Goal: Task Accomplishment & Management: Manage account settings

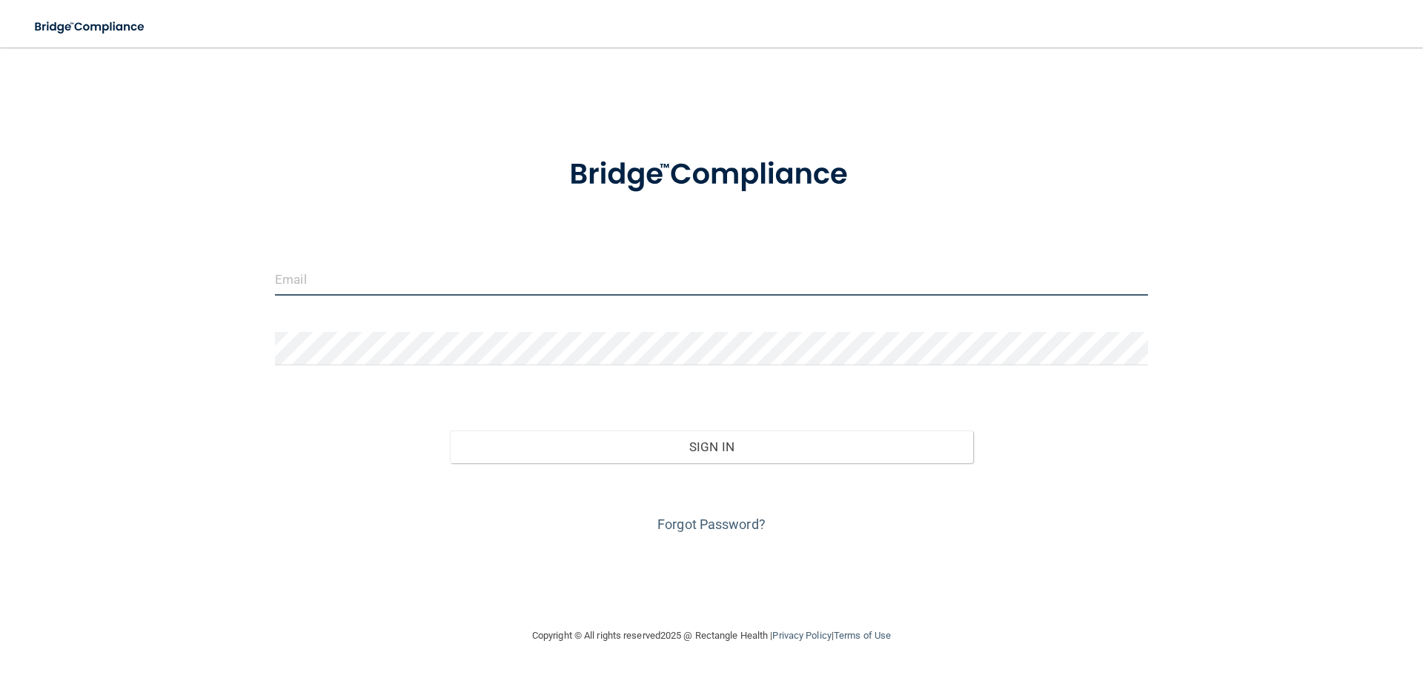
click at [427, 269] on input "email" at bounding box center [711, 278] width 873 height 33
type input "[PERSON_NAME][EMAIL_ADDRESS][DOMAIN_NAME]"
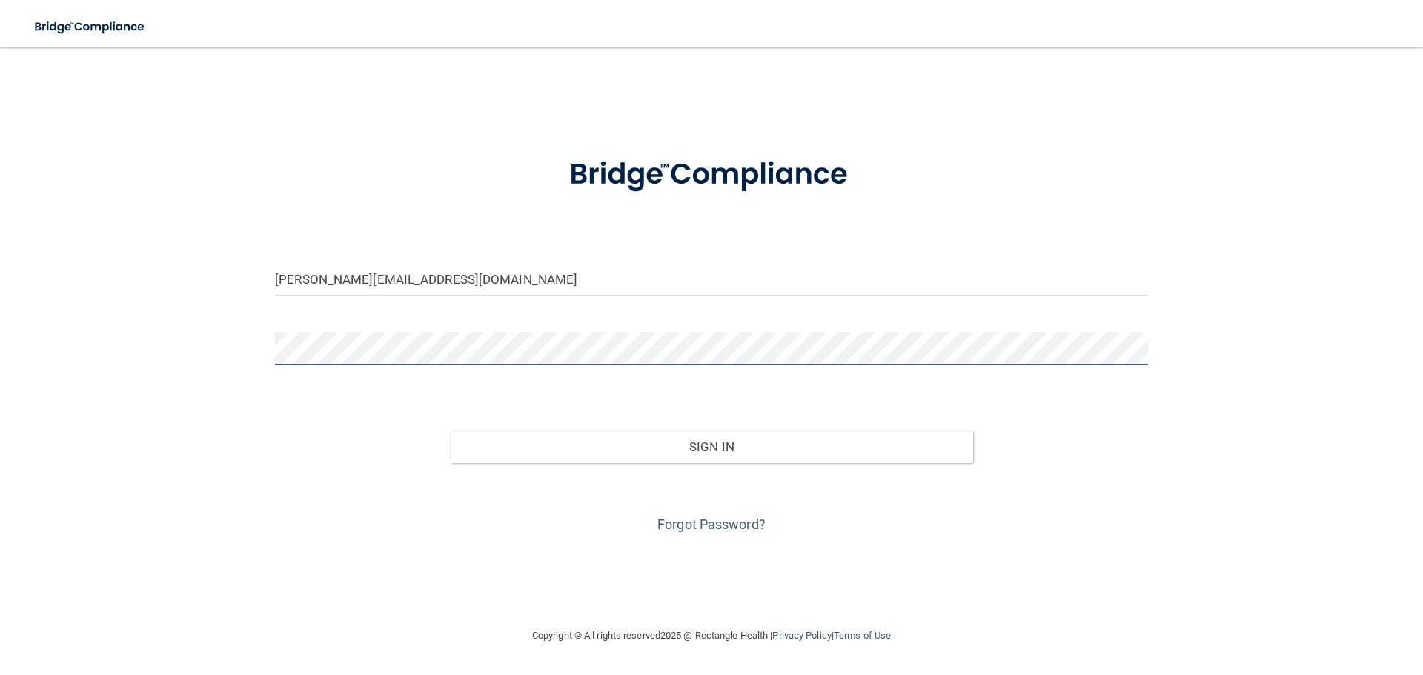
click at [167, 325] on div "[PERSON_NAME][EMAIL_ADDRESS][DOMAIN_NAME] Invalid email/password. You don't hav…" at bounding box center [712, 337] width 1364 height 550
click at [165, 338] on div "[PERSON_NAME][EMAIL_ADDRESS][DOMAIN_NAME] Invalid email/password. You don't hav…" at bounding box center [712, 337] width 1364 height 550
click at [212, 342] on div "[PERSON_NAME][EMAIL_ADDRESS][DOMAIN_NAME] Invalid email/password. You don't hav…" at bounding box center [712, 337] width 1364 height 550
click at [450, 431] on button "Sign In" at bounding box center [712, 447] width 524 height 33
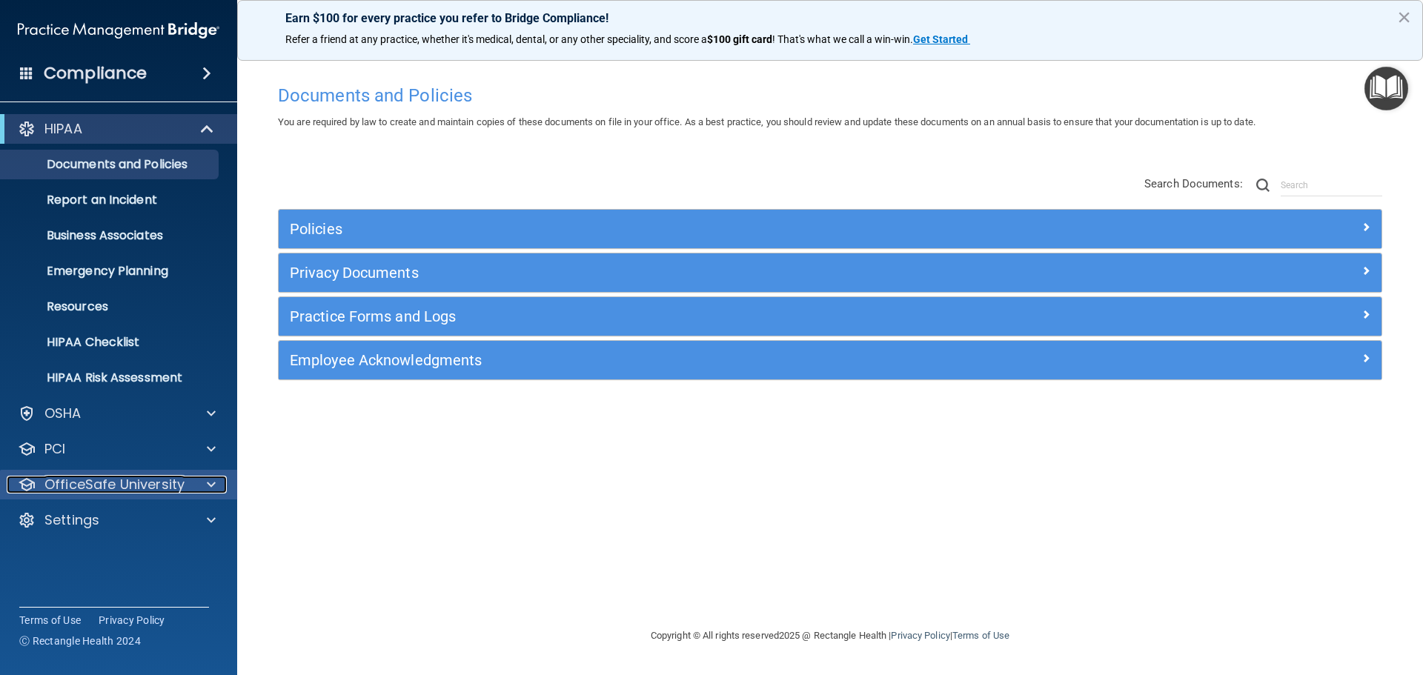
click at [167, 481] on p "OfficeSafe University" at bounding box center [114, 485] width 140 height 18
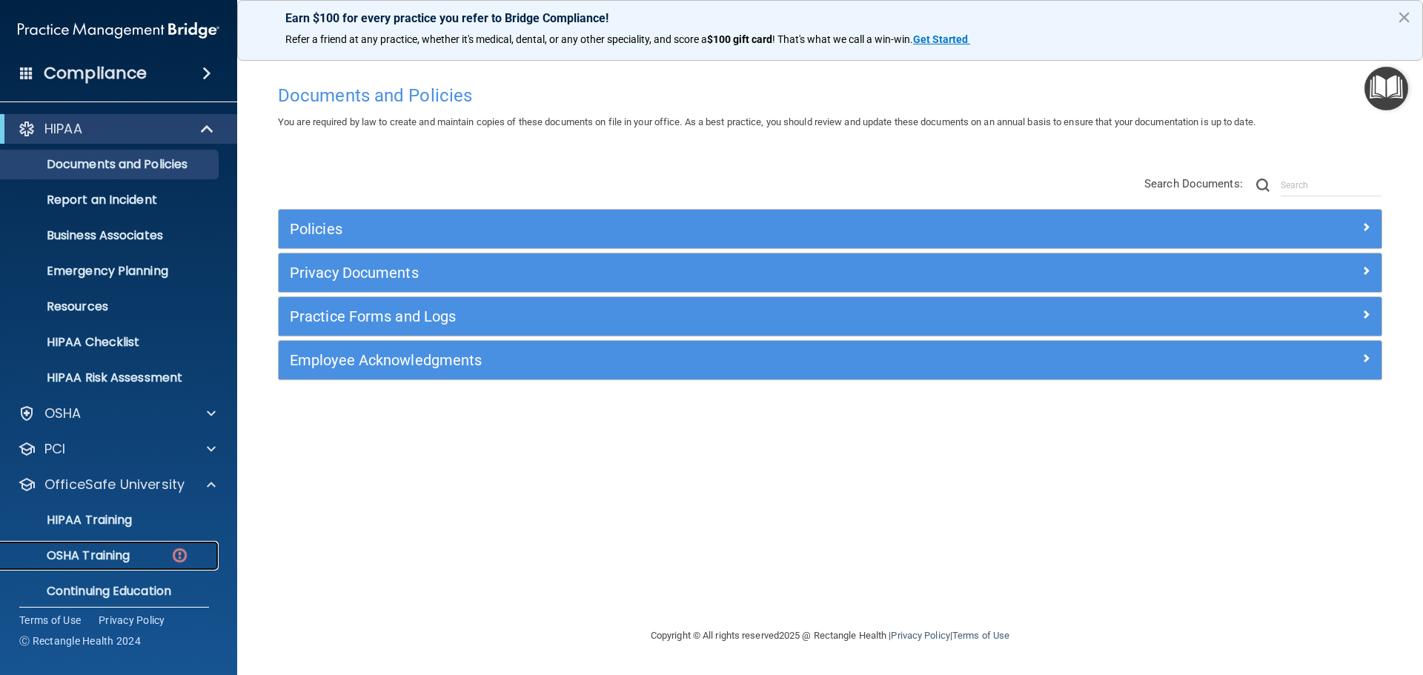
click at [110, 548] on p "OSHA Training" at bounding box center [70, 555] width 120 height 15
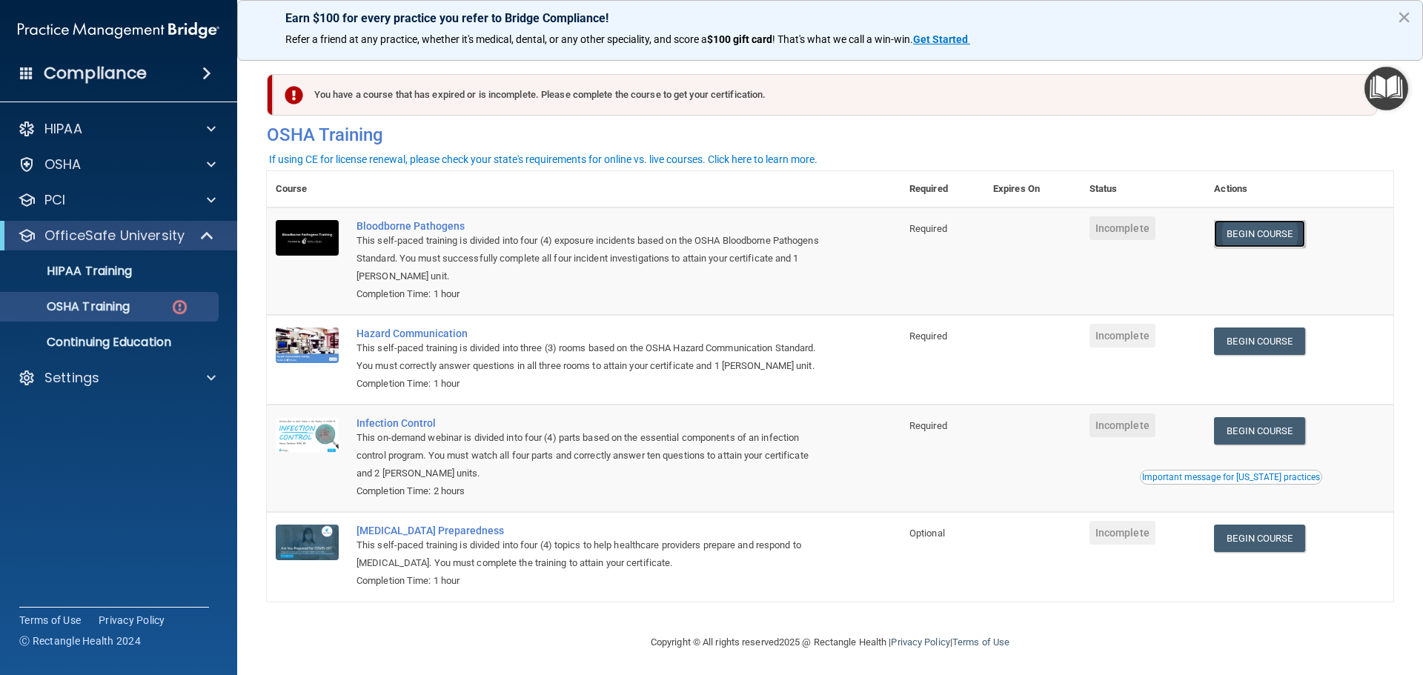
click at [1235, 231] on link "Begin Course" at bounding box center [1259, 233] width 90 height 27
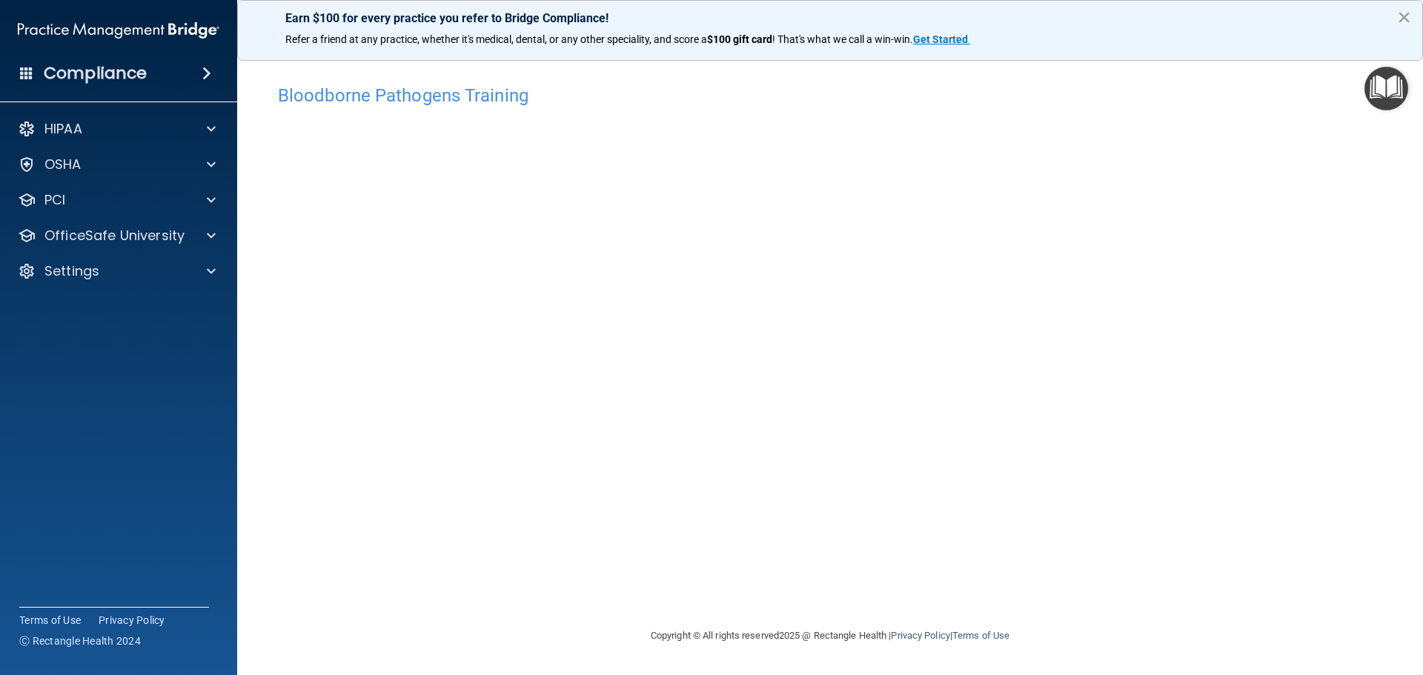
click at [1409, 10] on button "×" at bounding box center [1404, 17] width 14 height 24
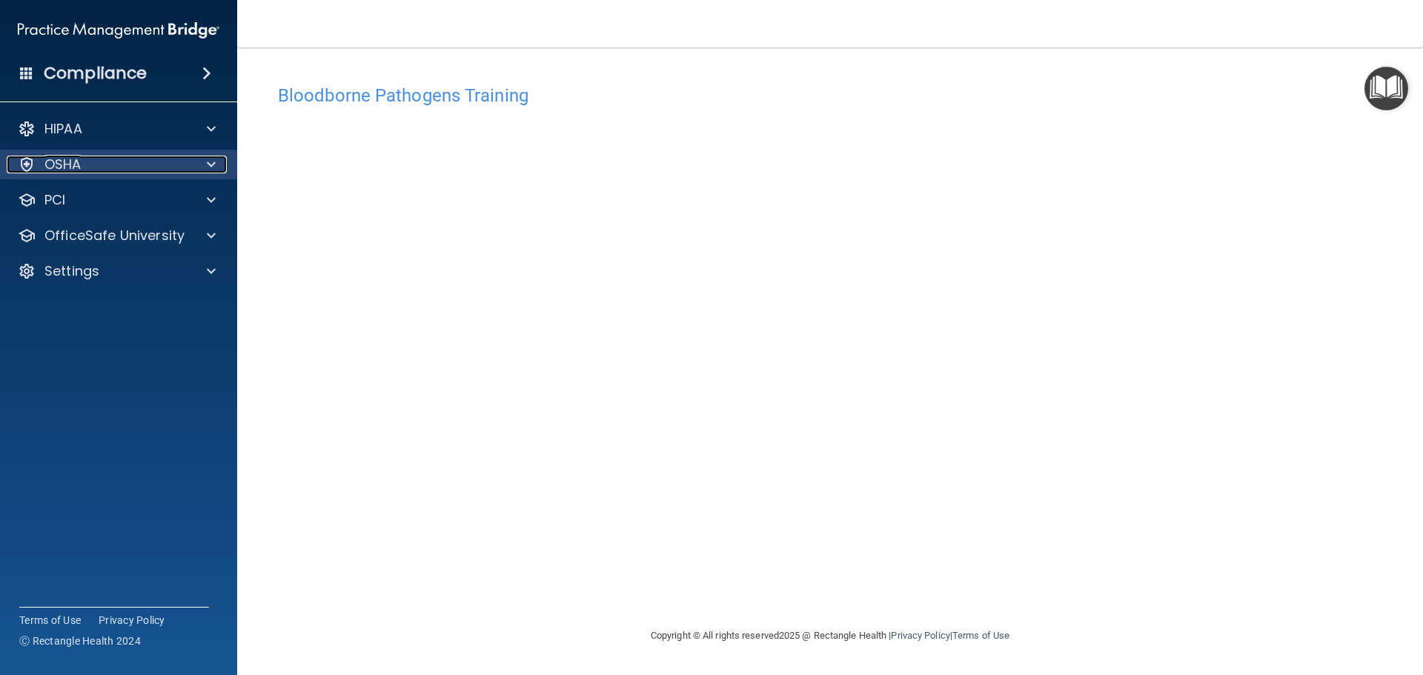
click at [213, 159] on span at bounding box center [211, 165] width 9 height 18
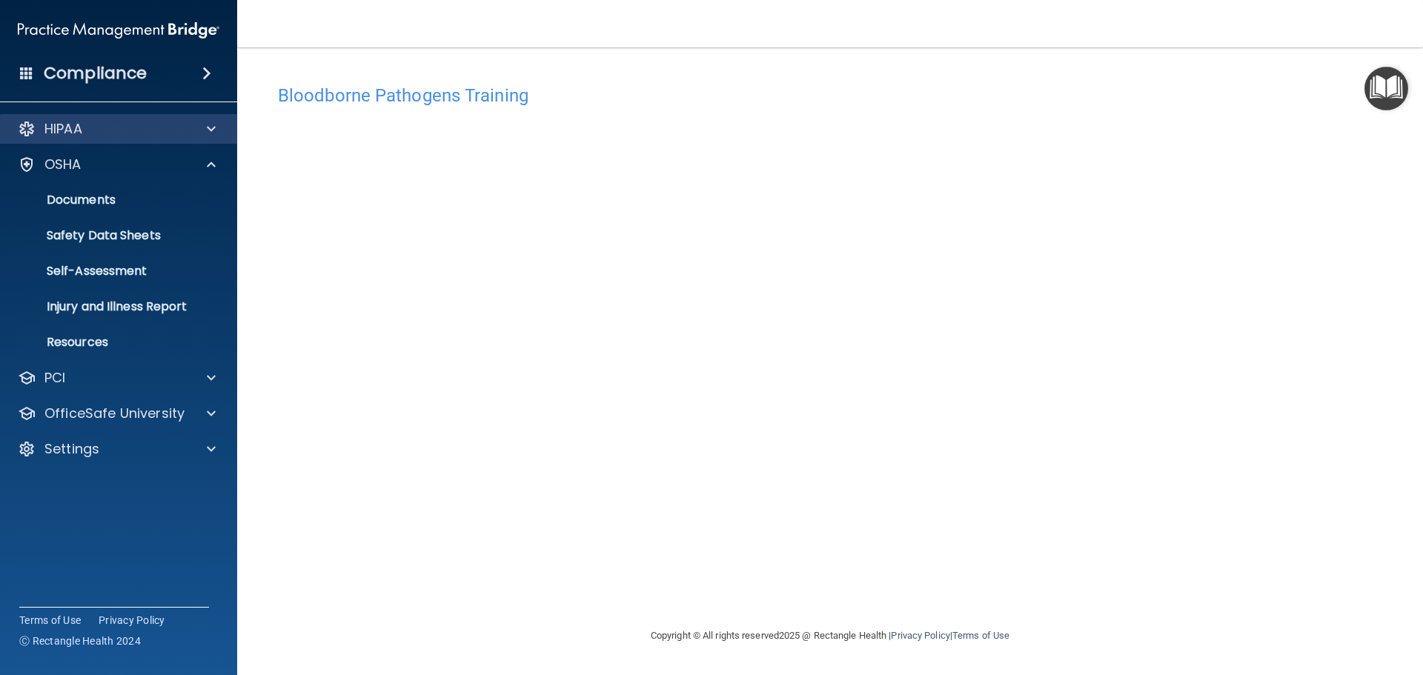
click at [78, 139] on div "HIPAA" at bounding box center [119, 129] width 238 height 30
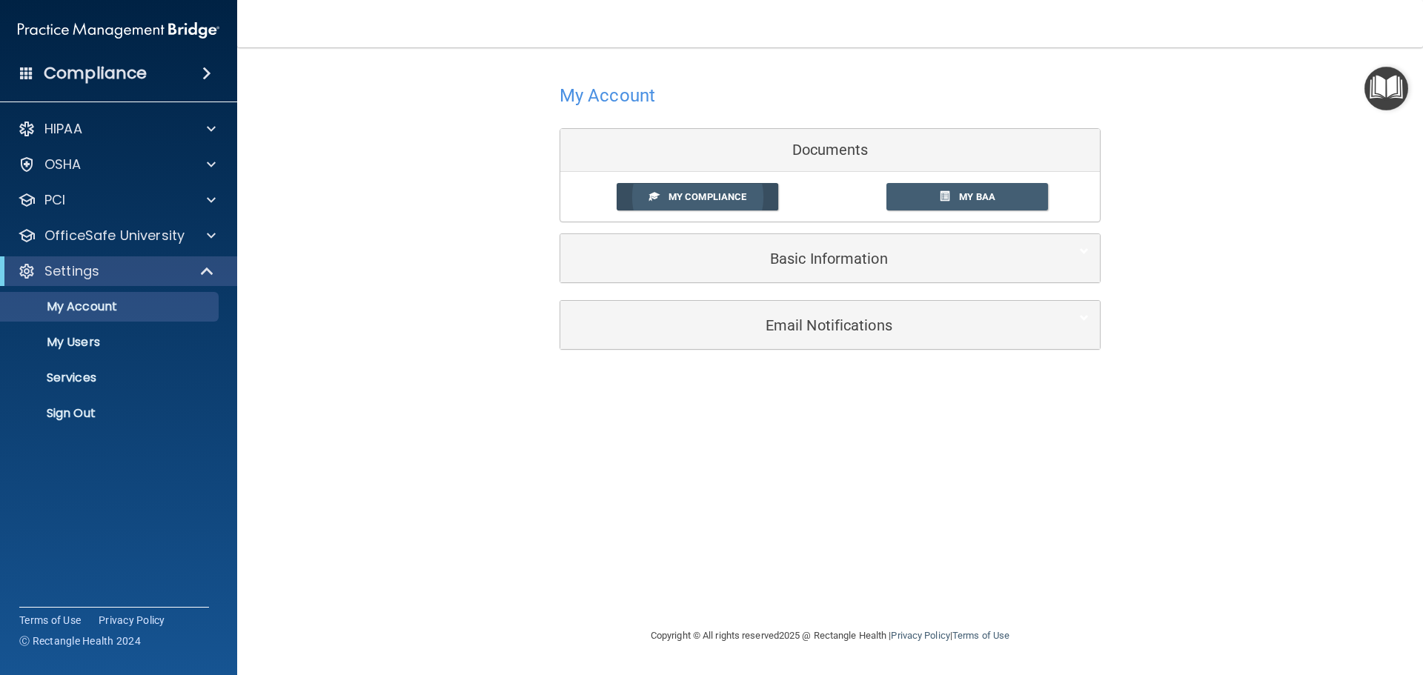
click at [688, 200] on span "My Compliance" at bounding box center [707, 196] width 78 height 11
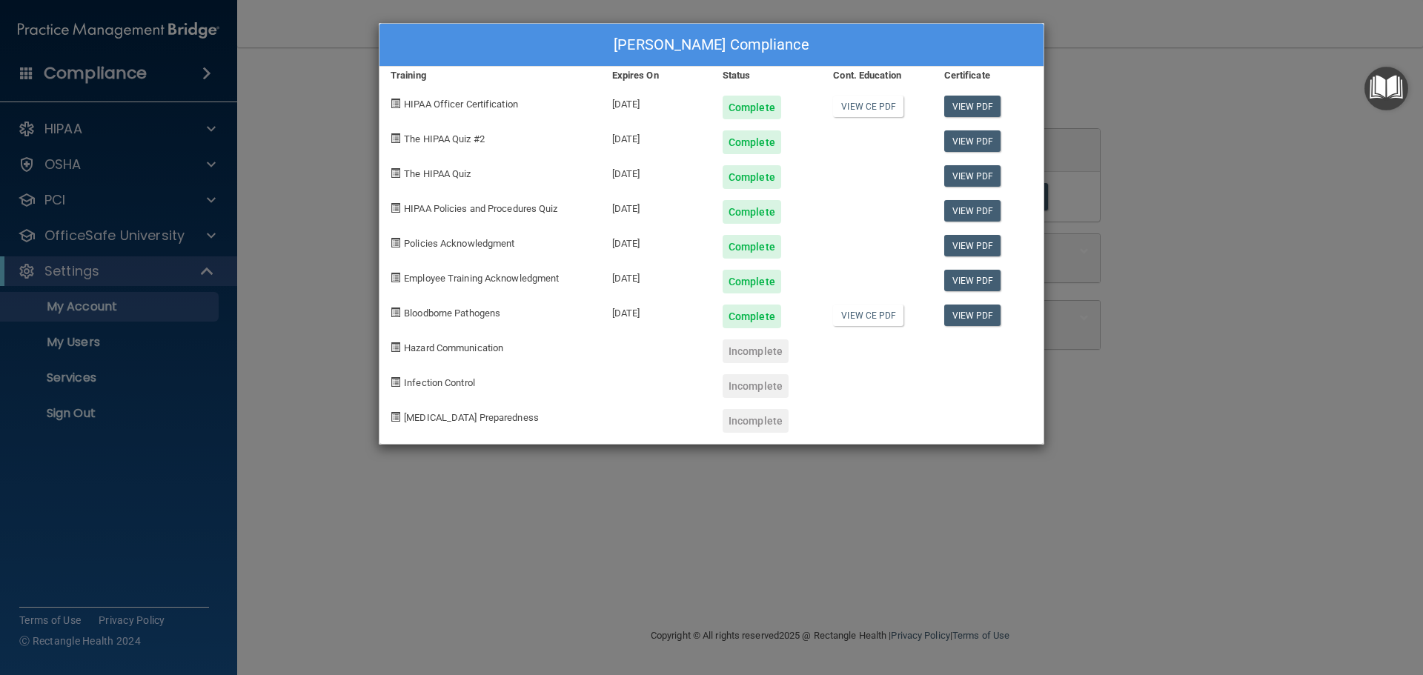
click at [62, 140] on div "Carlos Cuevas's Compliance Training Expires On Status Cont. Education Certifica…" at bounding box center [711, 337] width 1423 height 675
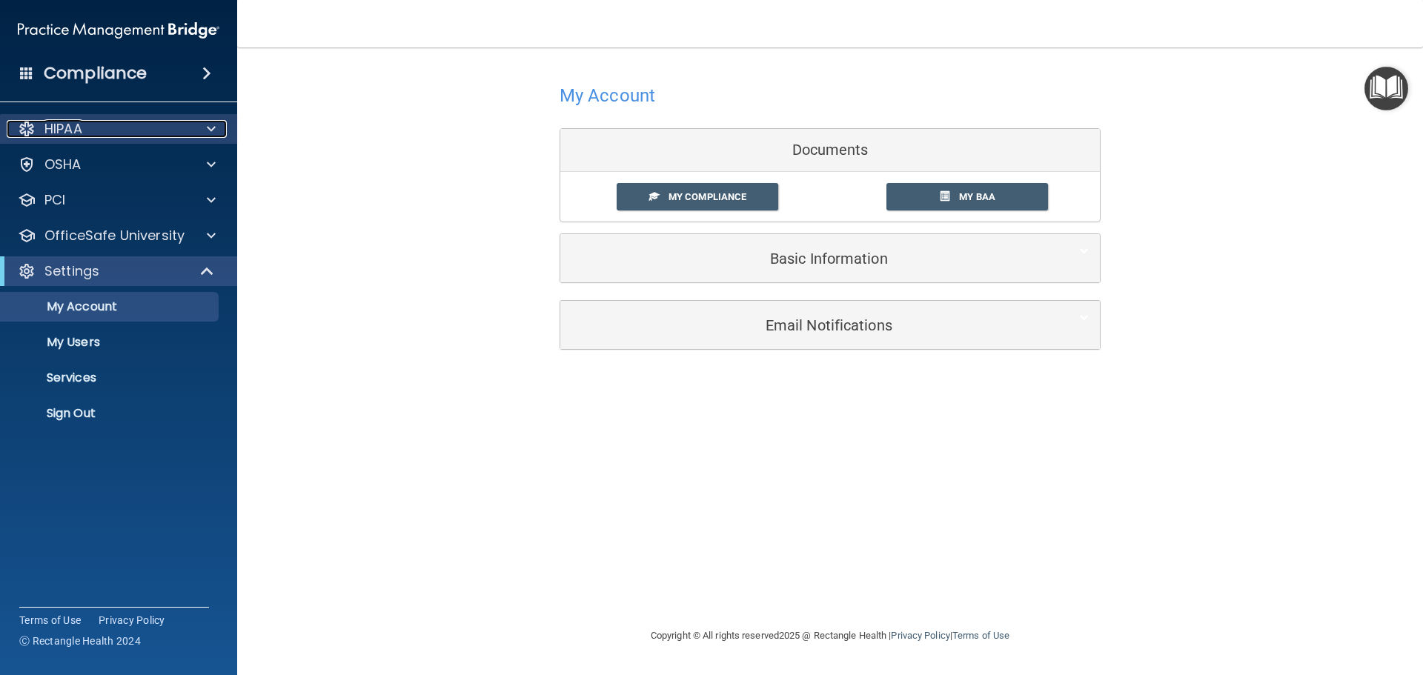
click at [181, 126] on div "HIPAA" at bounding box center [99, 129] width 184 height 18
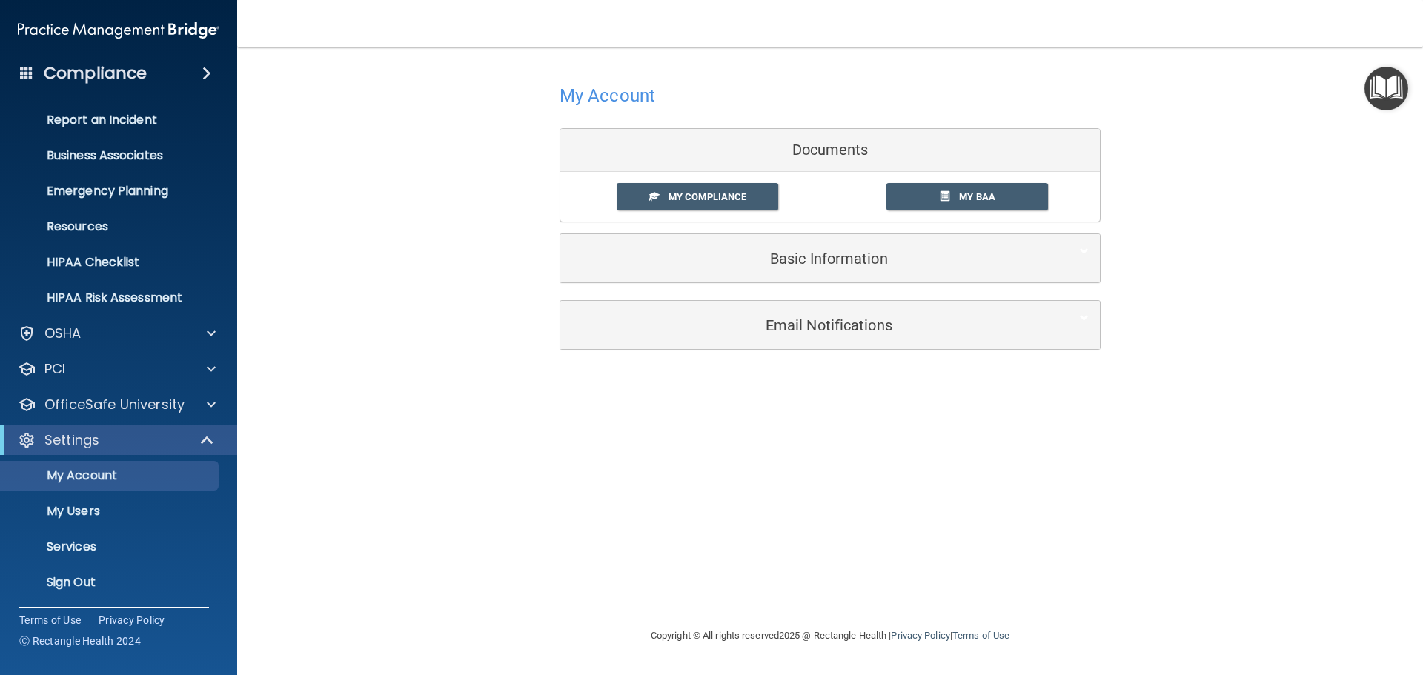
scroll to position [82, 0]
click at [116, 361] on div "PCI" at bounding box center [99, 367] width 184 height 18
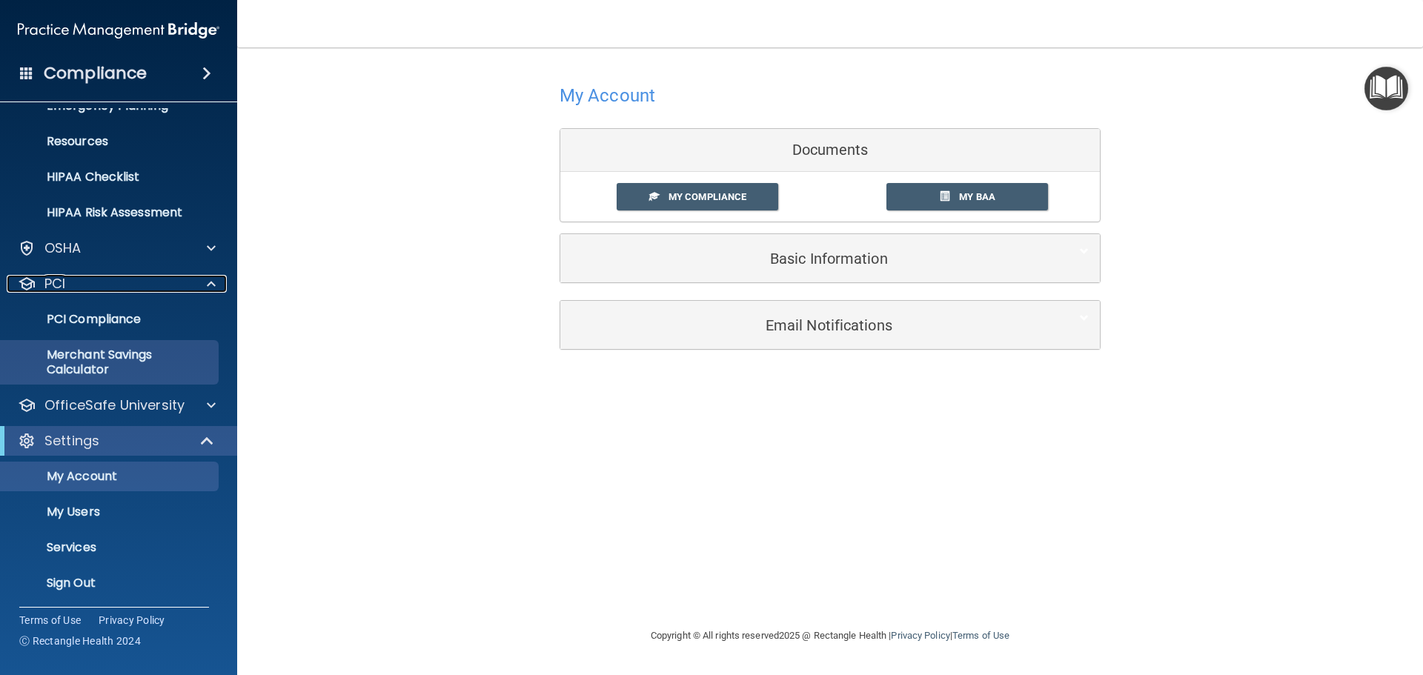
scroll to position [168, 0]
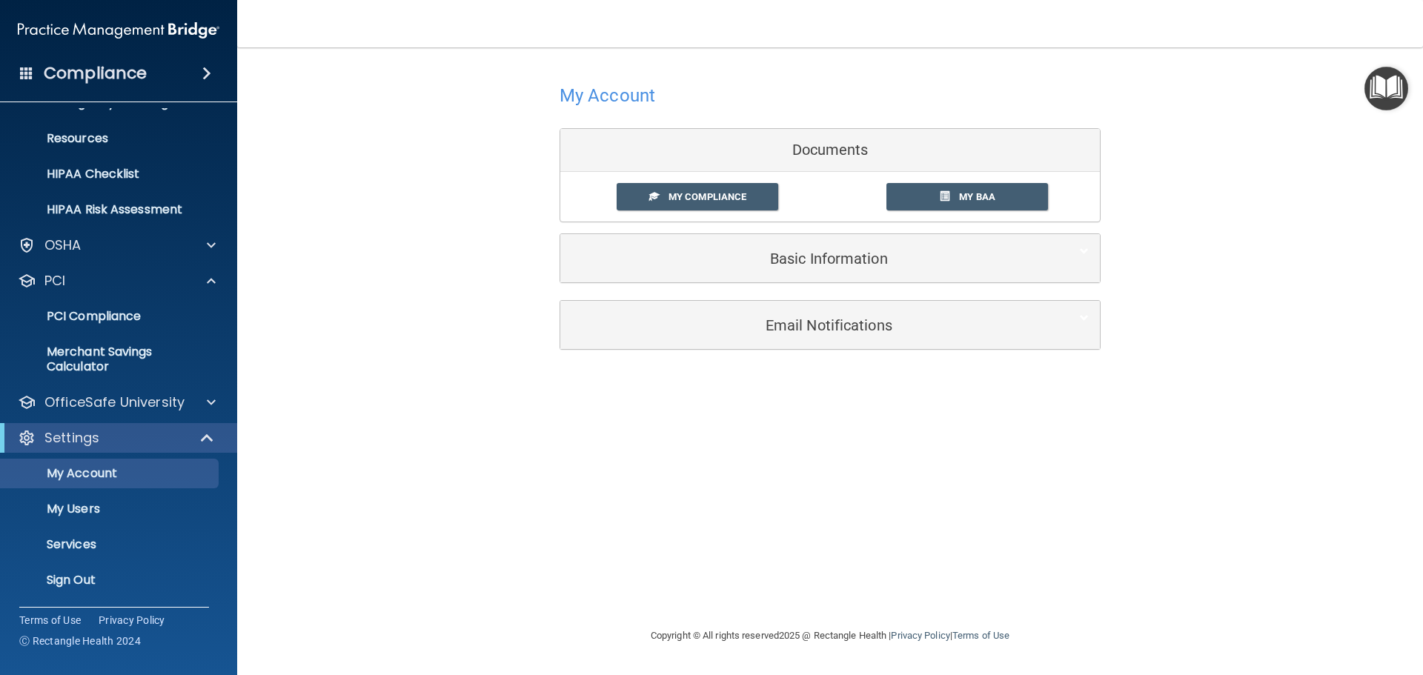
click at [210, 75] on span at bounding box center [206, 73] width 9 height 18
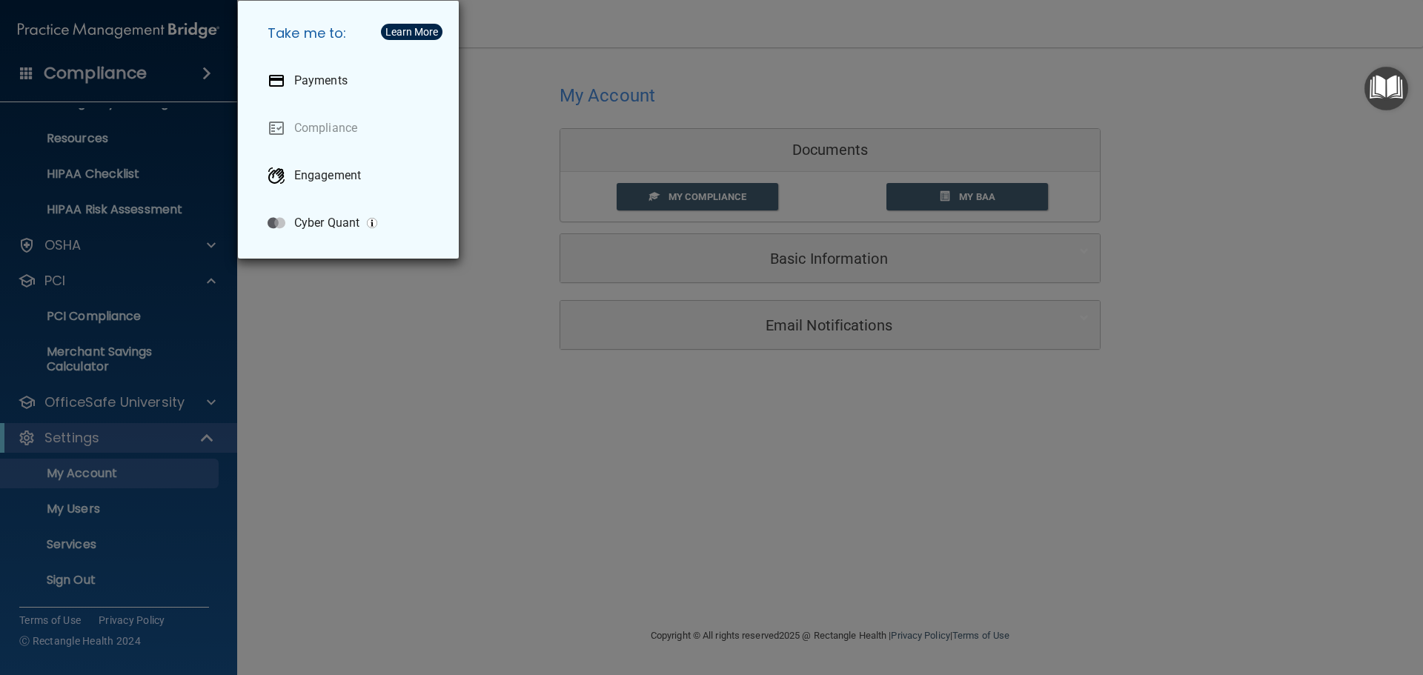
click at [207, 78] on div "Take me to: Payments Compliance Engagement Cyber Quant" at bounding box center [711, 337] width 1423 height 675
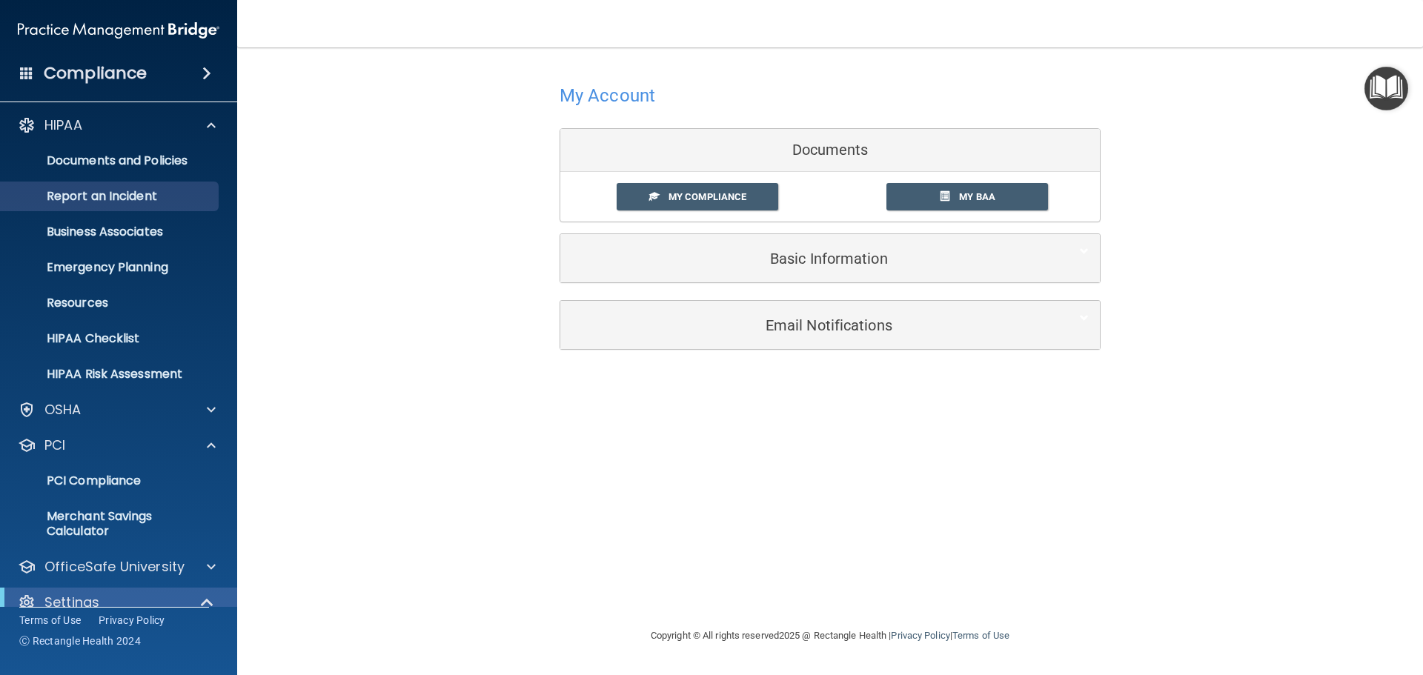
scroll to position [0, 0]
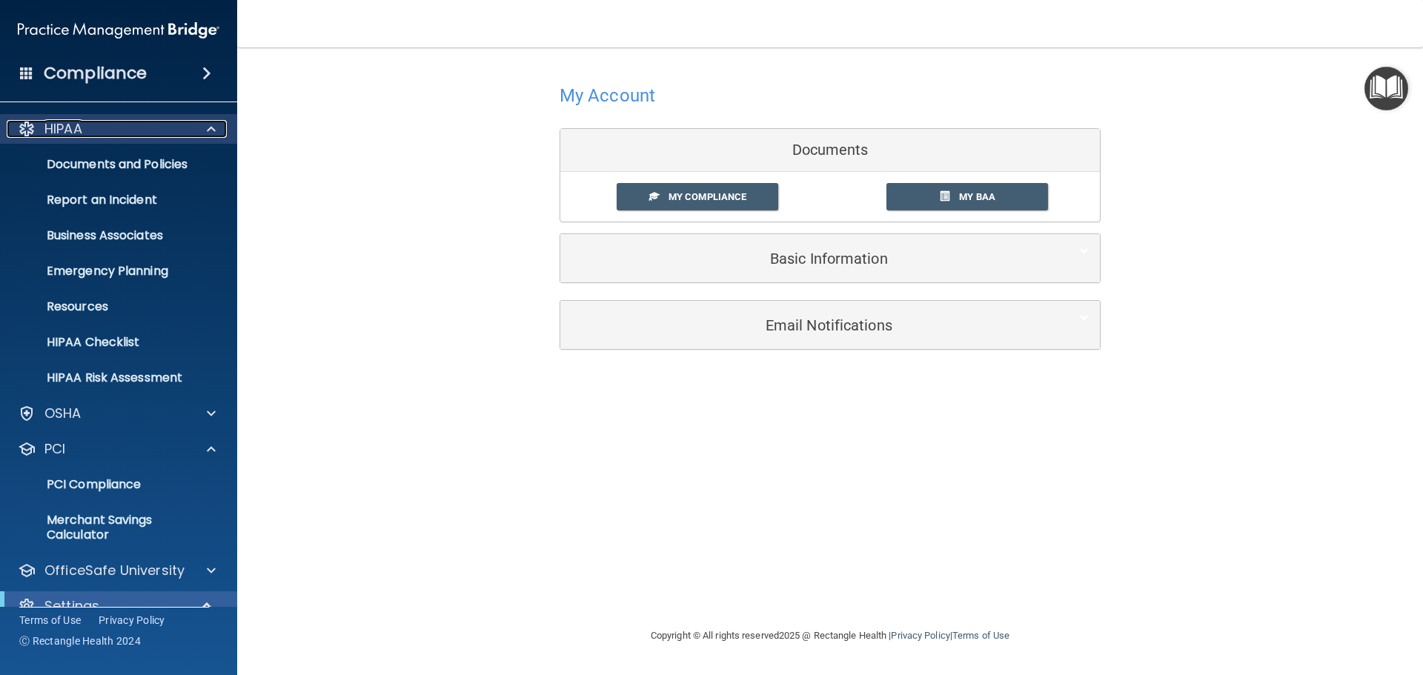
click at [210, 136] on span at bounding box center [211, 129] width 9 height 18
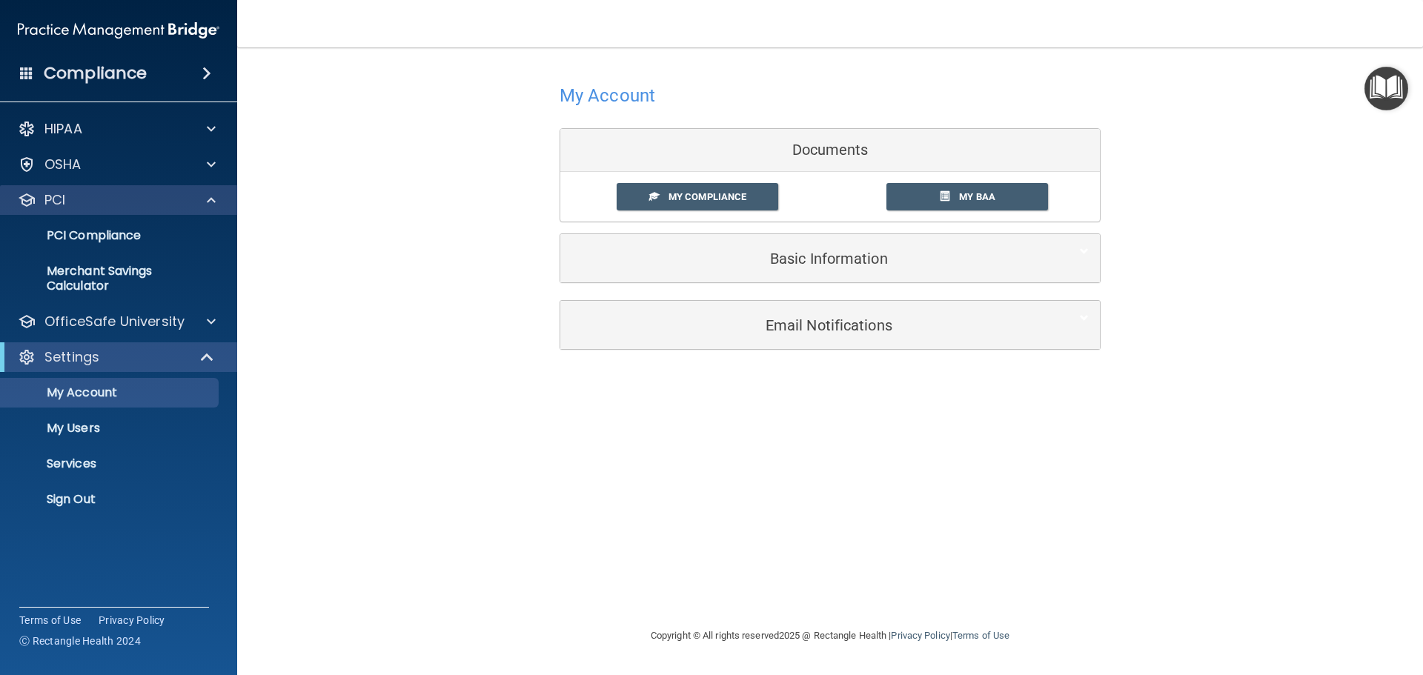
click at [208, 214] on div "PCI" at bounding box center [119, 200] width 238 height 30
click at [212, 210] on div "PCI" at bounding box center [119, 200] width 238 height 30
click at [220, 206] on div at bounding box center [208, 200] width 37 height 18
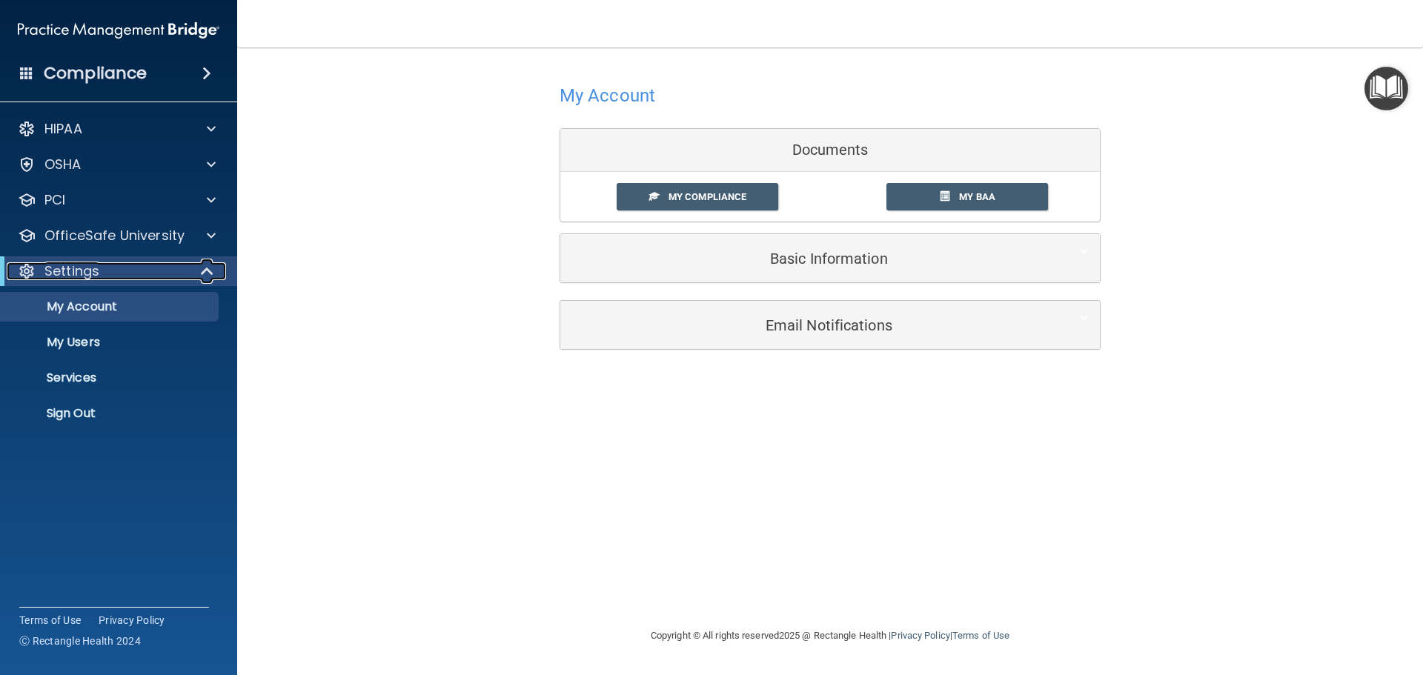
click at [207, 273] on span at bounding box center [208, 271] width 13 height 18
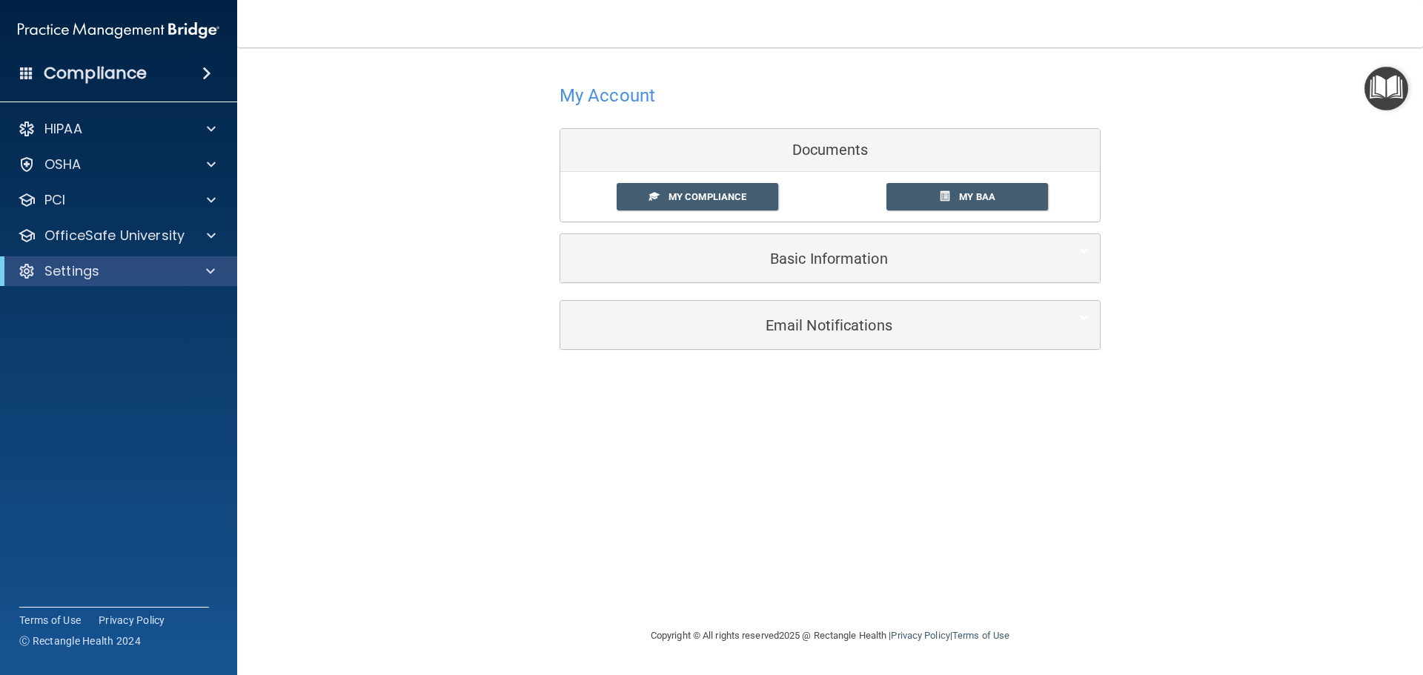
click at [202, 75] on span at bounding box center [206, 73] width 9 height 18
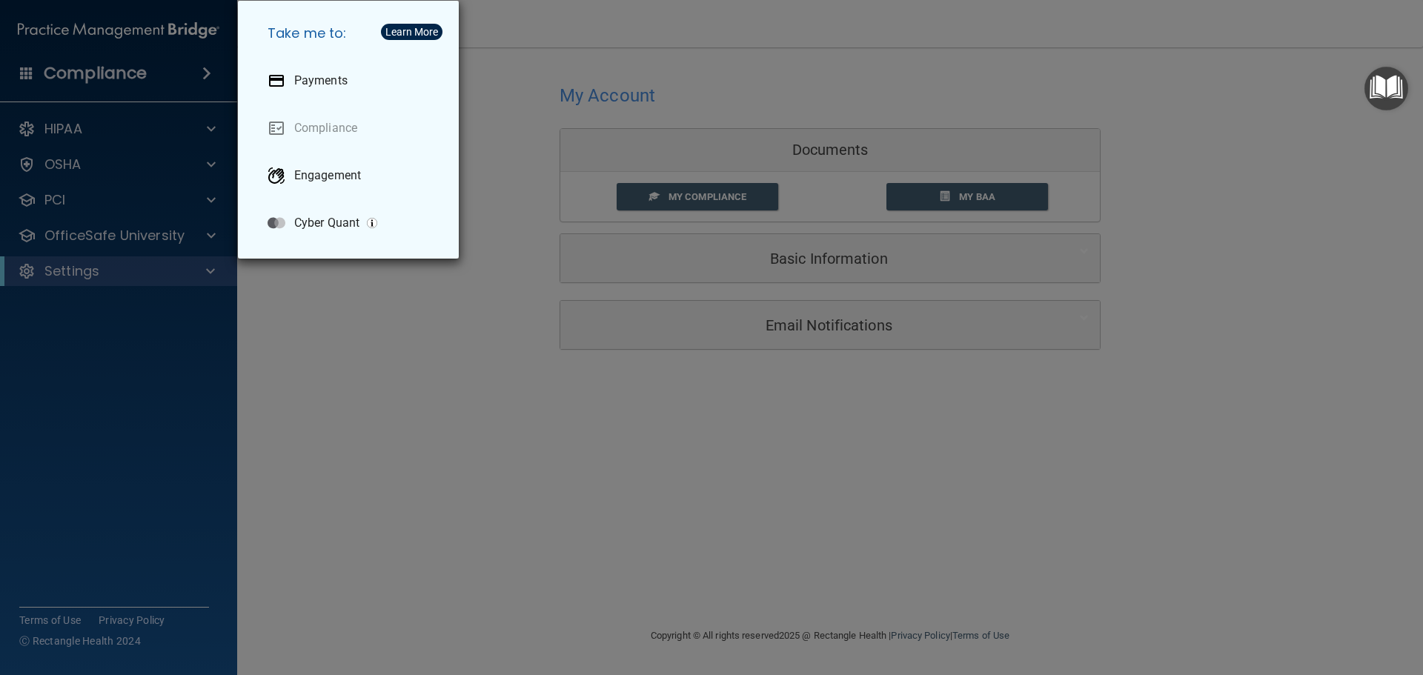
click at [140, 62] on div "Take me to: Payments Compliance Engagement Cyber Quant" at bounding box center [711, 337] width 1423 height 675
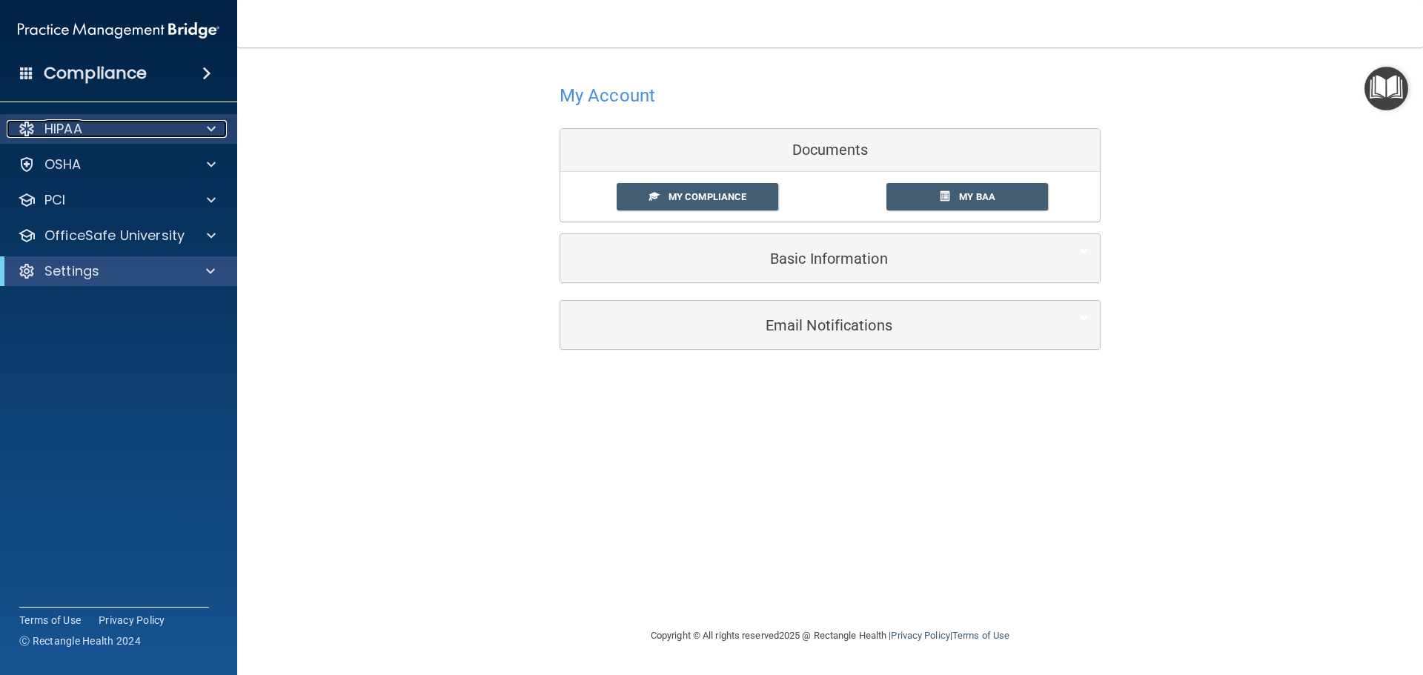
click at [53, 128] on p "HIPAA" at bounding box center [63, 129] width 38 height 18
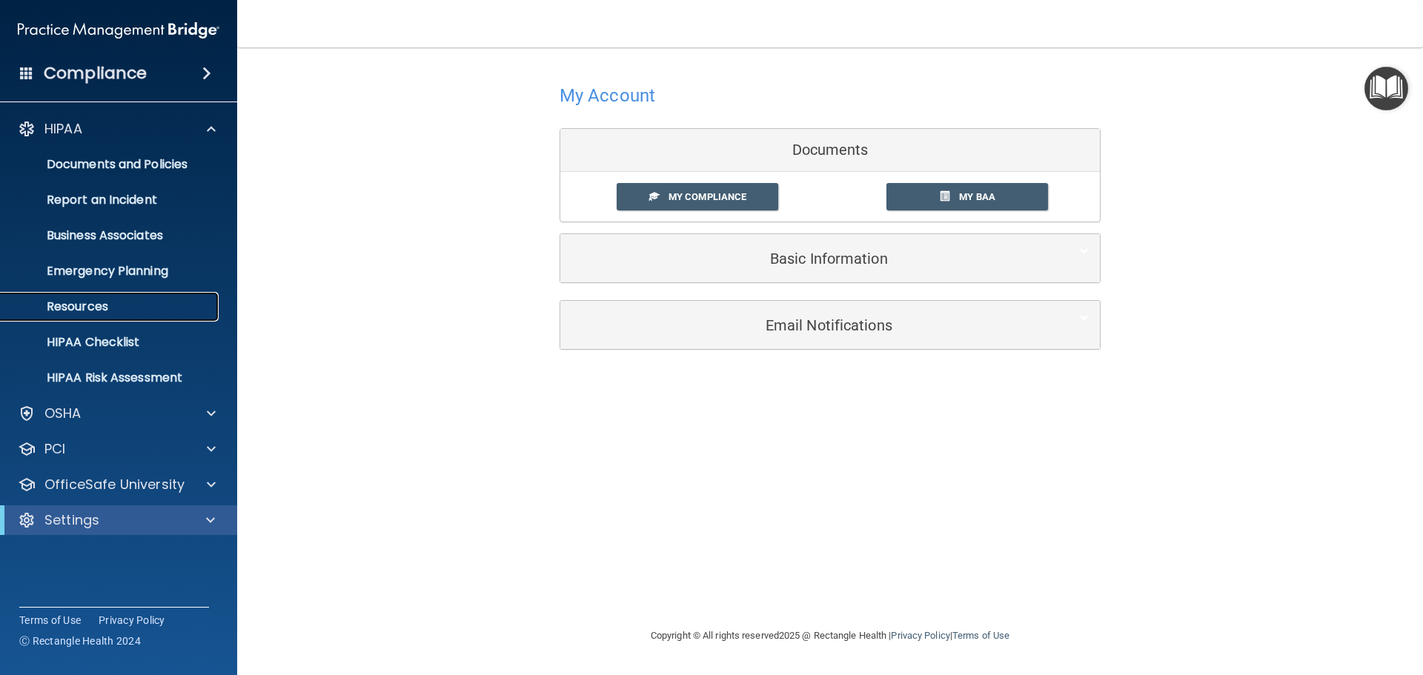
click at [47, 305] on p "Resources" at bounding box center [111, 306] width 202 height 15
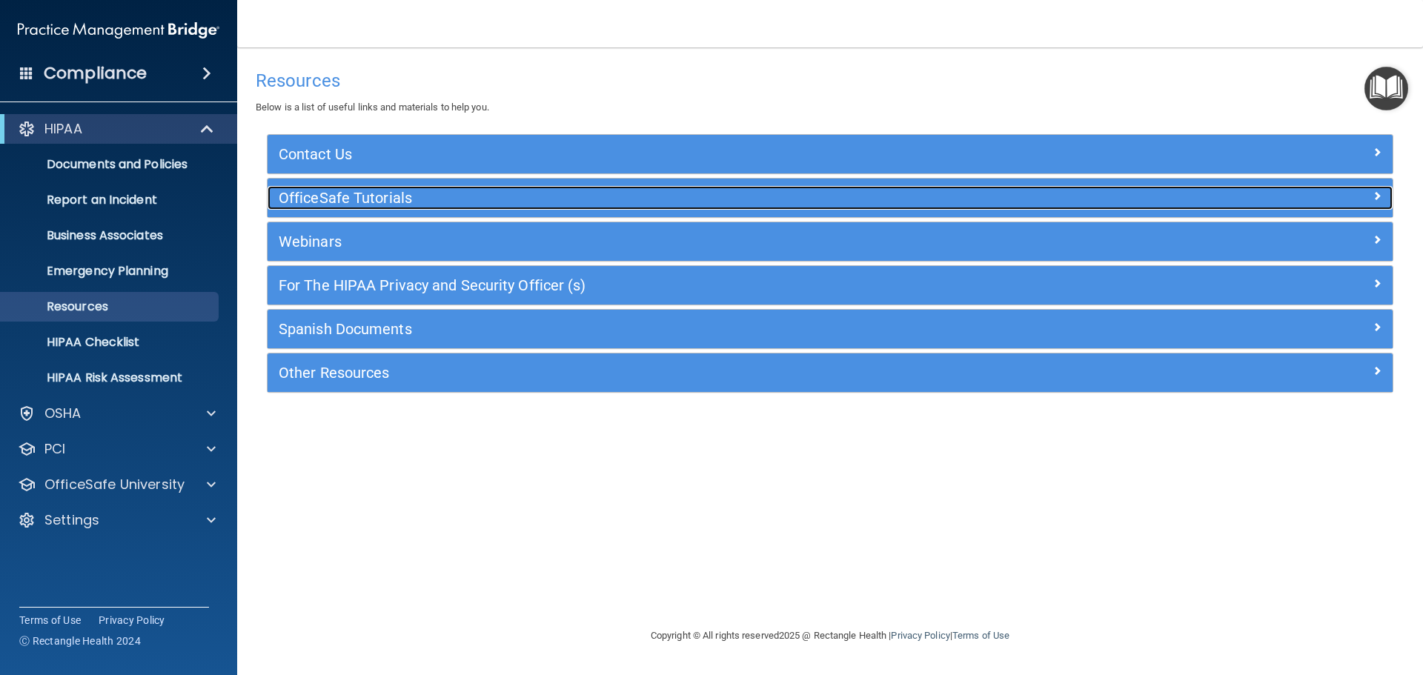
click at [432, 193] on h5 "OfficeSafe Tutorials" at bounding box center [690, 198] width 822 height 16
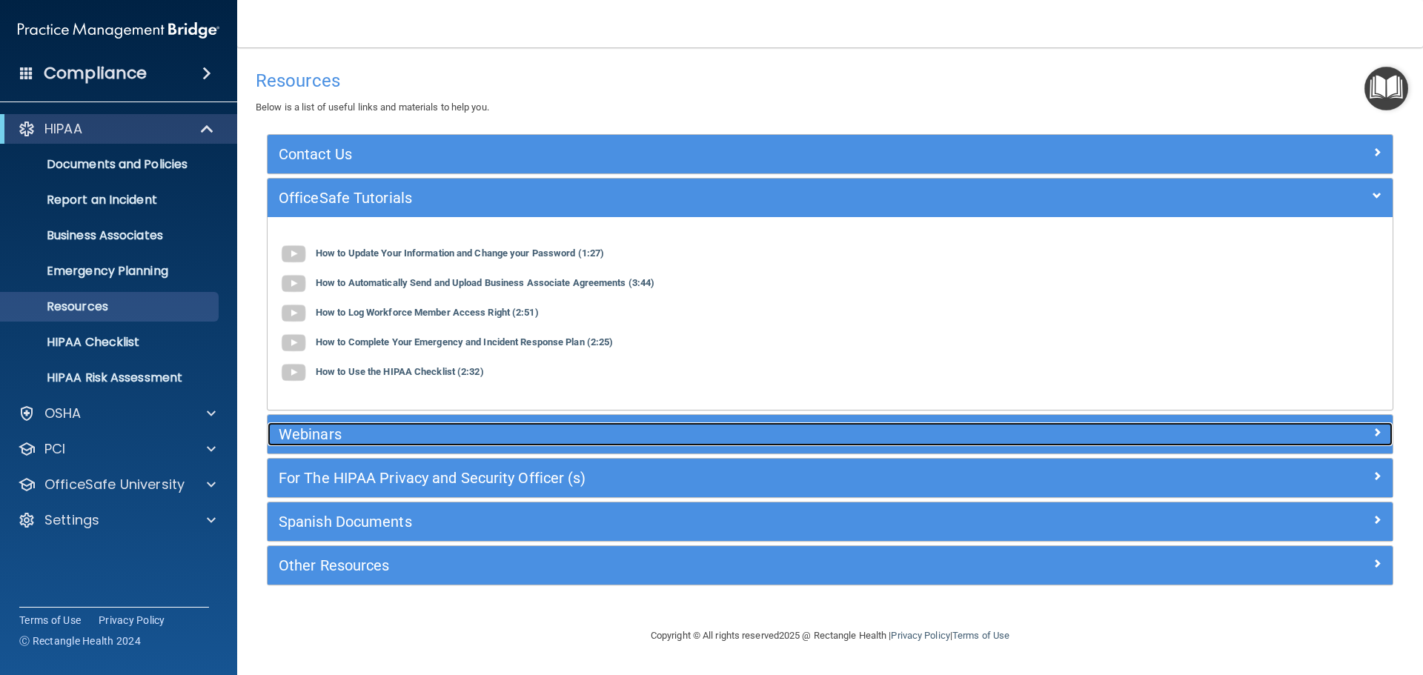
click at [391, 427] on h5 "Webinars" at bounding box center [690, 434] width 822 height 16
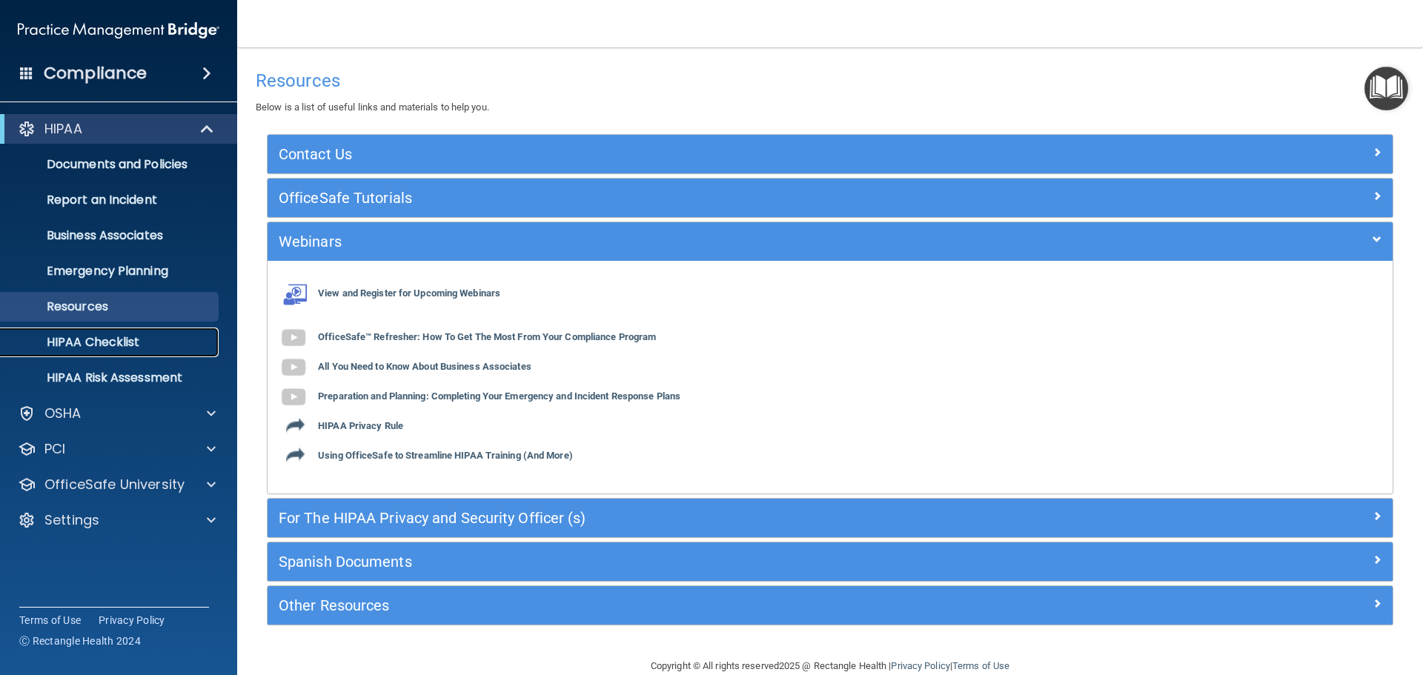
click at [145, 336] on p "HIPAA Checklist" at bounding box center [111, 342] width 202 height 15
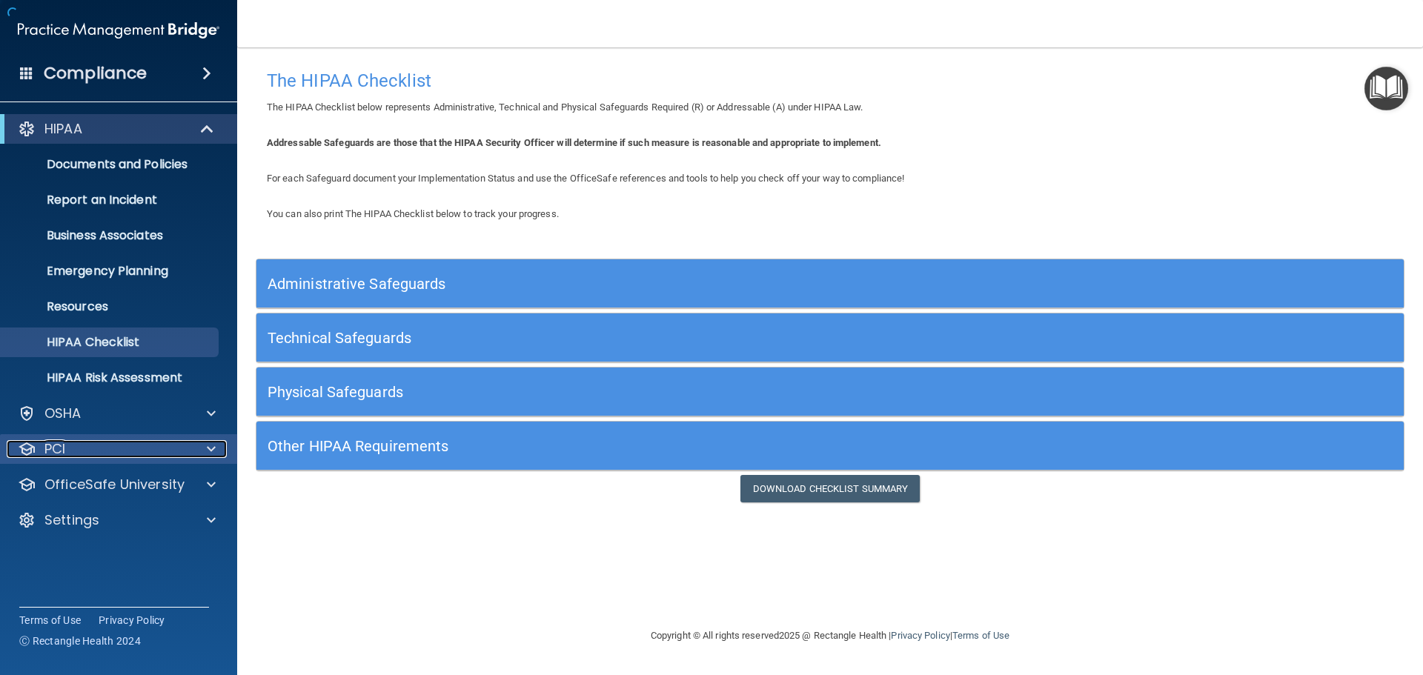
click at [208, 448] on span at bounding box center [211, 449] width 9 height 18
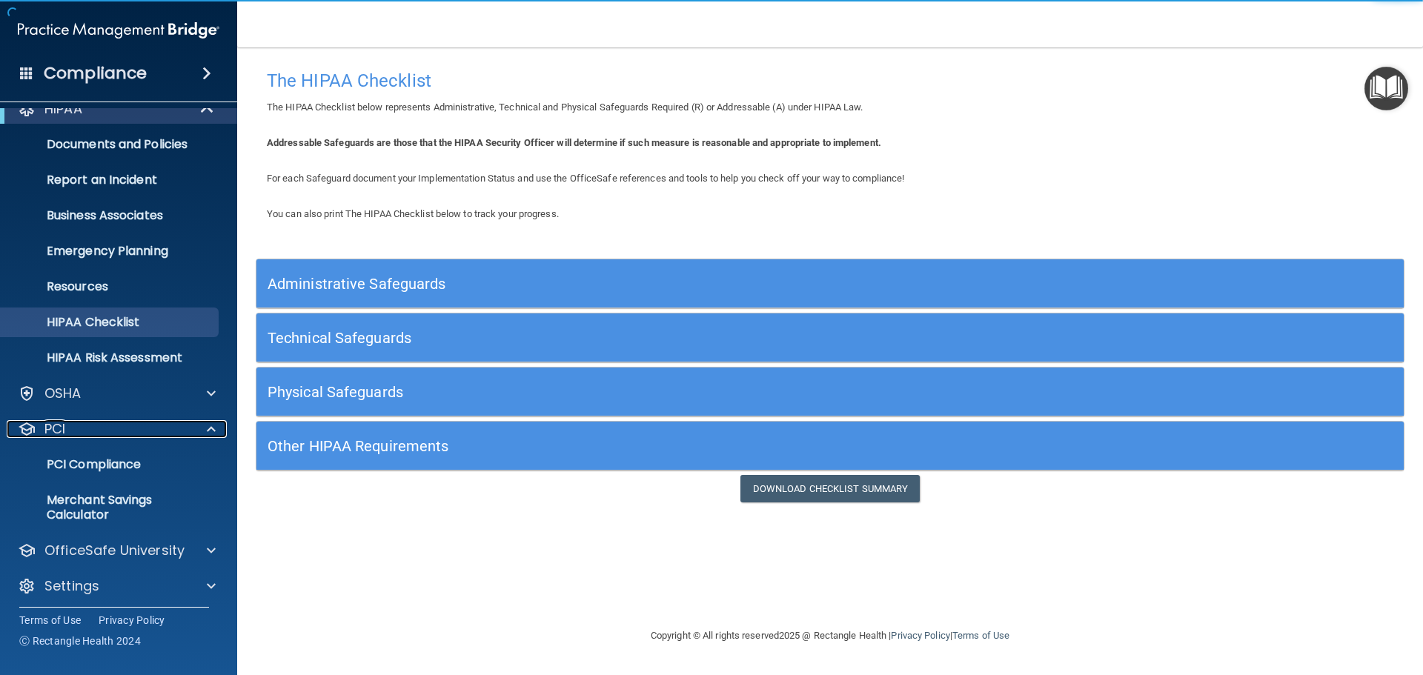
scroll to position [26, 0]
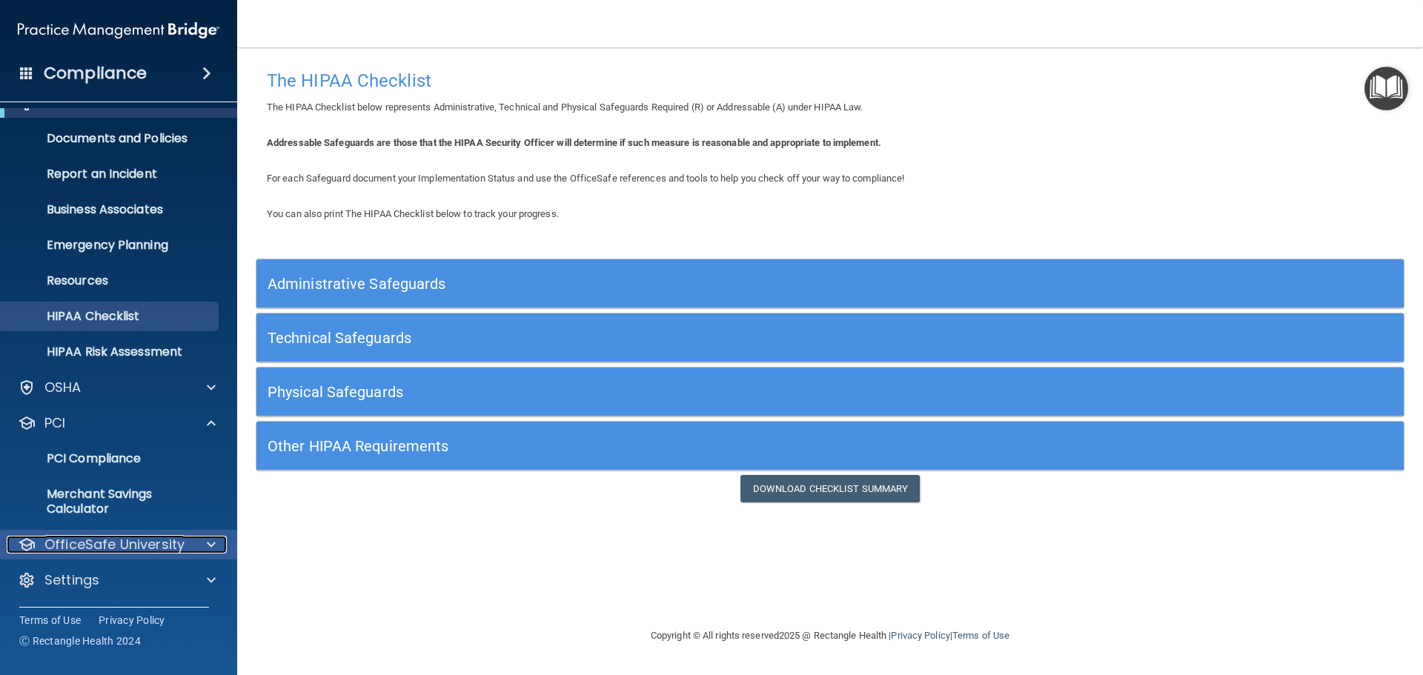
click at [193, 539] on div at bounding box center [208, 545] width 37 height 18
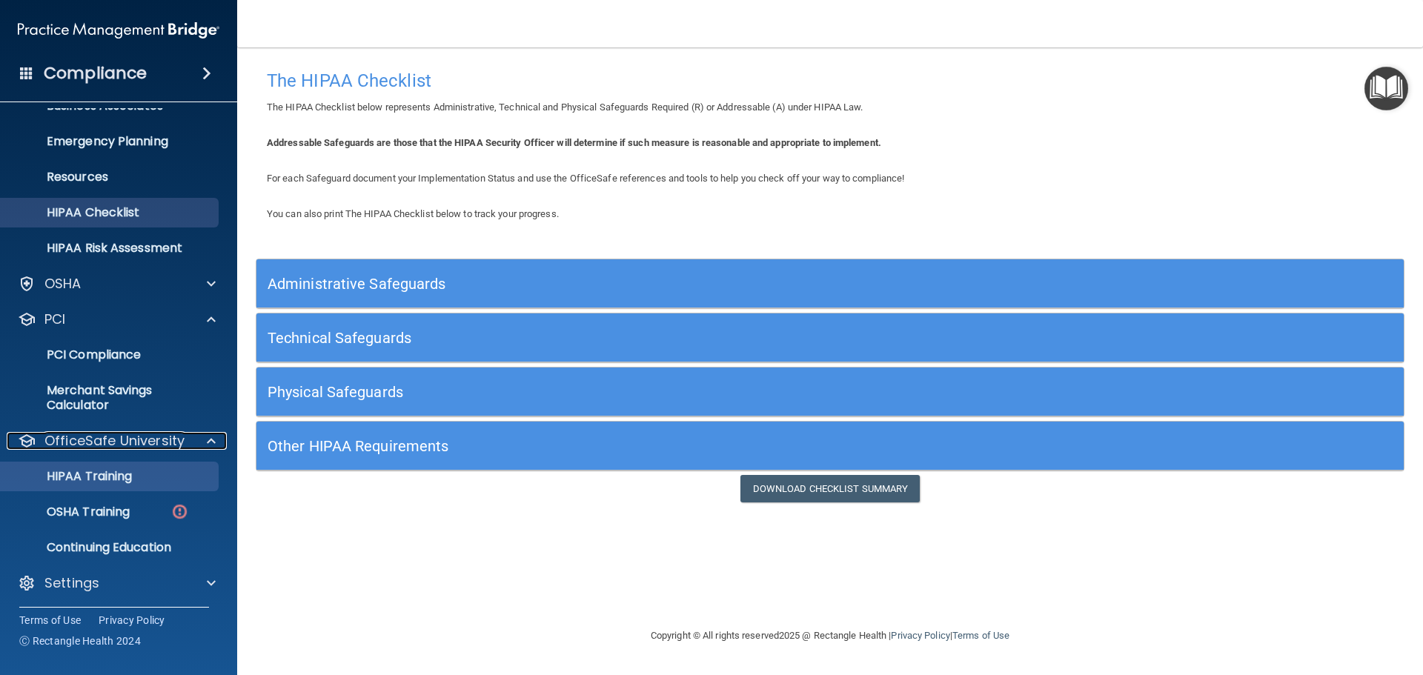
scroll to position [133, 0]
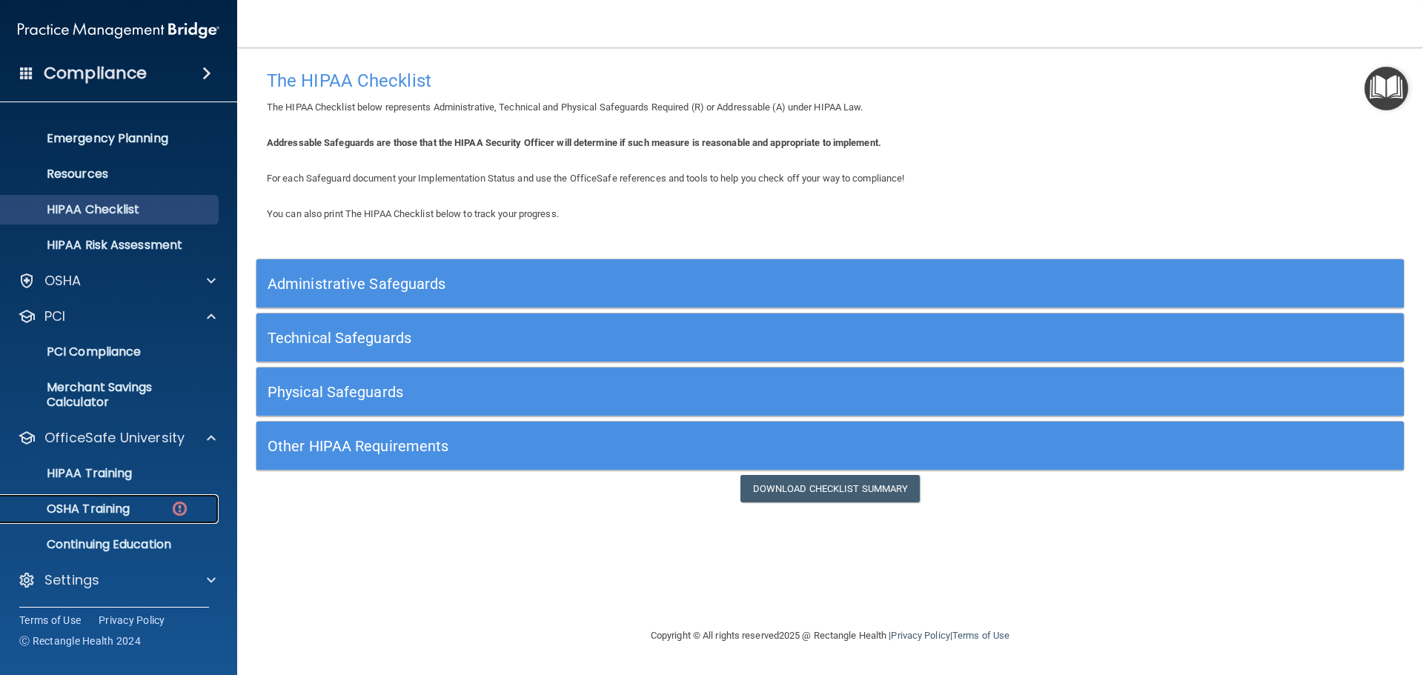
click at [114, 508] on p "OSHA Training" at bounding box center [70, 509] width 120 height 15
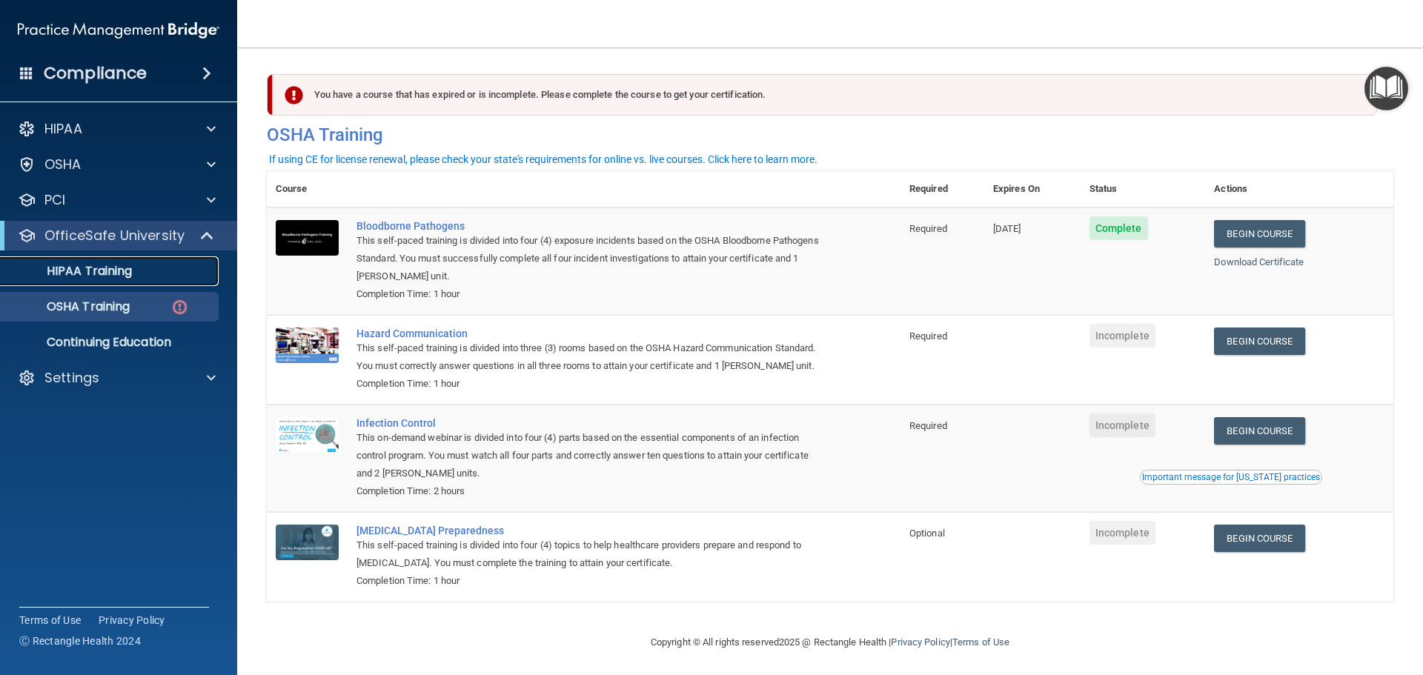
click at [136, 270] on div "HIPAA Training" at bounding box center [111, 271] width 202 height 15
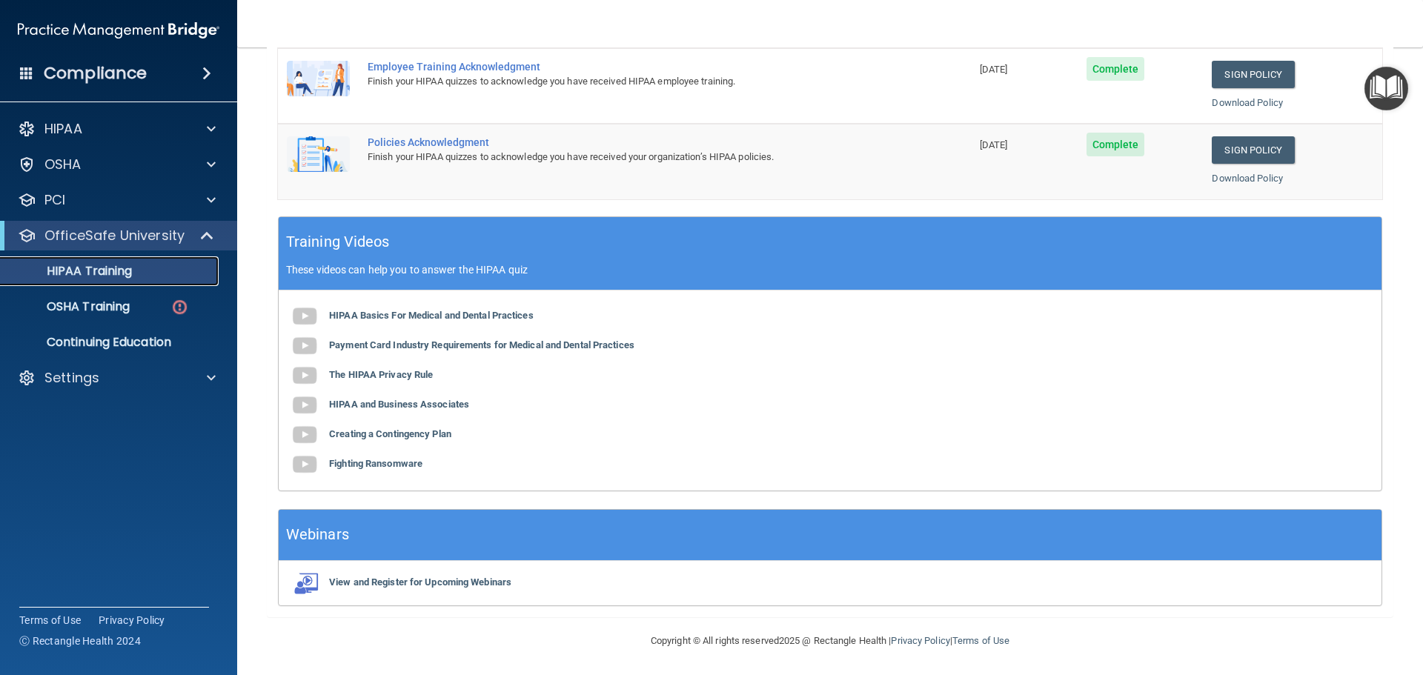
scroll to position [305, 0]
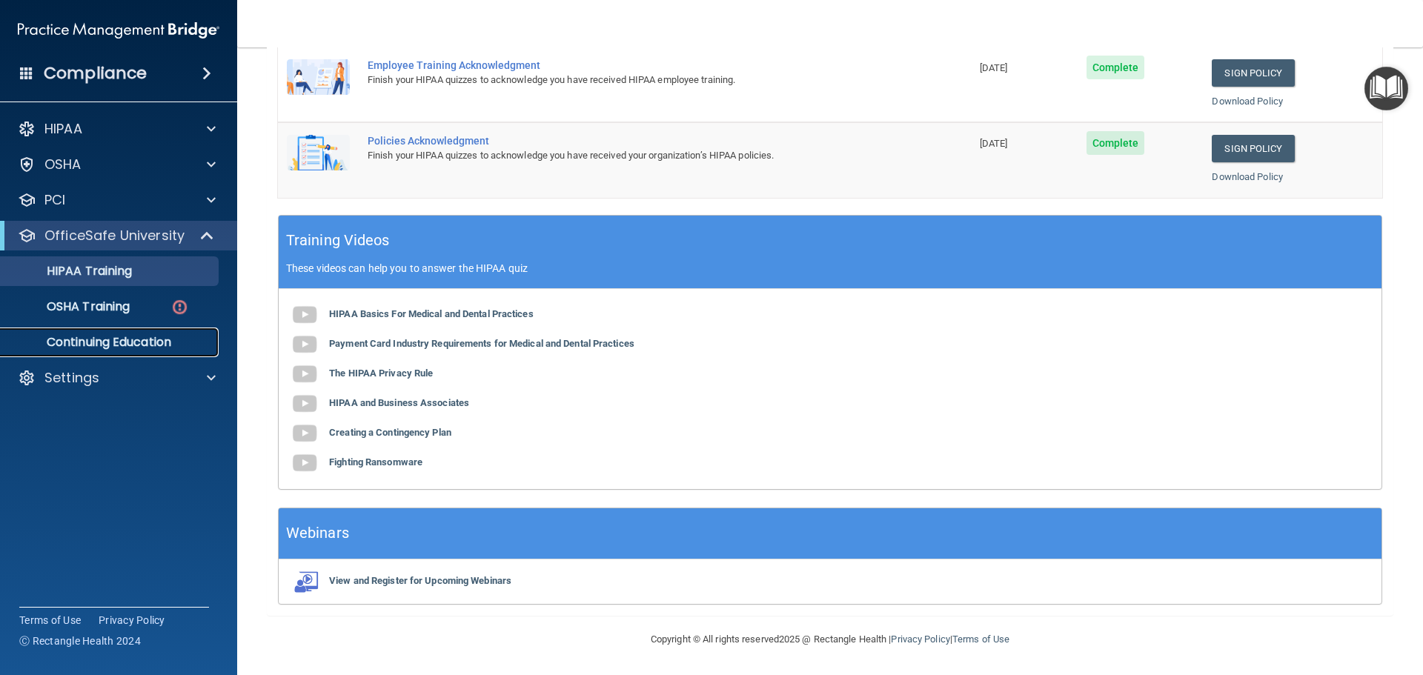
click at [148, 345] on p "Continuing Education" at bounding box center [111, 342] width 202 height 15
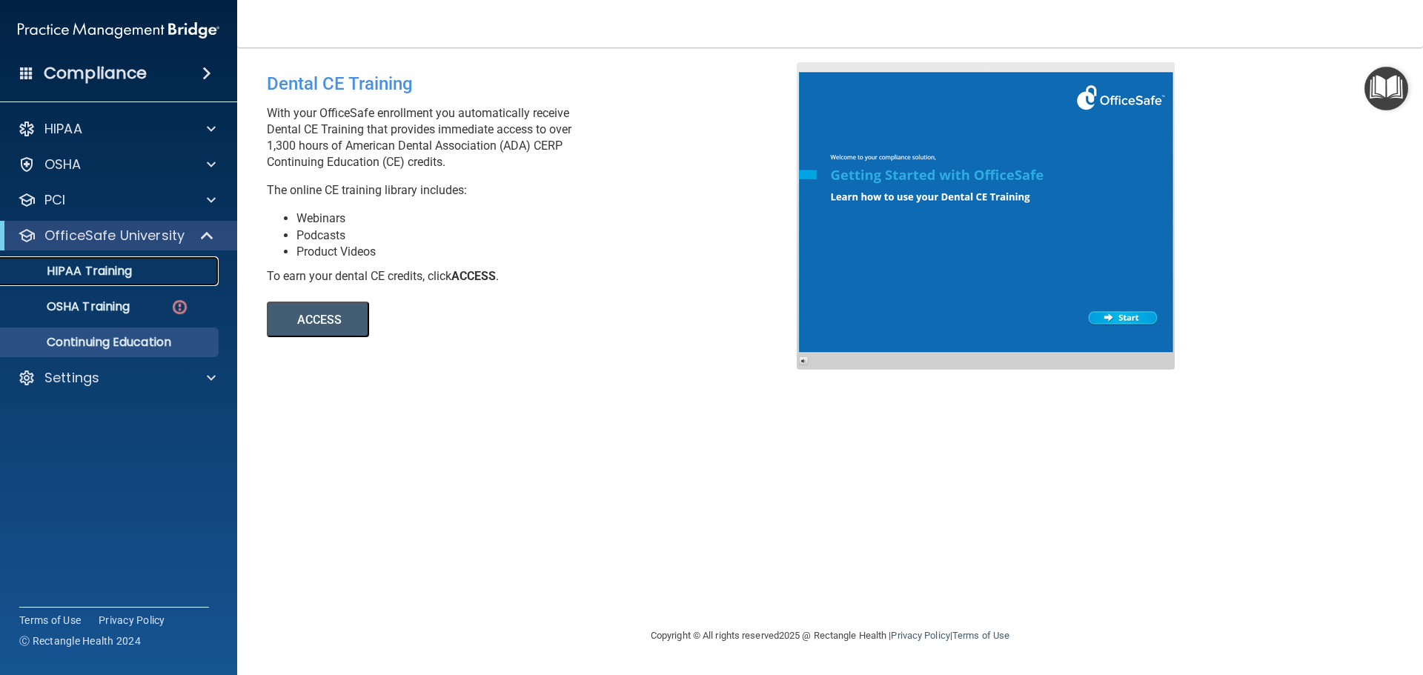
click at [102, 279] on p "HIPAA Training" at bounding box center [71, 271] width 122 height 15
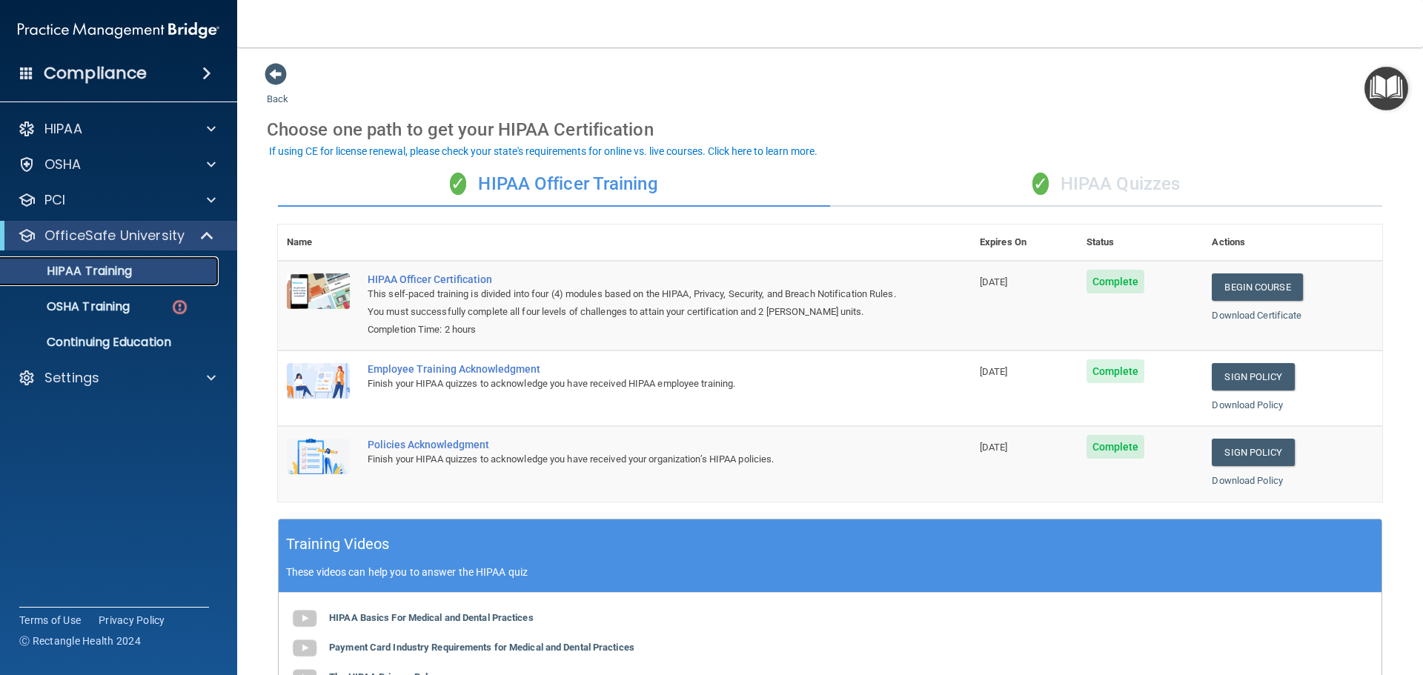
click at [101, 270] on p "HIPAA Training" at bounding box center [71, 271] width 122 height 15
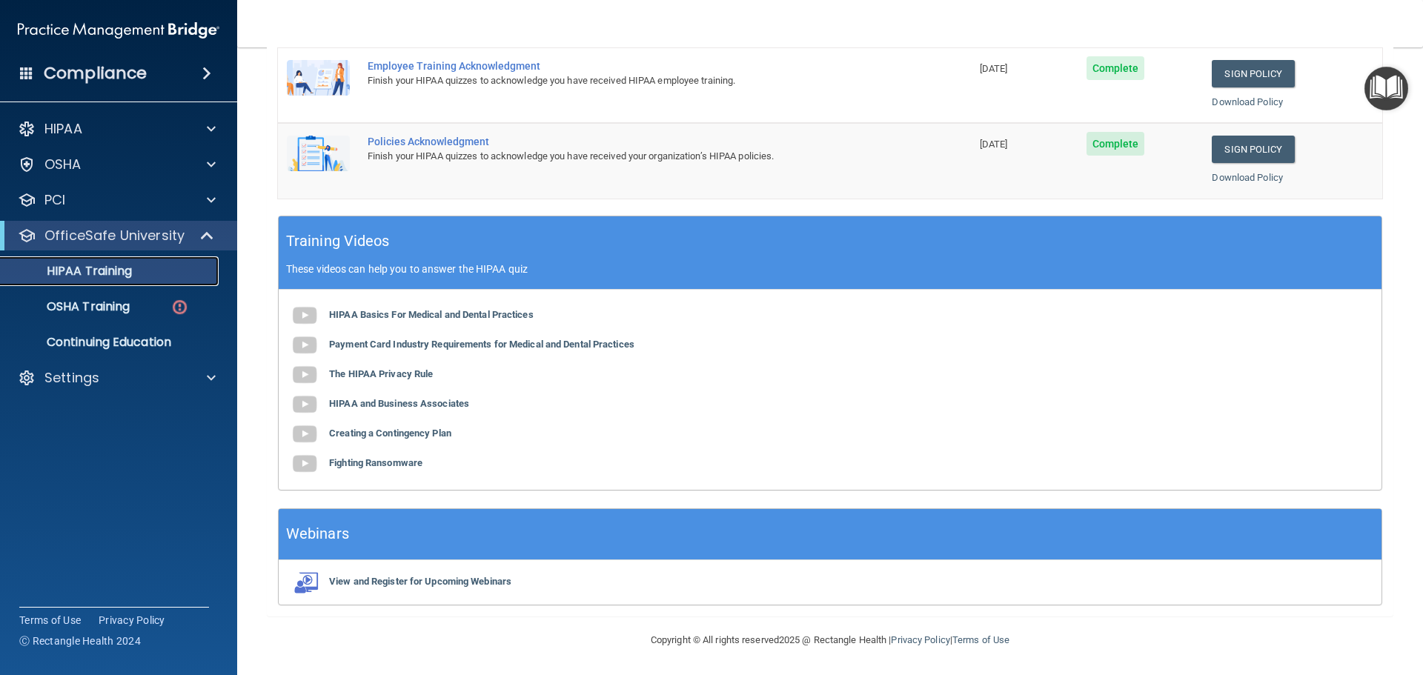
scroll to position [305, 0]
click at [208, 236] on span at bounding box center [208, 236] width 13 height 18
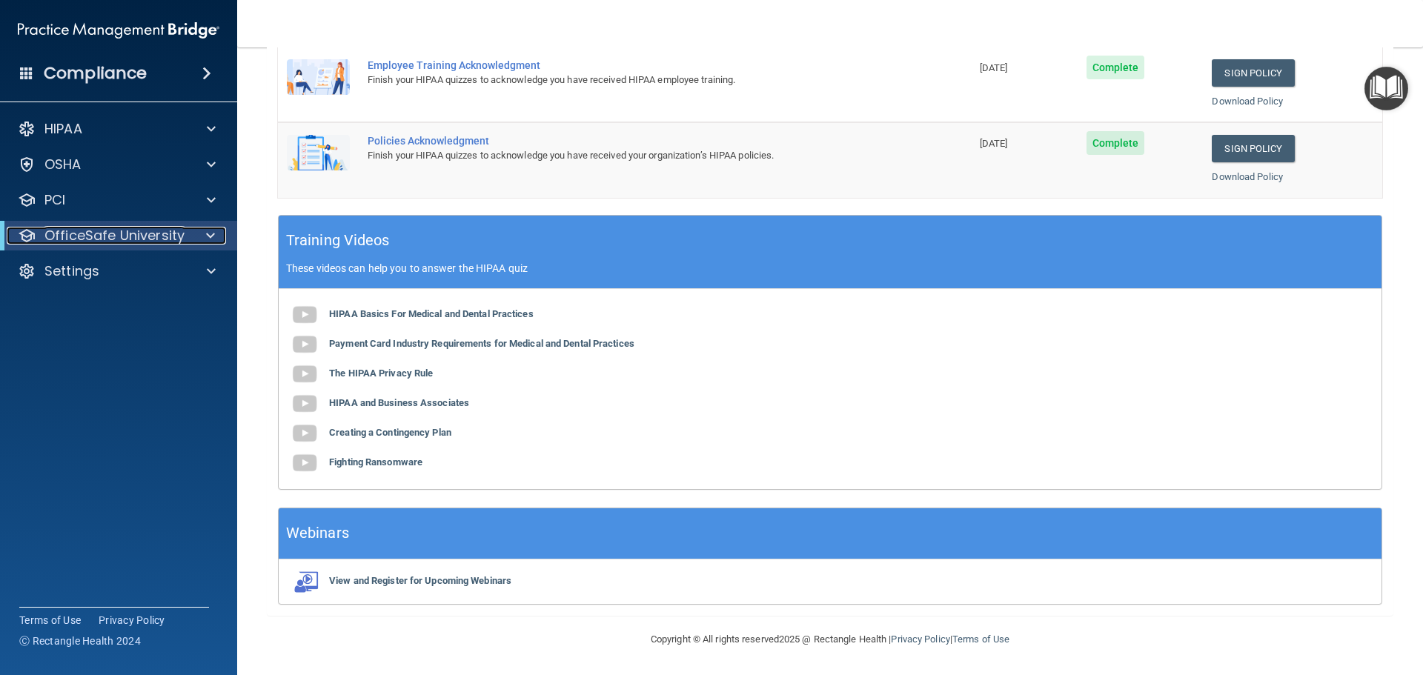
click at [220, 233] on div at bounding box center [208, 236] width 36 height 18
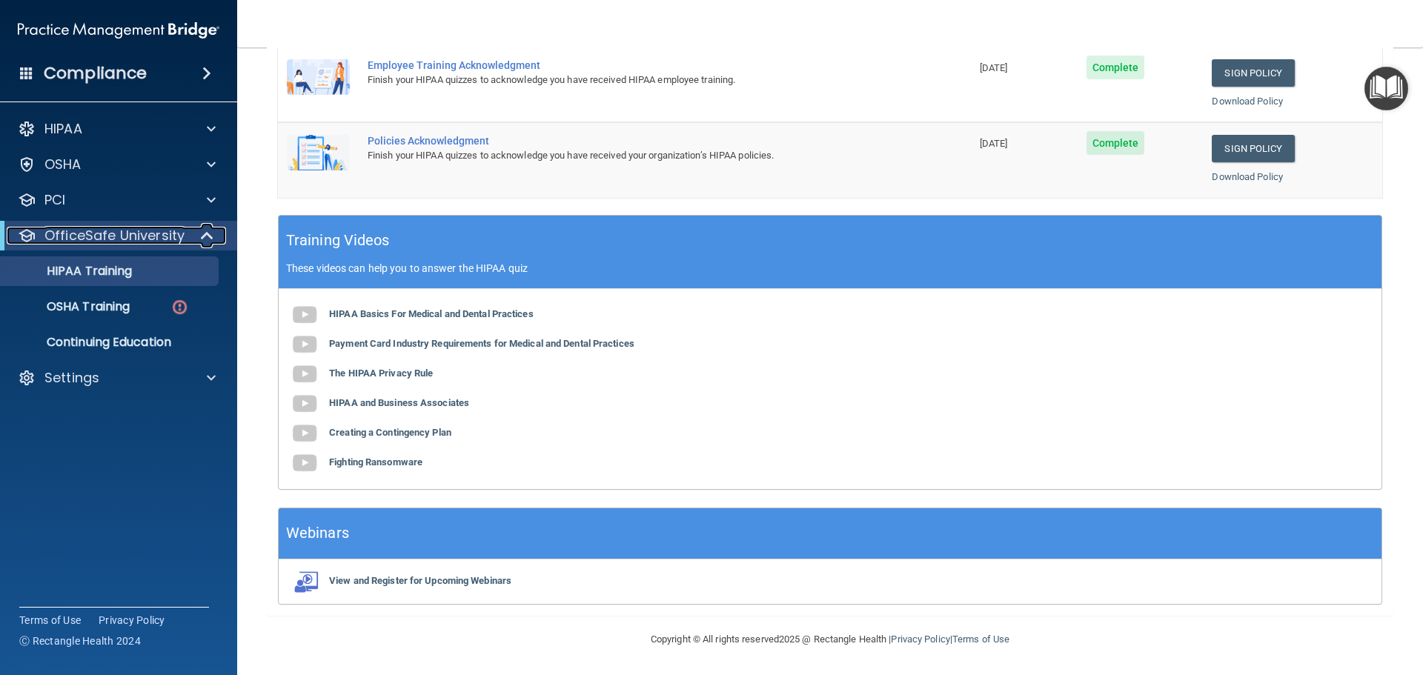
click at [216, 233] on div at bounding box center [208, 236] width 36 height 18
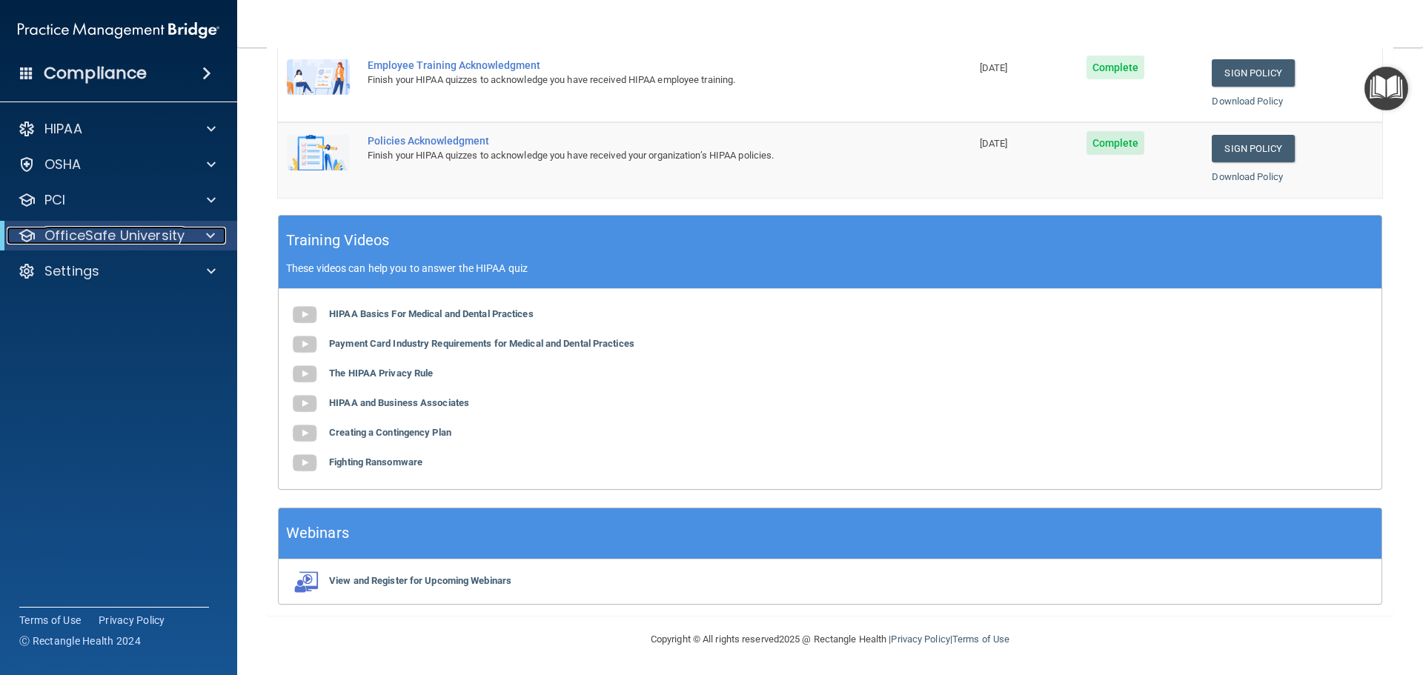
click at [216, 233] on div at bounding box center [208, 236] width 36 height 18
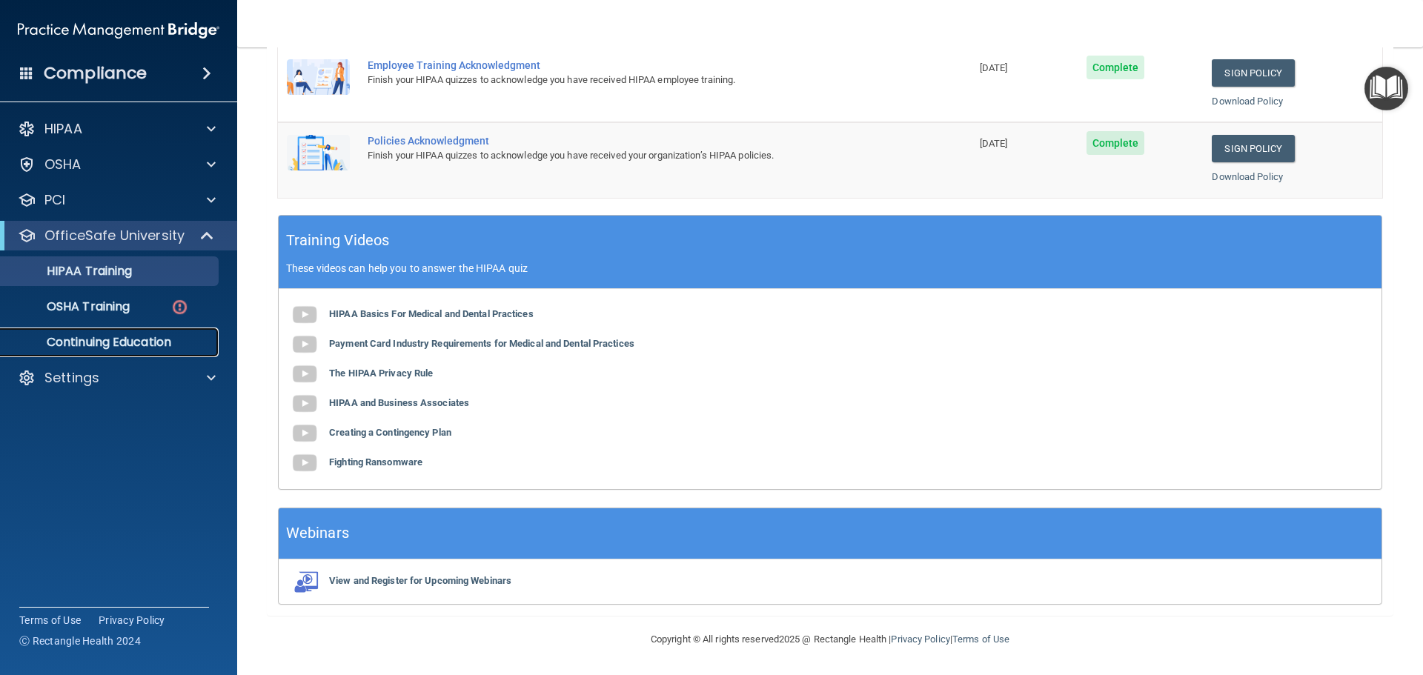
click at [133, 340] on p "Continuing Education" at bounding box center [111, 342] width 202 height 15
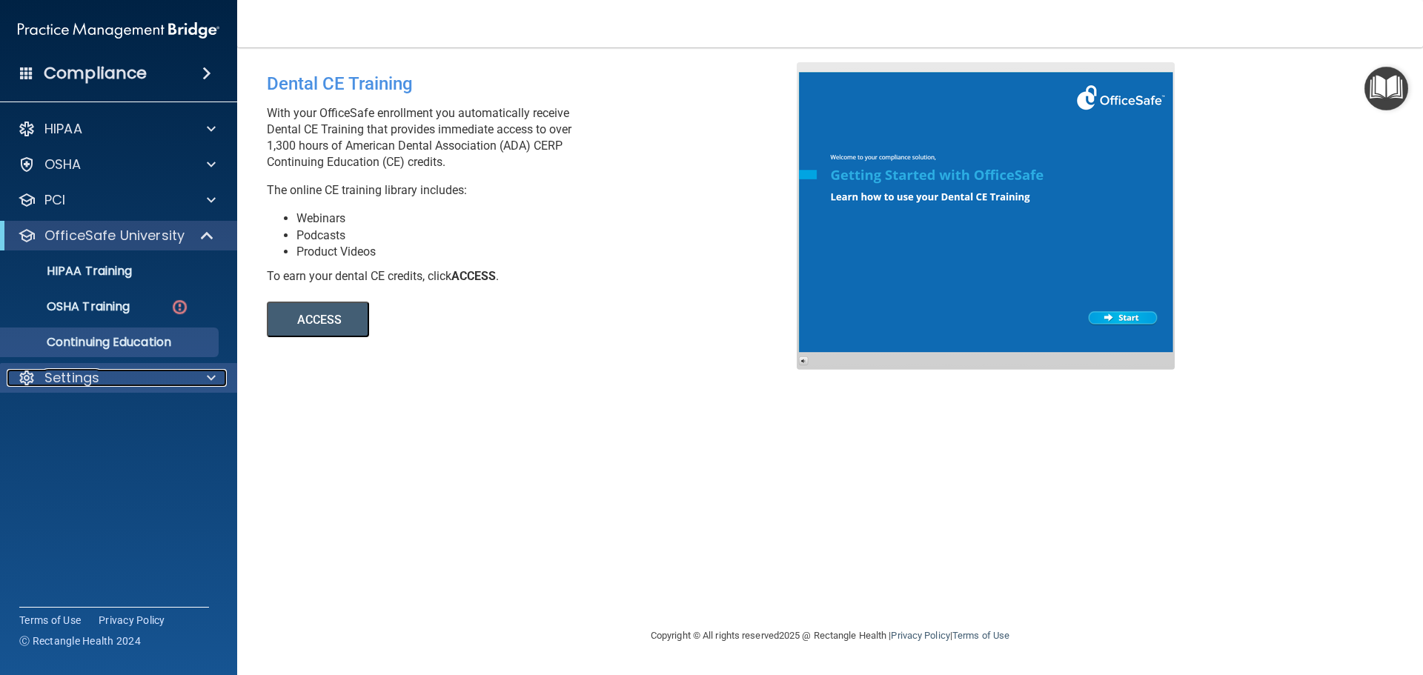
click at [205, 381] on div at bounding box center [208, 378] width 37 height 18
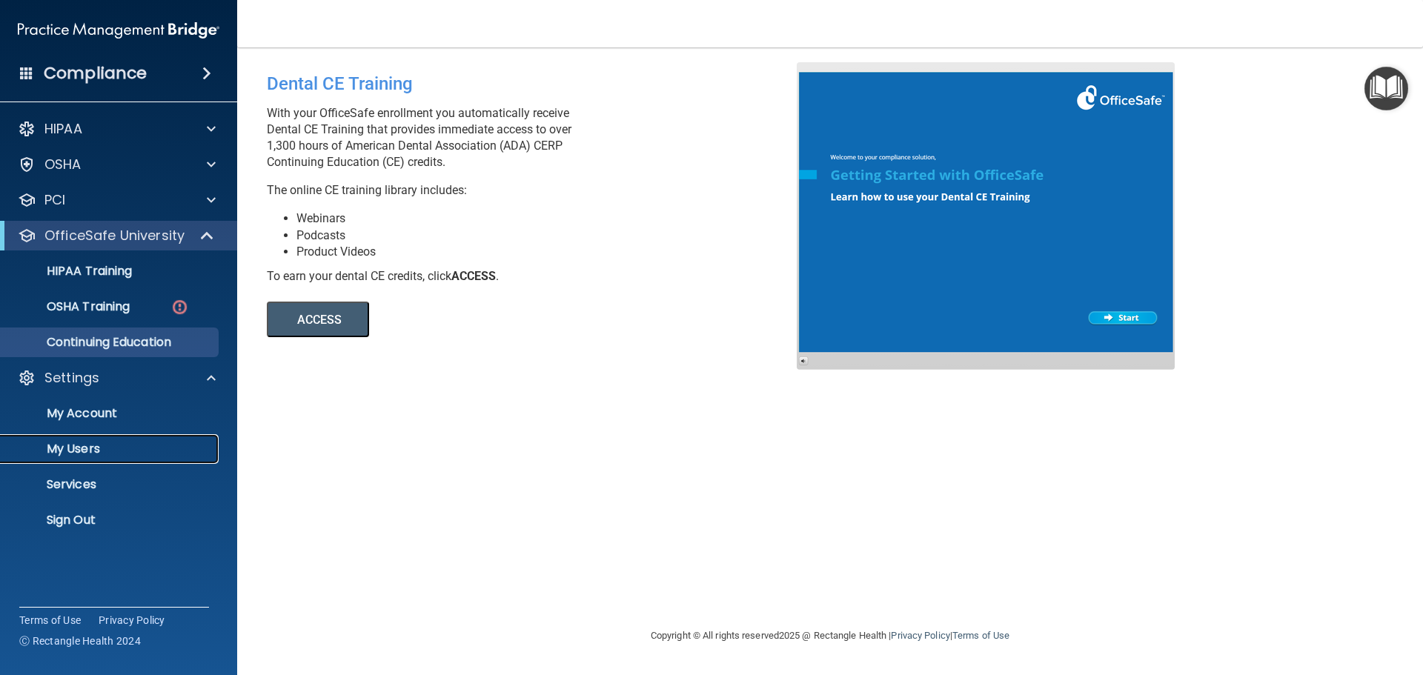
click at [100, 448] on p "My Users" at bounding box center [111, 449] width 202 height 15
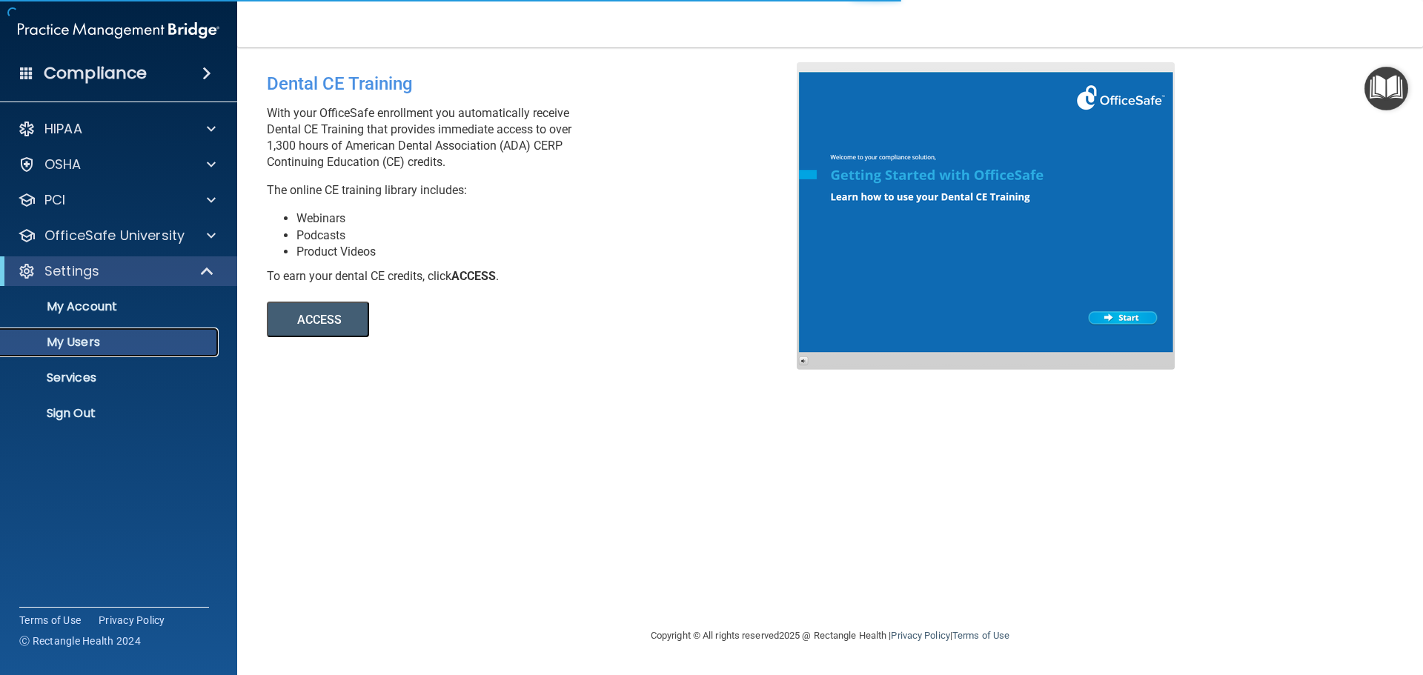
select select "20"
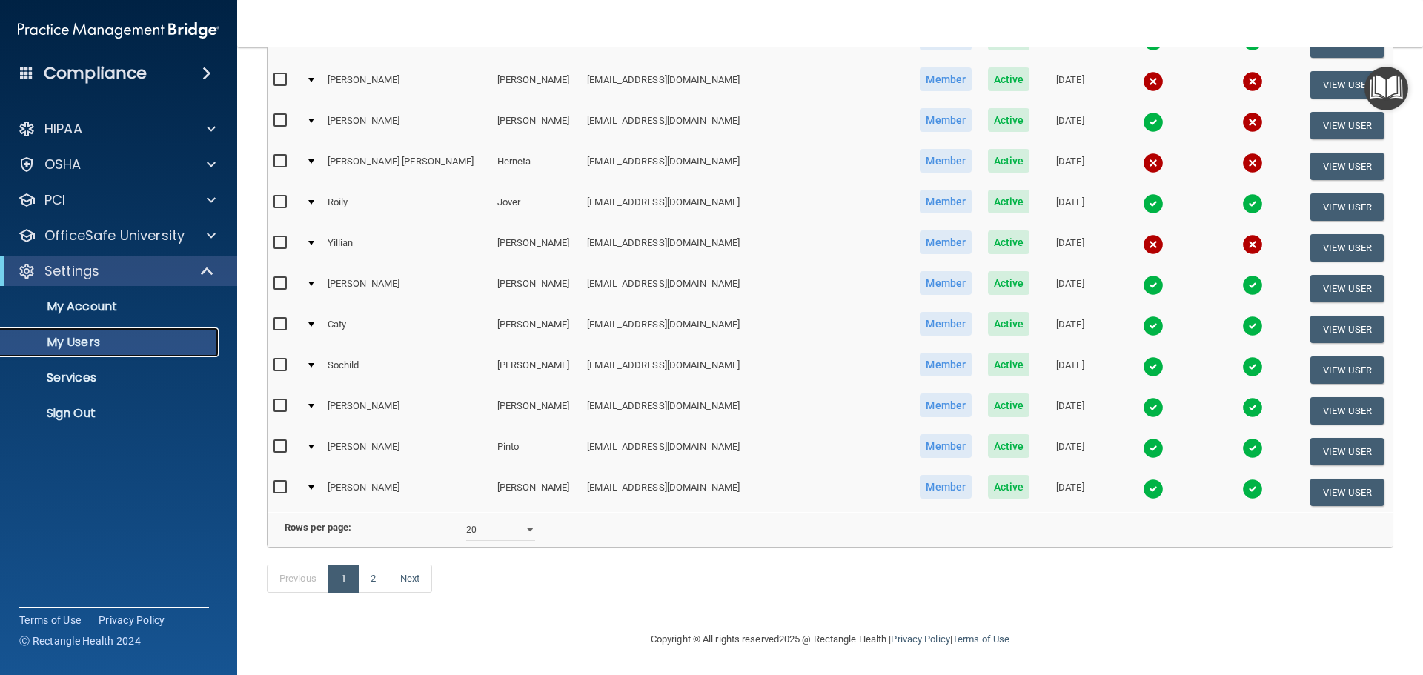
scroll to position [551, 0]
click at [416, 566] on link "Next" at bounding box center [410, 579] width 44 height 28
select select "20"
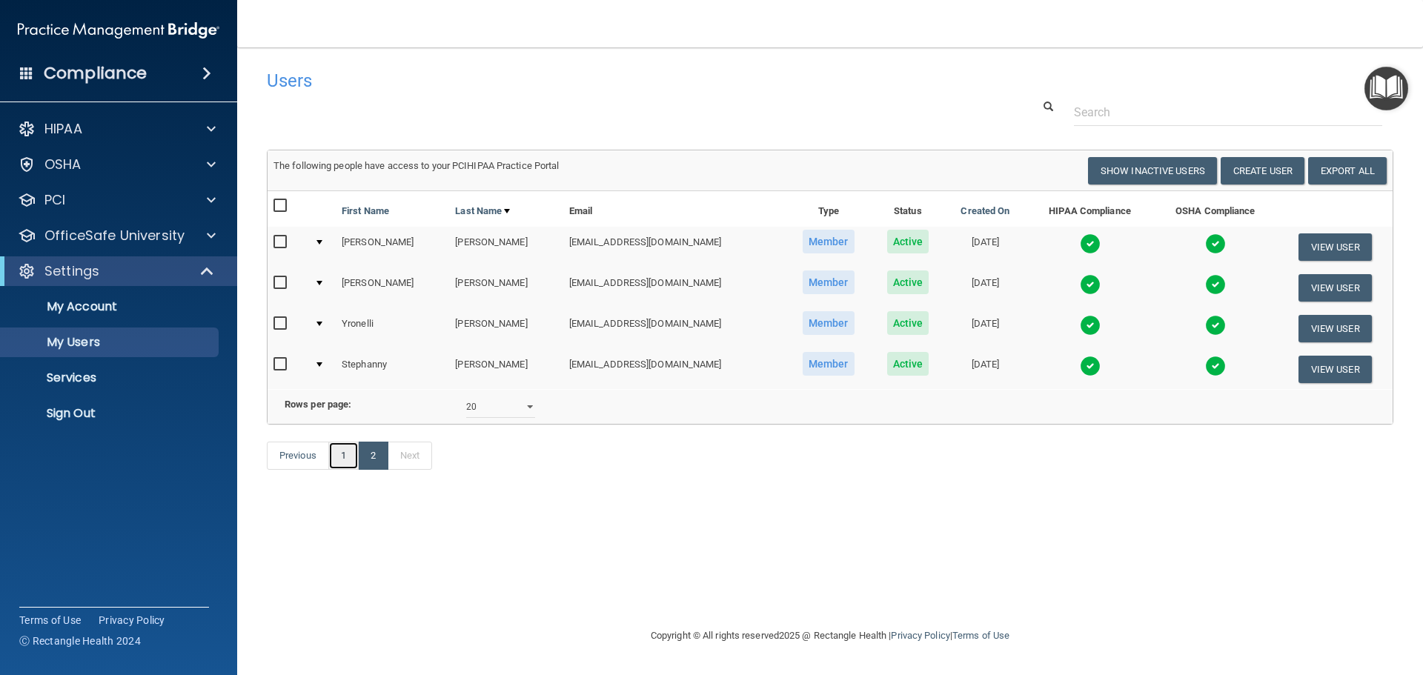
click at [342, 470] on link "1" at bounding box center [343, 456] width 30 height 28
select select "20"
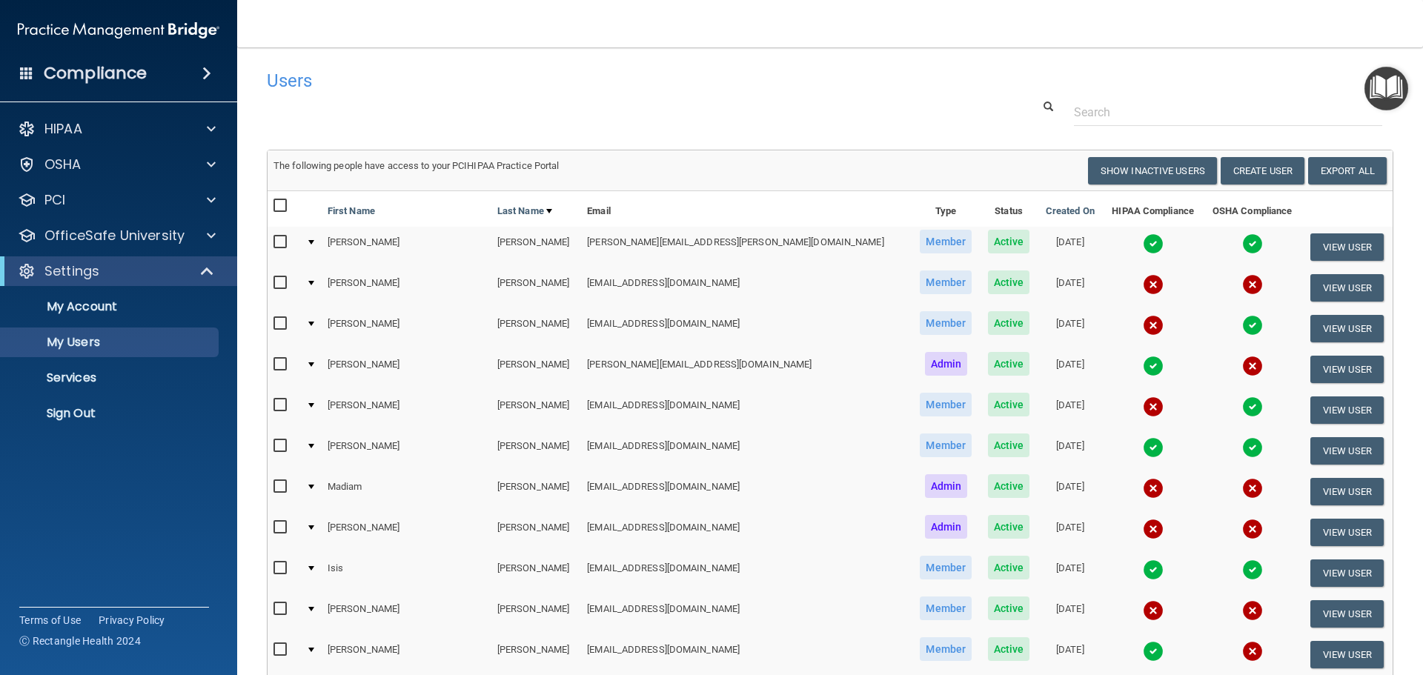
click at [279, 405] on input "checkbox" at bounding box center [281, 405] width 17 height 12
checkbox input "true"
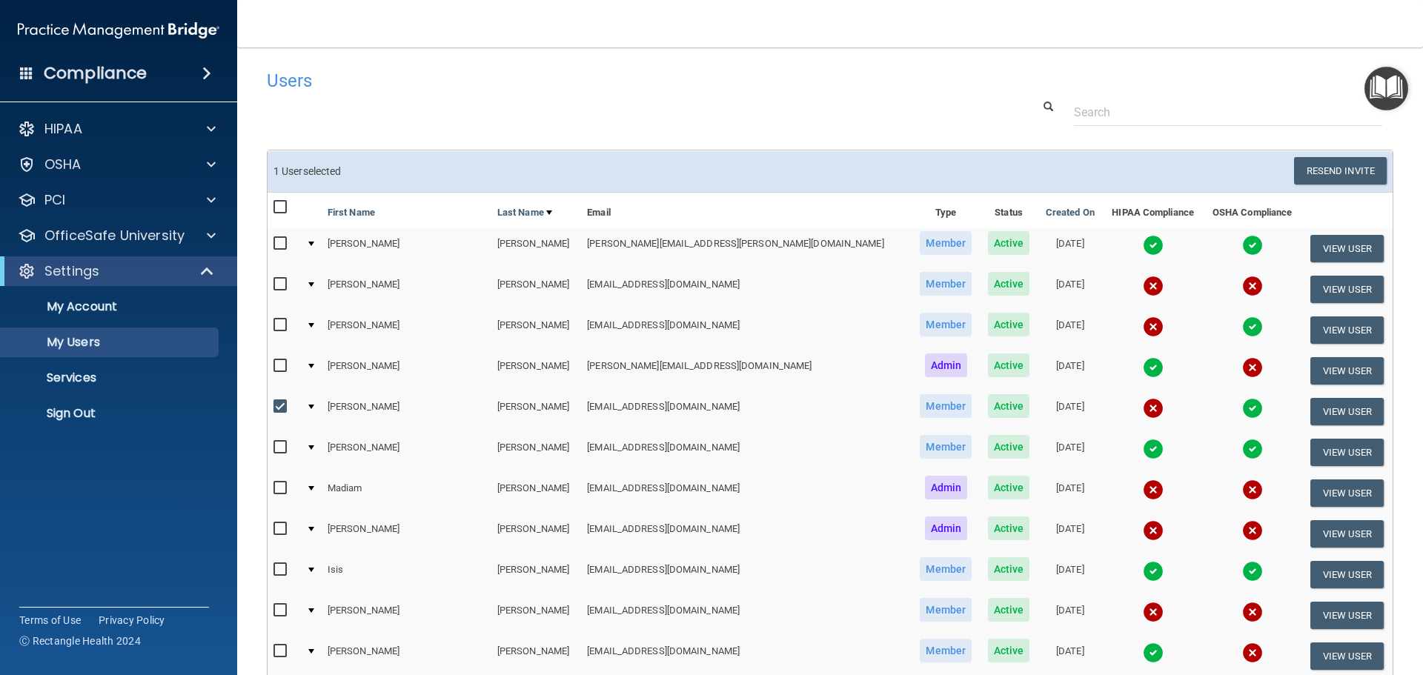
click at [322, 403] on td at bounding box center [310, 411] width 21 height 41
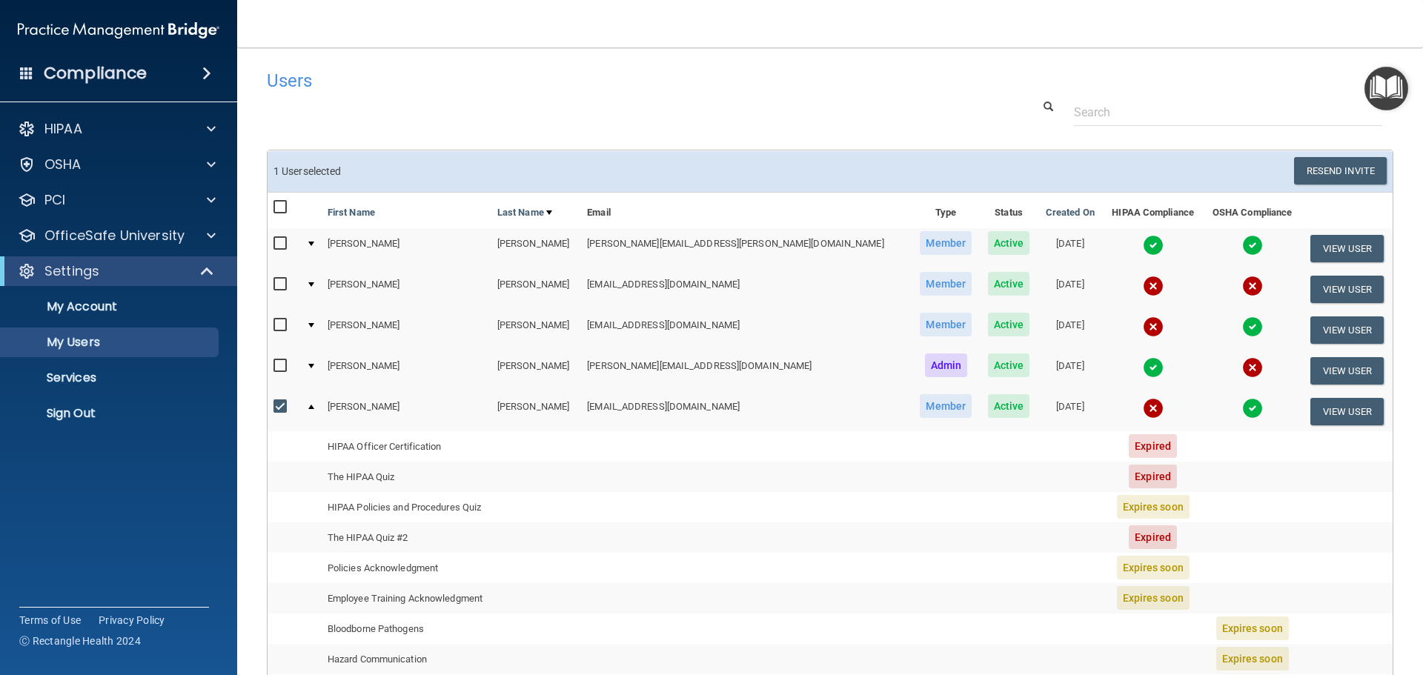
scroll to position [74, 0]
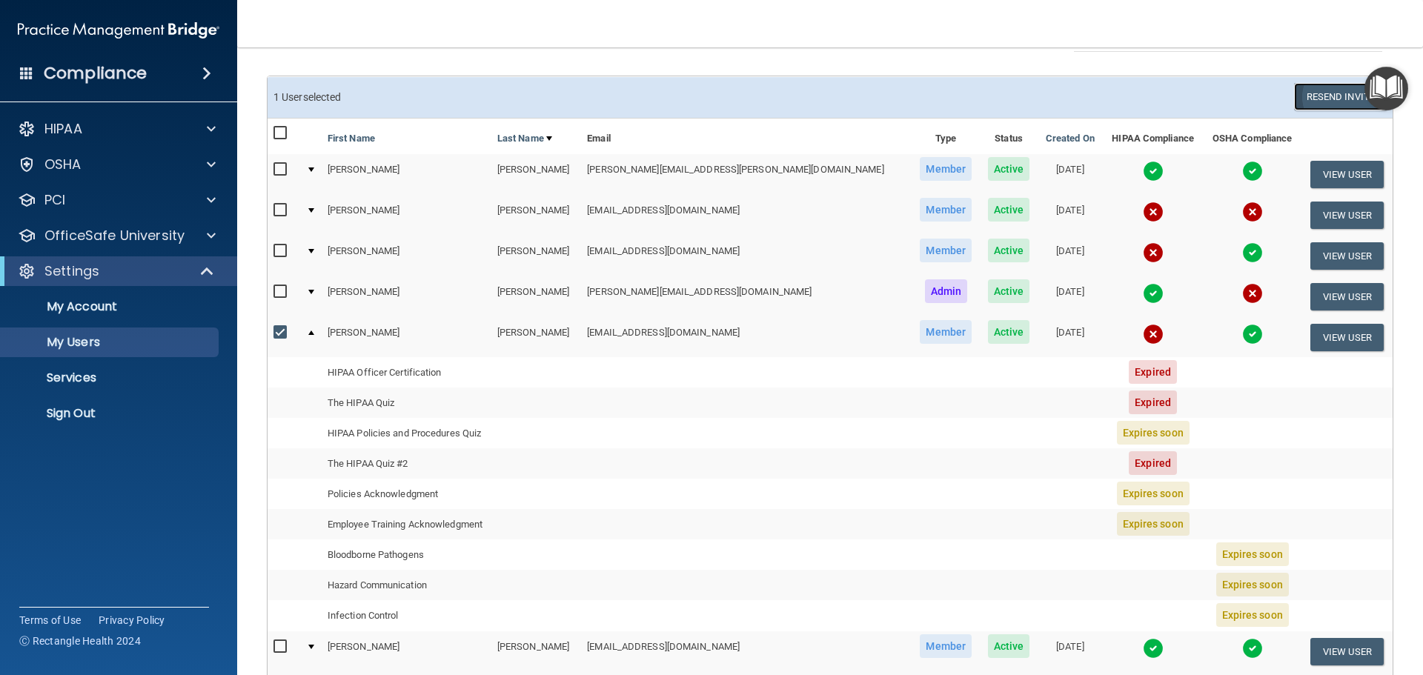
click at [1320, 92] on button "Resend Invite" at bounding box center [1340, 96] width 93 height 27
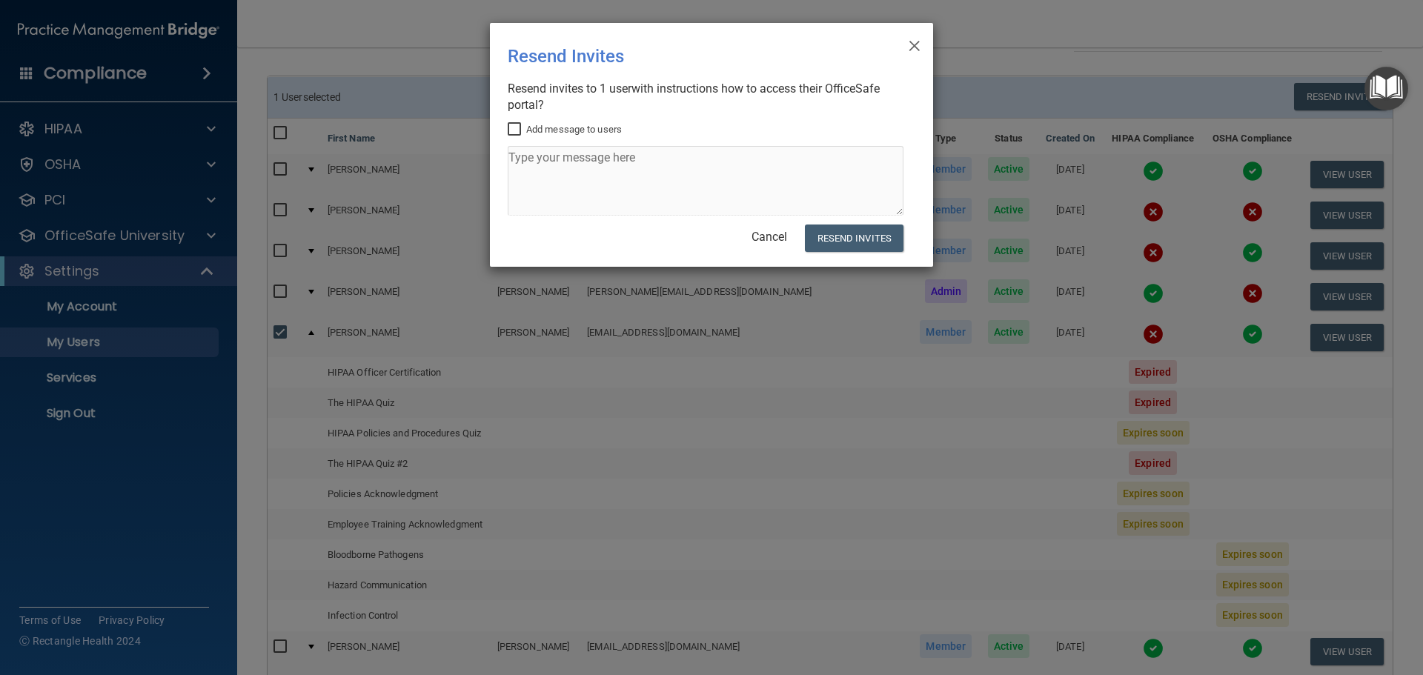
click at [507, 127] on div "× Close Resend Invites There was an error while sending the invitations ... Res…" at bounding box center [711, 145] width 443 height 244
click at [511, 129] on input "Add message to users" at bounding box center [516, 130] width 17 height 12
checkbox input "true"
click at [522, 158] on textarea at bounding box center [706, 181] width 396 height 70
type textarea "Hey!!!"
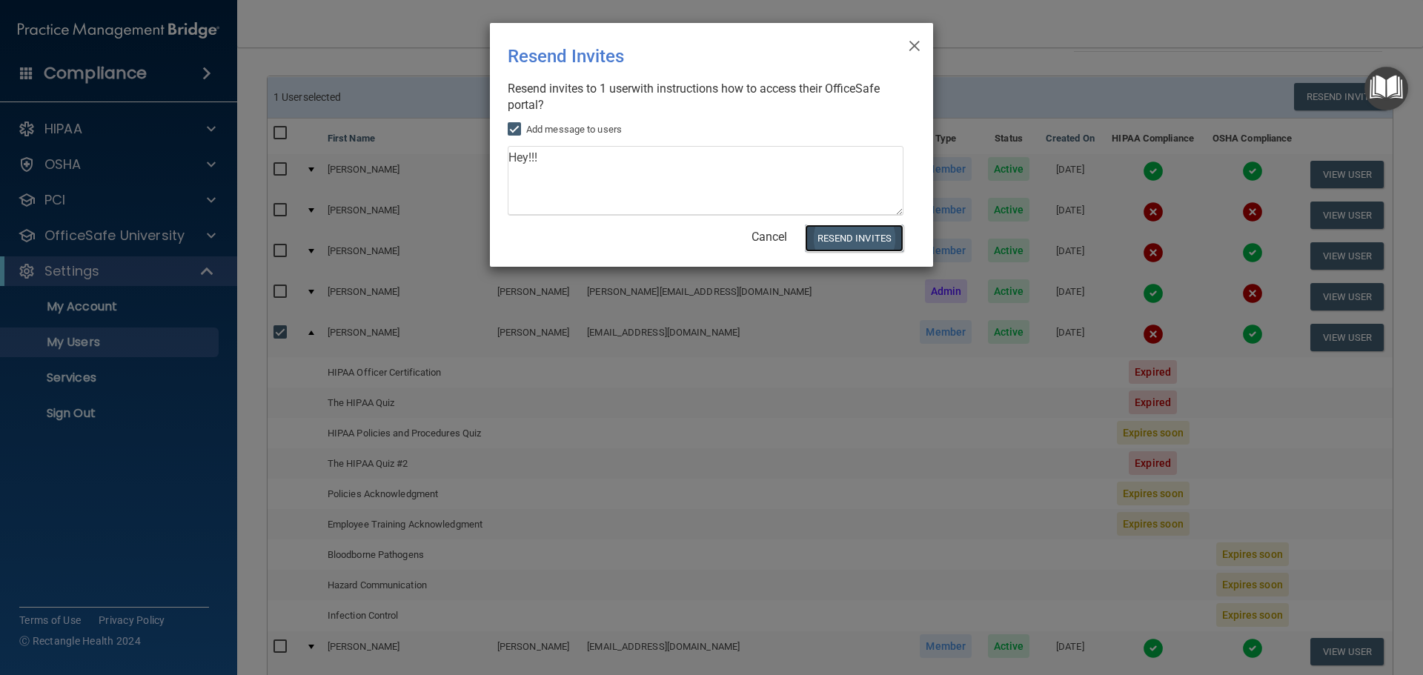
click at [837, 236] on button "Resend Invites" at bounding box center [854, 238] width 99 height 27
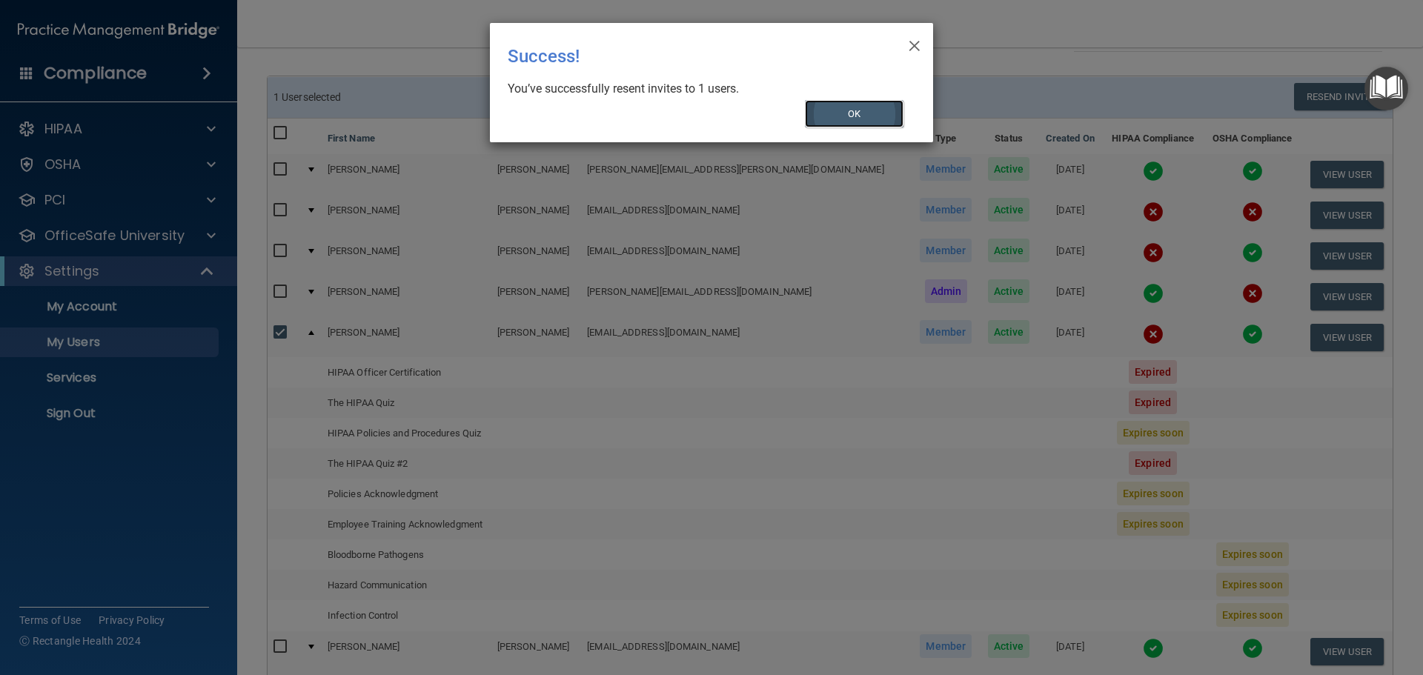
click at [874, 113] on button "OK" at bounding box center [854, 113] width 99 height 27
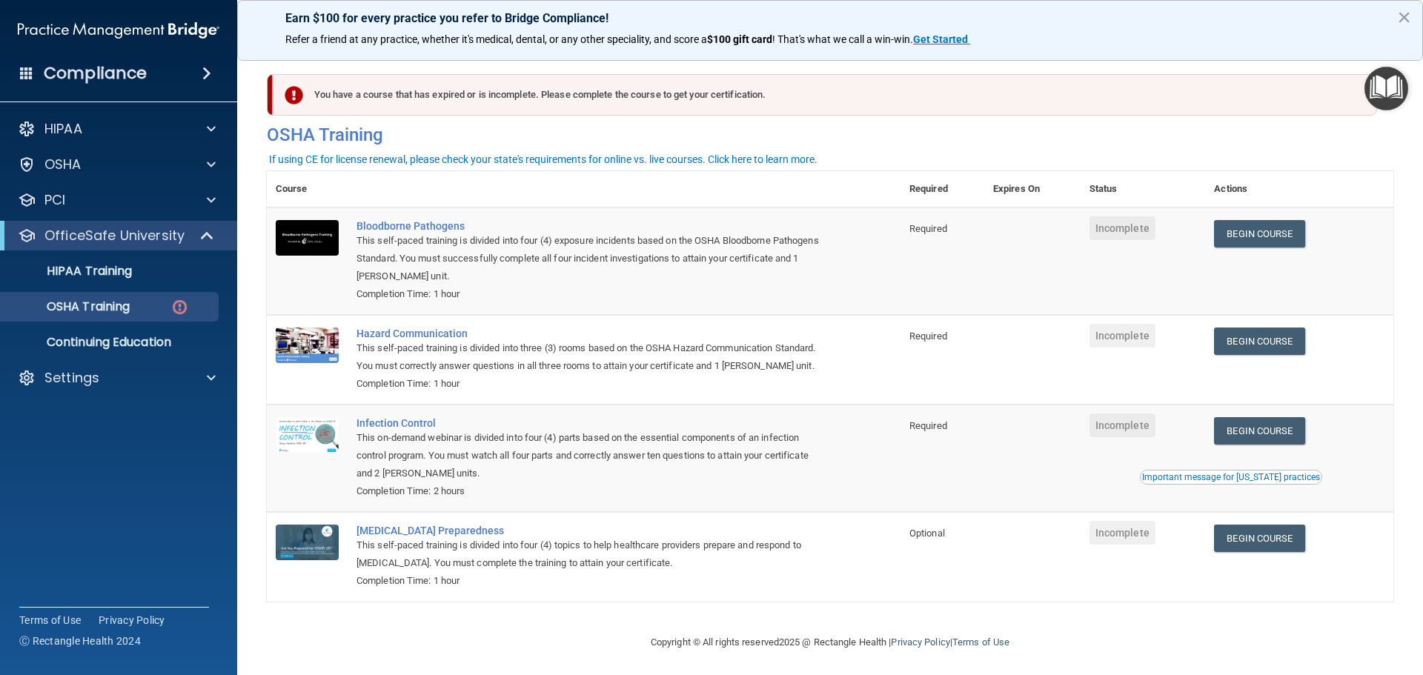
click at [913, 235] on td "Required" at bounding box center [942, 261] width 84 height 107
click at [173, 311] on img at bounding box center [179, 307] width 19 height 19
click at [110, 300] on p "OSHA Training" at bounding box center [70, 306] width 120 height 15
click at [179, 303] on img at bounding box center [179, 307] width 19 height 19
click at [630, 100] on div "You have a course that has expired or is incomplete. Please complete the course…" at bounding box center [825, 95] width 1104 height 42
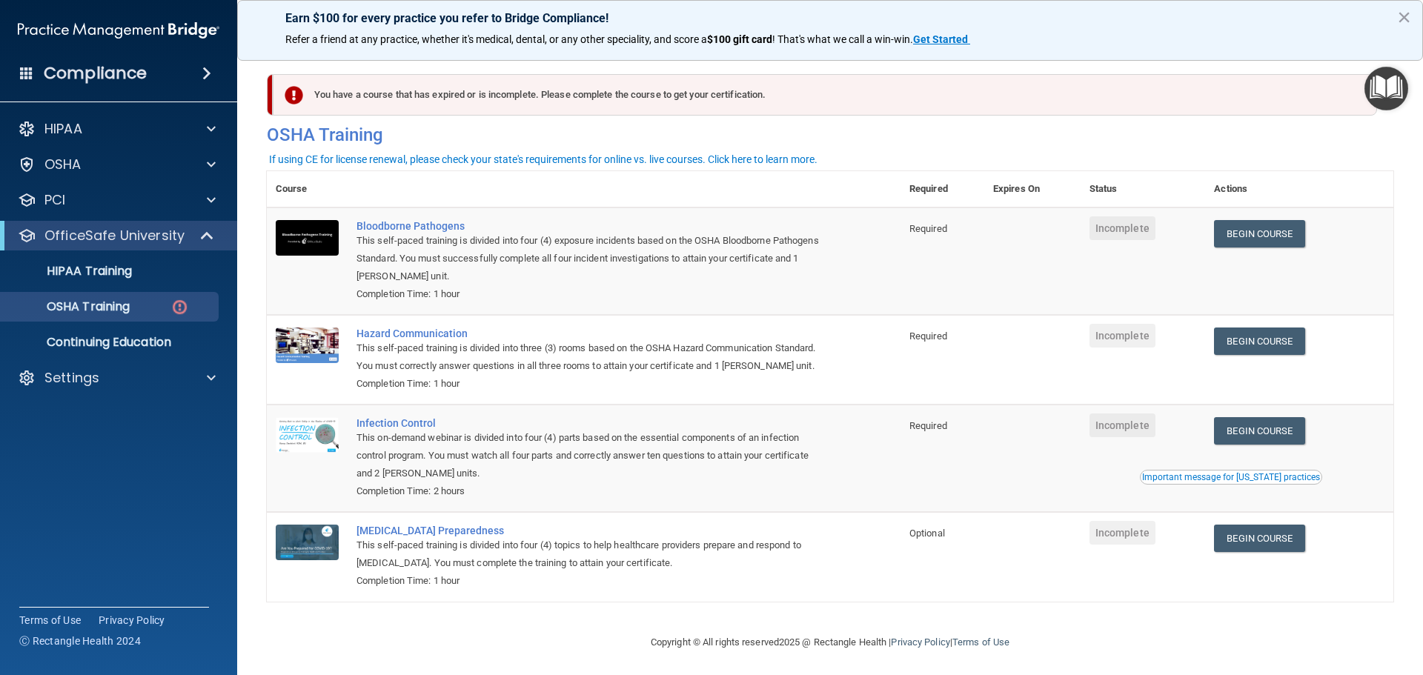
click at [383, 97] on div "You have a course that has expired or is incomplete. Please complete the course…" at bounding box center [825, 95] width 1104 height 42
click at [74, 193] on div "PCI" at bounding box center [99, 200] width 184 height 18
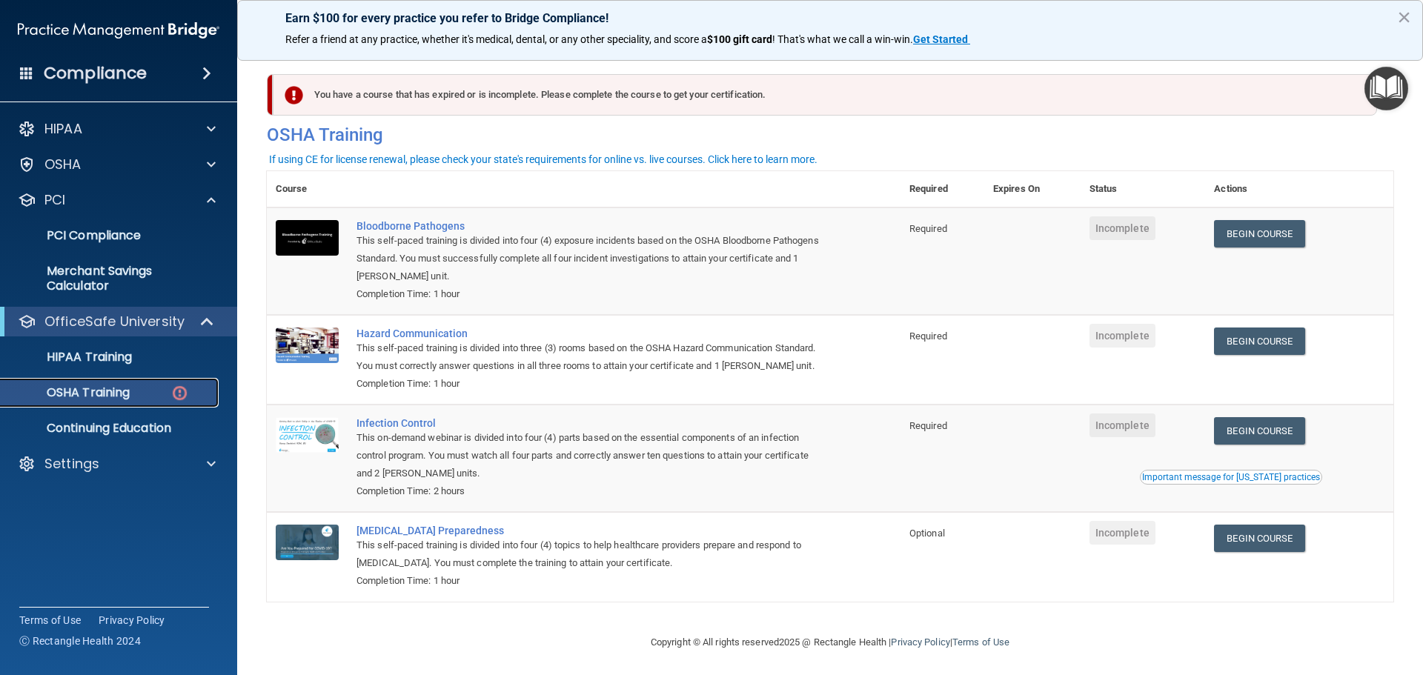
click at [98, 391] on p "OSHA Training" at bounding box center [70, 392] width 120 height 15
click at [614, 250] on div "This self-paced training is divided into four (4) exposure incidents based on t…" at bounding box center [591, 258] width 470 height 53
click at [411, 222] on div "Bloodborne Pathogens" at bounding box center [591, 226] width 470 height 12
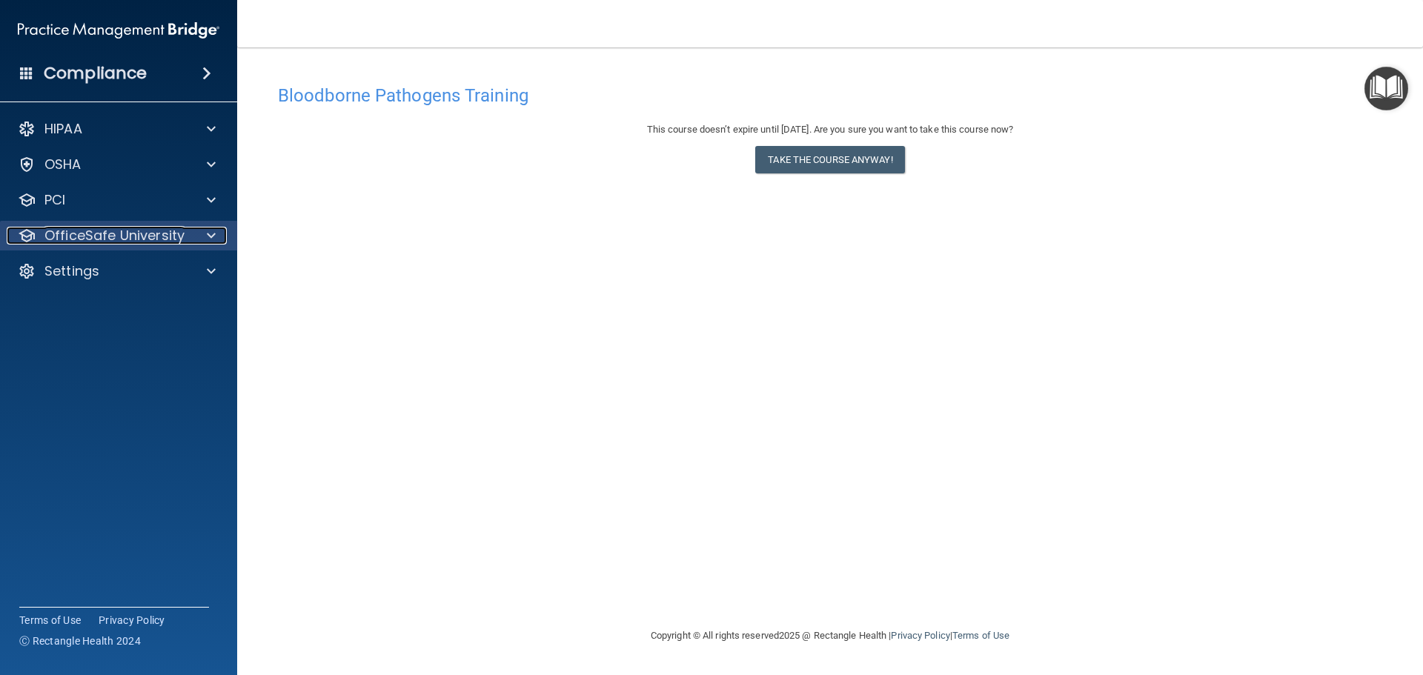
click at [219, 239] on div at bounding box center [208, 236] width 37 height 18
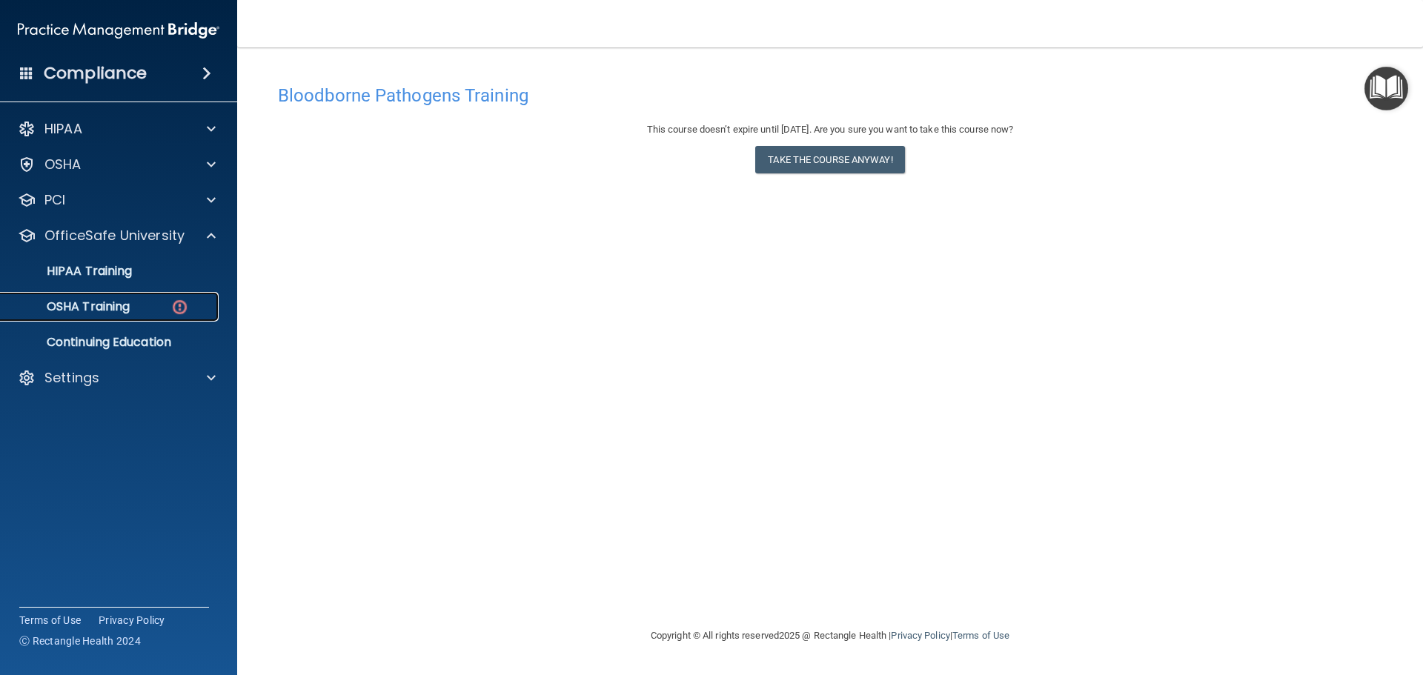
click at [119, 311] on p "OSHA Training" at bounding box center [70, 306] width 120 height 15
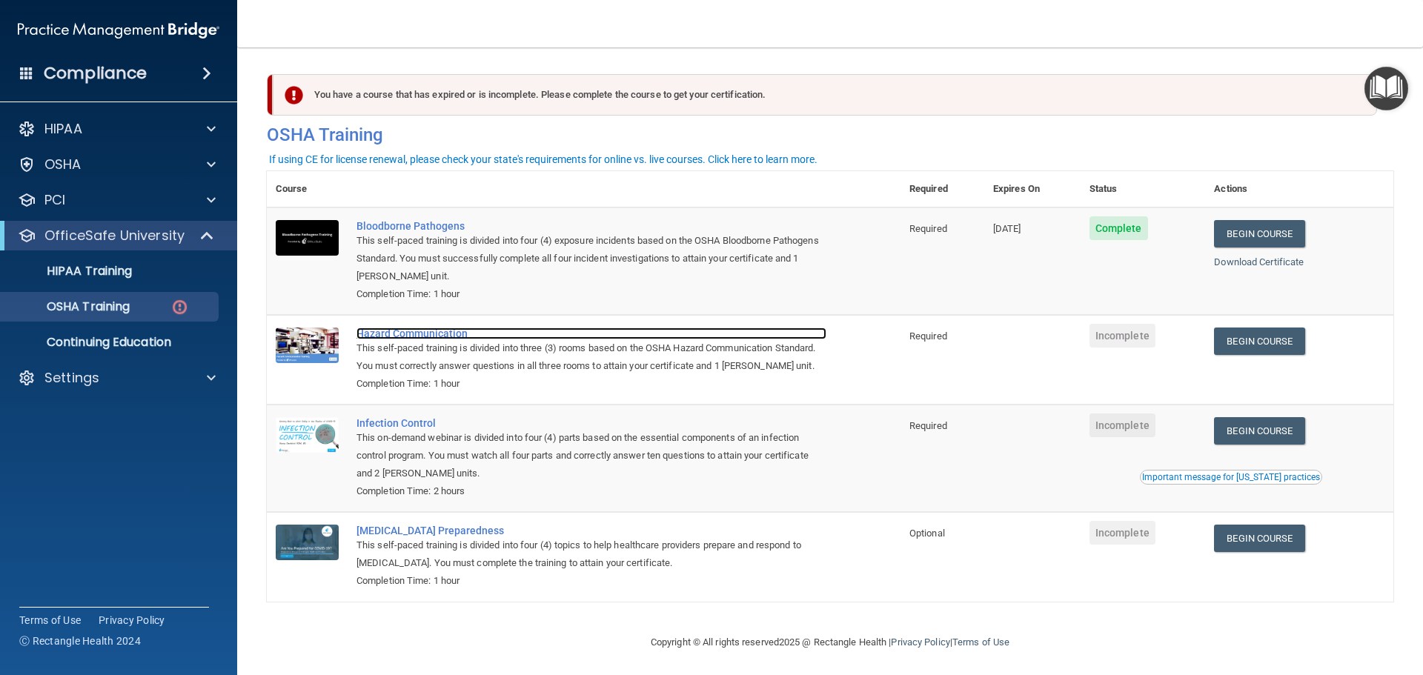
click at [440, 333] on div "Hazard Communication" at bounding box center [591, 334] width 470 height 12
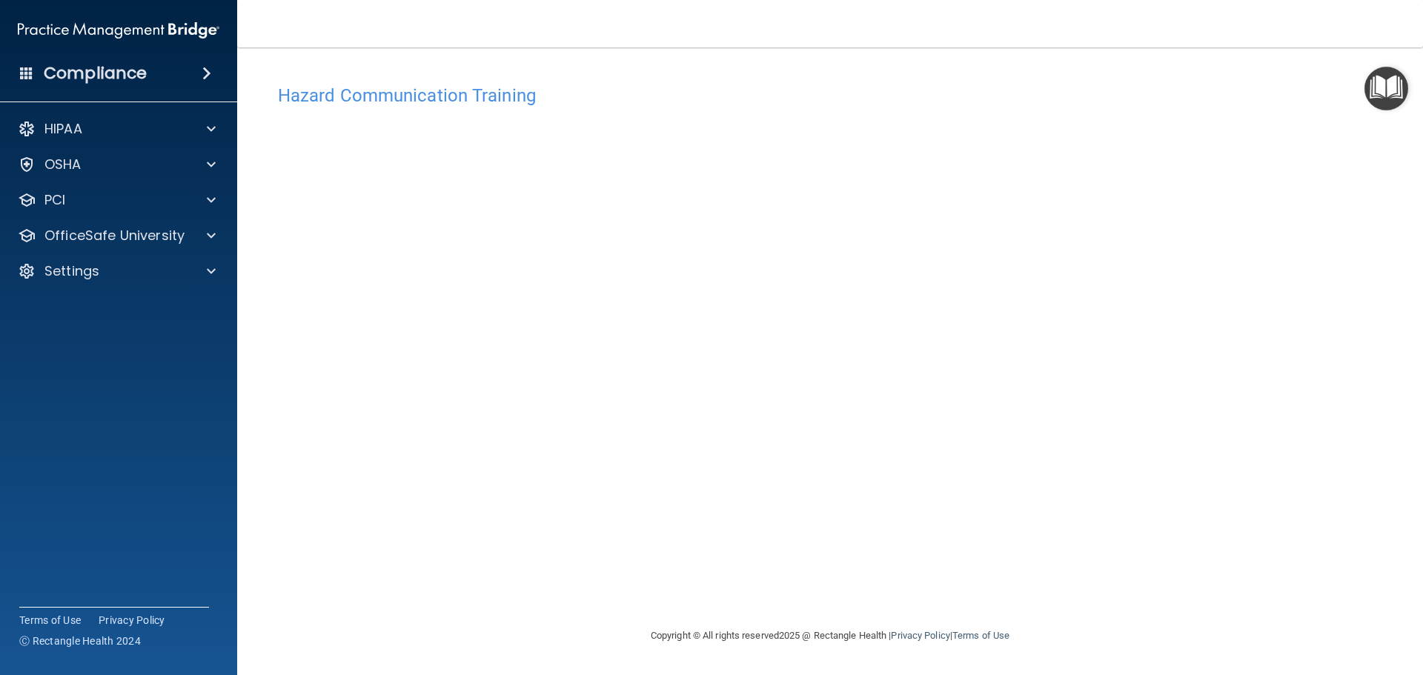
click at [1281, 179] on div "Hazard Communication Training This course doesn’t expire until . Are you sure y…" at bounding box center [830, 352] width 1126 height 550
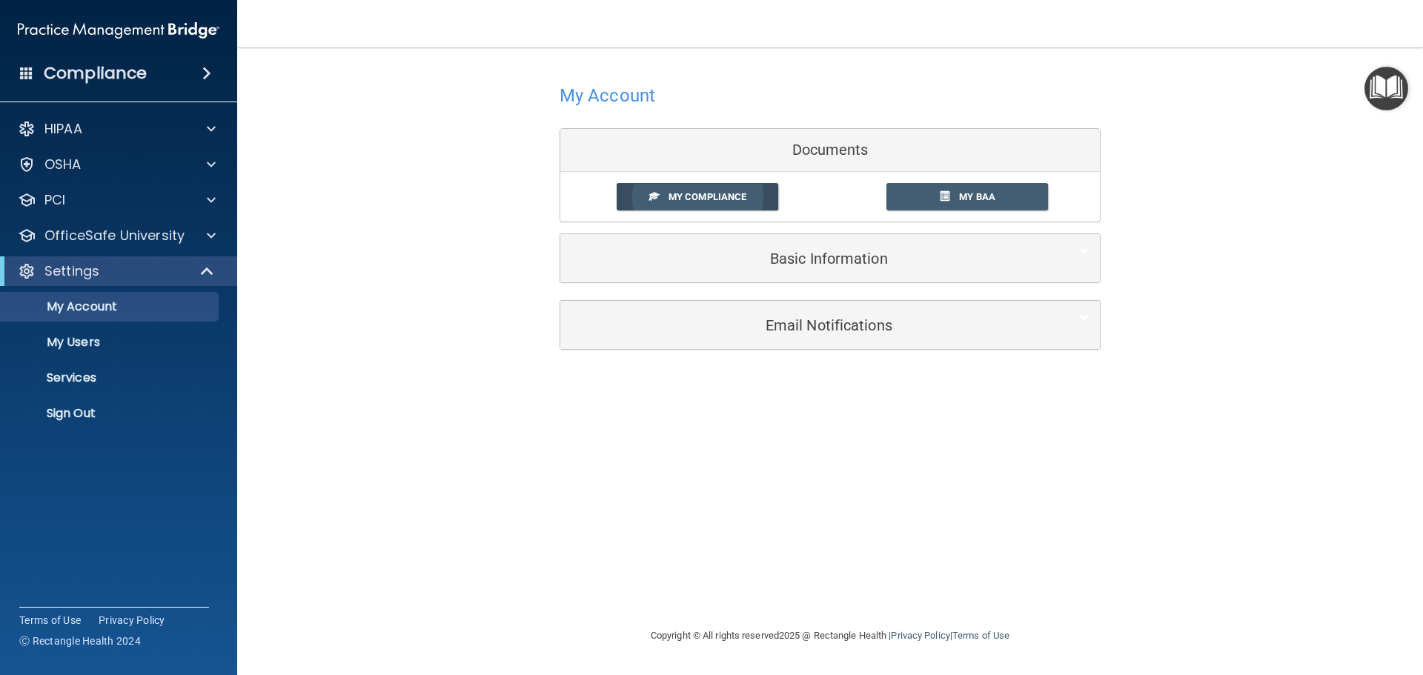
click at [689, 208] on link "My Compliance" at bounding box center [698, 196] width 162 height 27
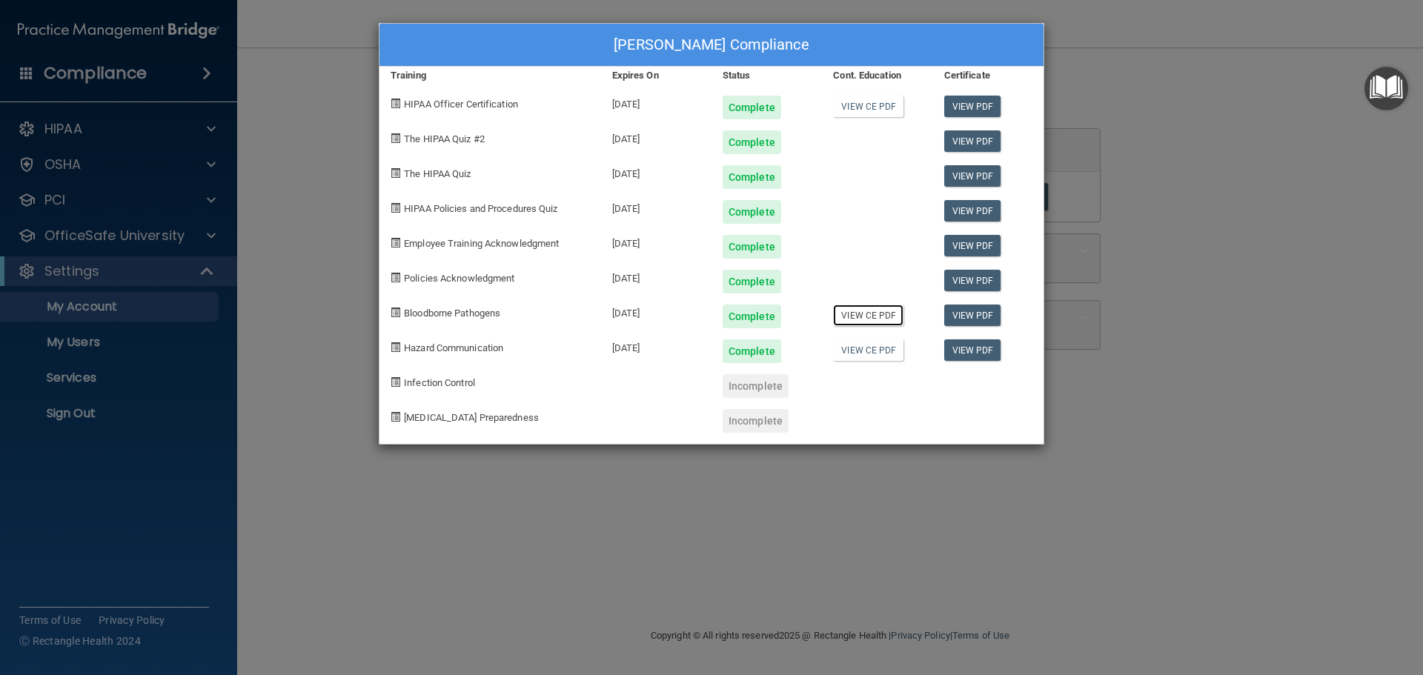
click at [853, 324] on link "View CE PDF" at bounding box center [868, 315] width 70 height 21
click at [982, 325] on link "View PDF" at bounding box center [972, 315] width 57 height 21
click at [965, 348] on link "View PDF" at bounding box center [972, 349] width 57 height 21
click at [960, 136] on link "View PDF" at bounding box center [972, 140] width 57 height 21
click at [972, 104] on link "View PDF" at bounding box center [972, 106] width 57 height 21
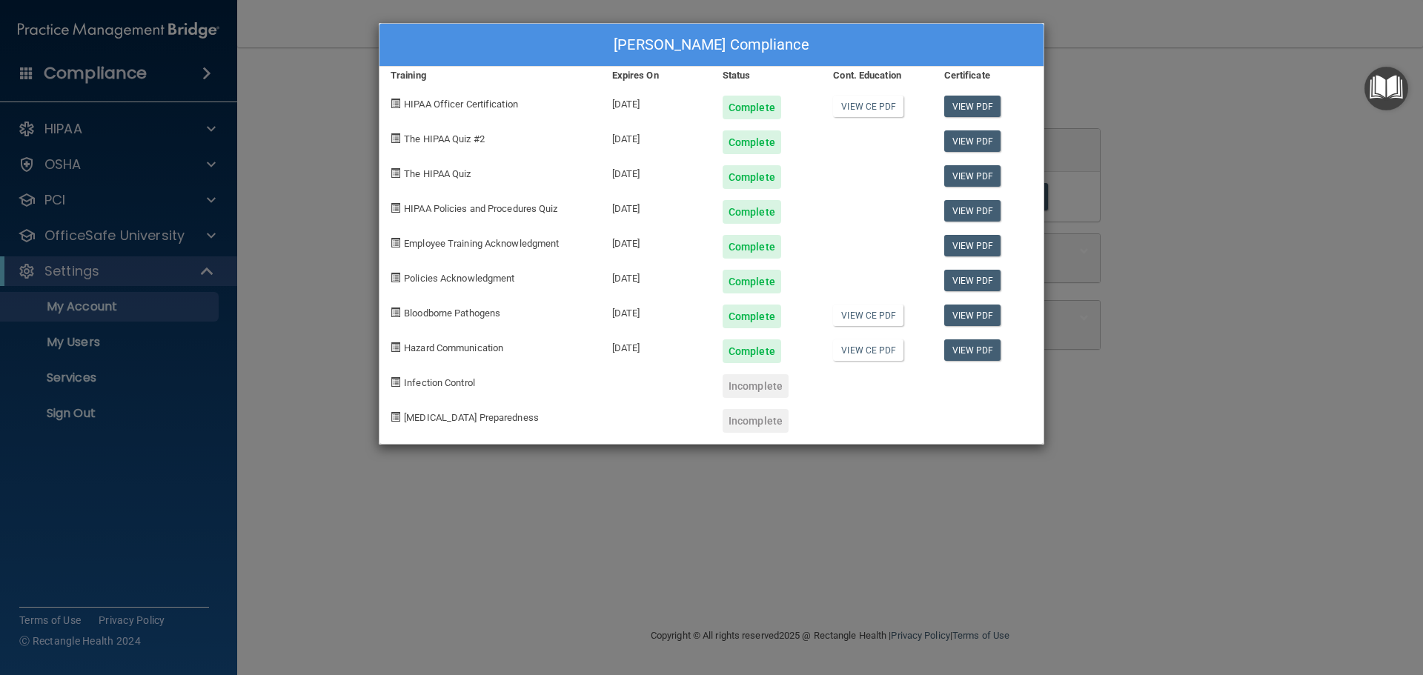
click at [750, 382] on div "Incomplete" at bounding box center [756, 386] width 66 height 24
click at [230, 217] on div "Carlos Cuevas's Compliance Training Expires On Status Cont. Education Certifica…" at bounding box center [711, 337] width 1423 height 675
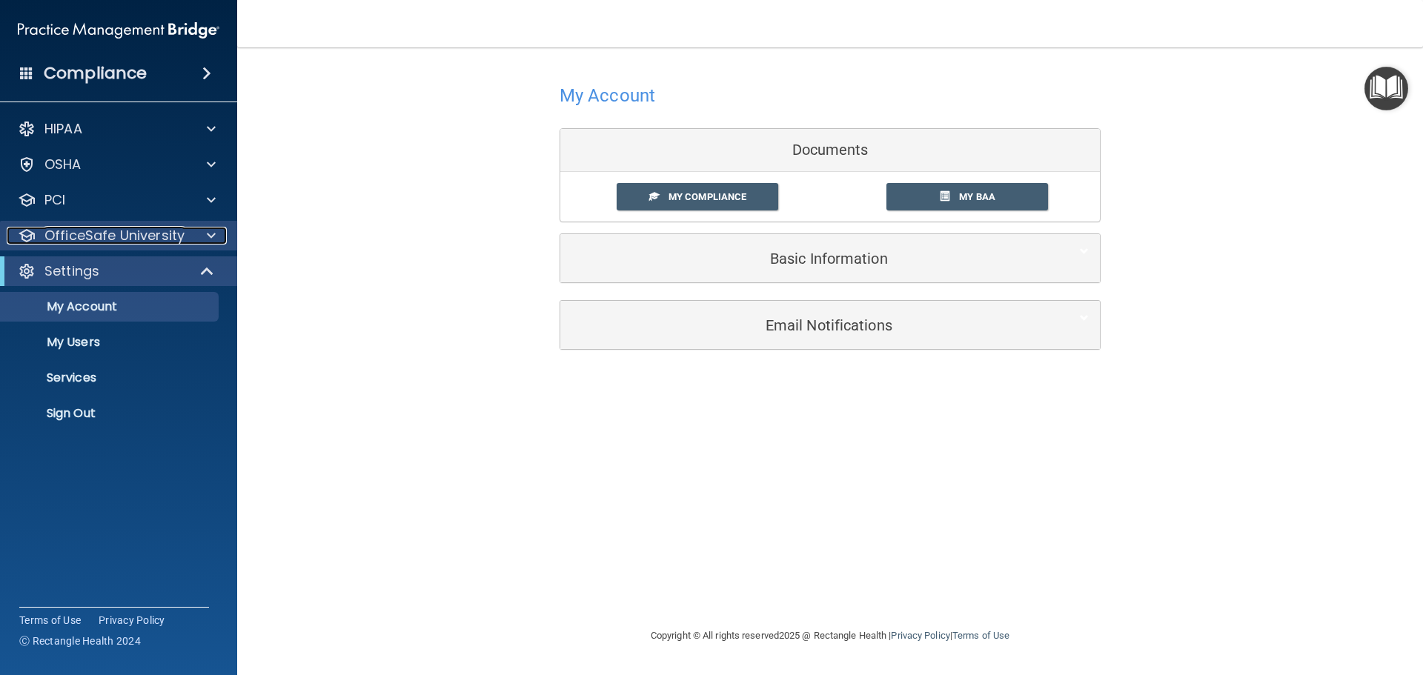
click at [205, 239] on div at bounding box center [208, 236] width 37 height 18
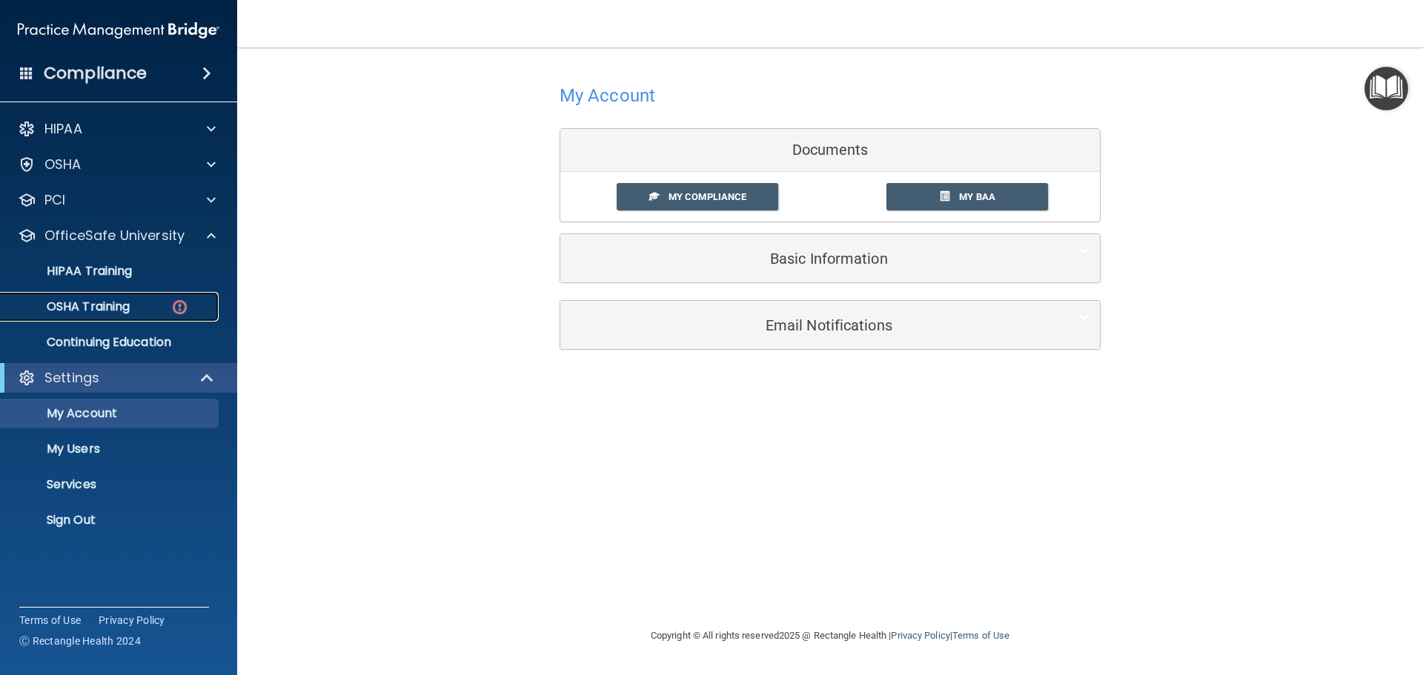
click at [127, 302] on p "OSHA Training" at bounding box center [70, 306] width 120 height 15
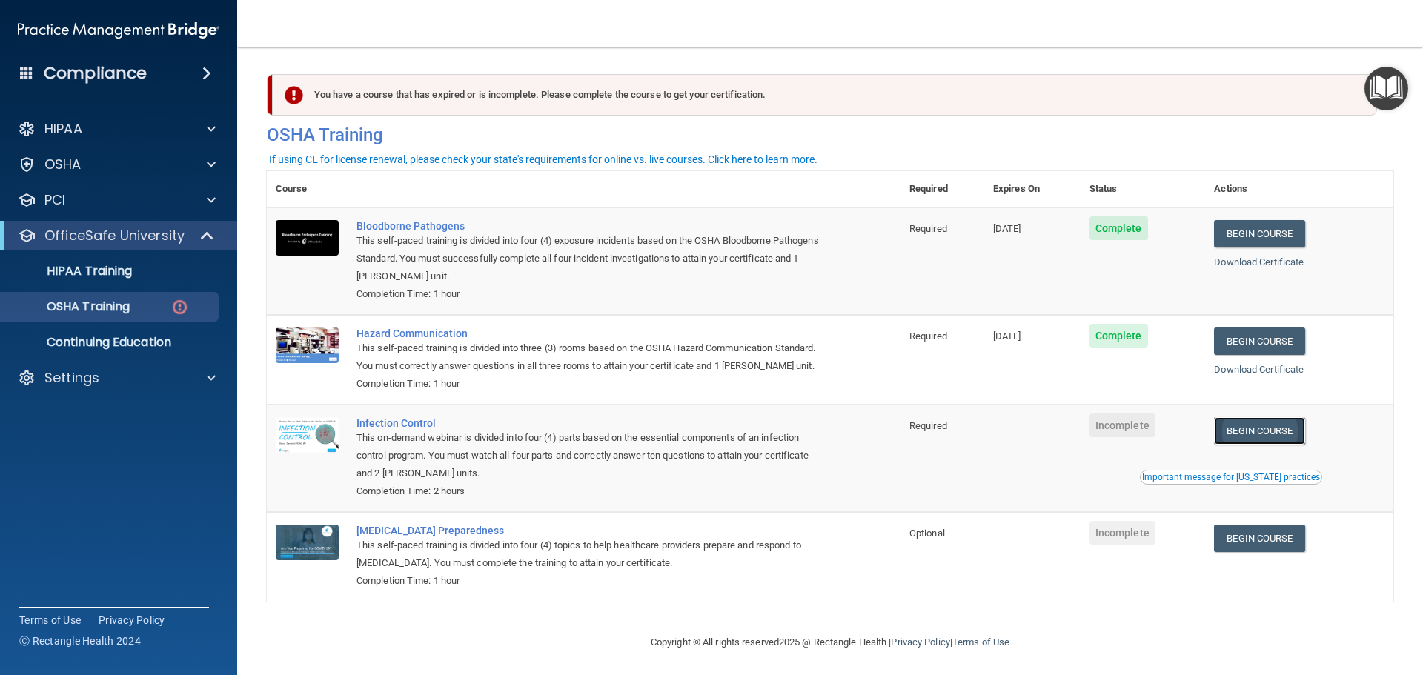
click at [1241, 445] on link "Begin Course" at bounding box center [1259, 430] width 90 height 27
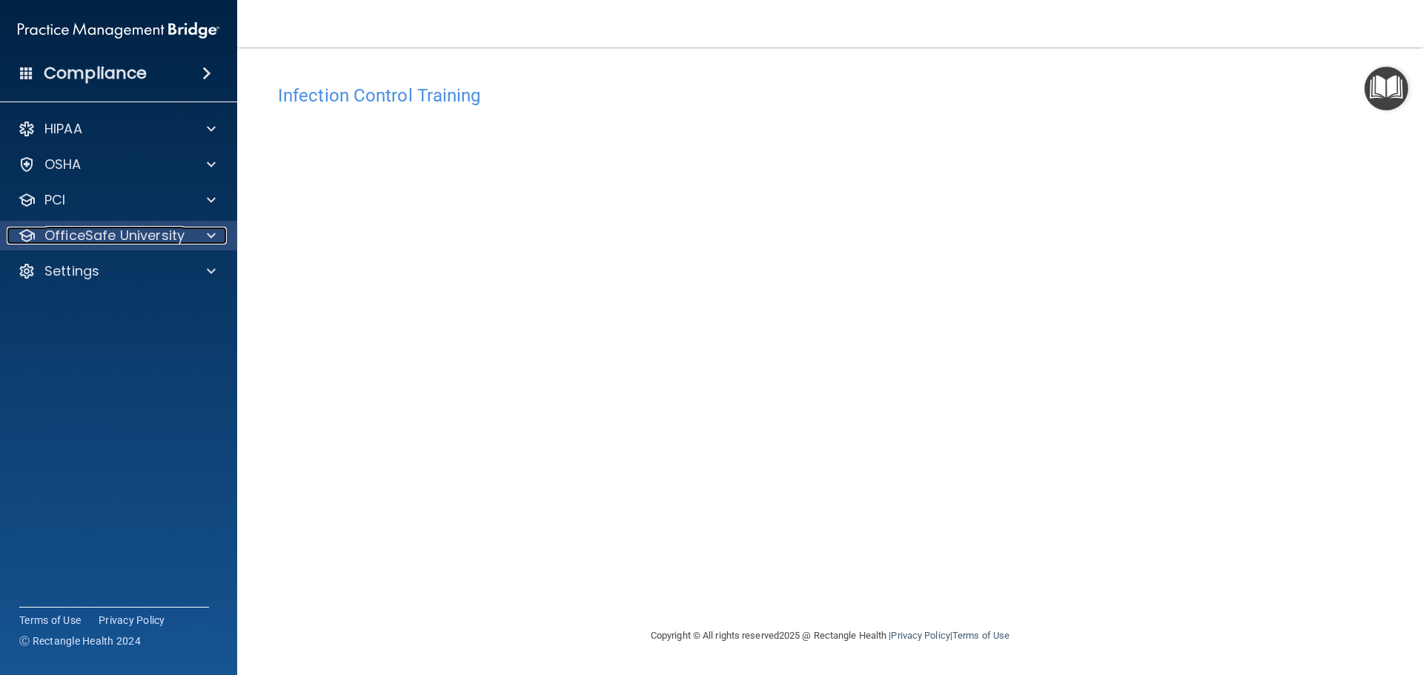
click at [78, 238] on p "OfficeSafe University" at bounding box center [114, 236] width 140 height 18
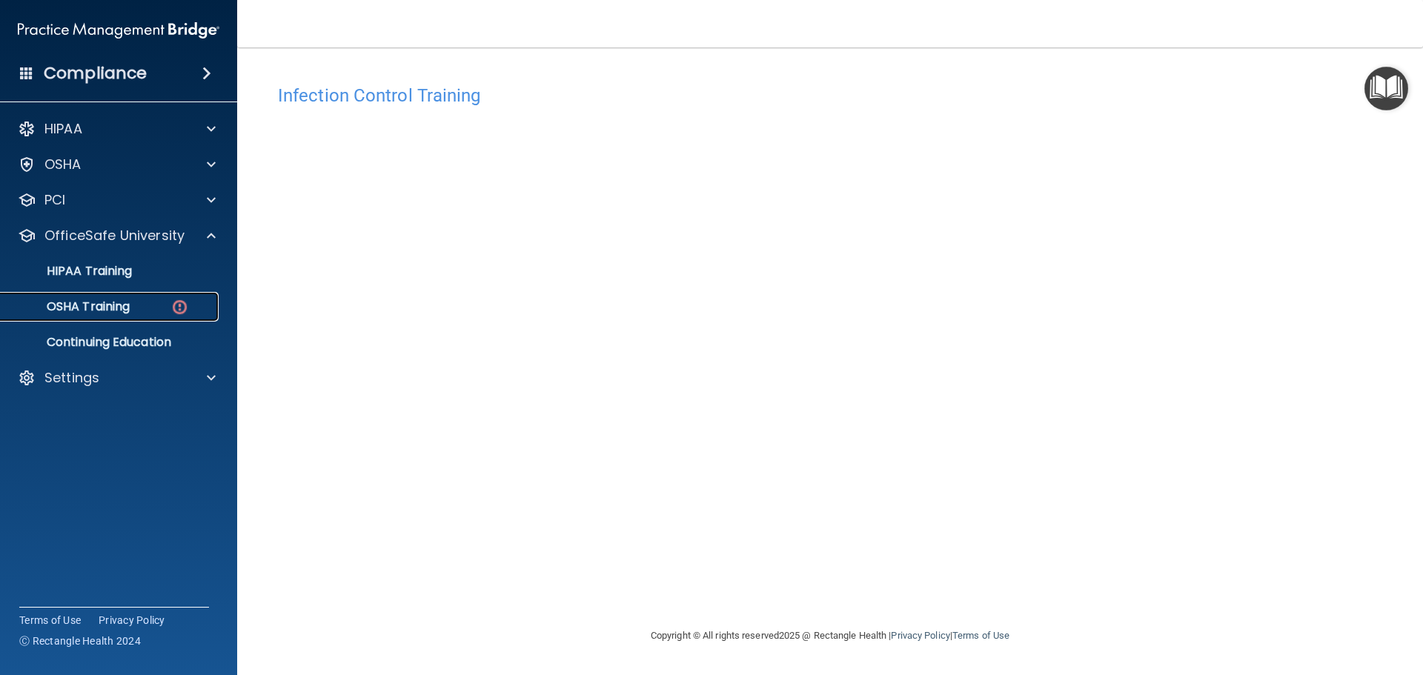
click at [107, 305] on p "OSHA Training" at bounding box center [70, 306] width 120 height 15
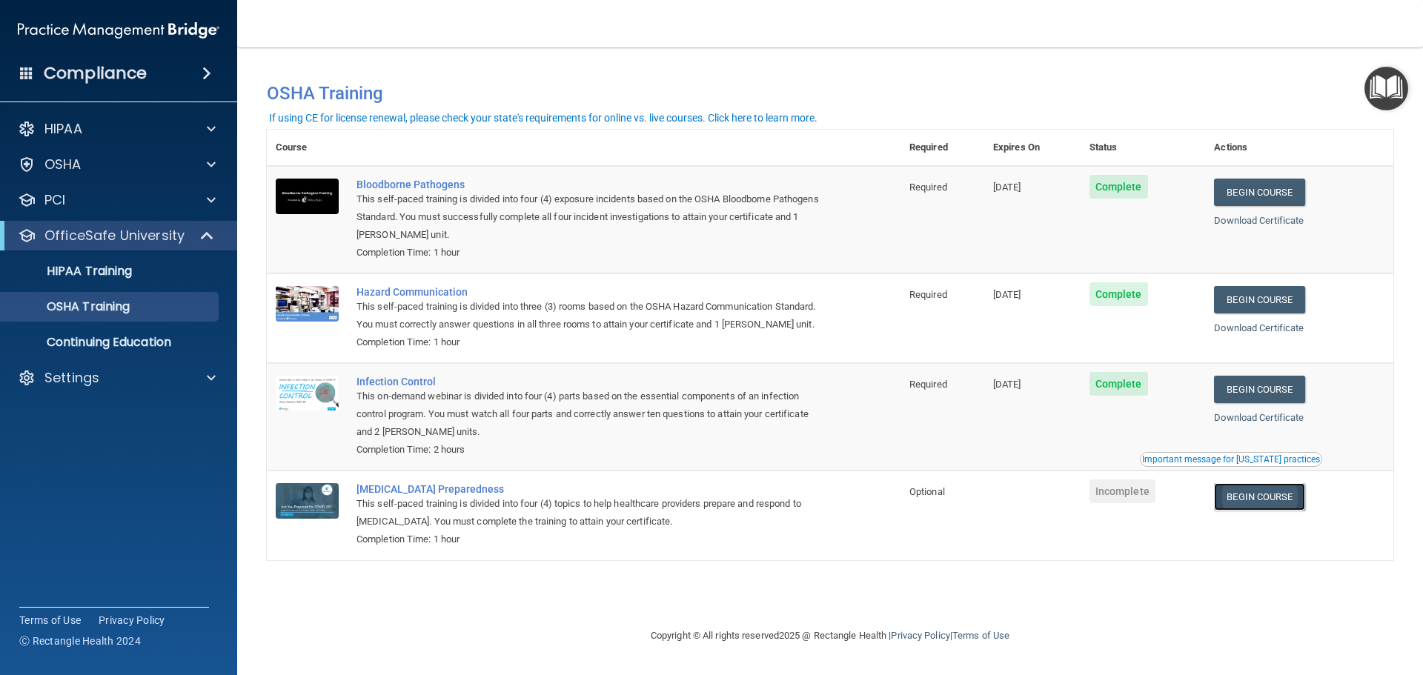
click at [1302, 496] on link "Begin Course" at bounding box center [1259, 496] width 90 height 27
click at [102, 267] on p "HIPAA Training" at bounding box center [71, 271] width 122 height 15
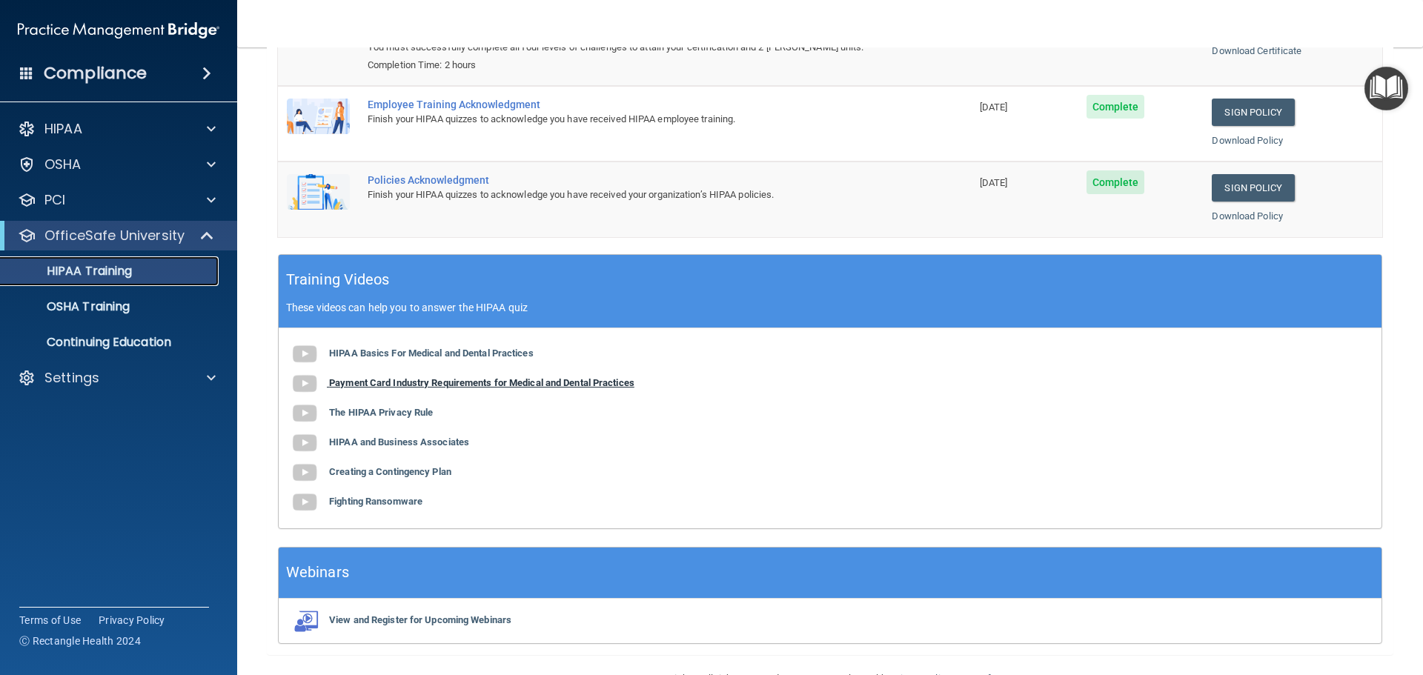
scroll to position [305, 0]
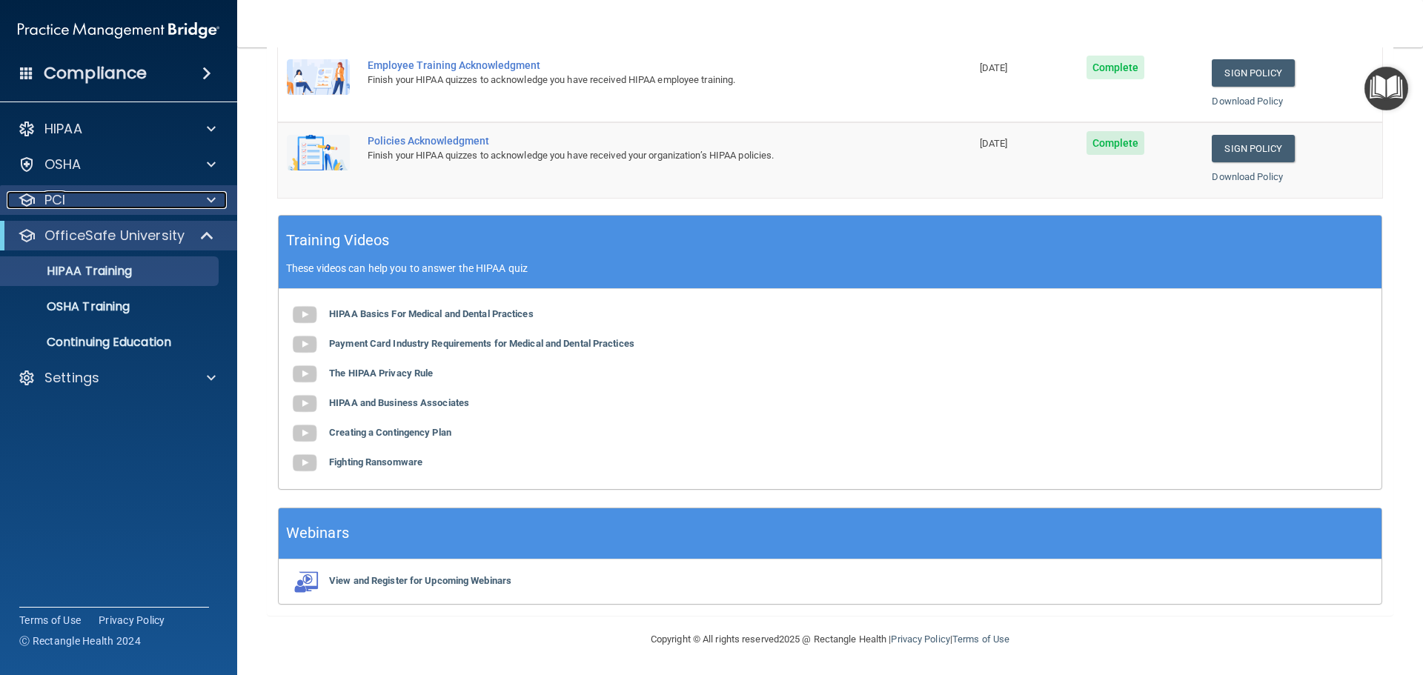
click at [210, 205] on span at bounding box center [211, 200] width 9 height 18
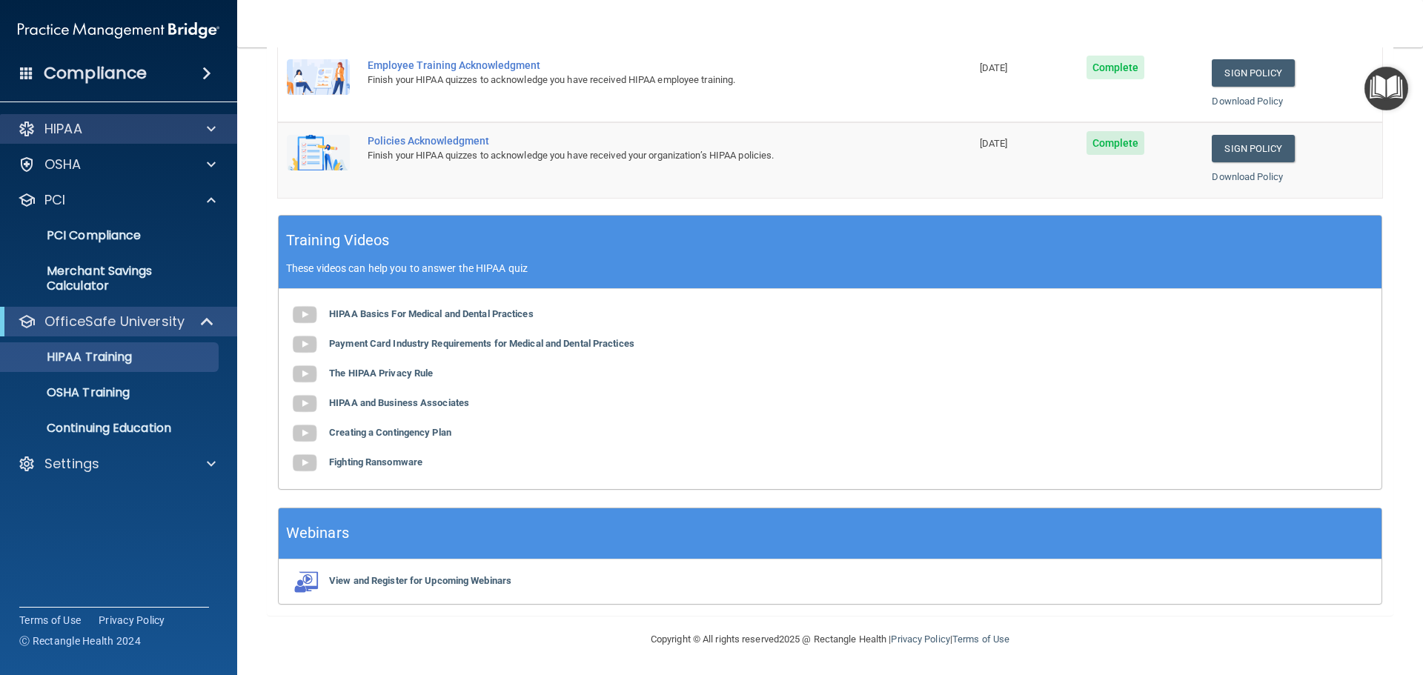
click at [208, 139] on div "HIPAA" at bounding box center [119, 129] width 238 height 30
click at [217, 135] on div at bounding box center [208, 129] width 37 height 18
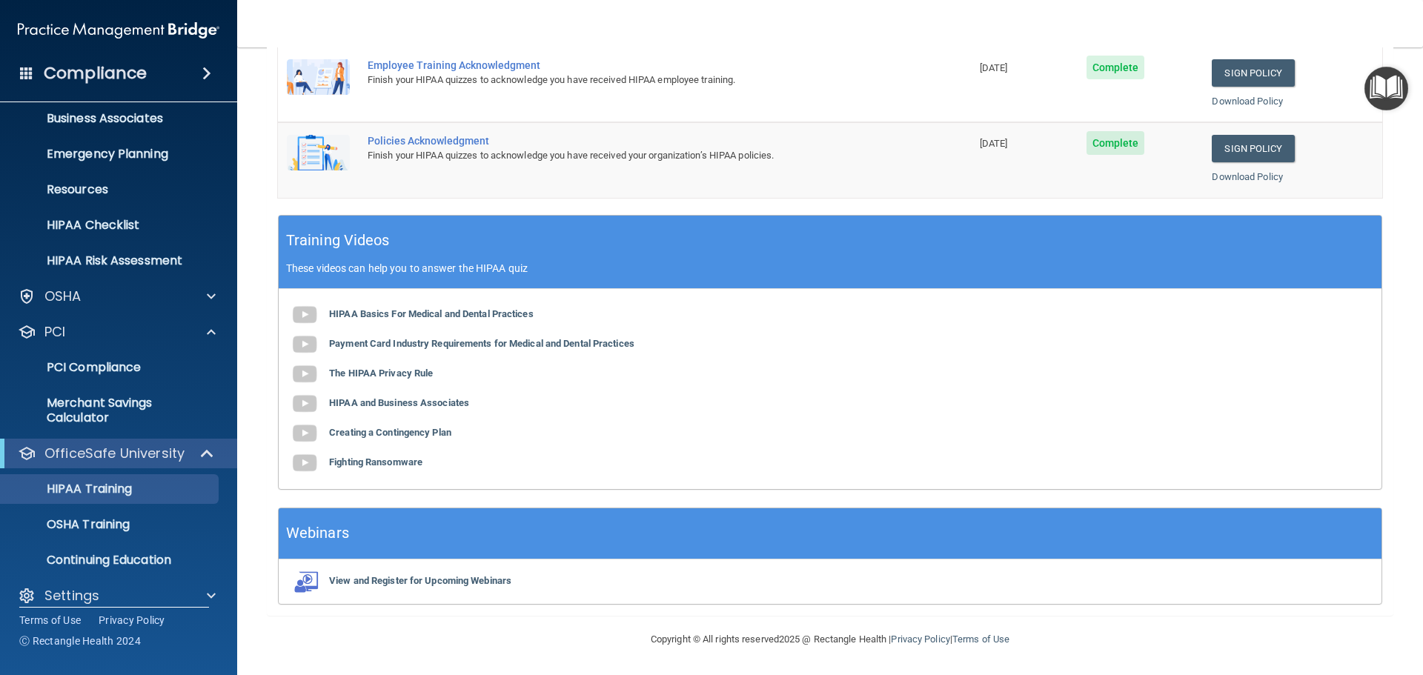
scroll to position [133, 0]
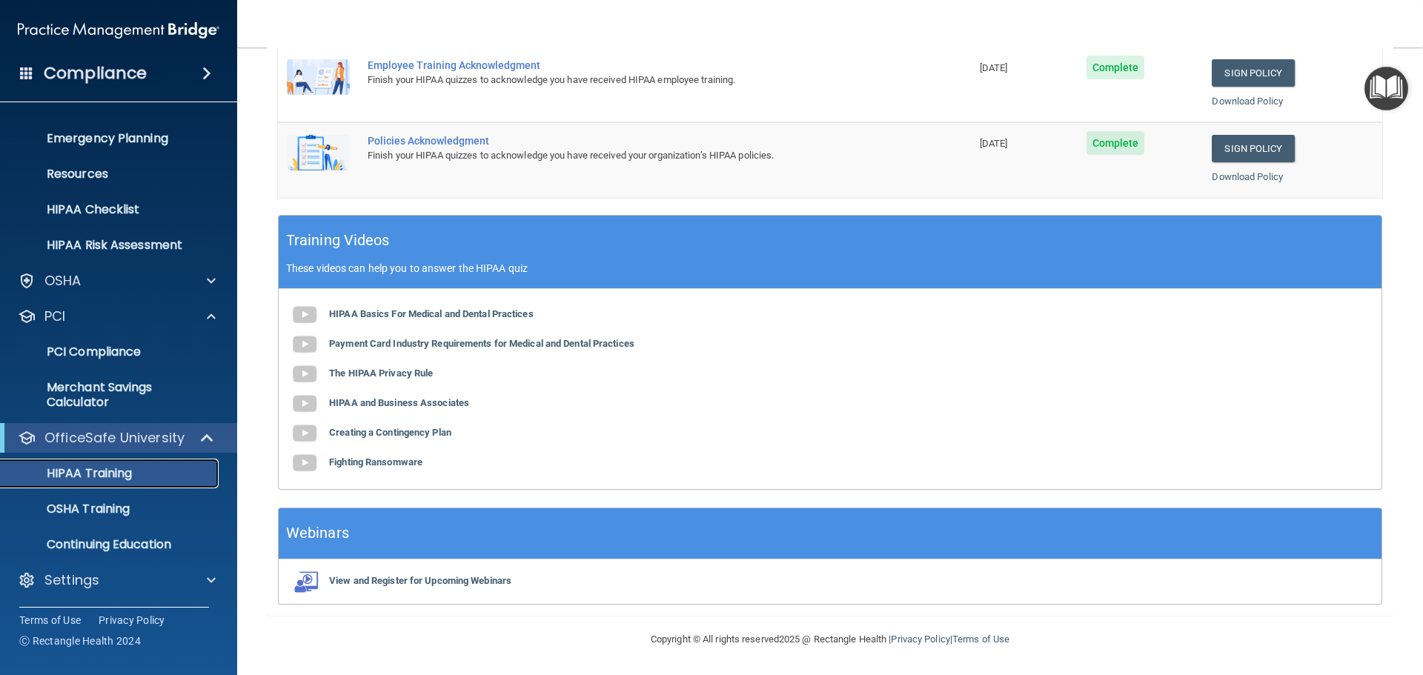
click at [122, 466] on p "HIPAA Training" at bounding box center [71, 473] width 122 height 15
click at [196, 584] on div at bounding box center [208, 580] width 37 height 18
click at [144, 548] on p "Continuing Education" at bounding box center [111, 544] width 202 height 15
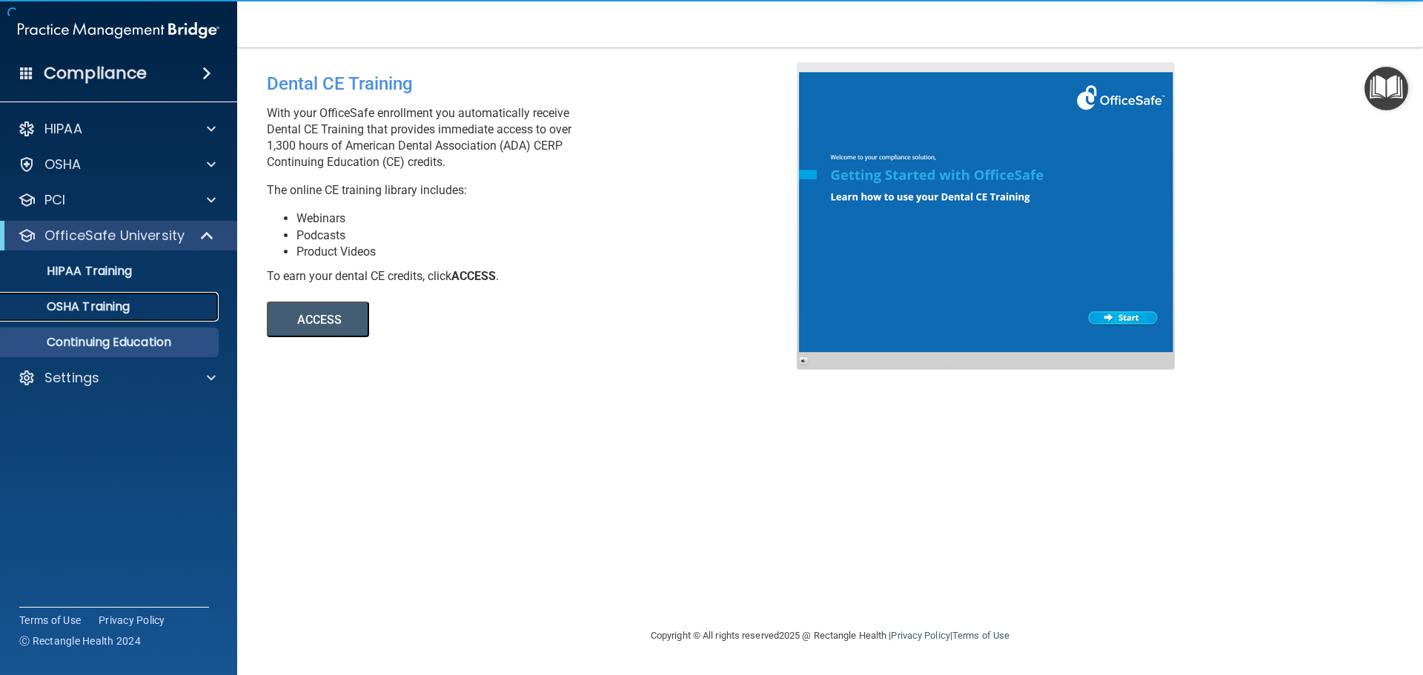
click at [88, 304] on p "OSHA Training" at bounding box center [70, 306] width 120 height 15
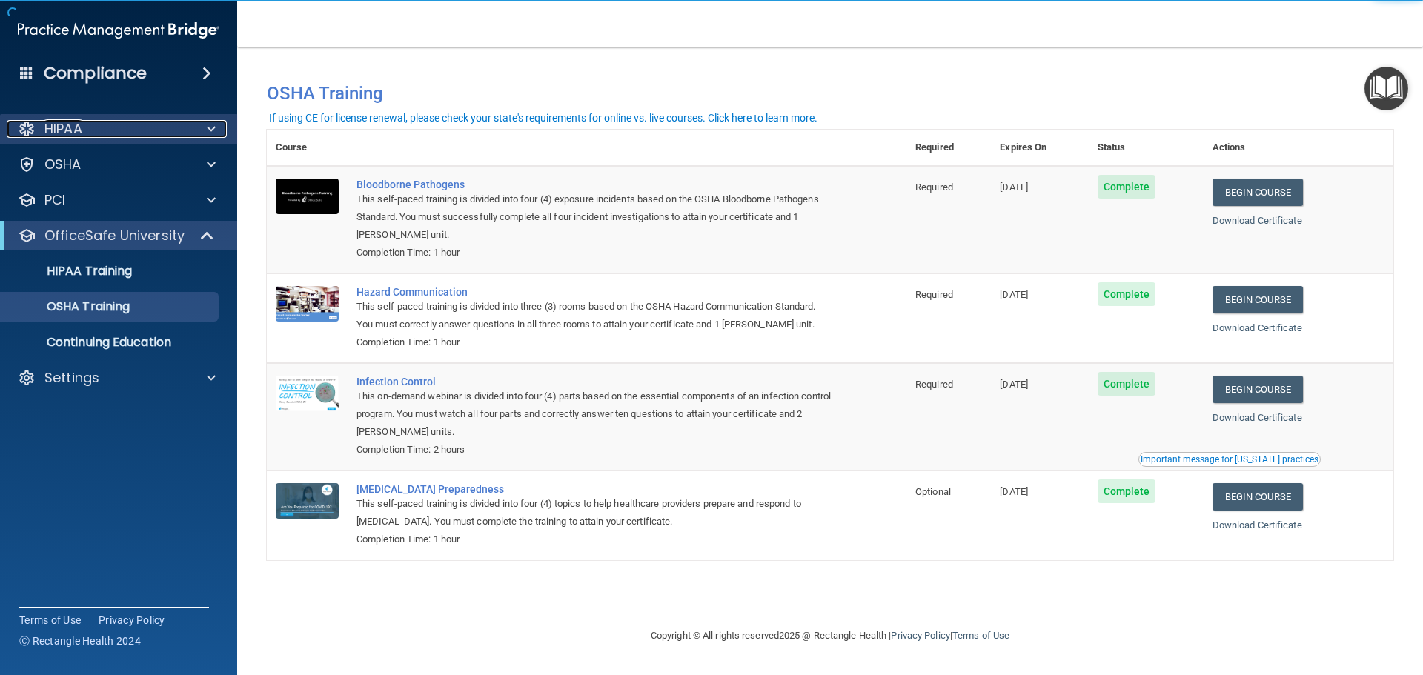
click at [199, 130] on div at bounding box center [208, 129] width 37 height 18
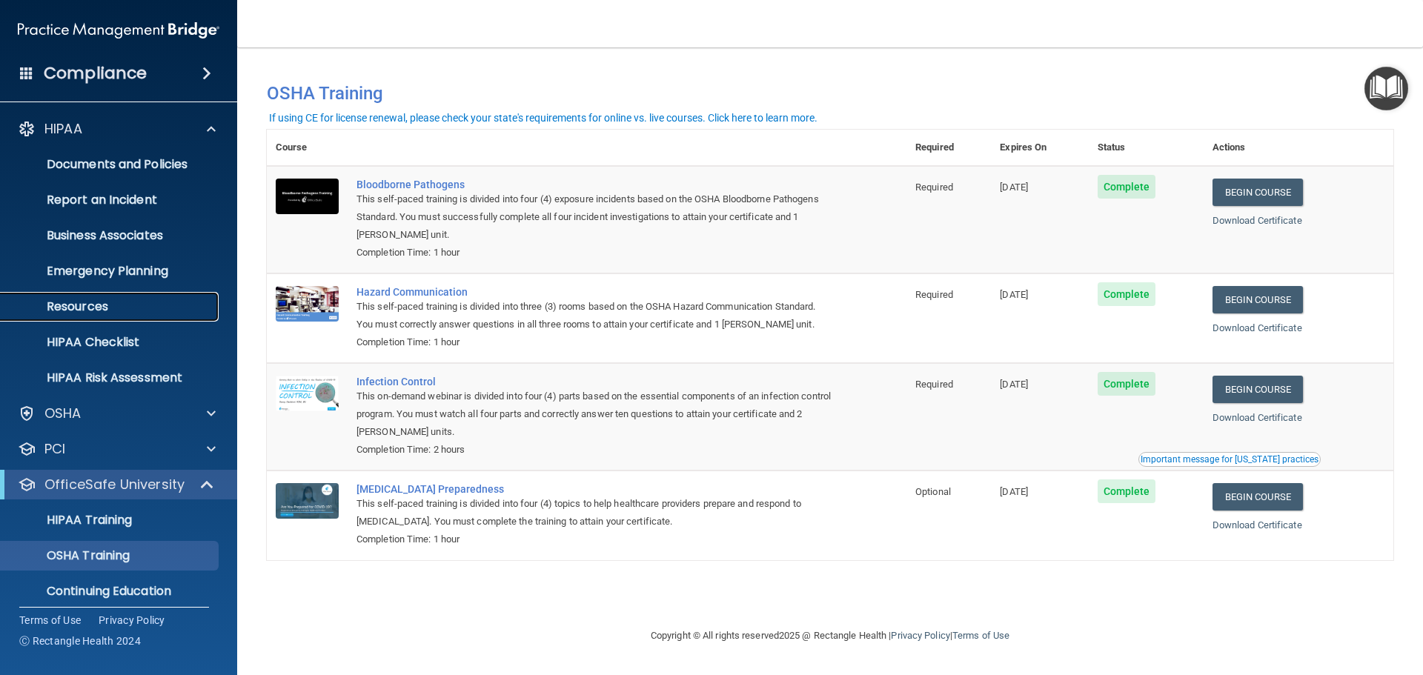
click at [101, 302] on p "Resources" at bounding box center [111, 306] width 202 height 15
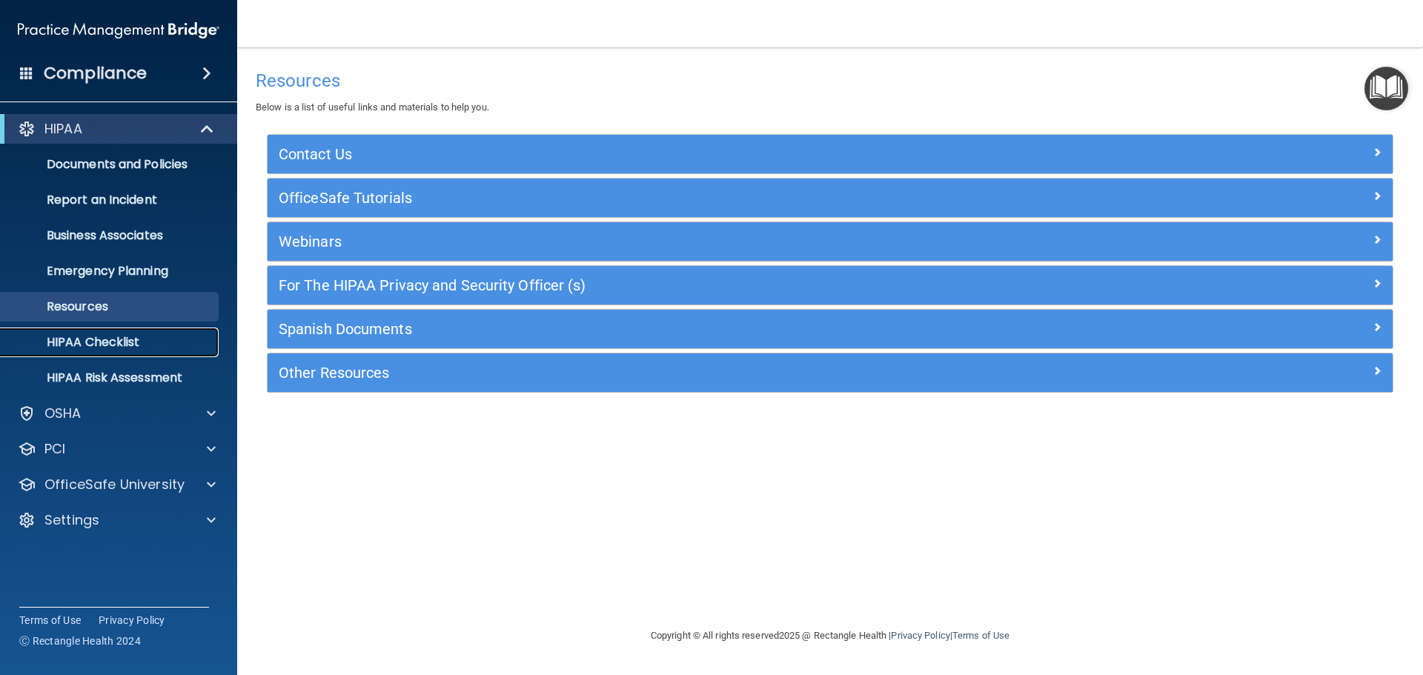
click at [104, 343] on p "HIPAA Checklist" at bounding box center [111, 342] width 202 height 15
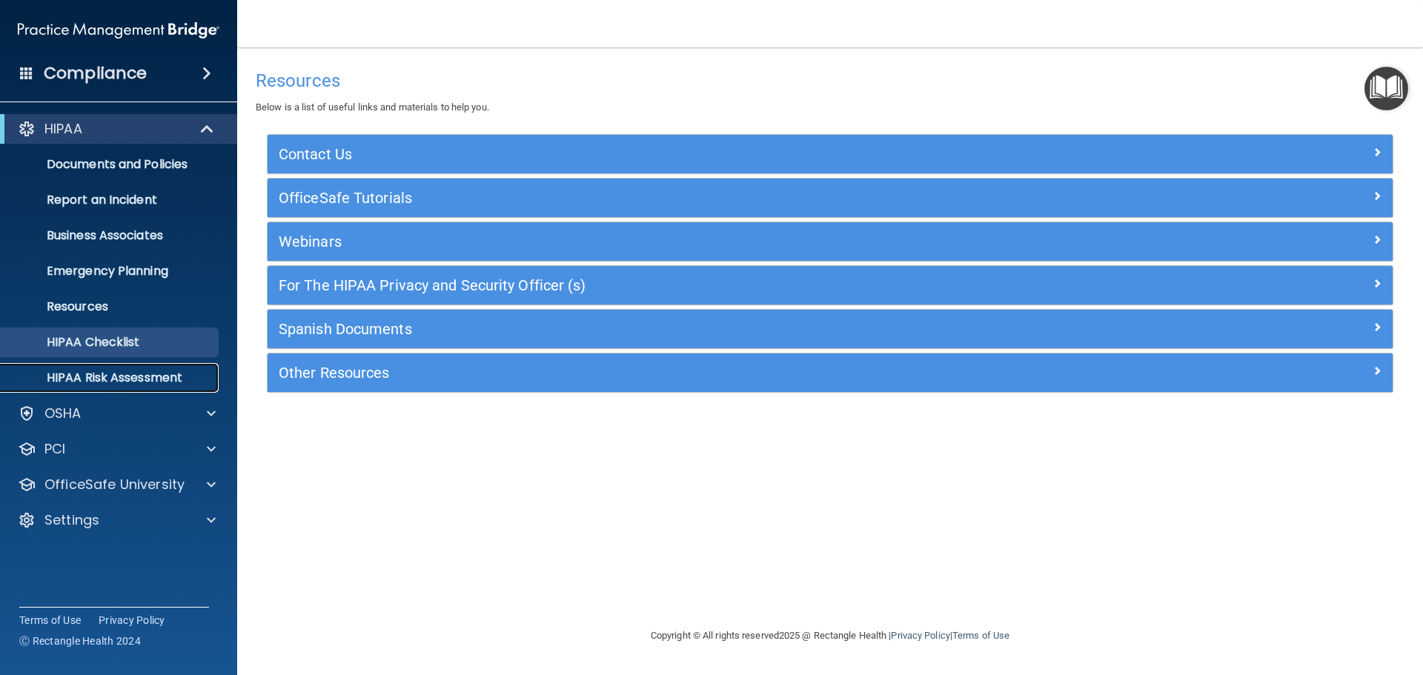
click at [139, 379] on p "HIPAA Risk Assessment" at bounding box center [111, 378] width 202 height 15
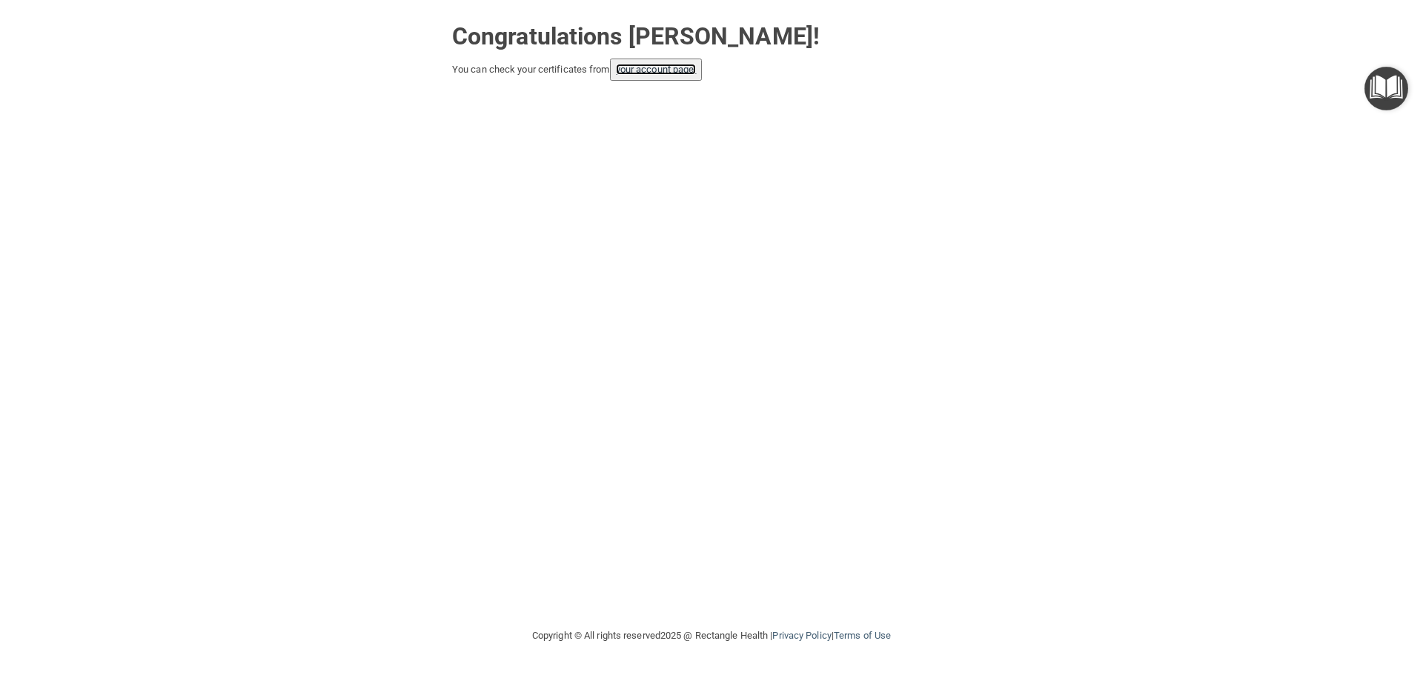
click at [647, 74] on link "your account page!" at bounding box center [656, 69] width 81 height 11
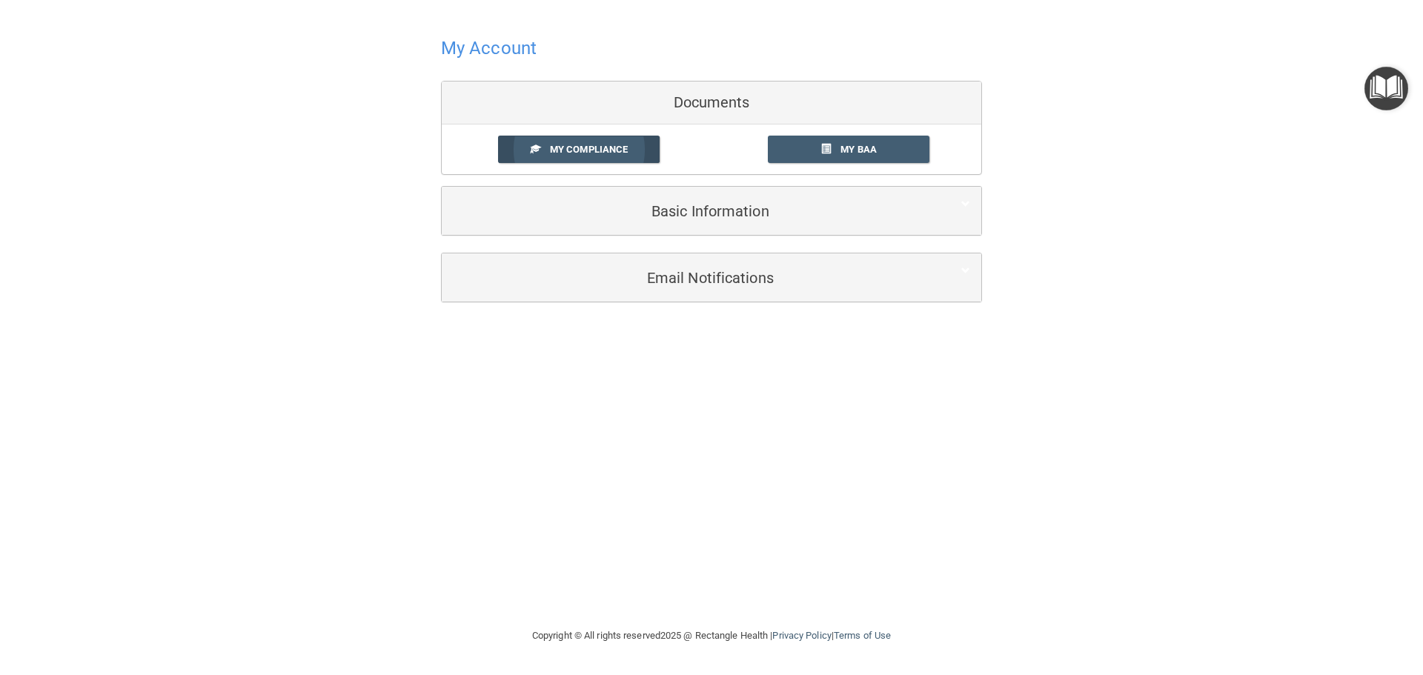
click at [531, 149] on span at bounding box center [536, 149] width 10 height 10
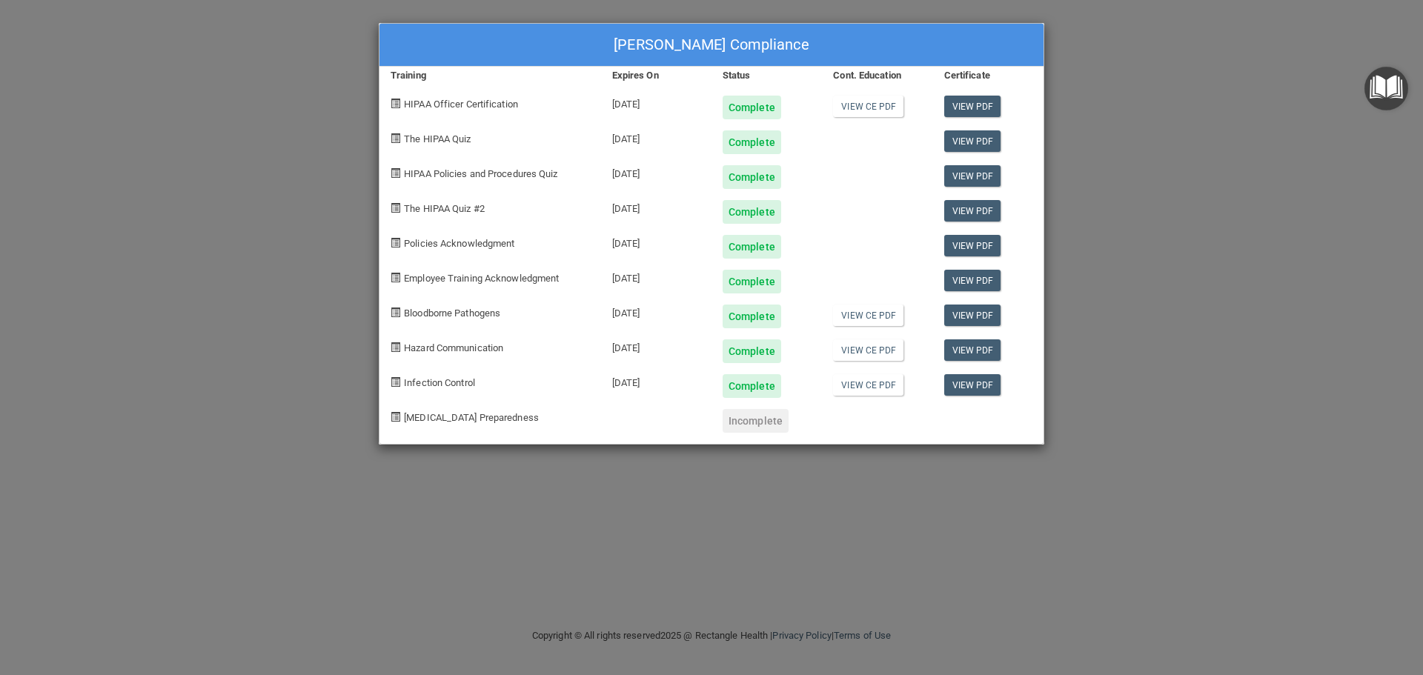
click at [1237, 152] on div "[PERSON_NAME] Compliance Training Expires On Status Cont. Education Certificate…" at bounding box center [711, 337] width 1423 height 675
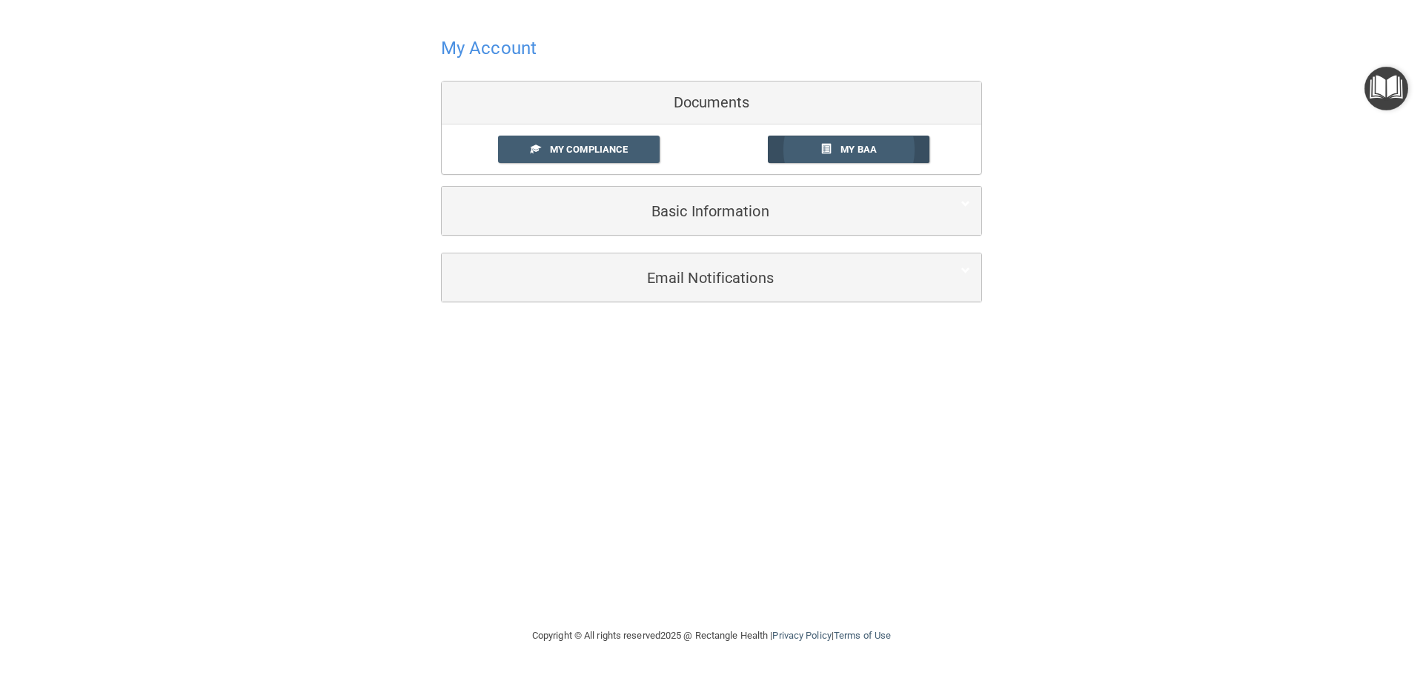
click at [829, 139] on link "My BAA" at bounding box center [849, 149] width 162 height 27
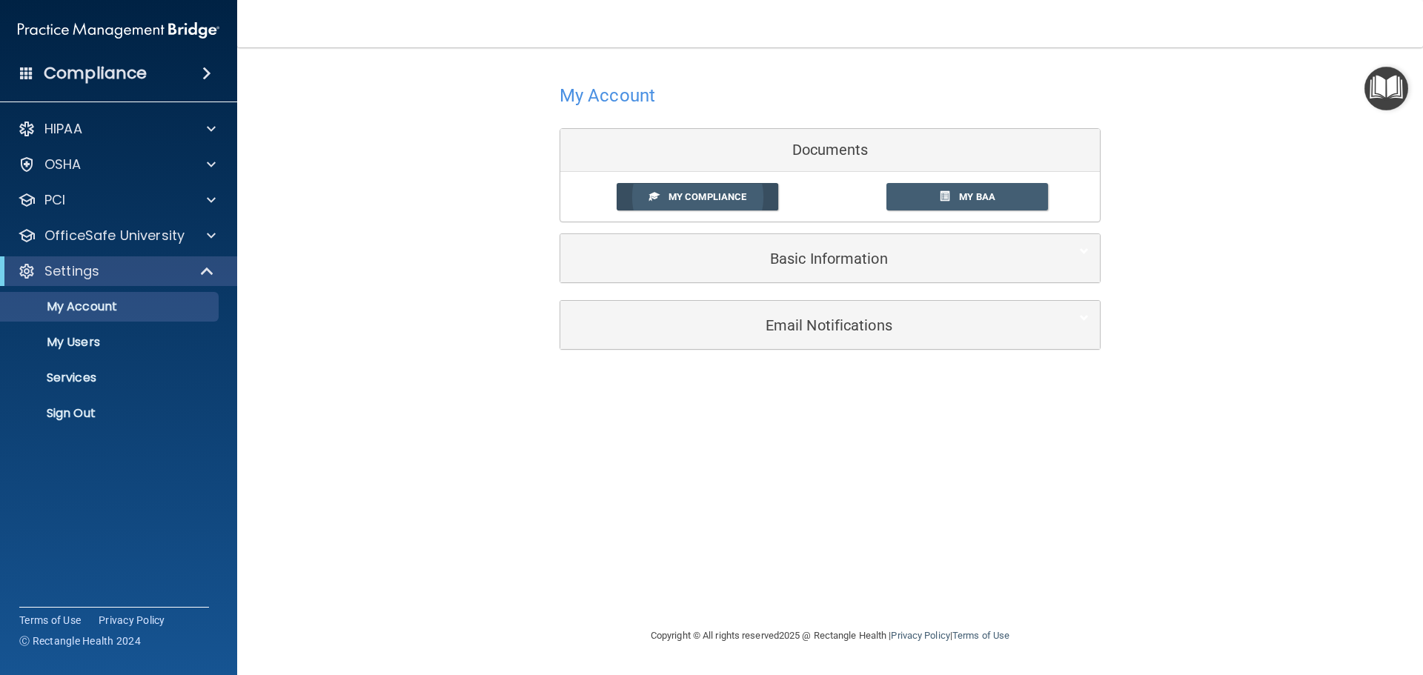
click at [642, 193] on link "My Compliance" at bounding box center [698, 196] width 162 height 27
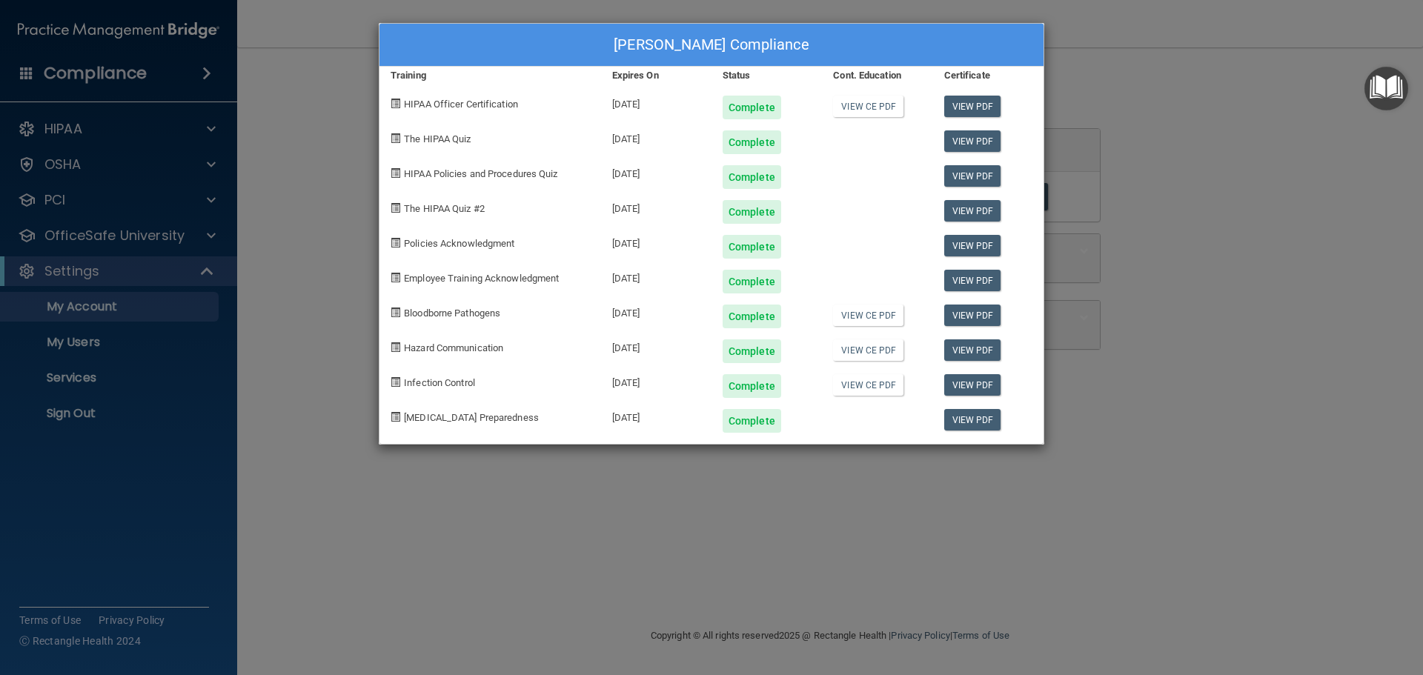
click at [1390, 89] on img "Open Resource Center" at bounding box center [1386, 89] width 44 height 44
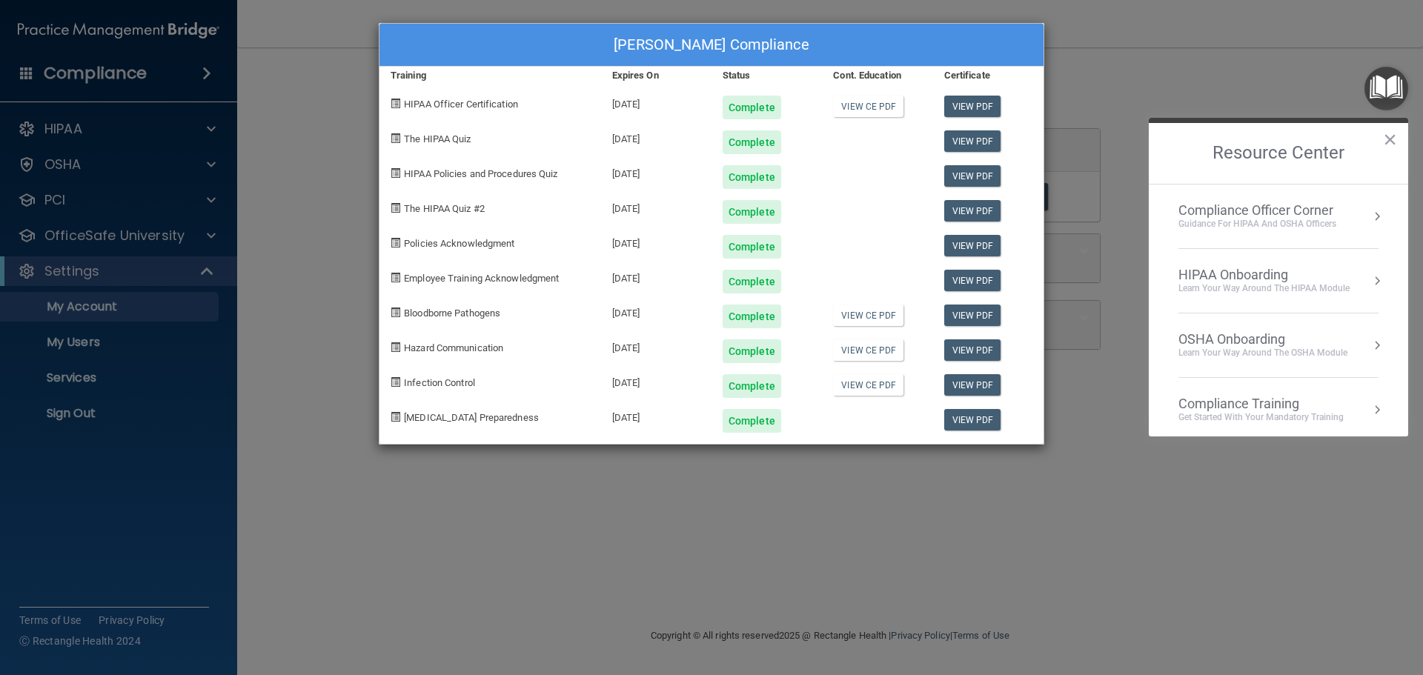
click at [1350, 279] on div "HIPAA Onboarding Learn Your Way around the HIPAA module" at bounding box center [1278, 281] width 200 height 28
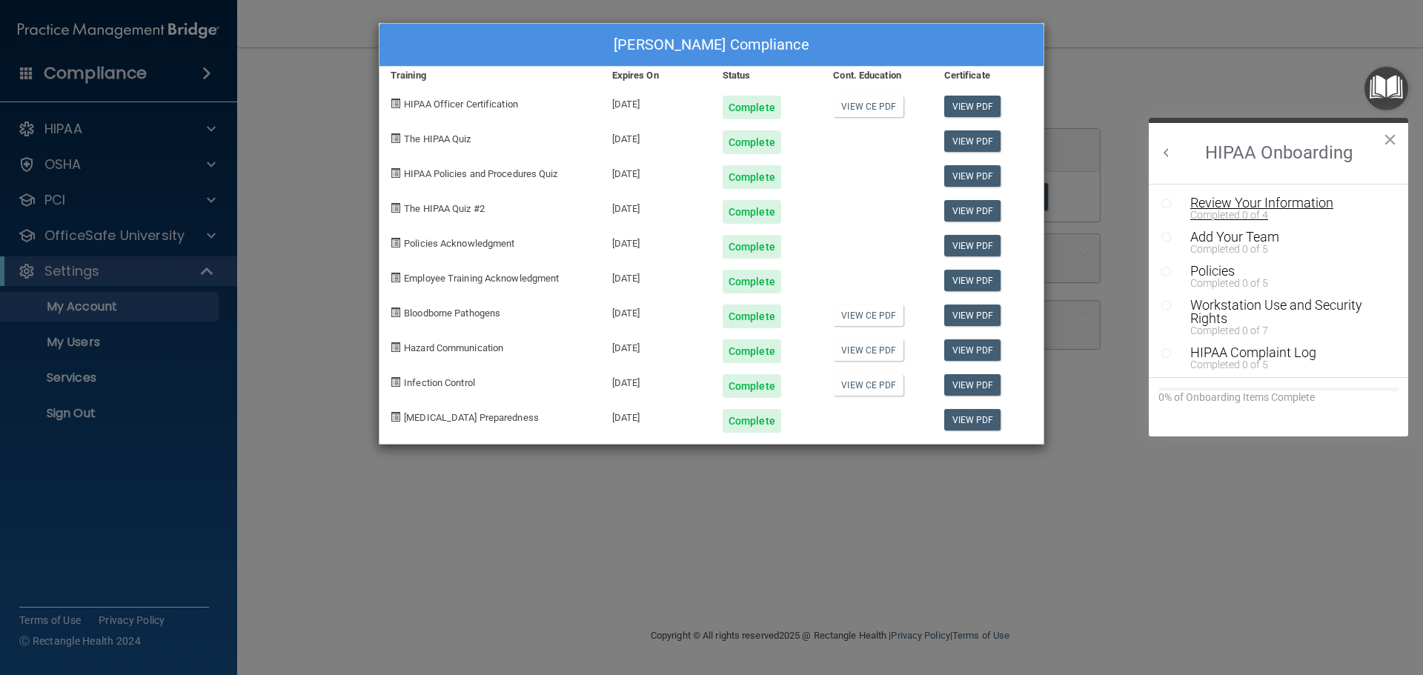
click at [1276, 199] on div "Review Your Information" at bounding box center [1283, 202] width 187 height 13
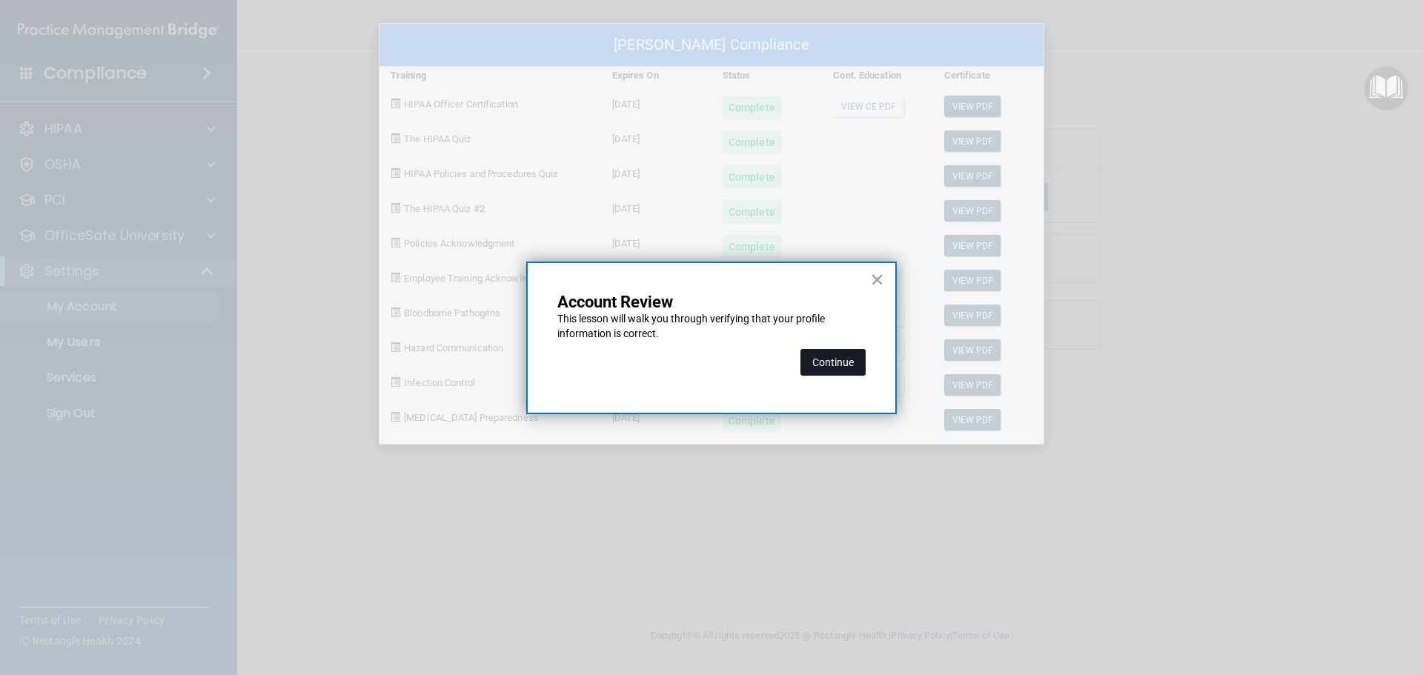
click at [846, 362] on button "Continue" at bounding box center [832, 362] width 65 height 27
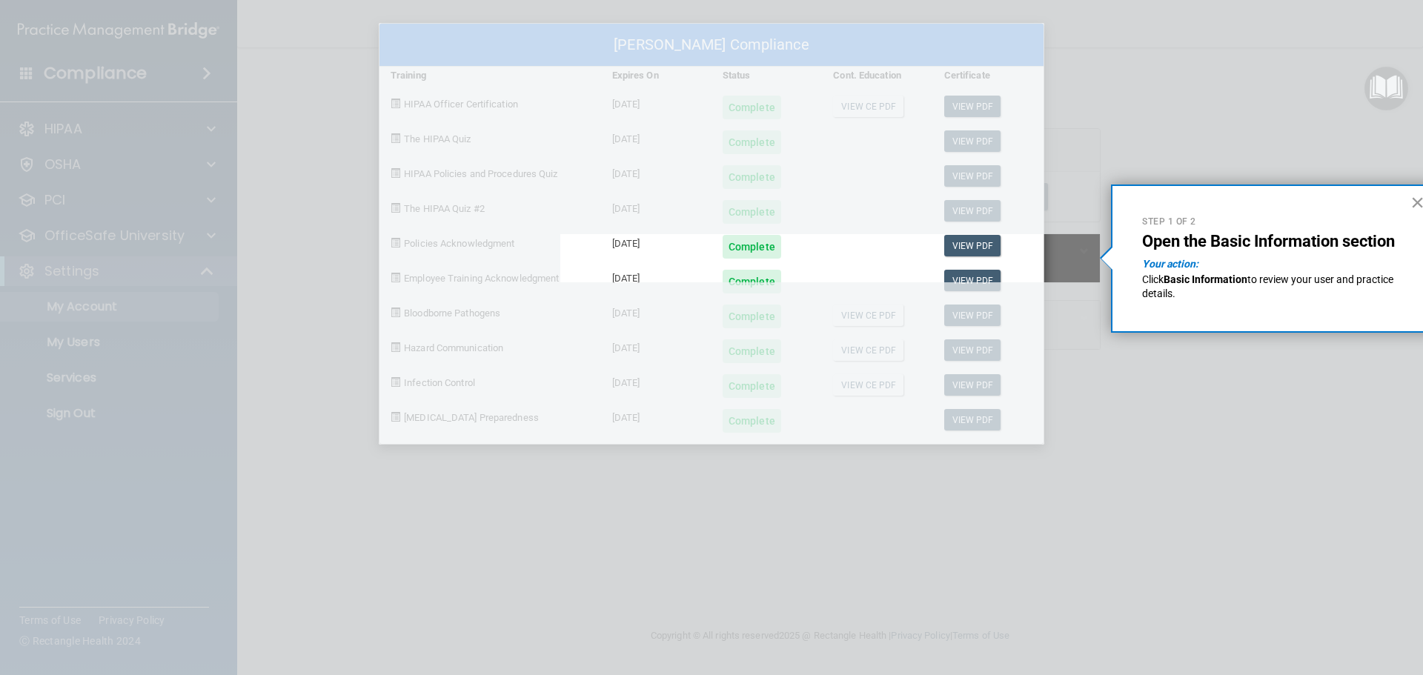
click at [1418, 200] on button "×" at bounding box center [1417, 202] width 14 height 24
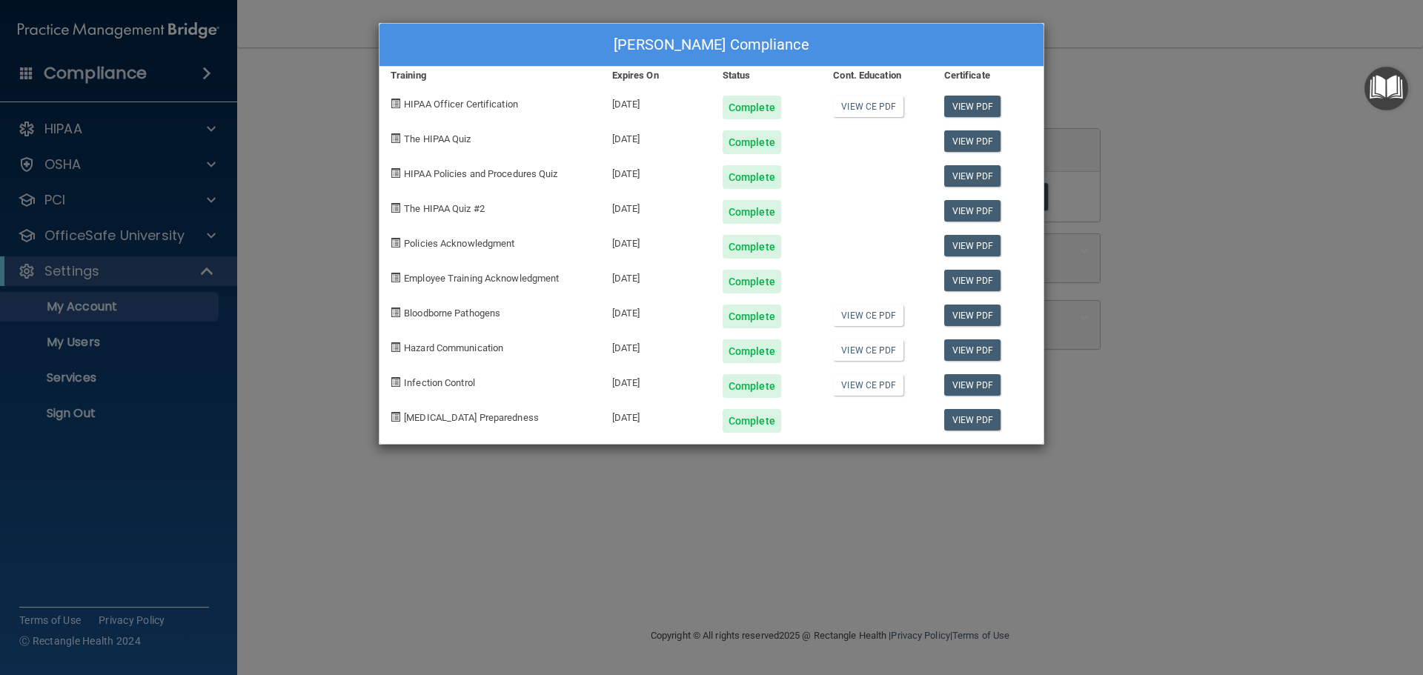
click at [53, 130] on div "Carlos Cuevas's Compliance Training Expires On Status Cont. Education Certifica…" at bounding box center [711, 337] width 1423 height 675
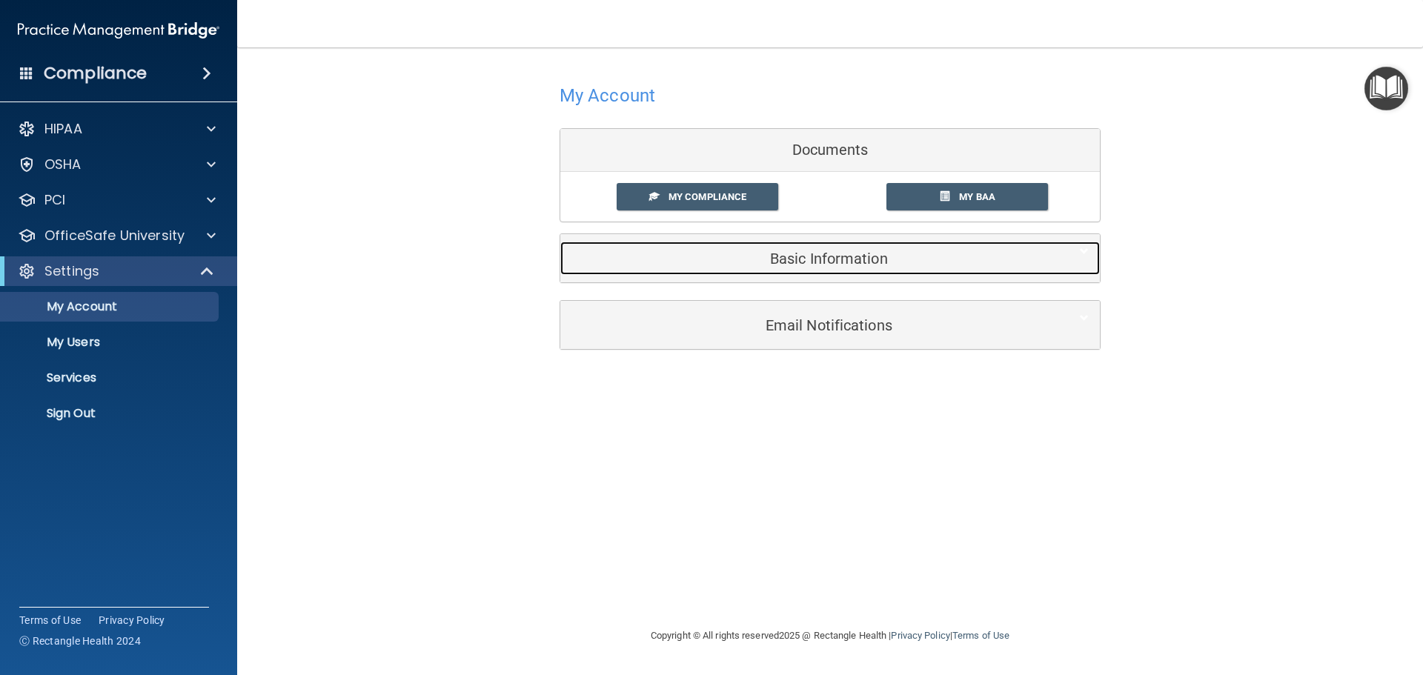
click at [843, 247] on div "Basic Information" at bounding box center [807, 258] width 494 height 33
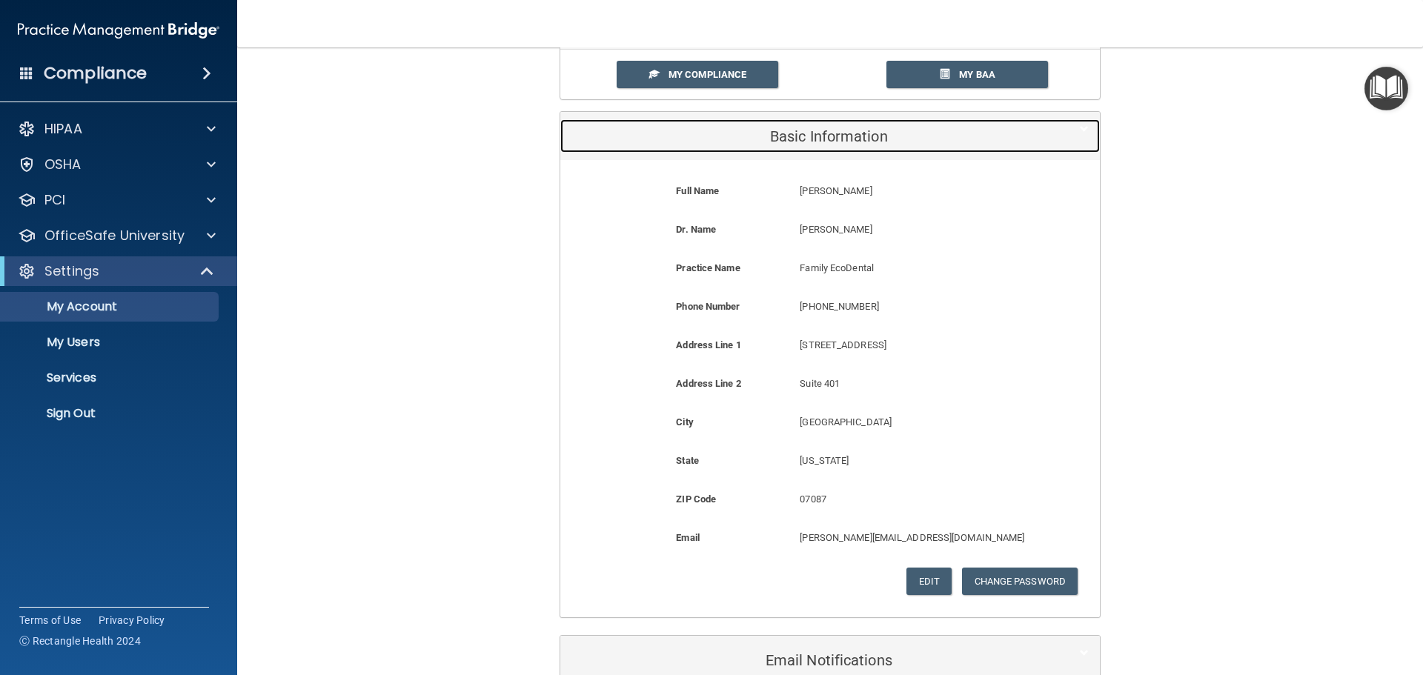
scroll to position [148, 0]
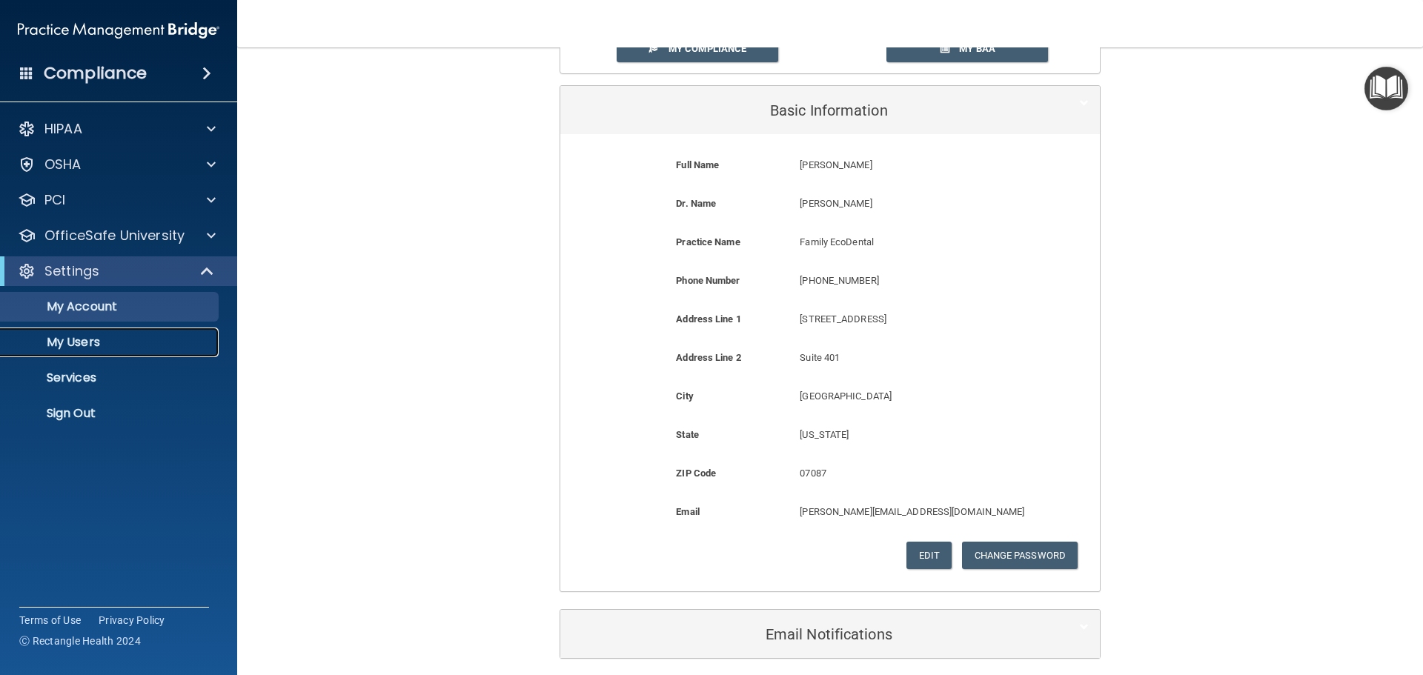
click at [66, 346] on p "My Users" at bounding box center [111, 342] width 202 height 15
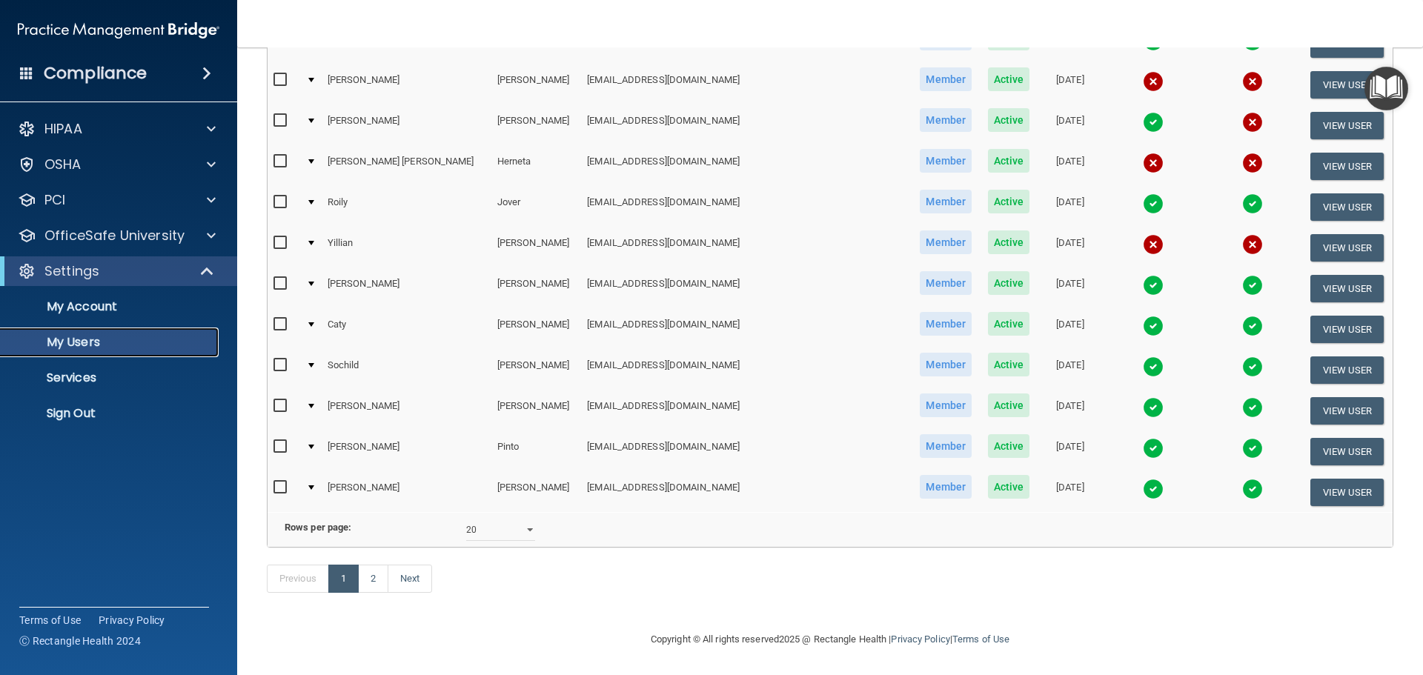
scroll to position [551, 0]
click at [531, 522] on select "10 20 30 40 all" at bounding box center [500, 530] width 69 height 22
select select "24"
click at [466, 519] on select "10 20 30 40 all" at bounding box center [500, 530] width 69 height 22
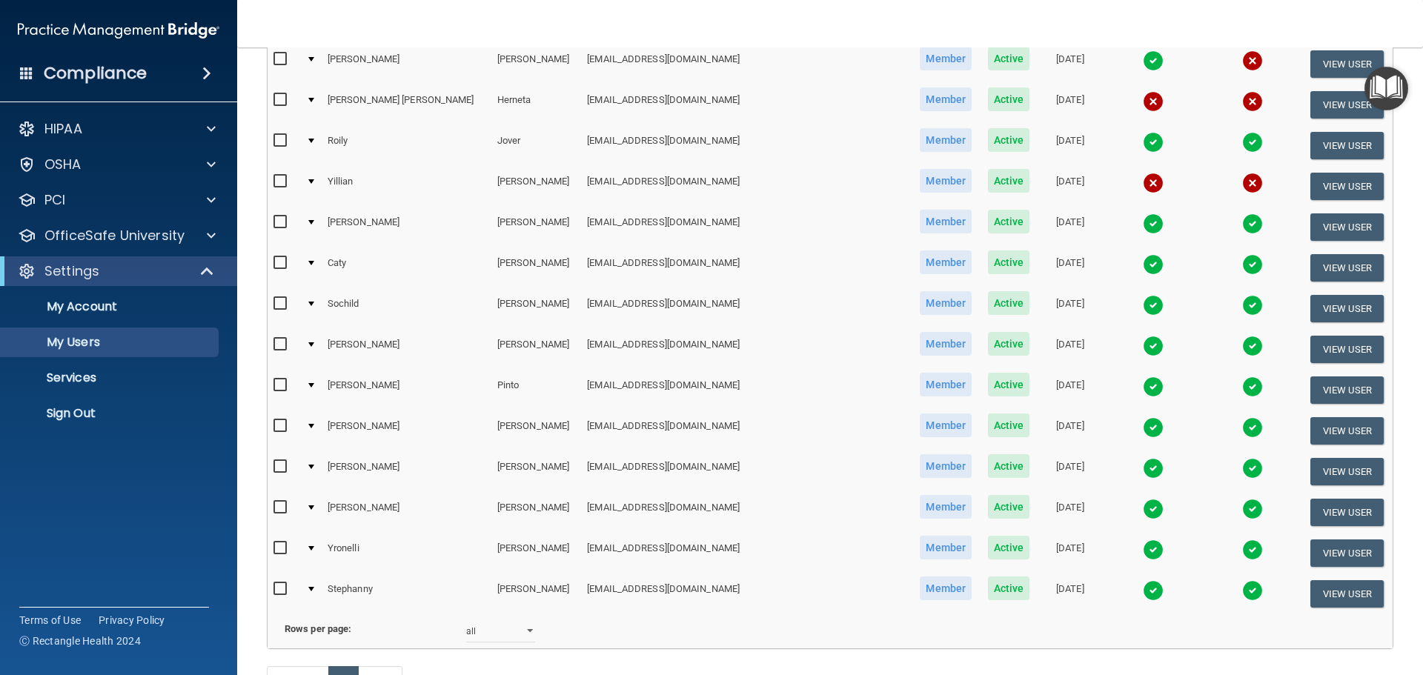
scroll to position [593, 0]
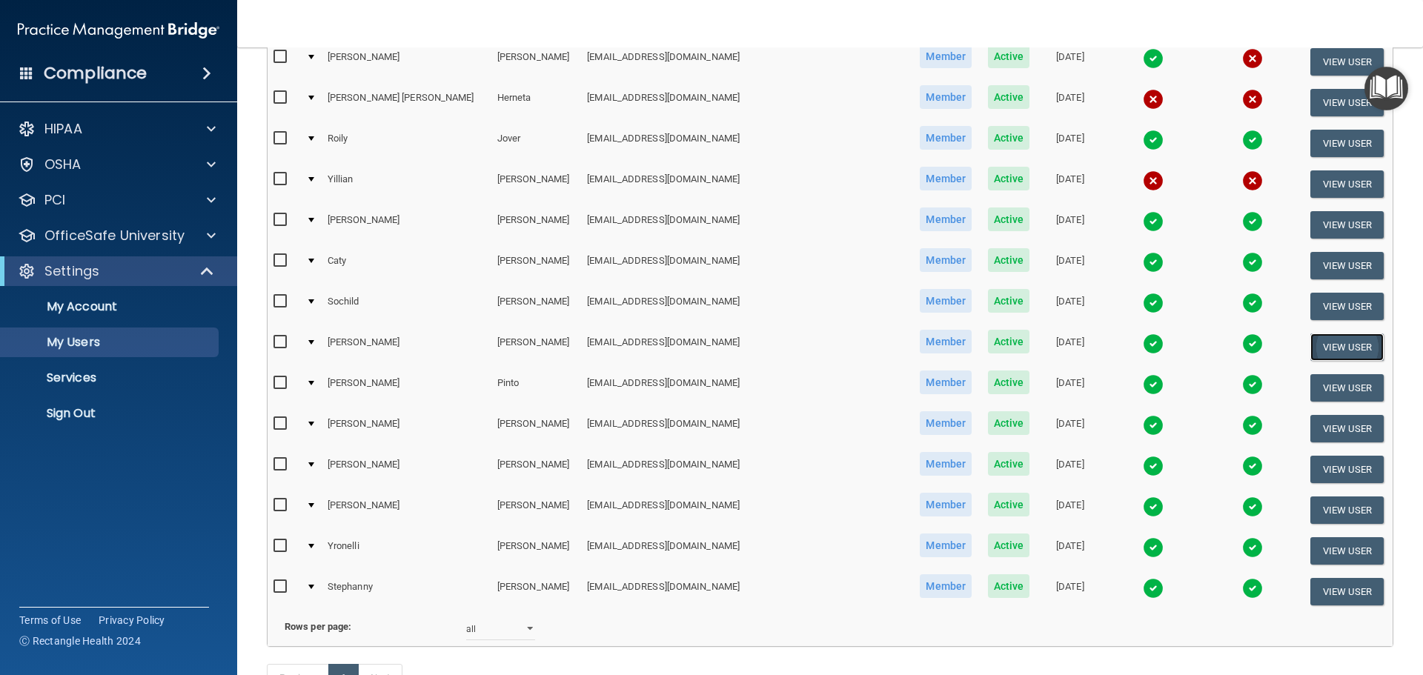
click at [1325, 342] on button "View User" at bounding box center [1346, 346] width 73 height 27
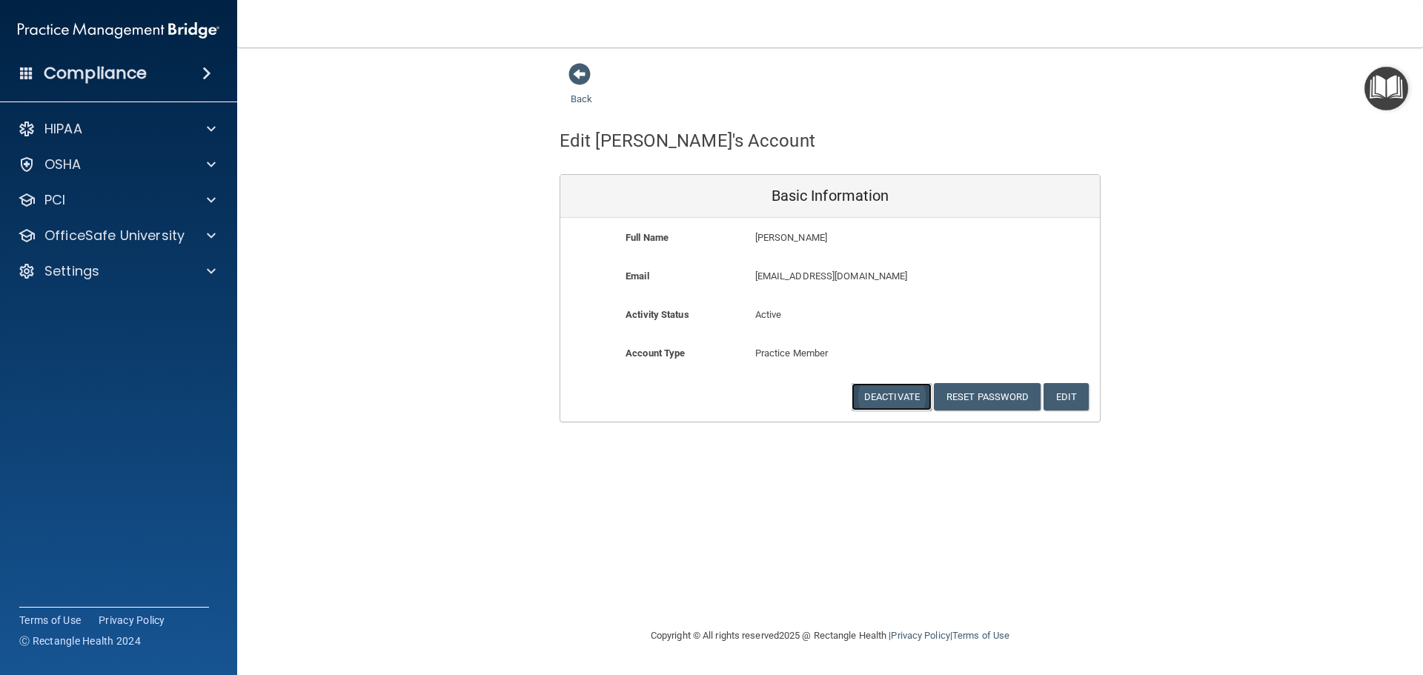
click at [911, 397] on button "Deactivate" at bounding box center [892, 396] width 80 height 27
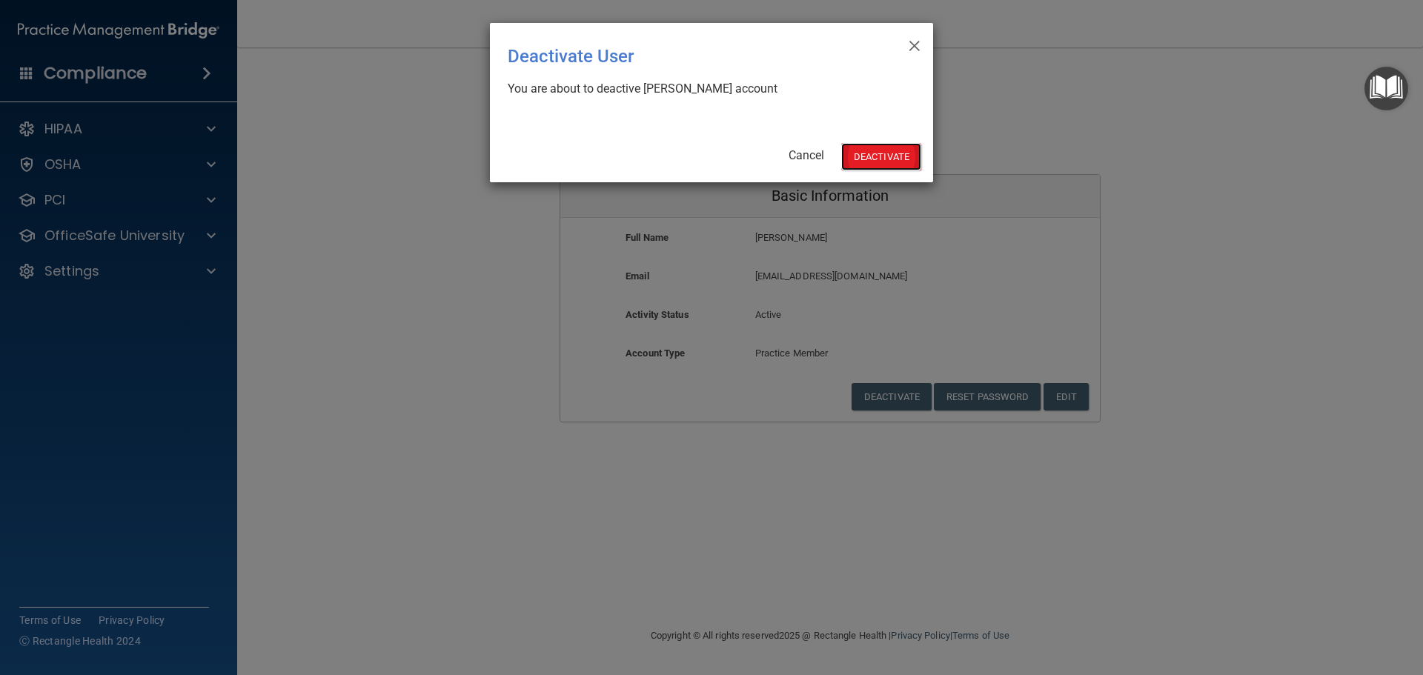
click at [866, 156] on button "Deactivate" at bounding box center [881, 156] width 80 height 27
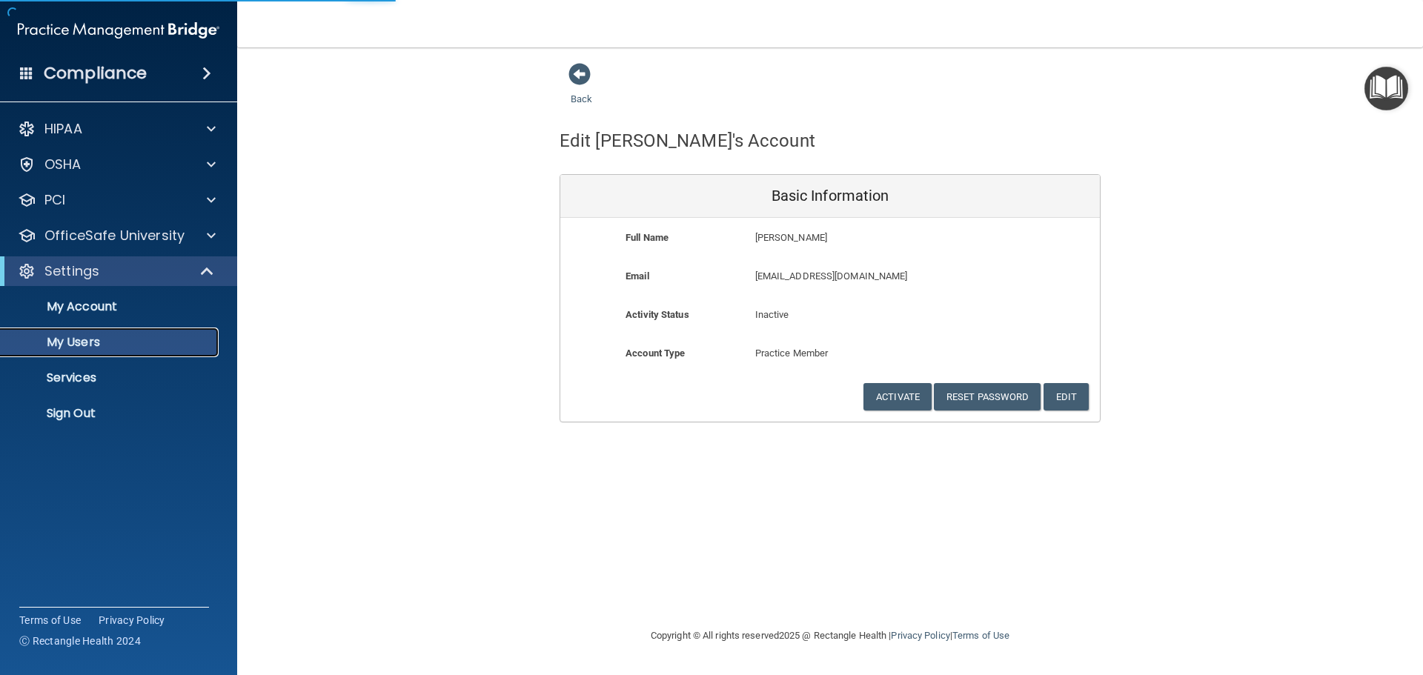
click at [109, 345] on p "My Users" at bounding box center [111, 342] width 202 height 15
select select "20"
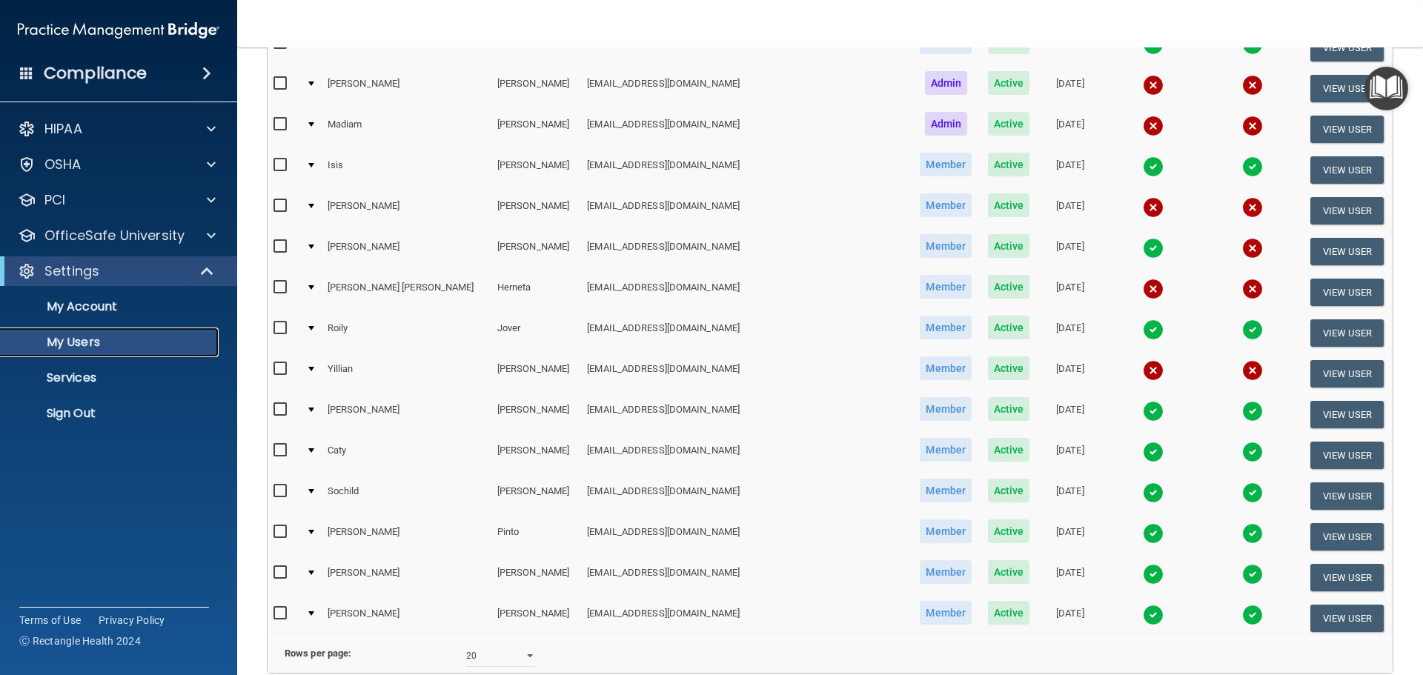
scroll to position [477, 0]
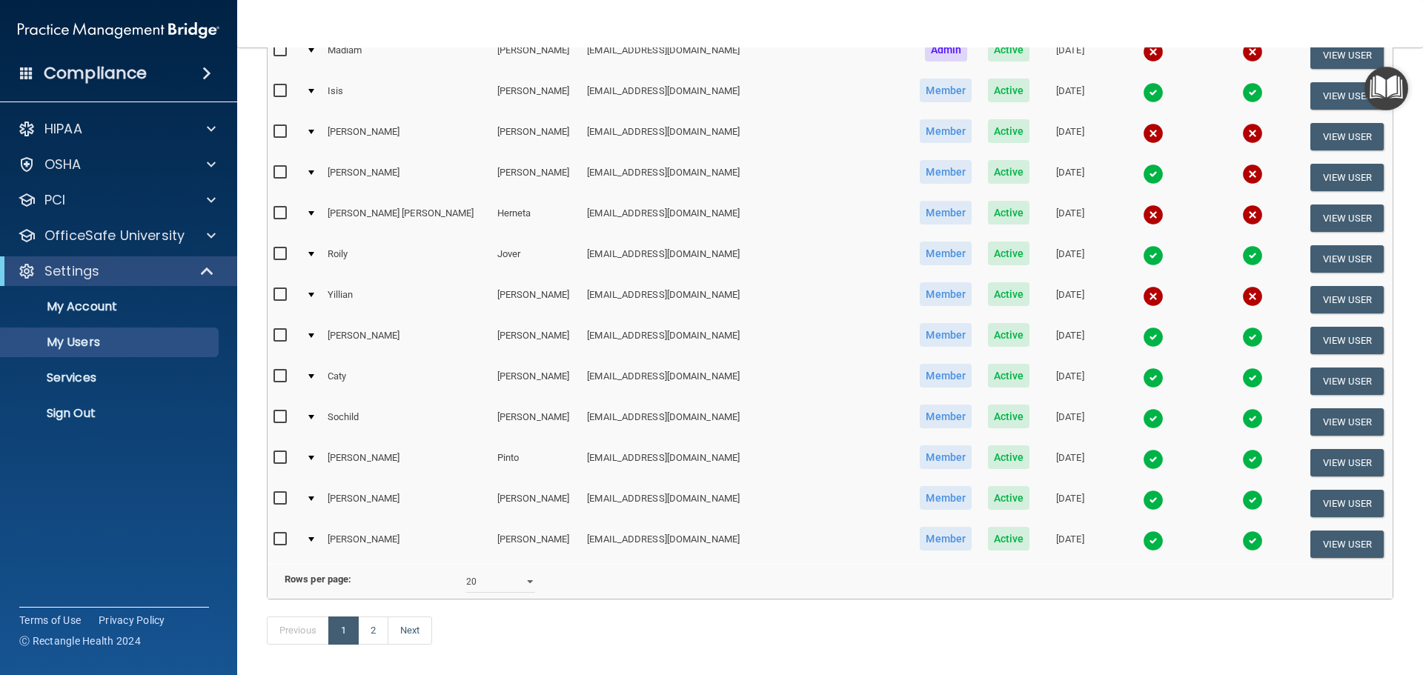
click at [279, 372] on input "checkbox" at bounding box center [281, 377] width 17 height 12
checkbox input "true"
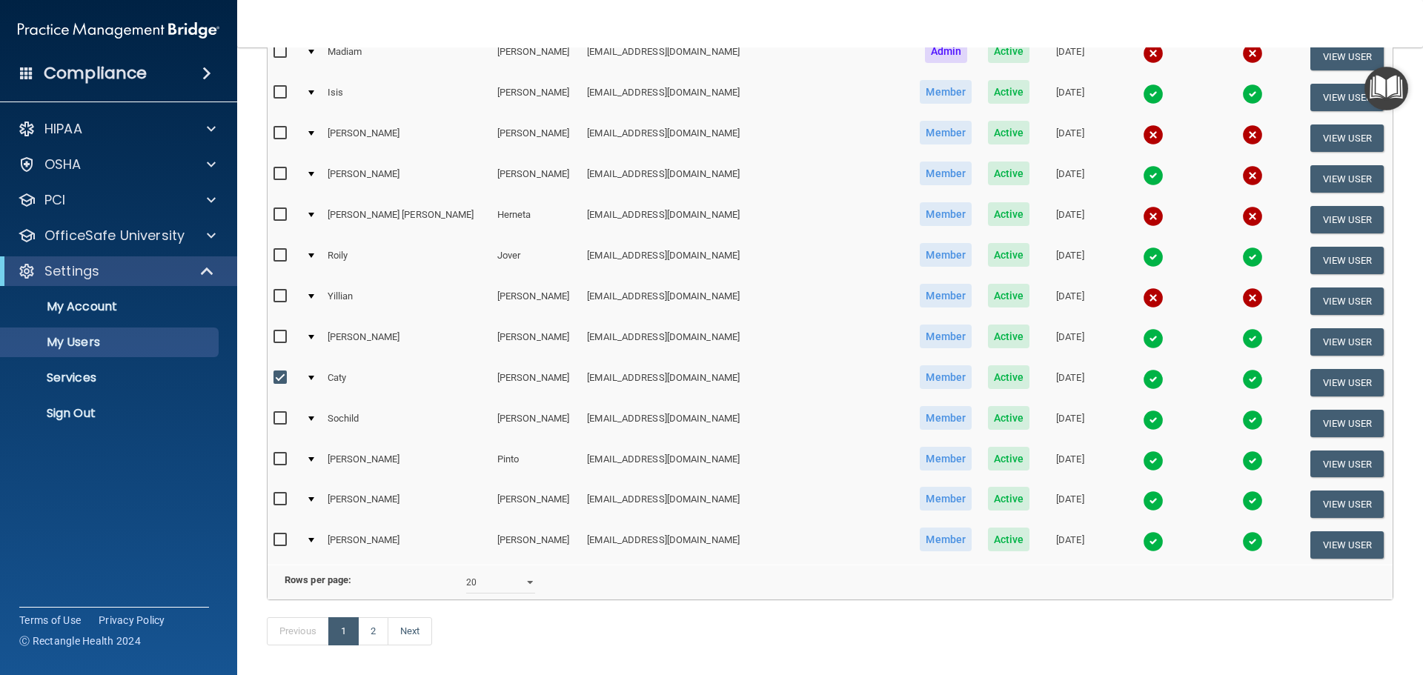
scroll to position [479, 0]
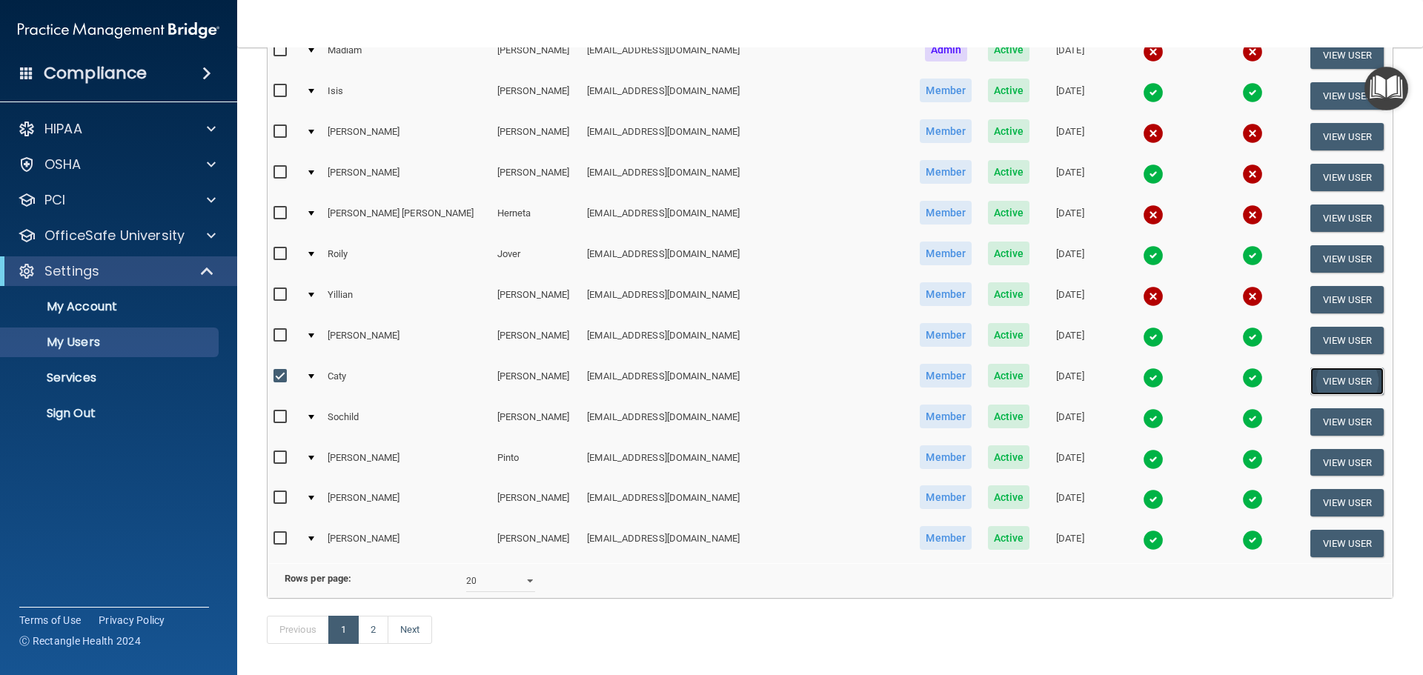
click at [1319, 376] on button "View User" at bounding box center [1346, 381] width 73 height 27
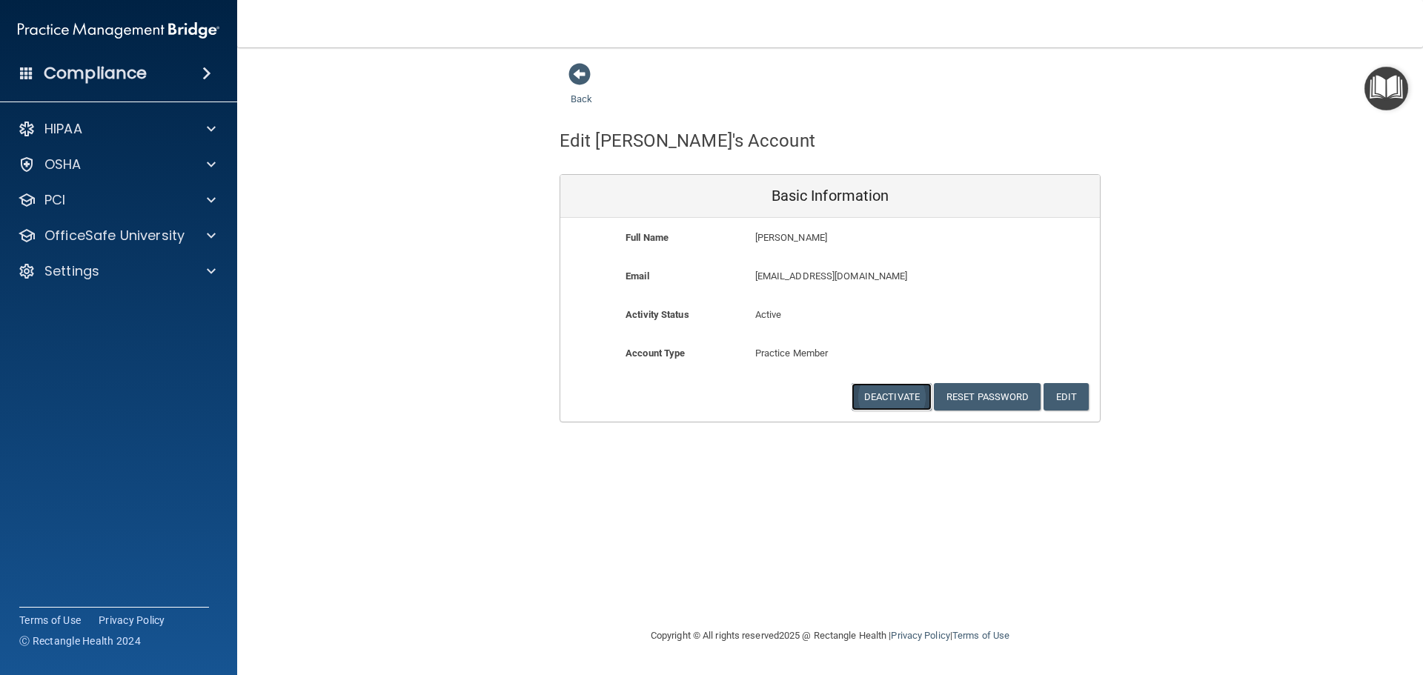
click at [886, 405] on button "Deactivate" at bounding box center [892, 396] width 80 height 27
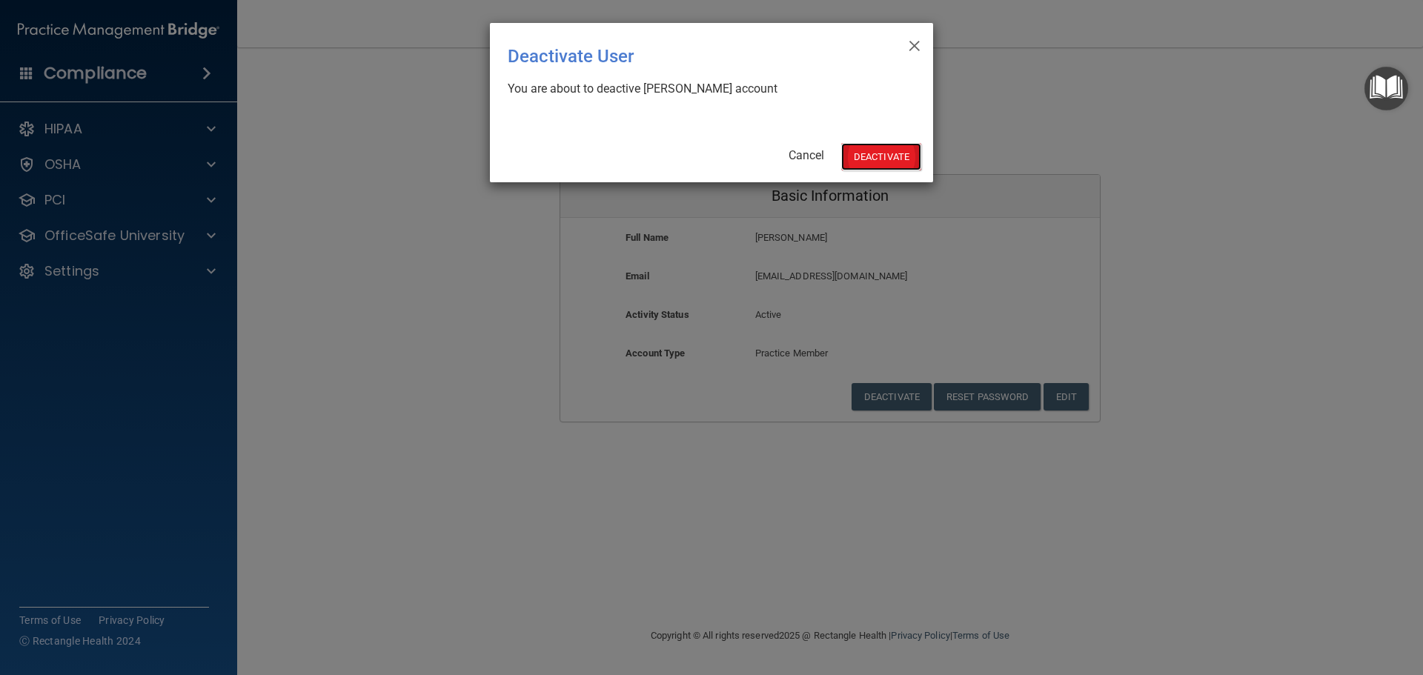
click at [859, 161] on button "Deactivate" at bounding box center [881, 156] width 80 height 27
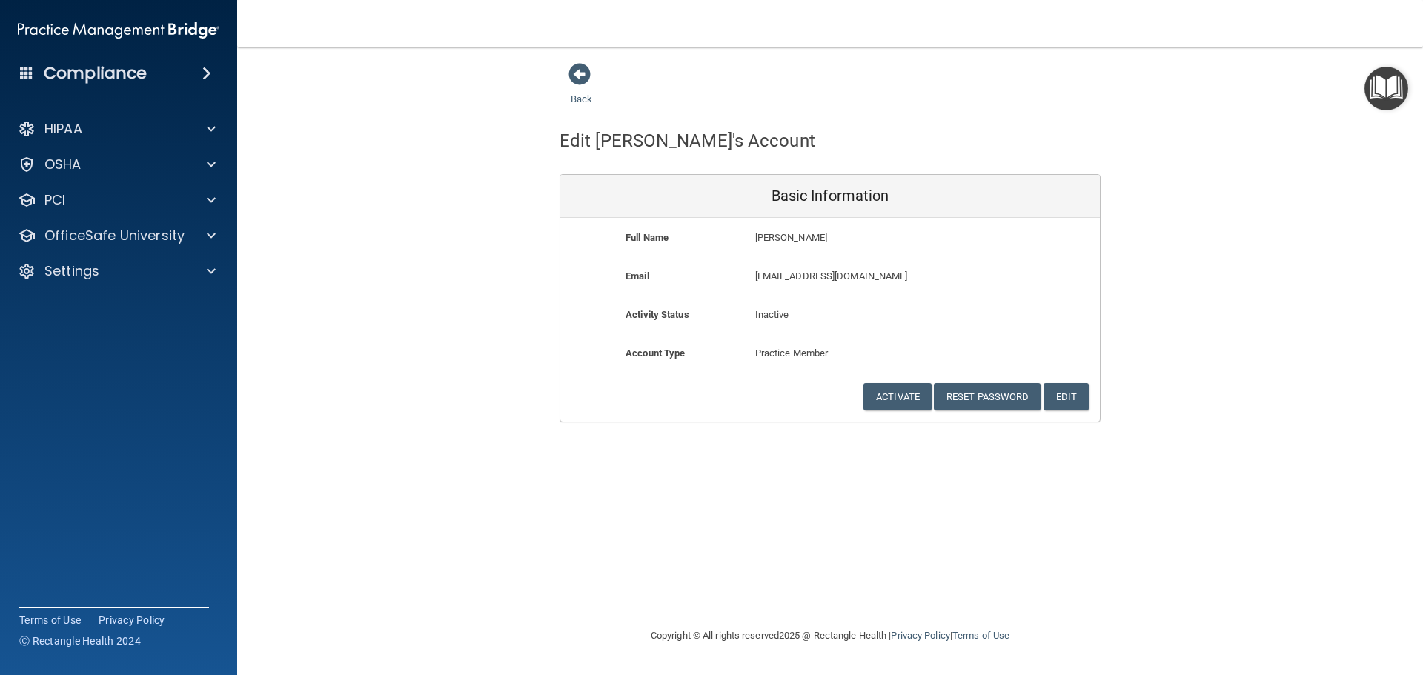
click at [305, 379] on div "Back Edit Caty's Account Basic Information Full Name Caty Munoz Caty Last Name …" at bounding box center [830, 242] width 1126 height 360
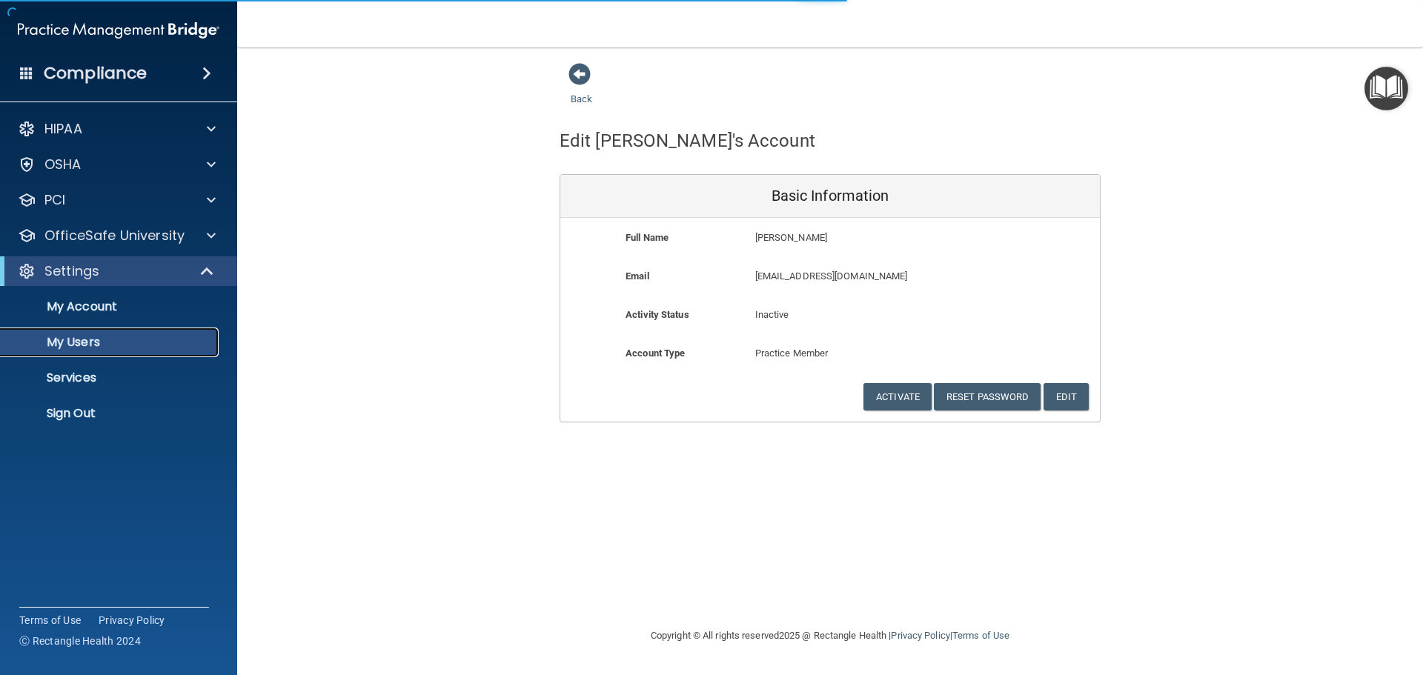
click at [91, 345] on p "My Users" at bounding box center [111, 342] width 202 height 15
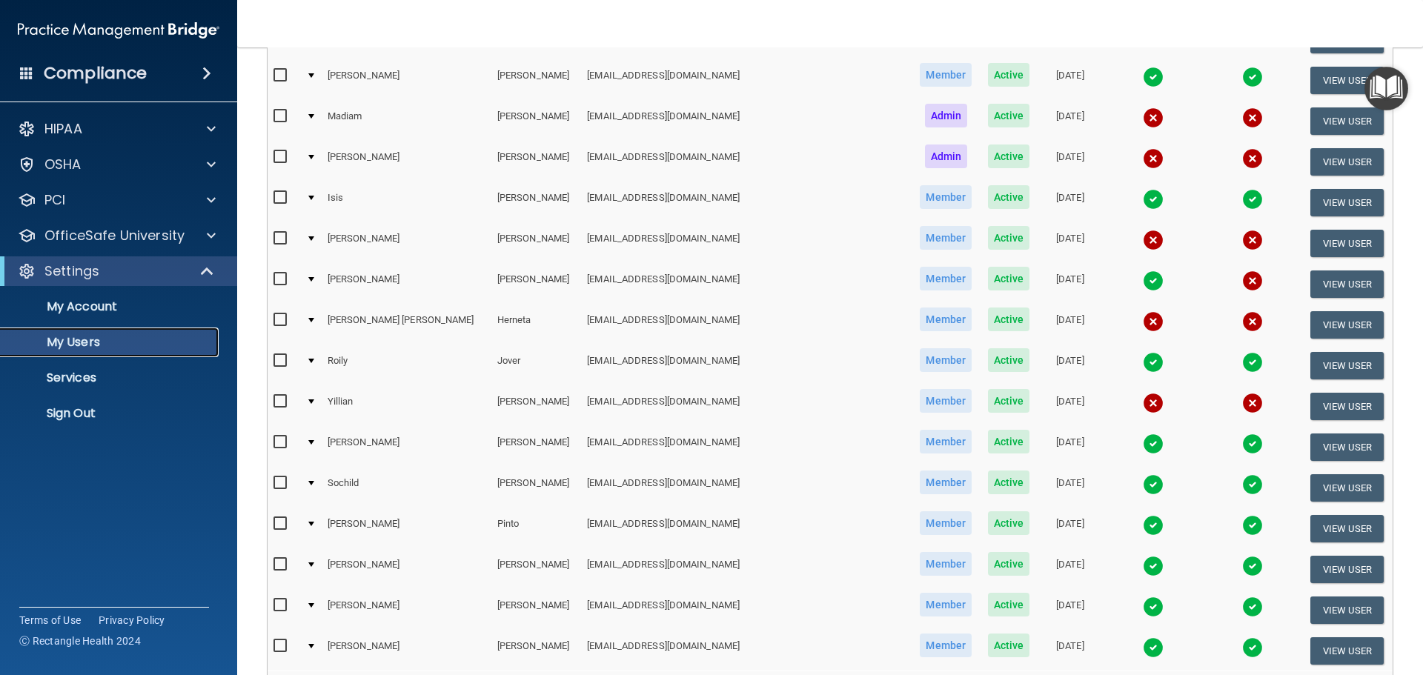
scroll to position [551, 0]
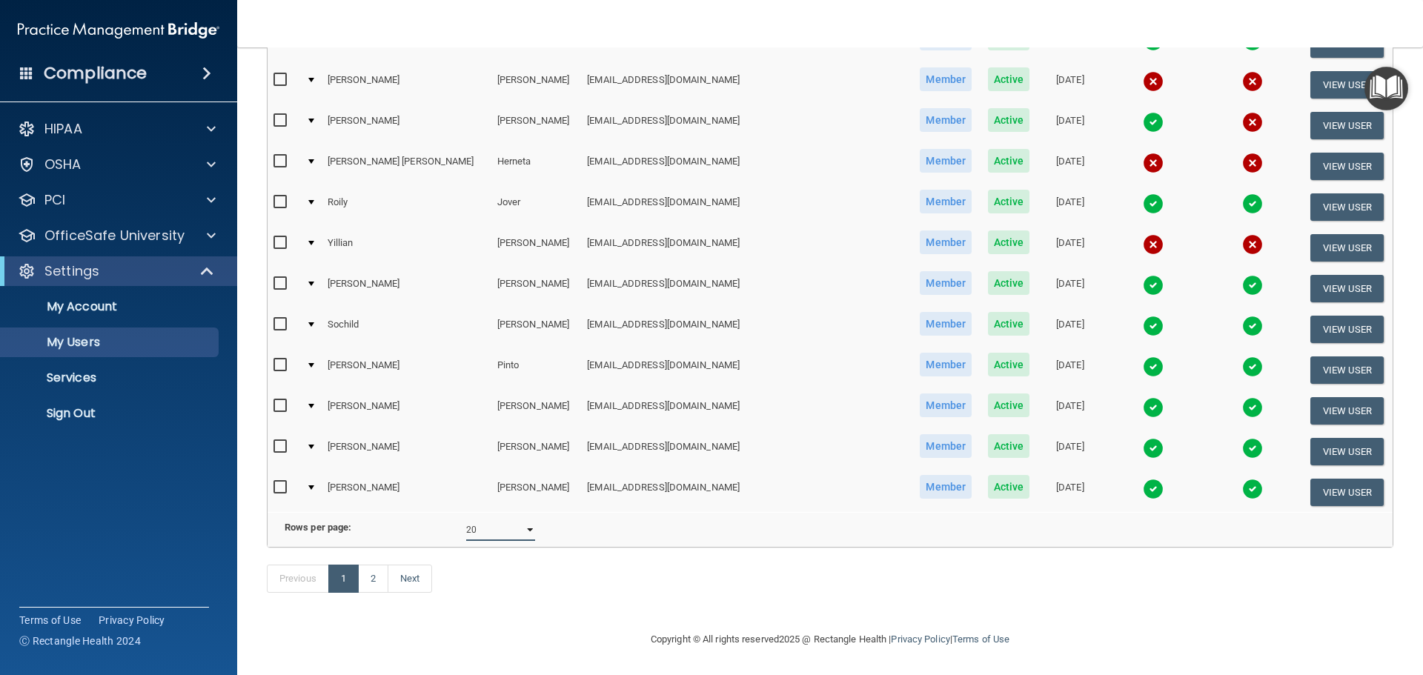
click at [498, 522] on select "10 20 30 40 all" at bounding box center [500, 530] width 69 height 22
select select "22"
click at [466, 519] on select "10 20 30 40 all" at bounding box center [500, 530] width 69 height 22
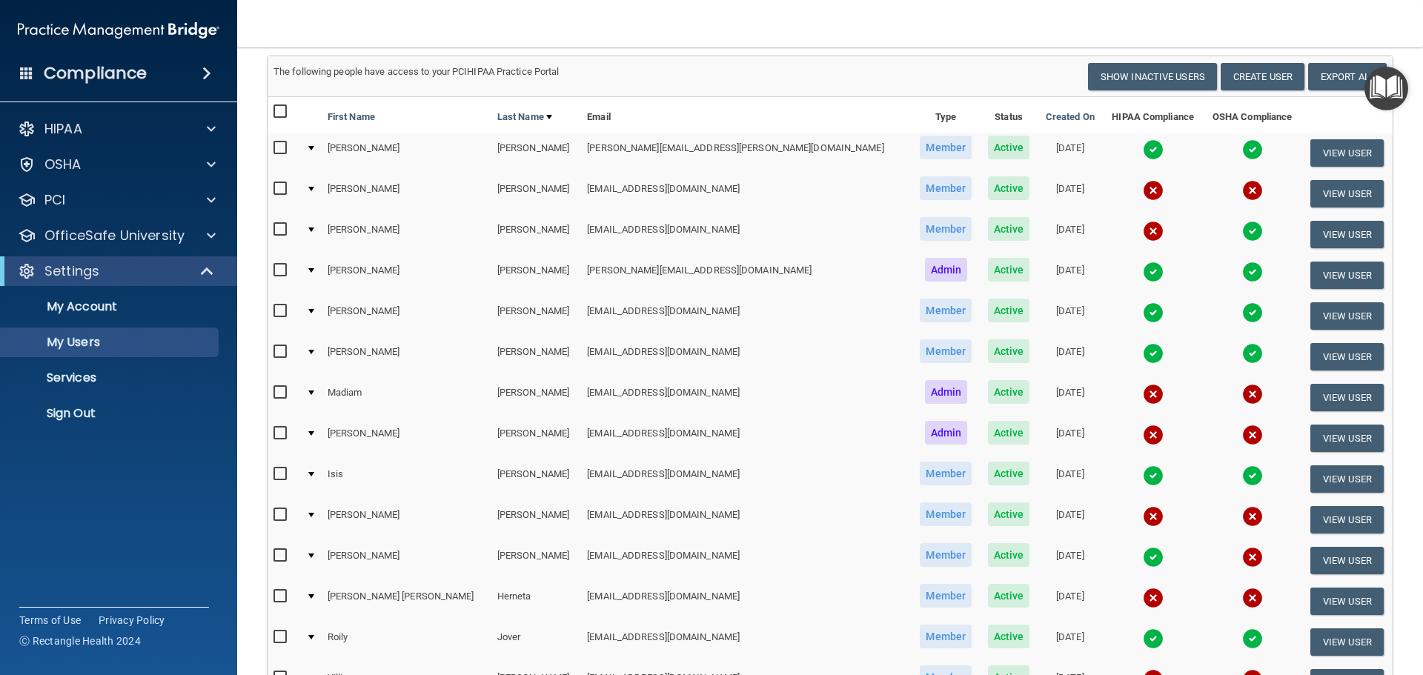
scroll to position [74, 0]
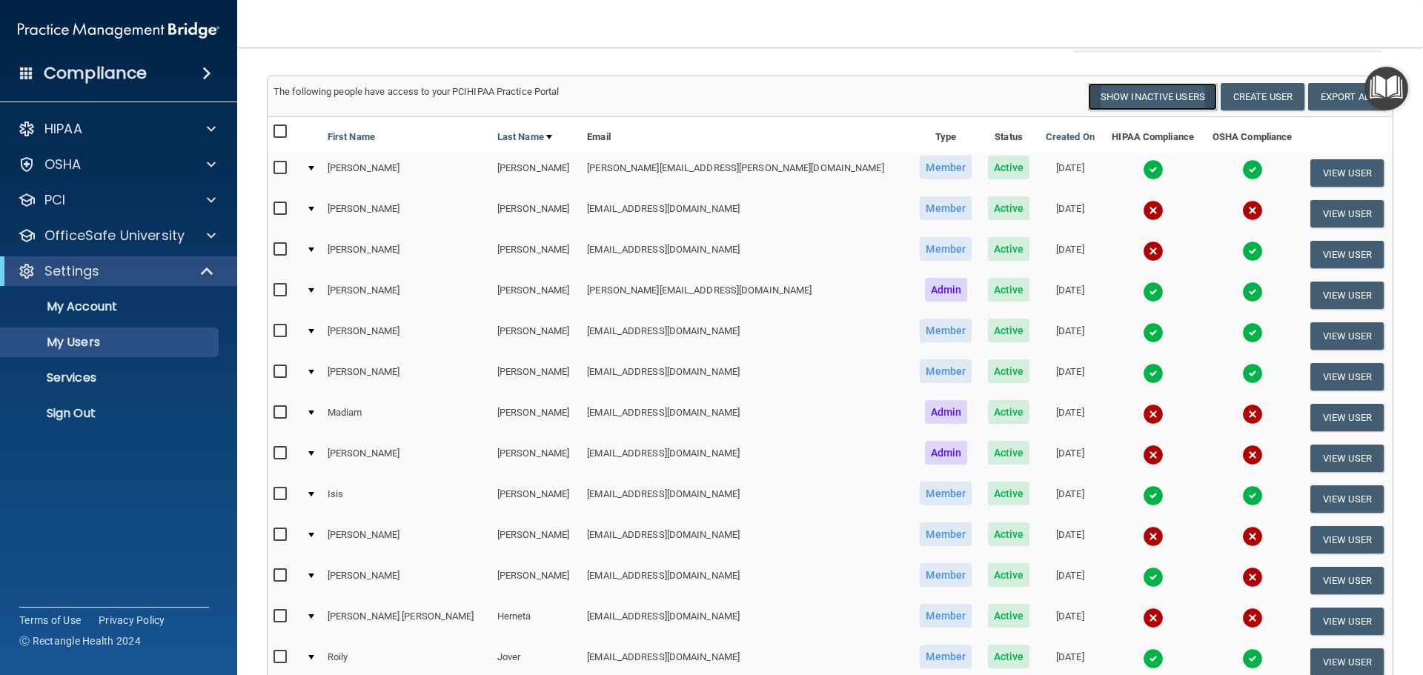
click at [1175, 106] on button "Show Inactive Users" at bounding box center [1152, 96] width 129 height 27
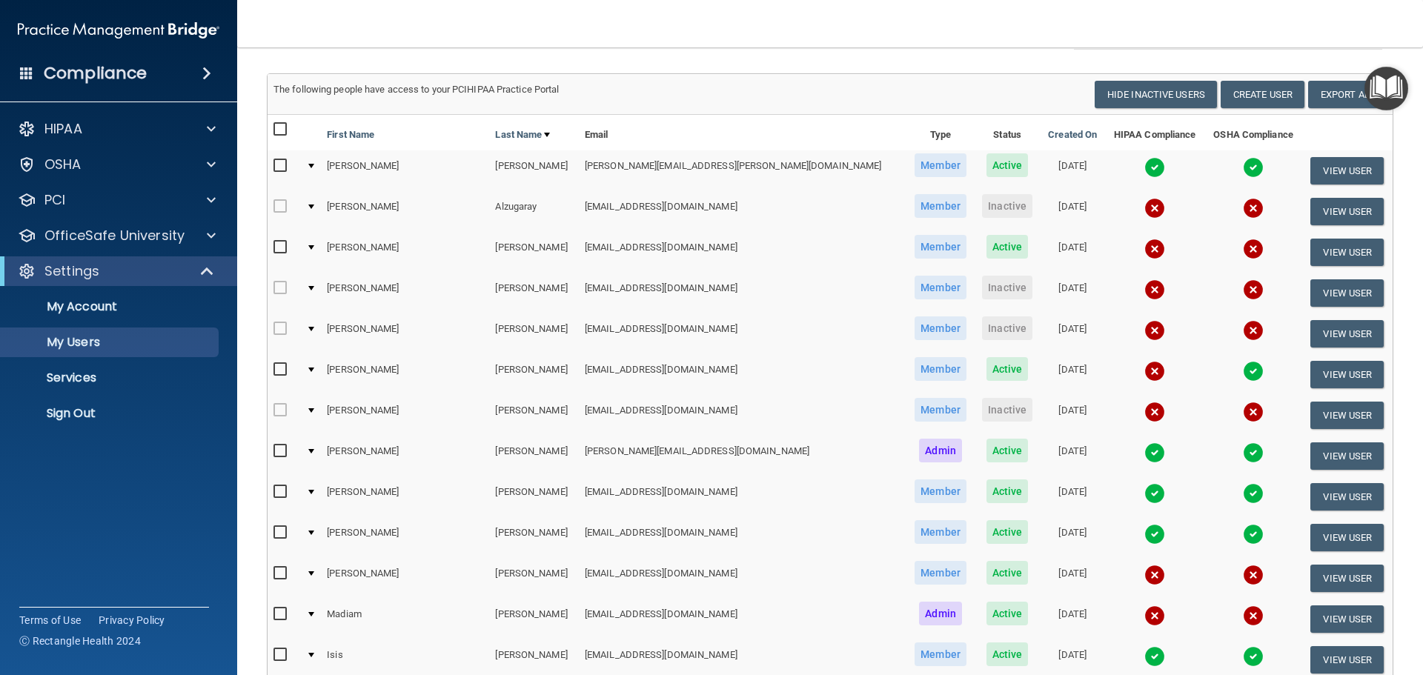
scroll to position [40, 0]
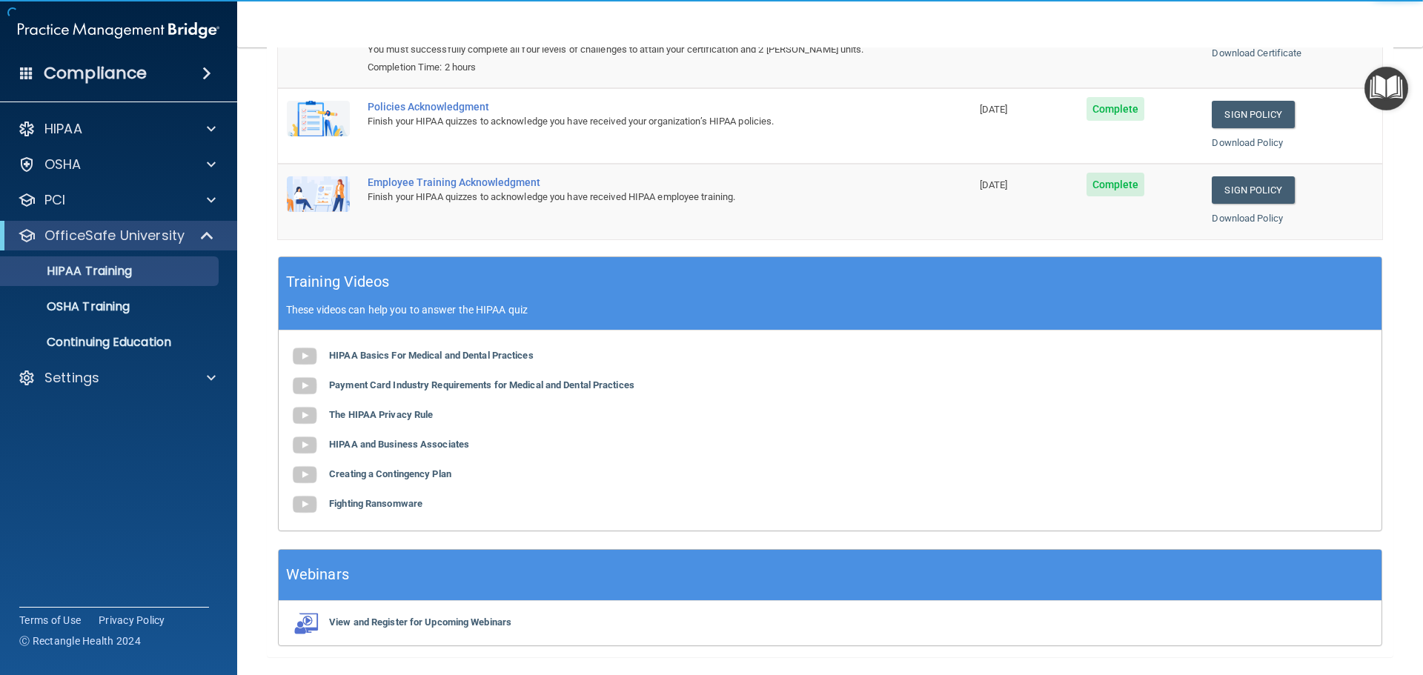
scroll to position [305, 0]
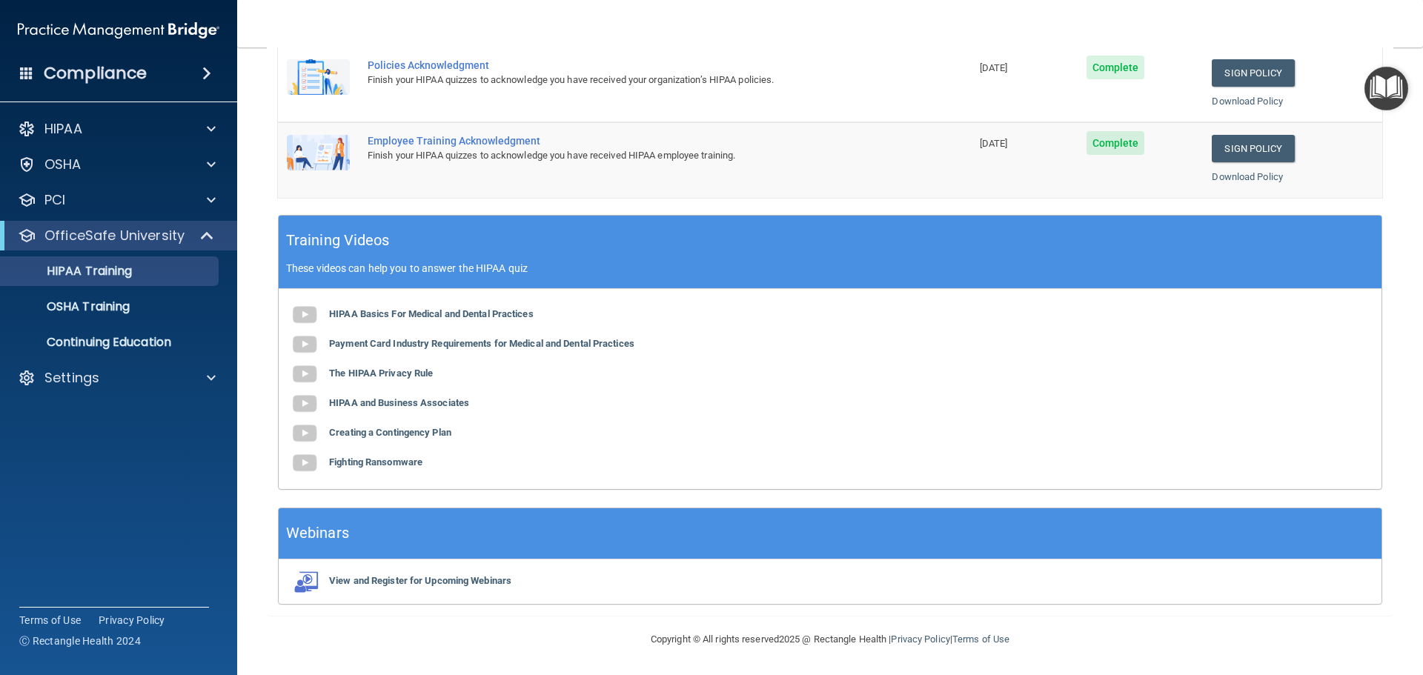
click at [209, 65] on span at bounding box center [206, 73] width 9 height 18
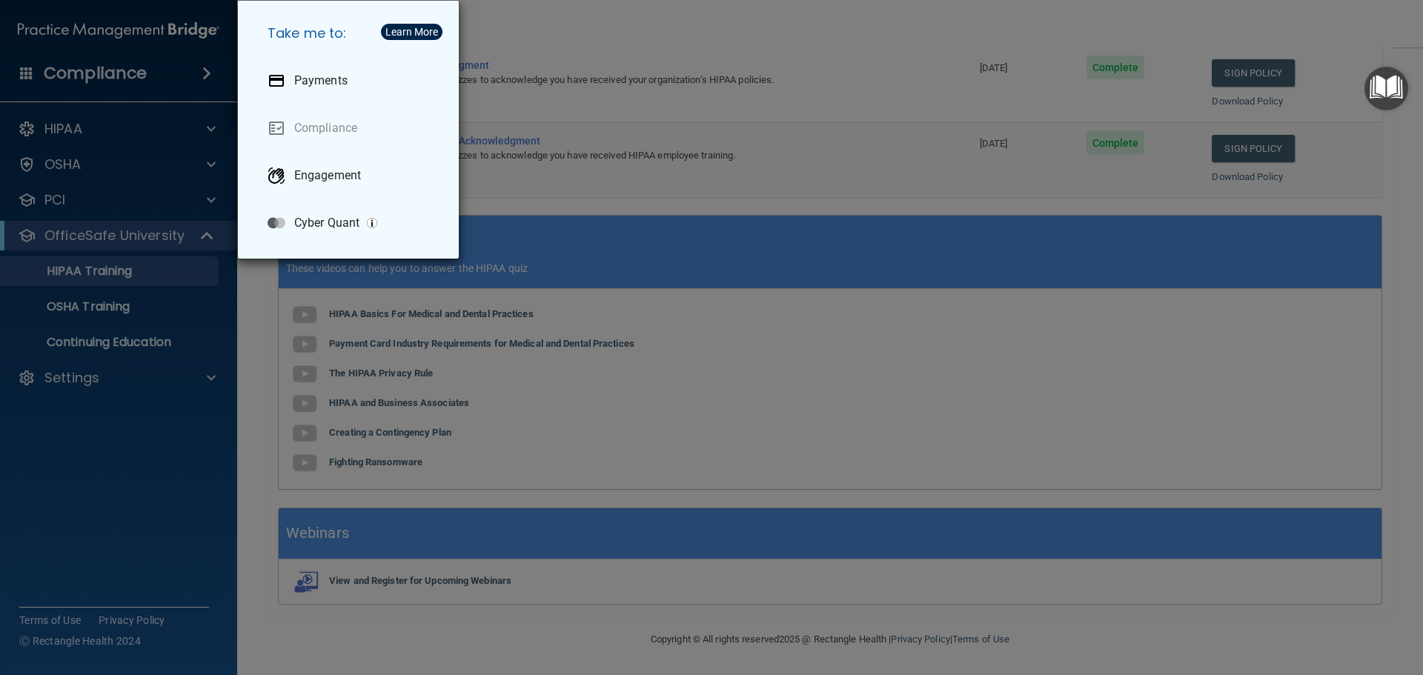
click at [200, 125] on div "Take me to: Payments Compliance Engagement Cyber Quant" at bounding box center [711, 337] width 1423 height 675
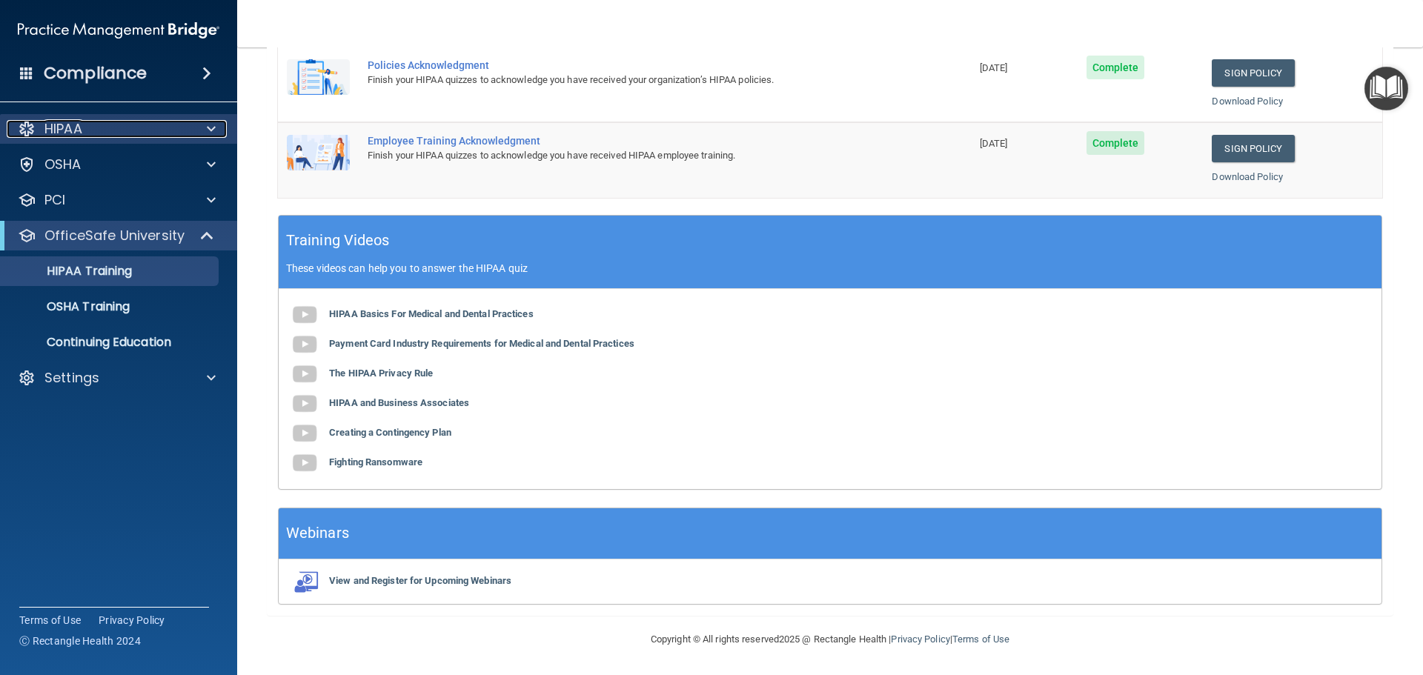
click at [209, 129] on span at bounding box center [211, 129] width 9 height 18
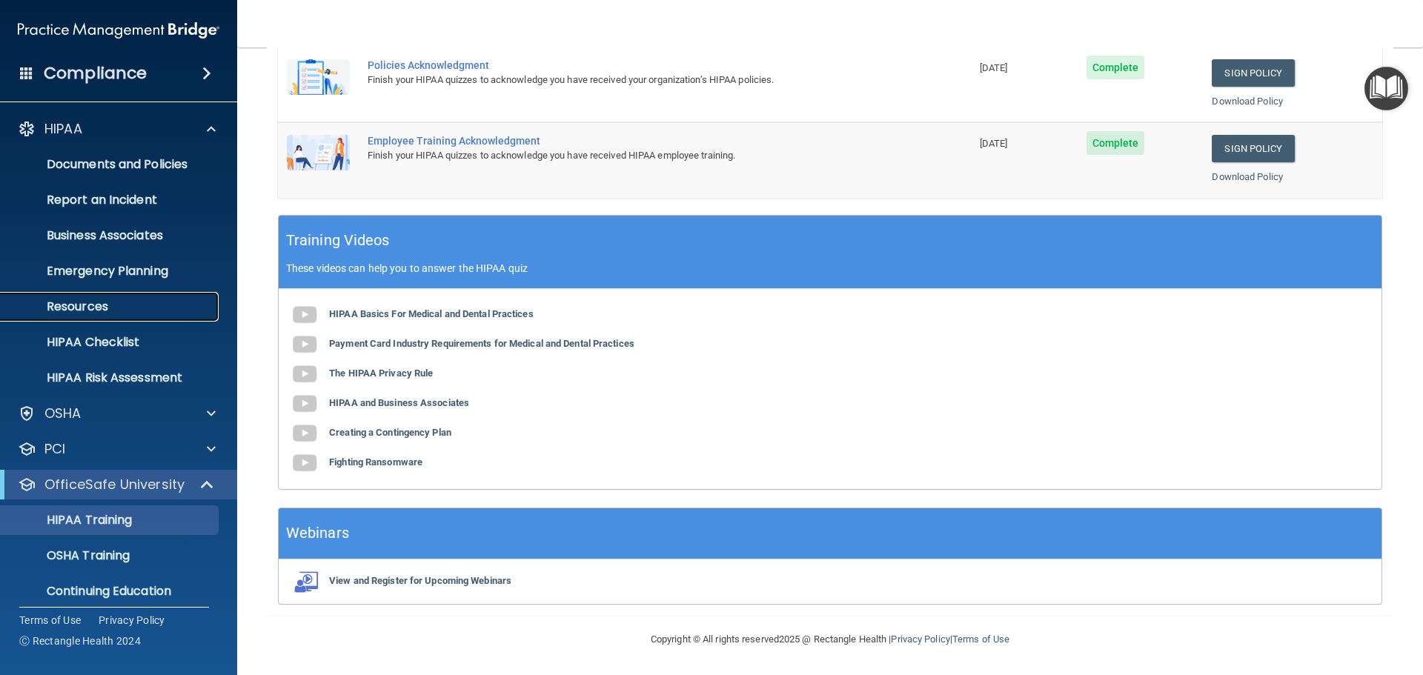
click at [102, 311] on p "Resources" at bounding box center [111, 306] width 202 height 15
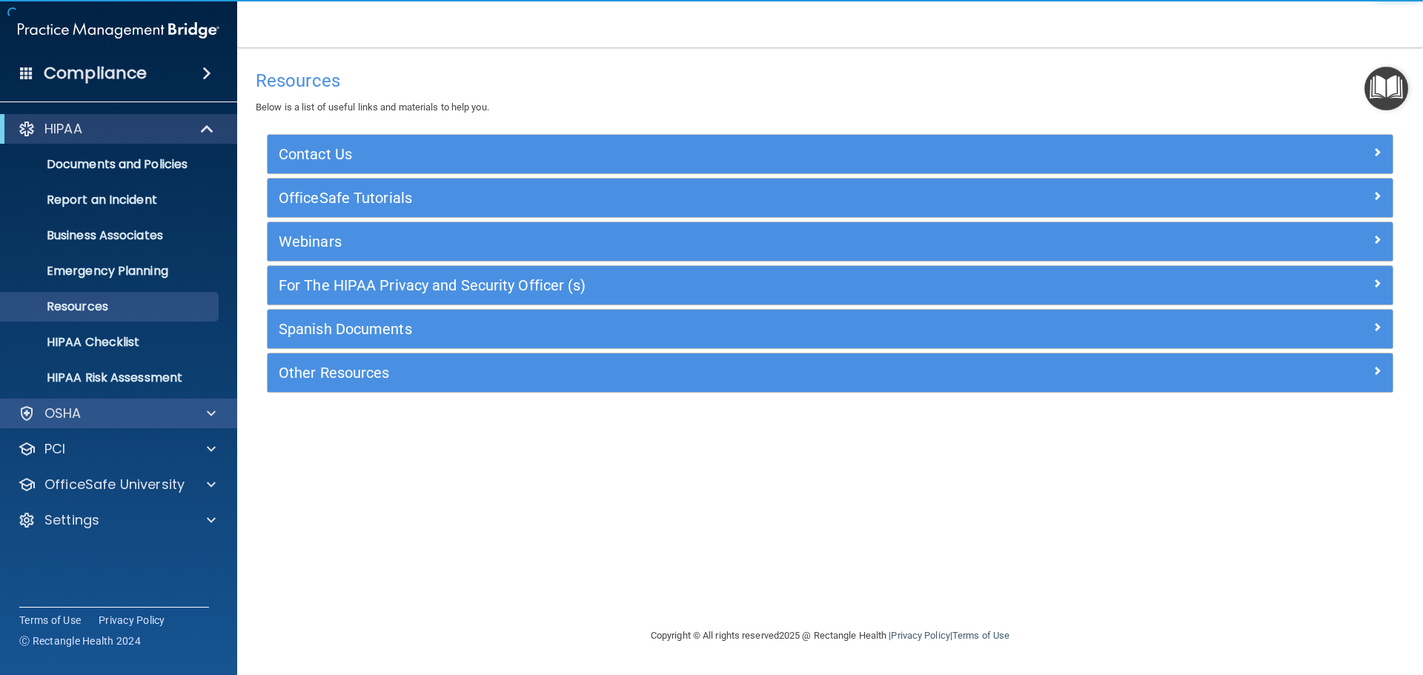
click at [208, 404] on div "OSHA" at bounding box center [119, 414] width 238 height 30
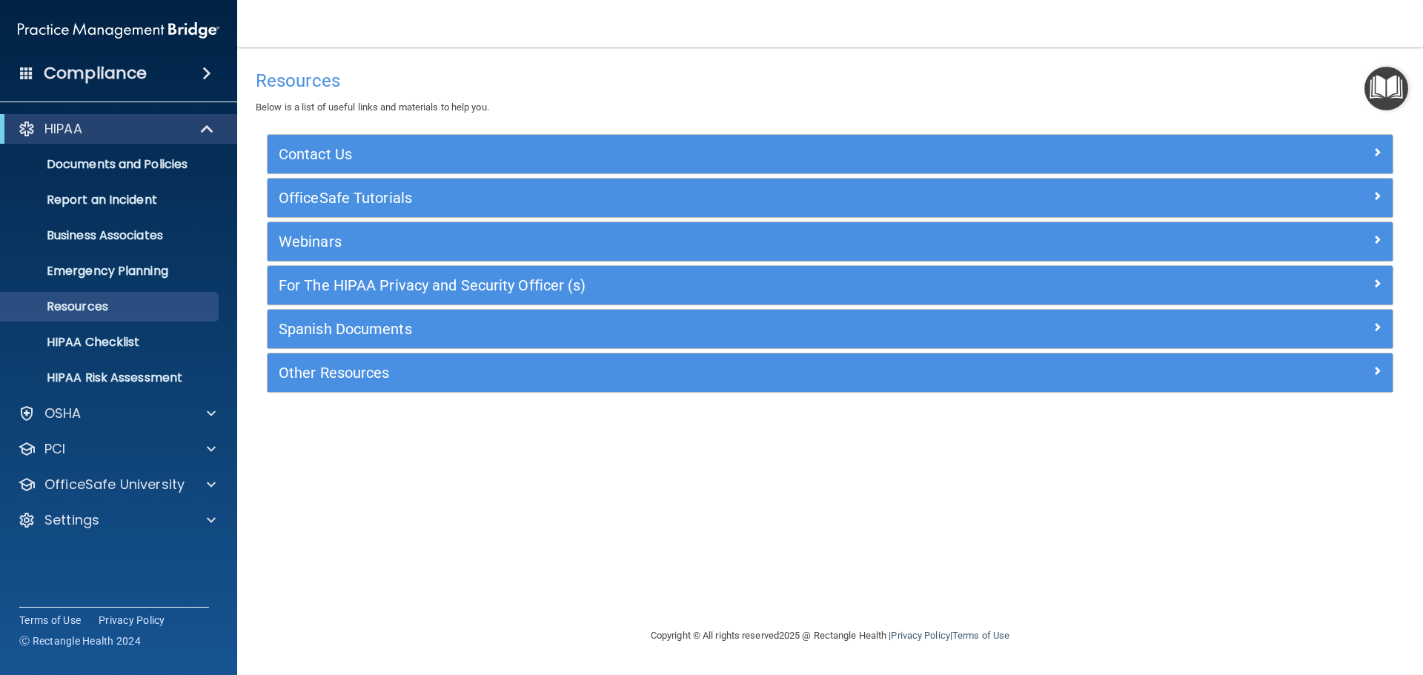
click at [202, 76] on span at bounding box center [206, 73] width 9 height 18
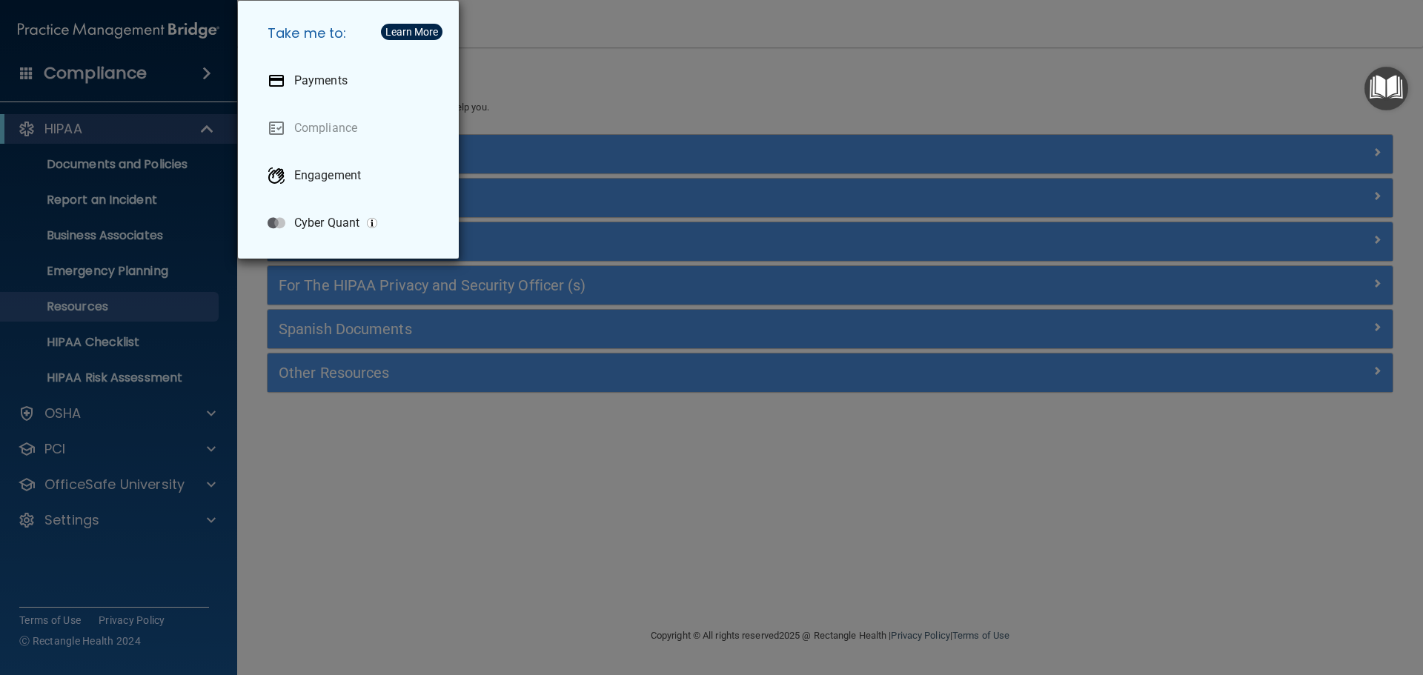
click at [178, 84] on div "Take me to: Payments Compliance Engagement Cyber Quant" at bounding box center [711, 337] width 1423 height 675
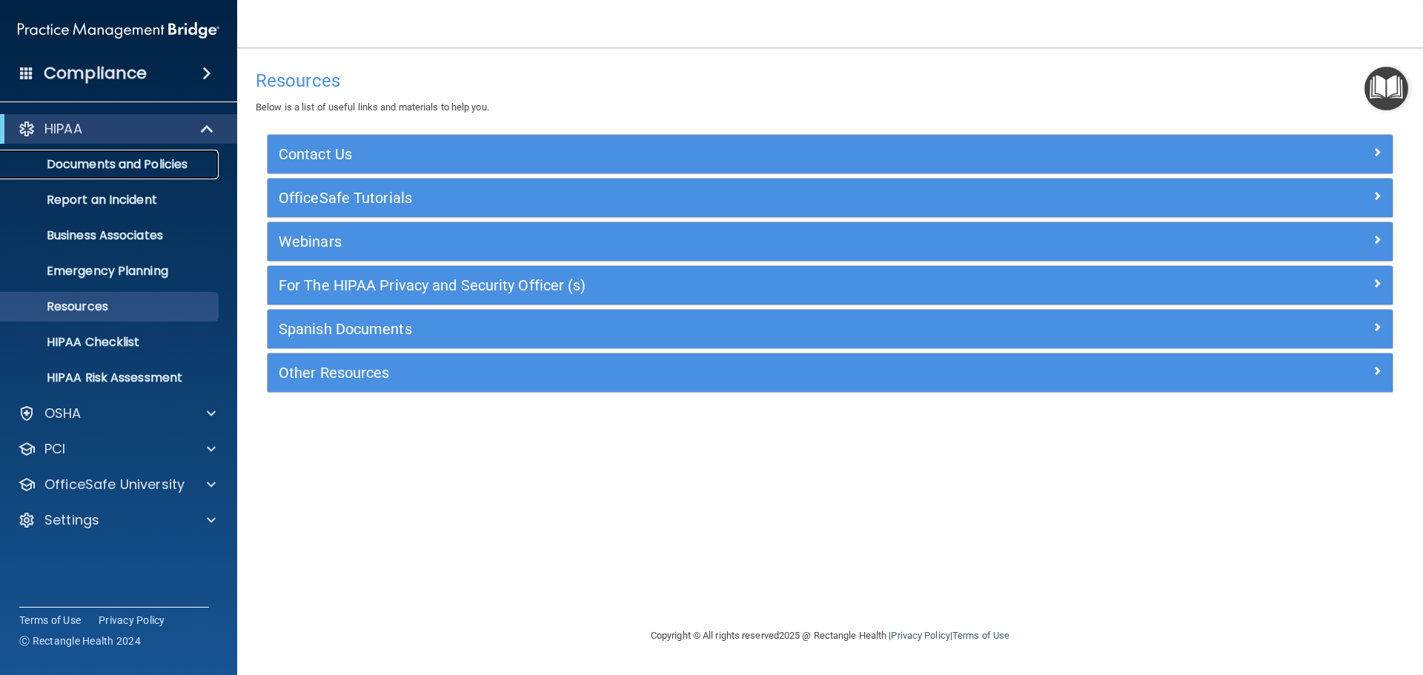
click at [160, 165] on p "Documents and Policies" at bounding box center [111, 164] width 202 height 15
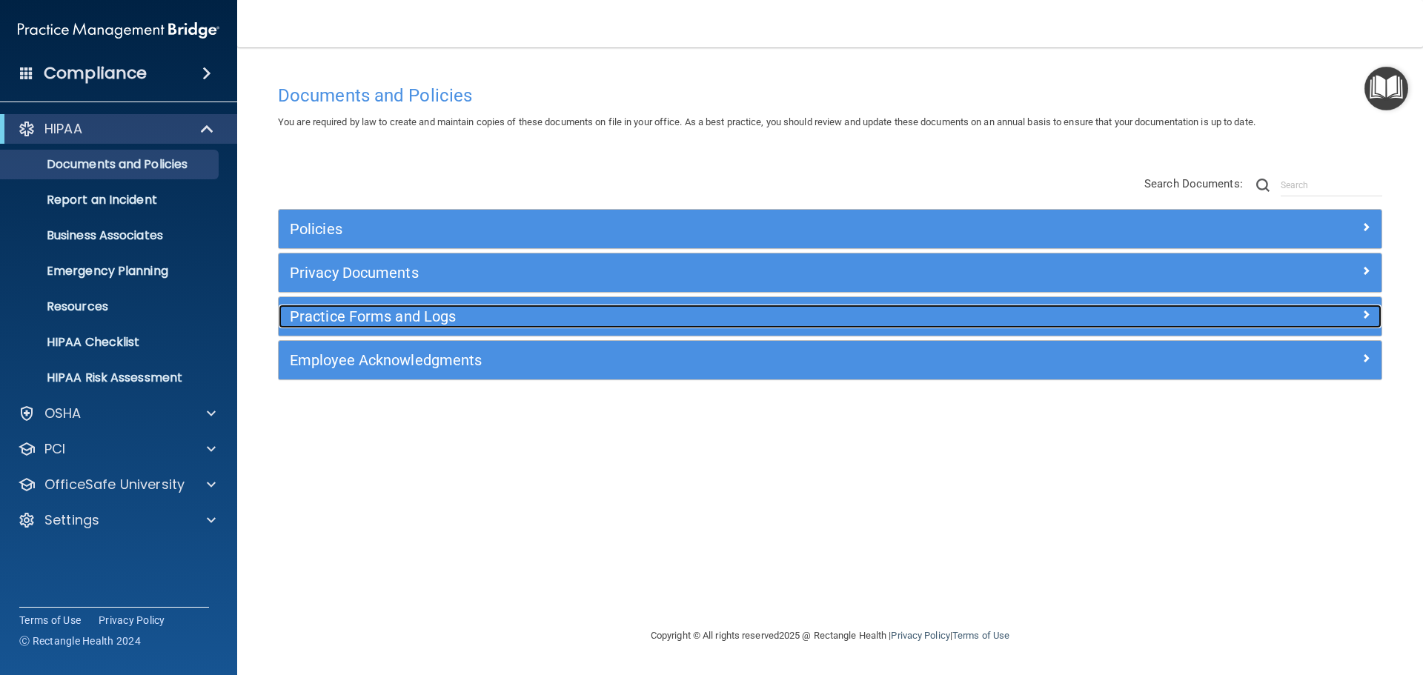
click at [331, 322] on h5 "Practice Forms and Logs" at bounding box center [692, 316] width 805 height 16
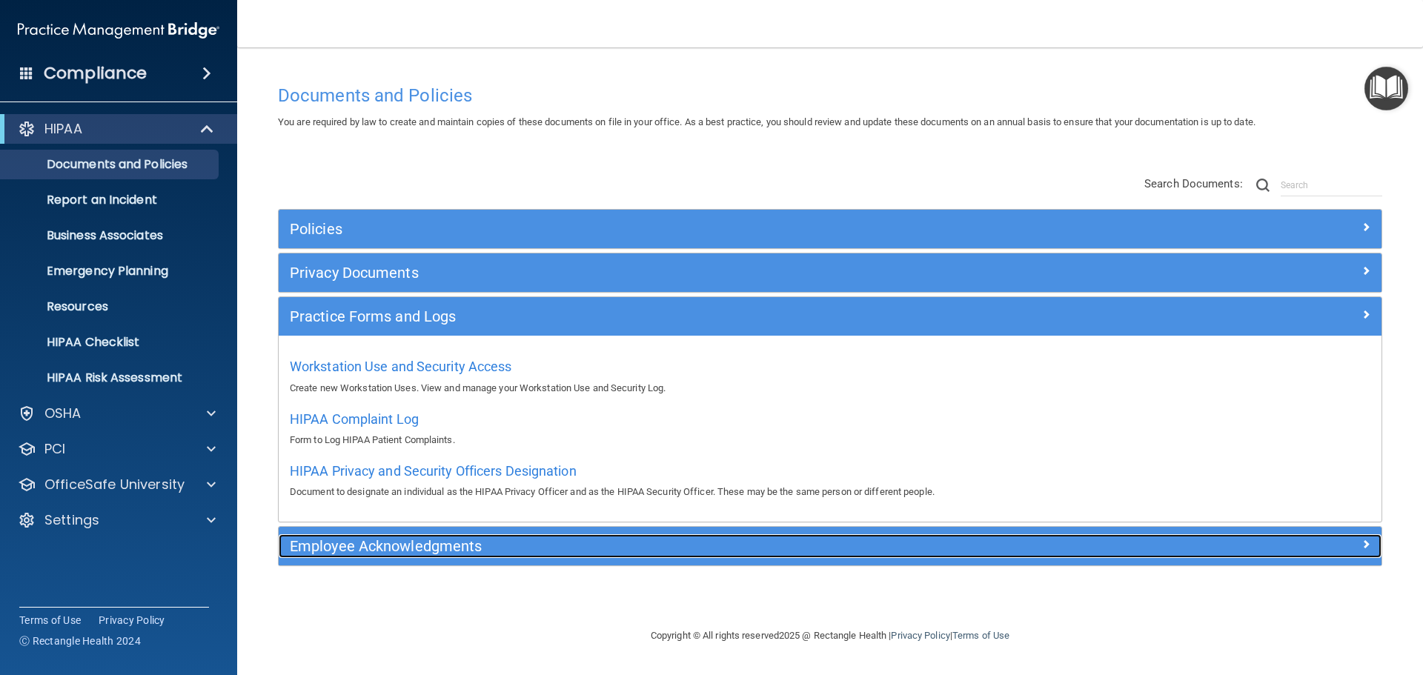
click at [365, 540] on h5 "Employee Acknowledgments" at bounding box center [692, 546] width 805 height 16
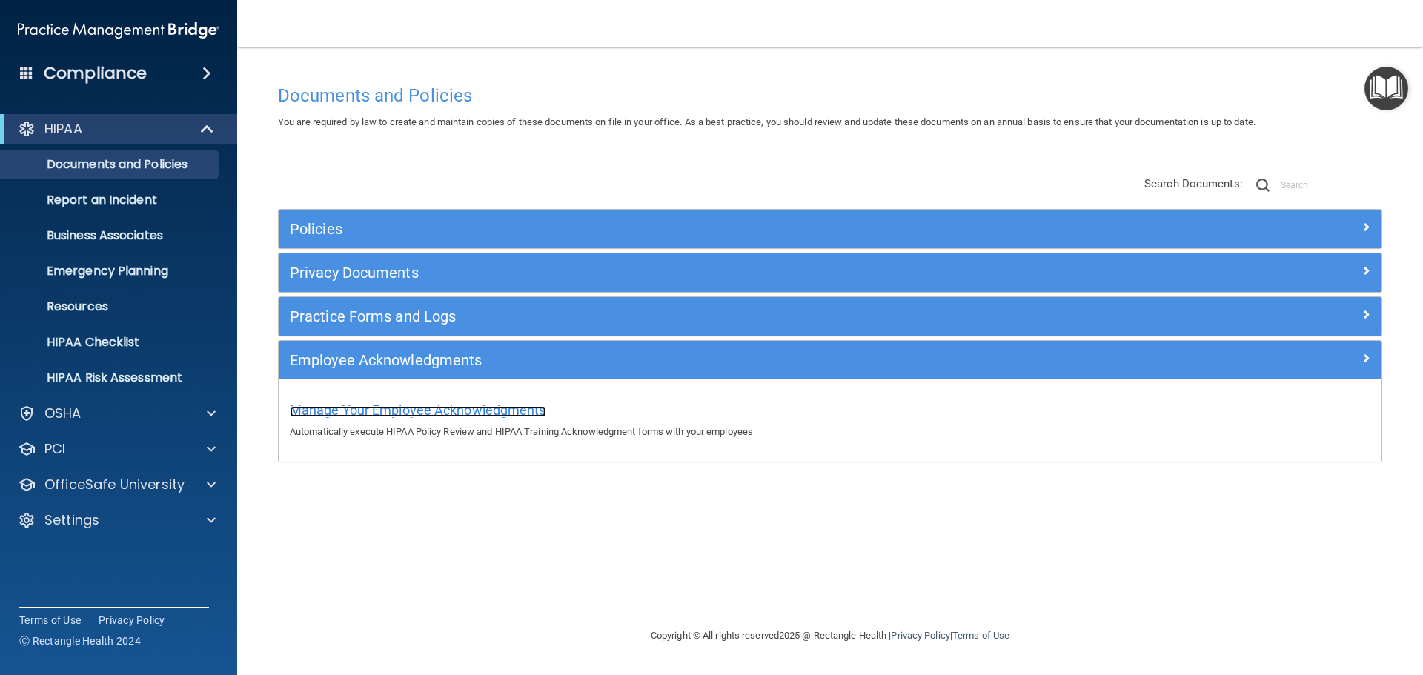
click at [399, 408] on span "Manage Your Employee Acknowledgments" at bounding box center [418, 410] width 256 height 16
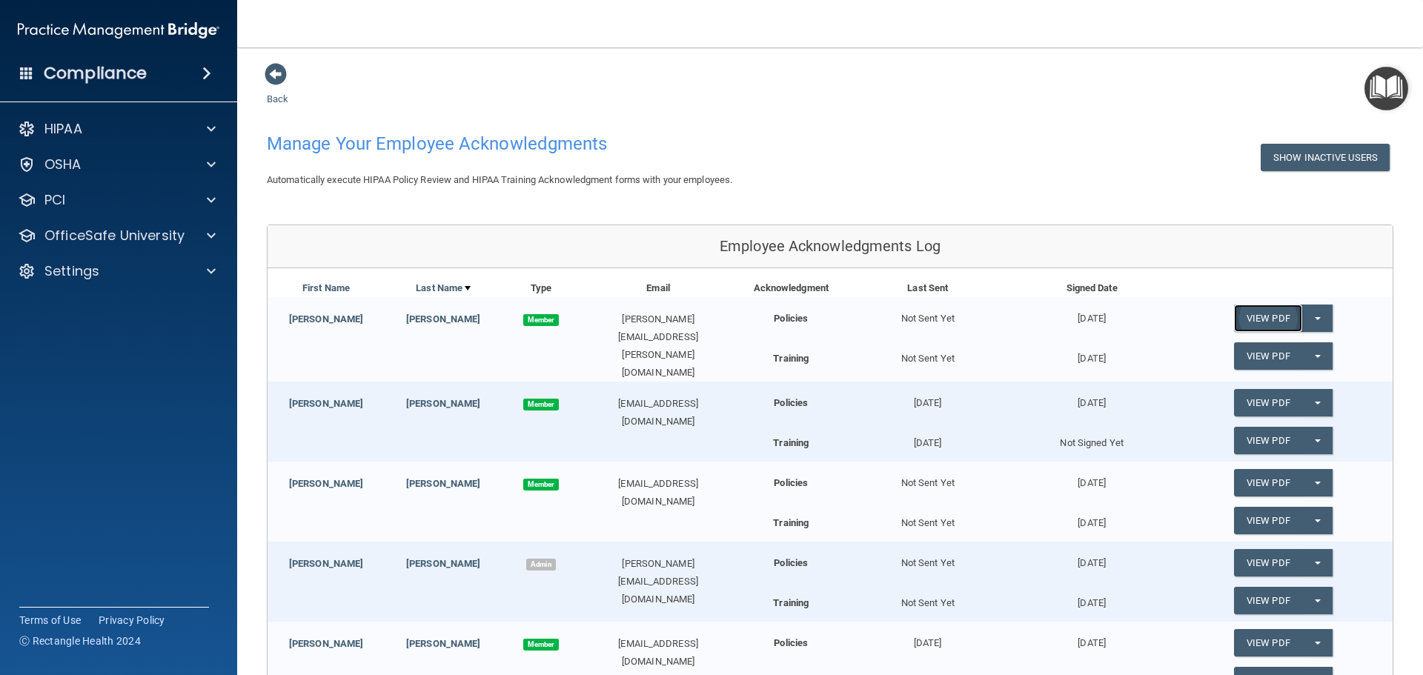
click at [1257, 316] on link "View PDF" at bounding box center [1268, 318] width 68 height 27
click at [215, 202] on span at bounding box center [211, 200] width 9 height 18
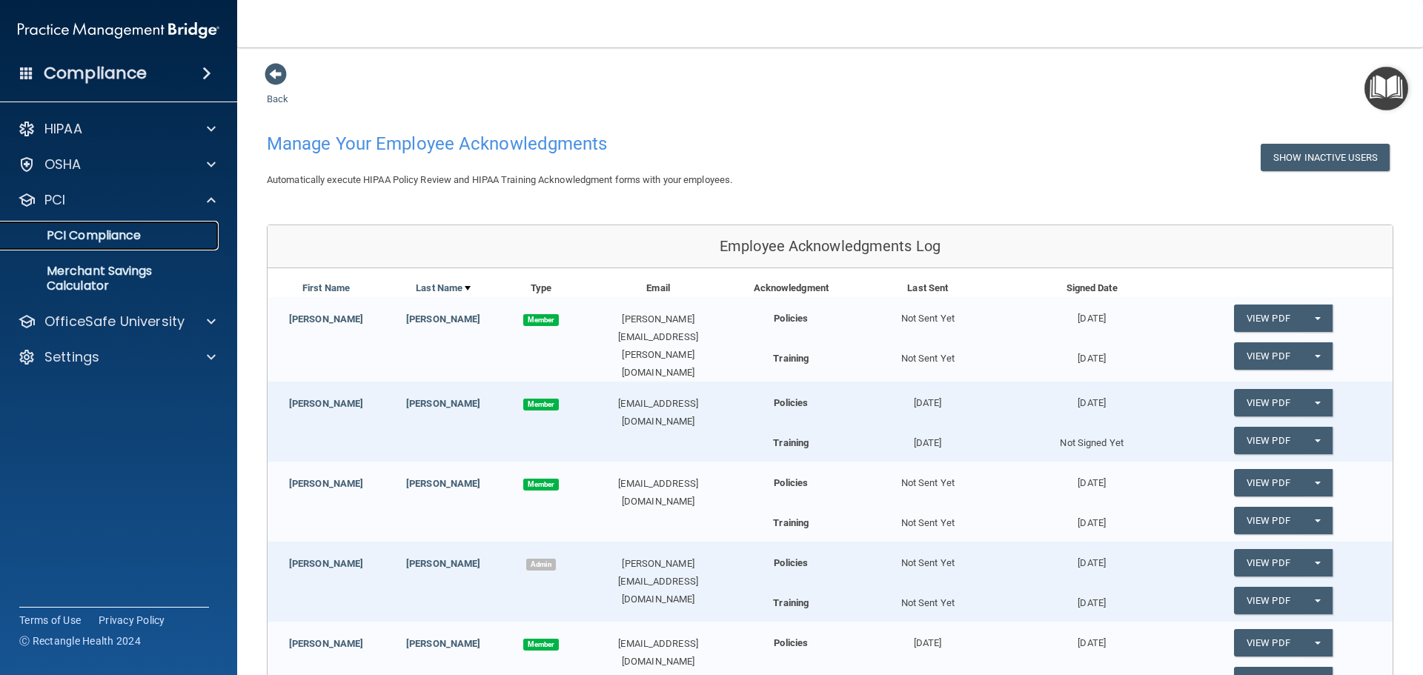
click at [179, 234] on p "PCI Compliance" at bounding box center [111, 235] width 202 height 15
click at [153, 286] on p "Merchant Savings Calculator" at bounding box center [111, 279] width 202 height 30
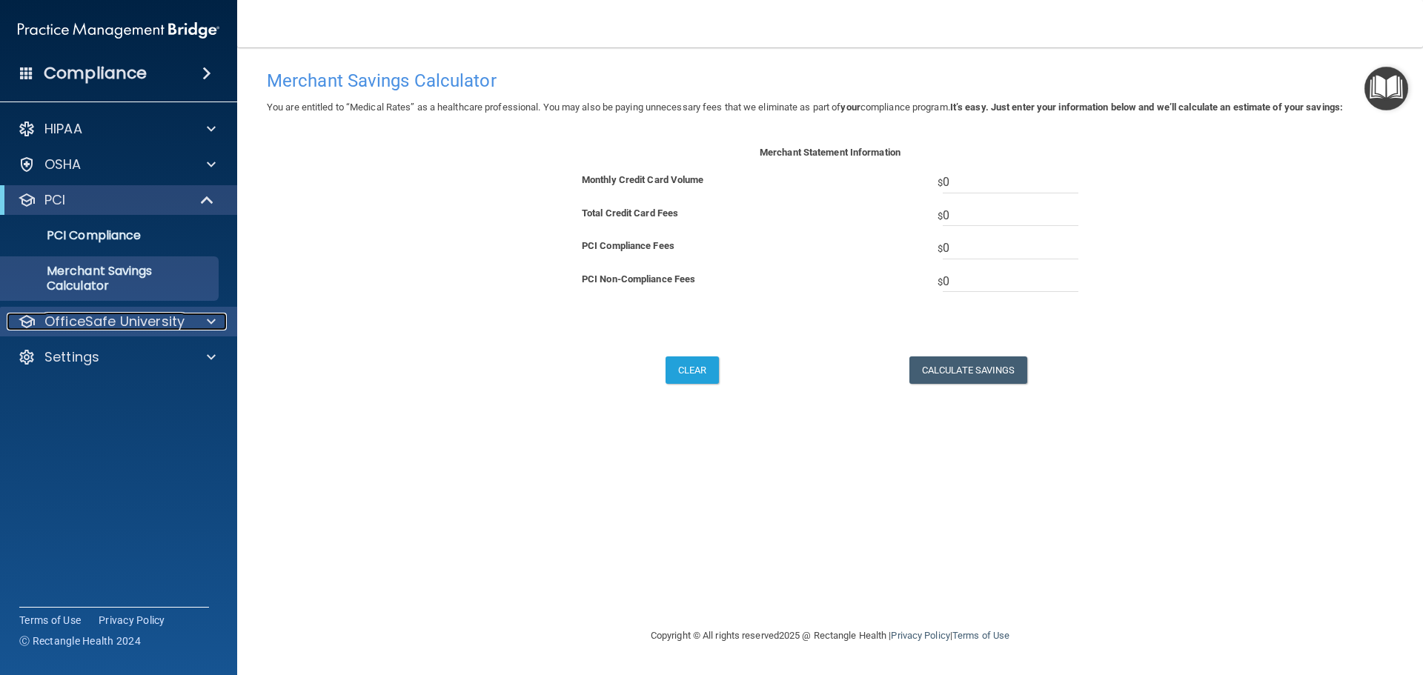
click at [202, 322] on div at bounding box center [208, 322] width 37 height 18
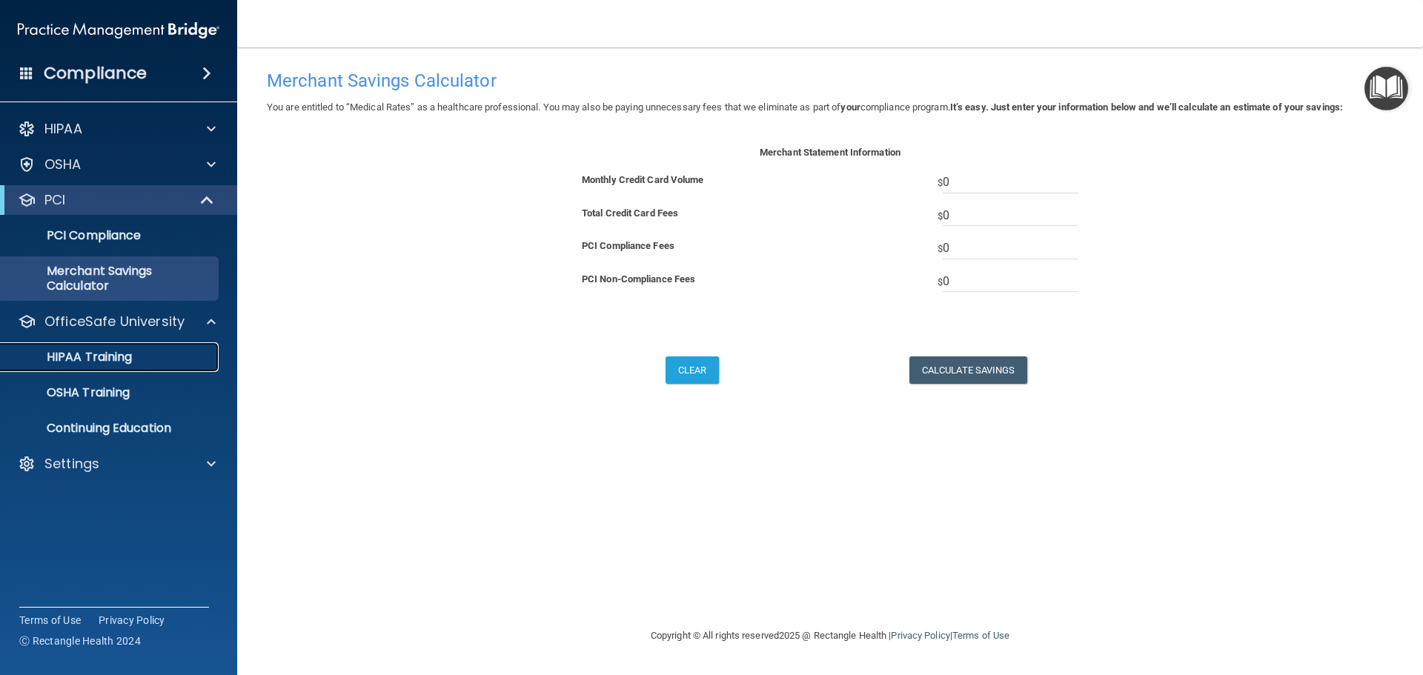
click at [144, 352] on div "HIPAA Training" at bounding box center [111, 357] width 202 height 15
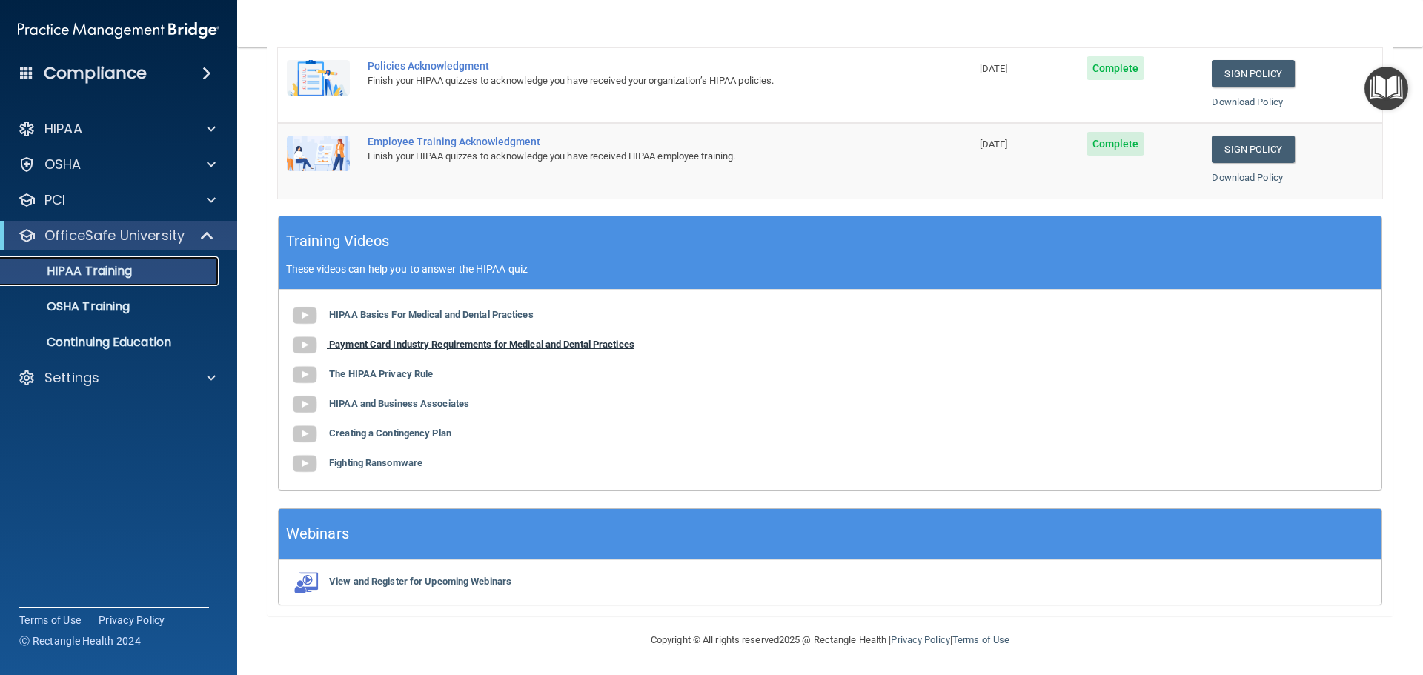
scroll to position [305, 0]
click at [150, 302] on div "OSHA Training" at bounding box center [111, 306] width 202 height 15
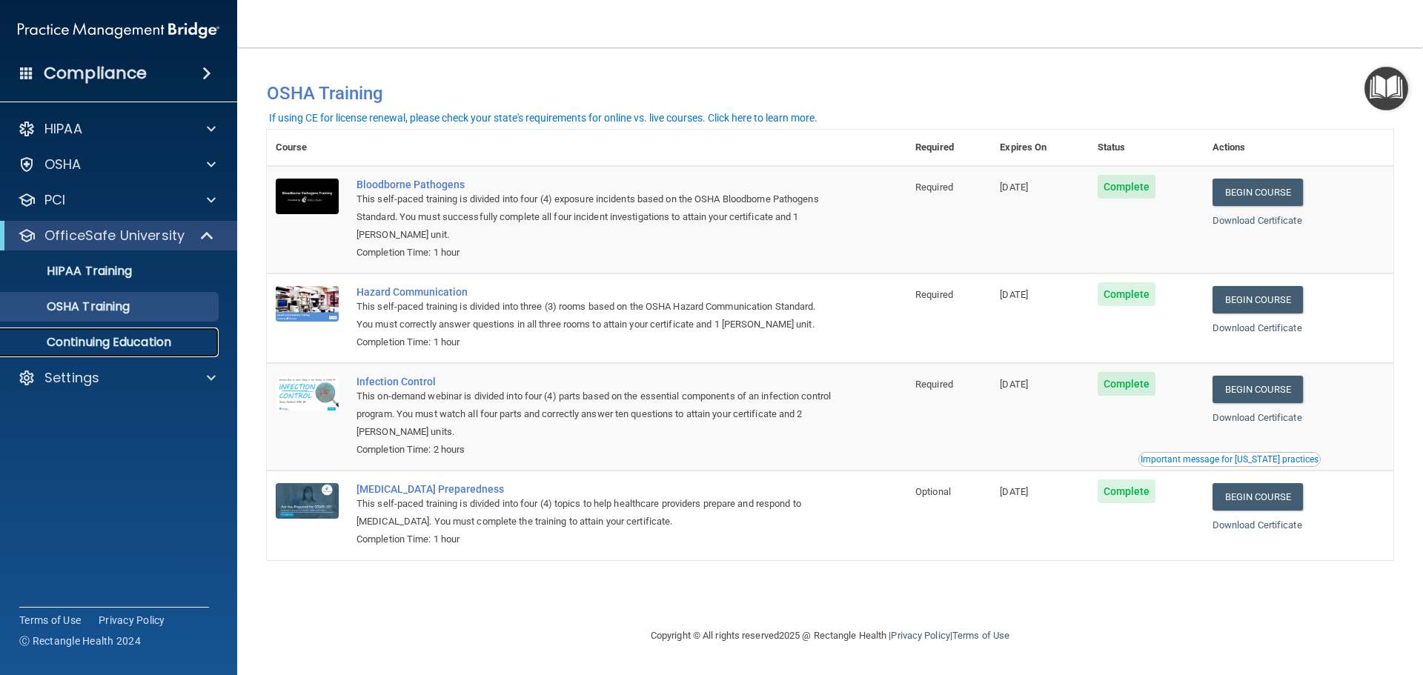
click at [121, 341] on p "Continuing Education" at bounding box center [111, 342] width 202 height 15
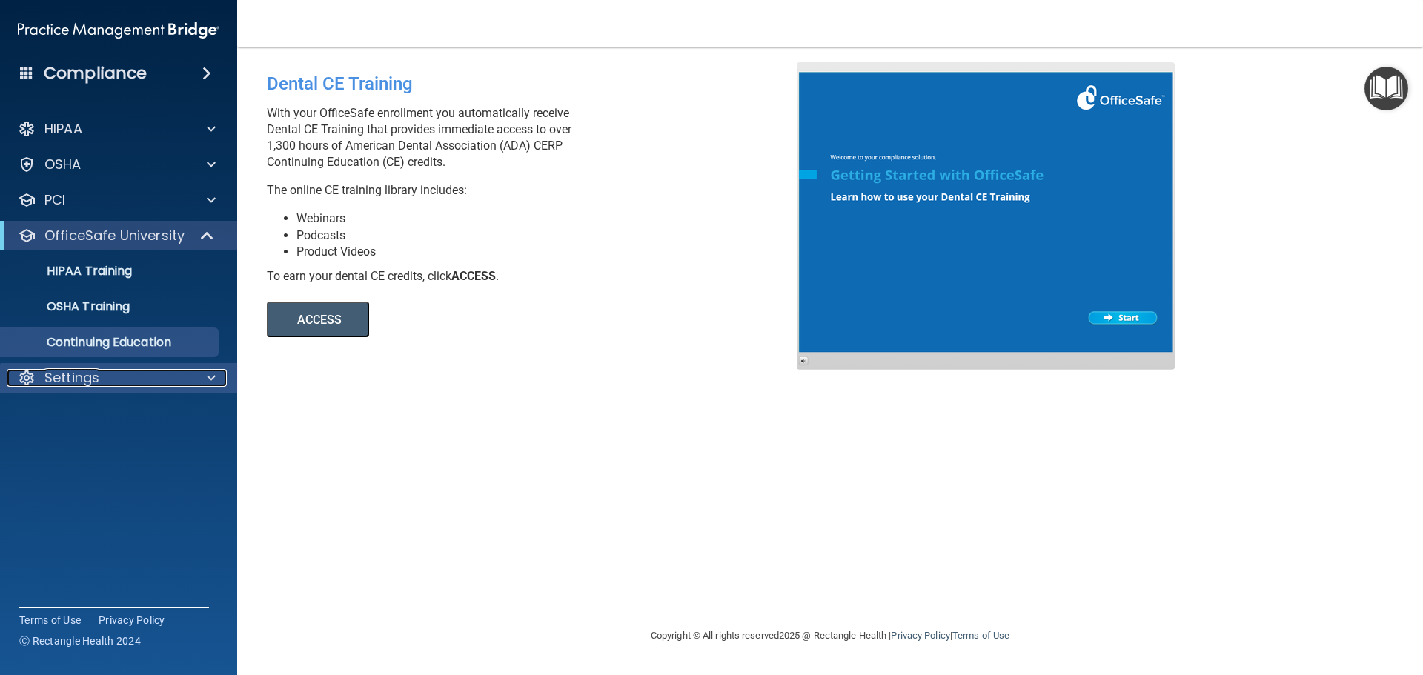
click at [93, 370] on p "Settings" at bounding box center [71, 378] width 55 height 18
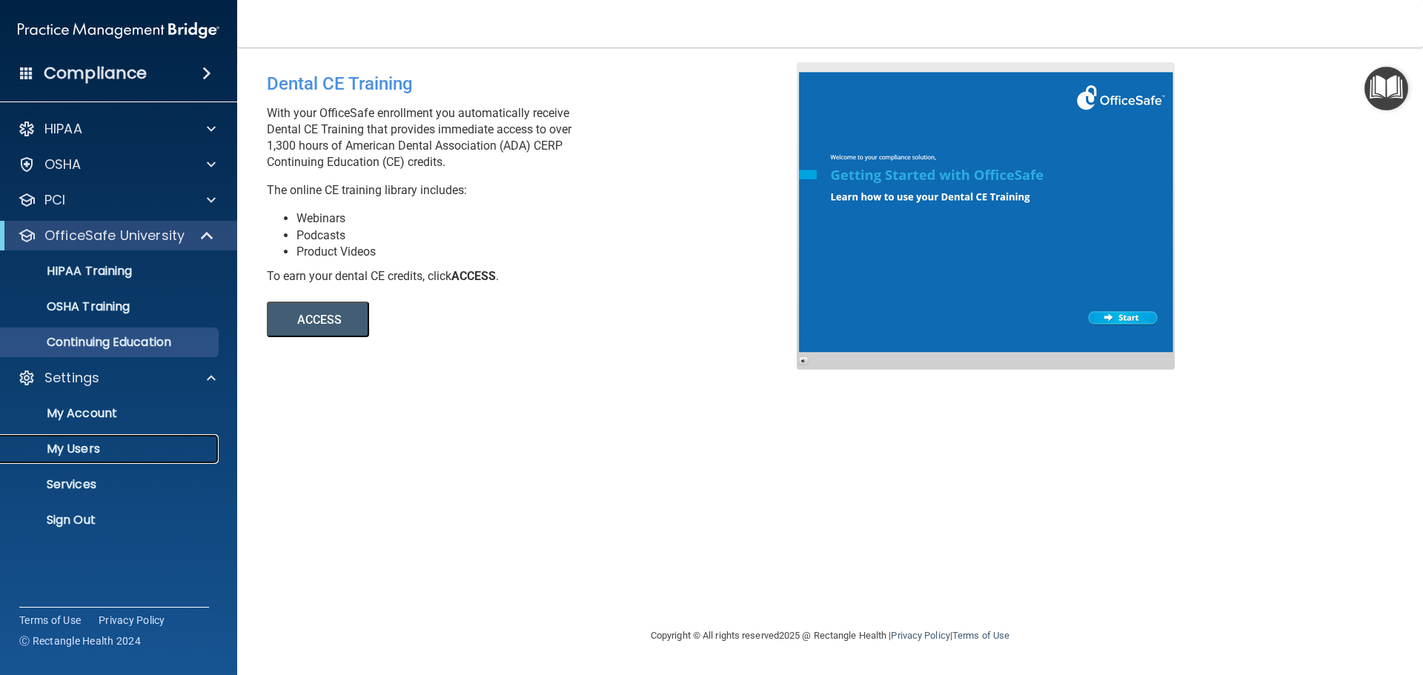
click at [82, 451] on p "My Users" at bounding box center [111, 449] width 202 height 15
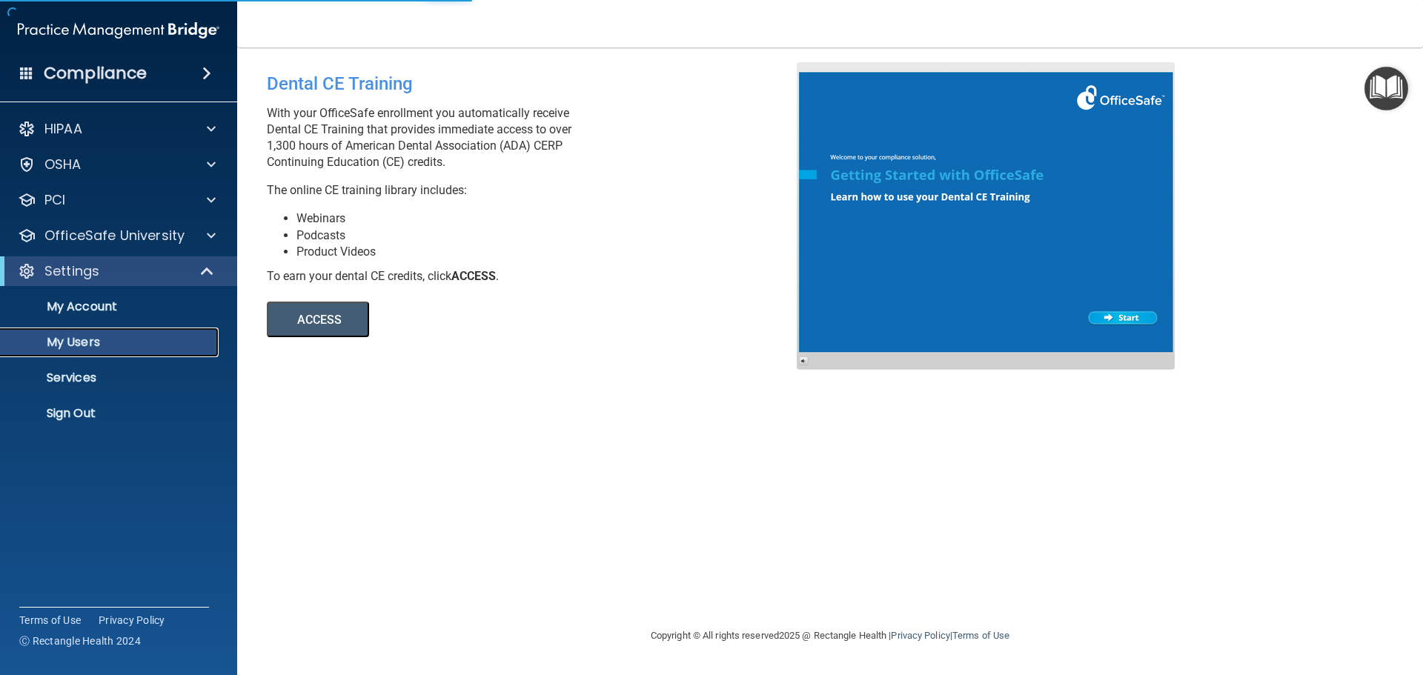
select select "20"
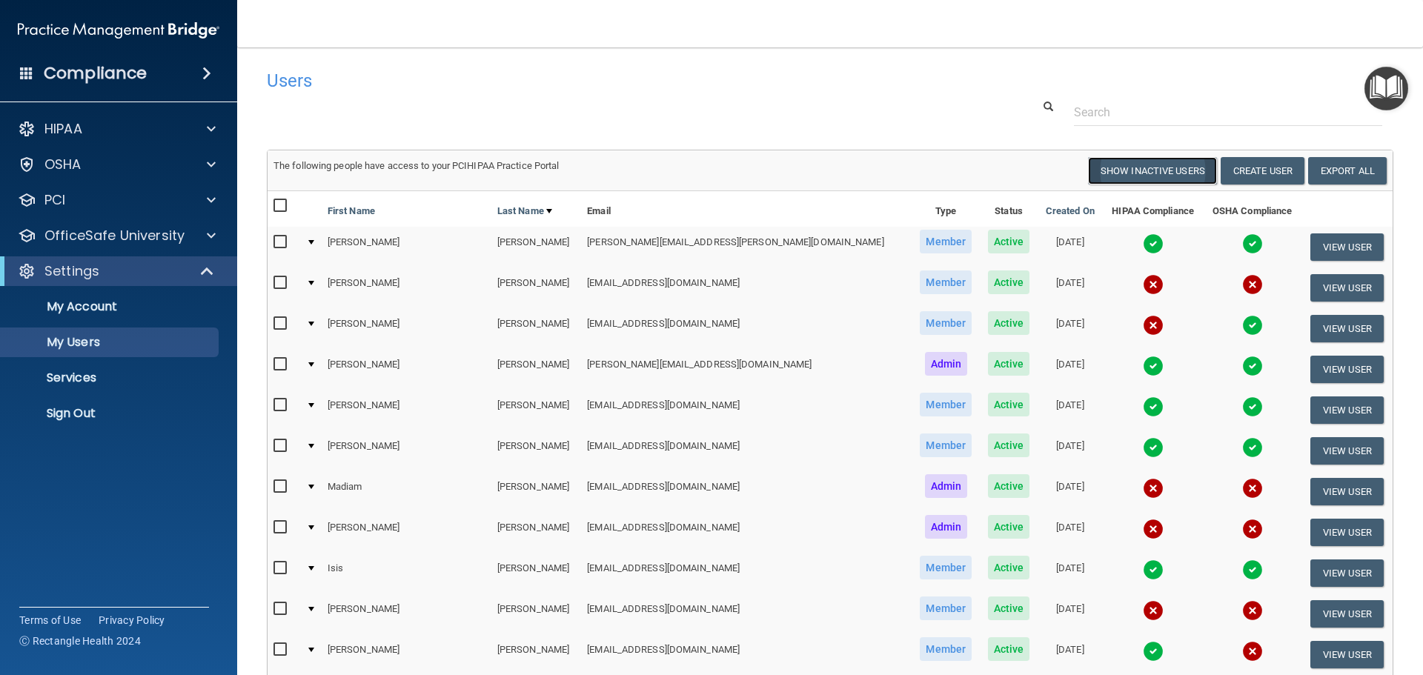
click at [1201, 161] on button "Show Inactive Users" at bounding box center [1152, 170] width 129 height 27
select select "20"
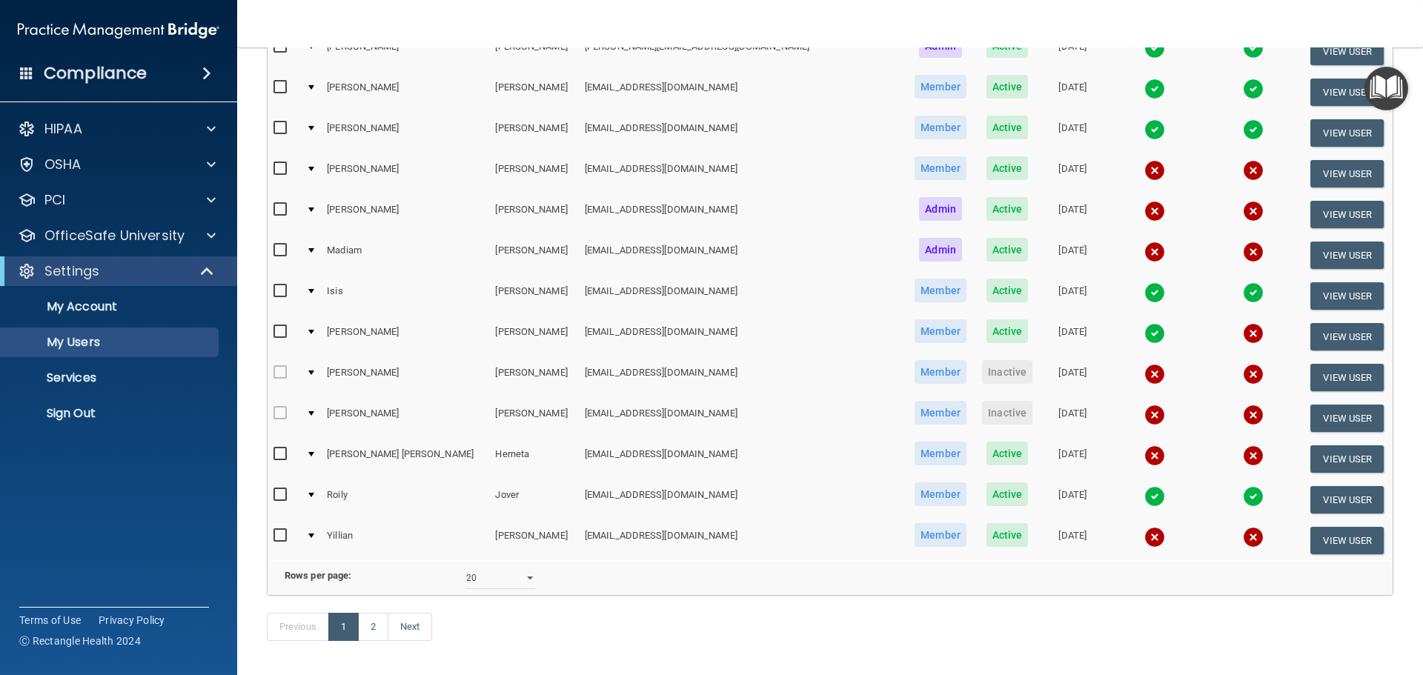
scroll to position [551, 0]
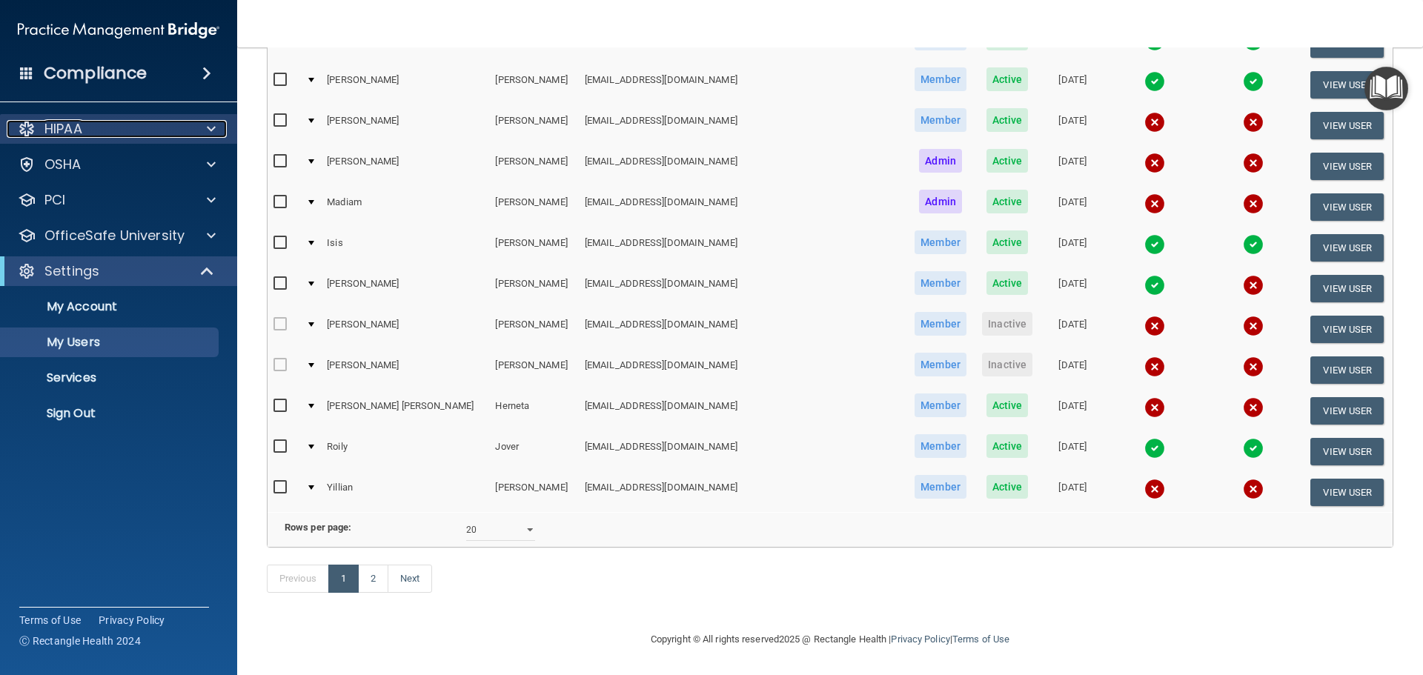
click at [84, 125] on div "HIPAA" at bounding box center [99, 129] width 184 height 18
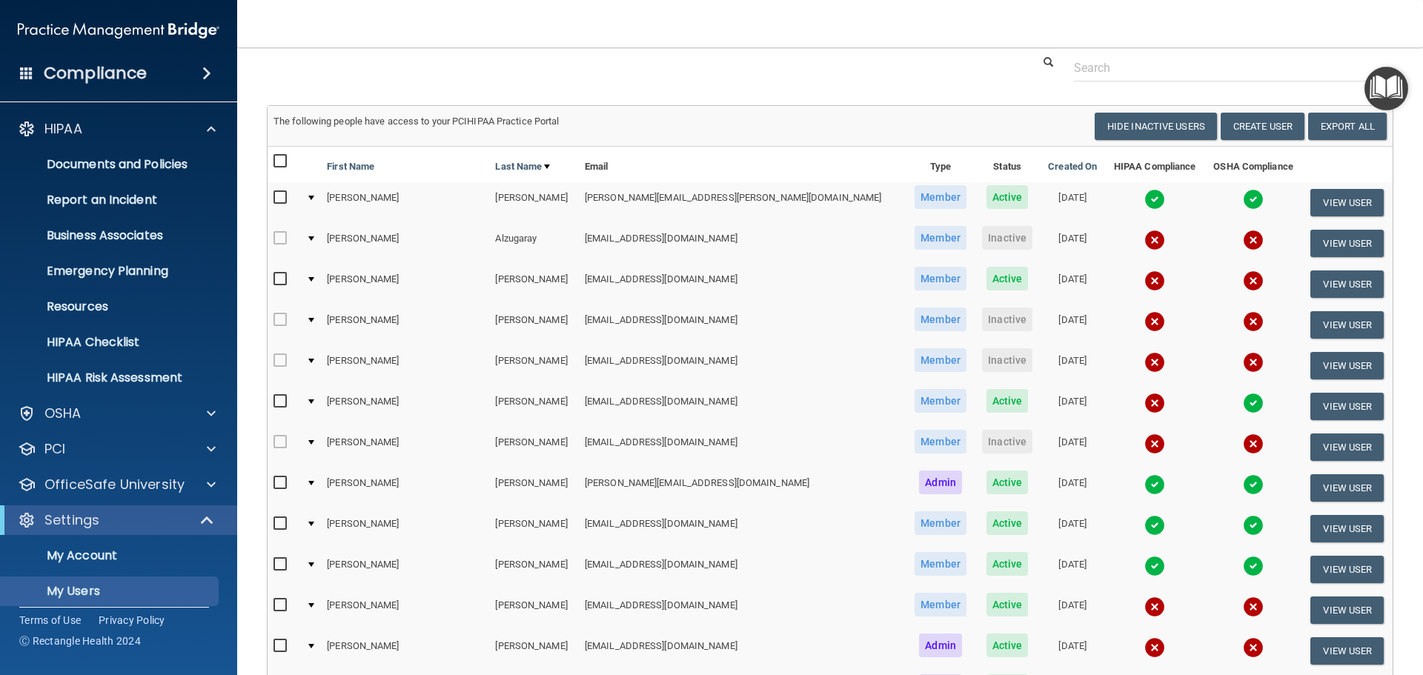
scroll to position [0, 0]
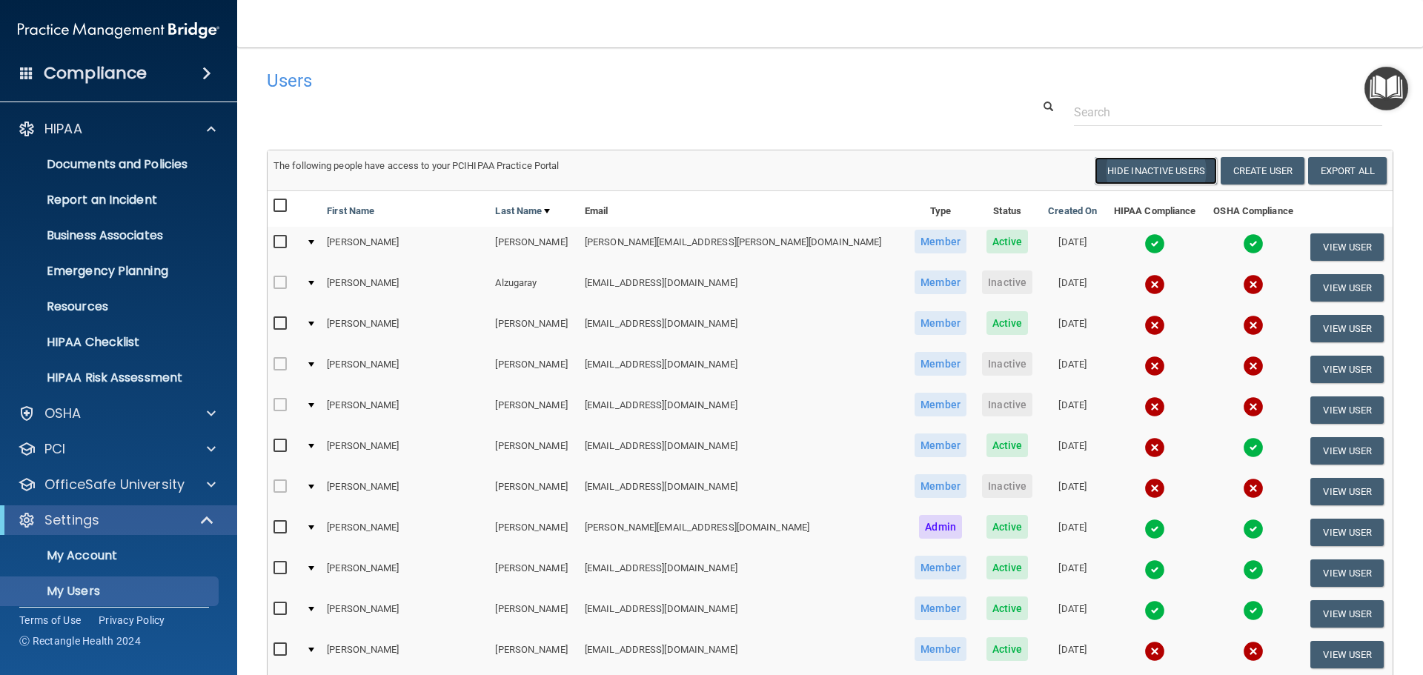
click at [1113, 170] on button "Hide Inactive Users" at bounding box center [1156, 170] width 122 height 27
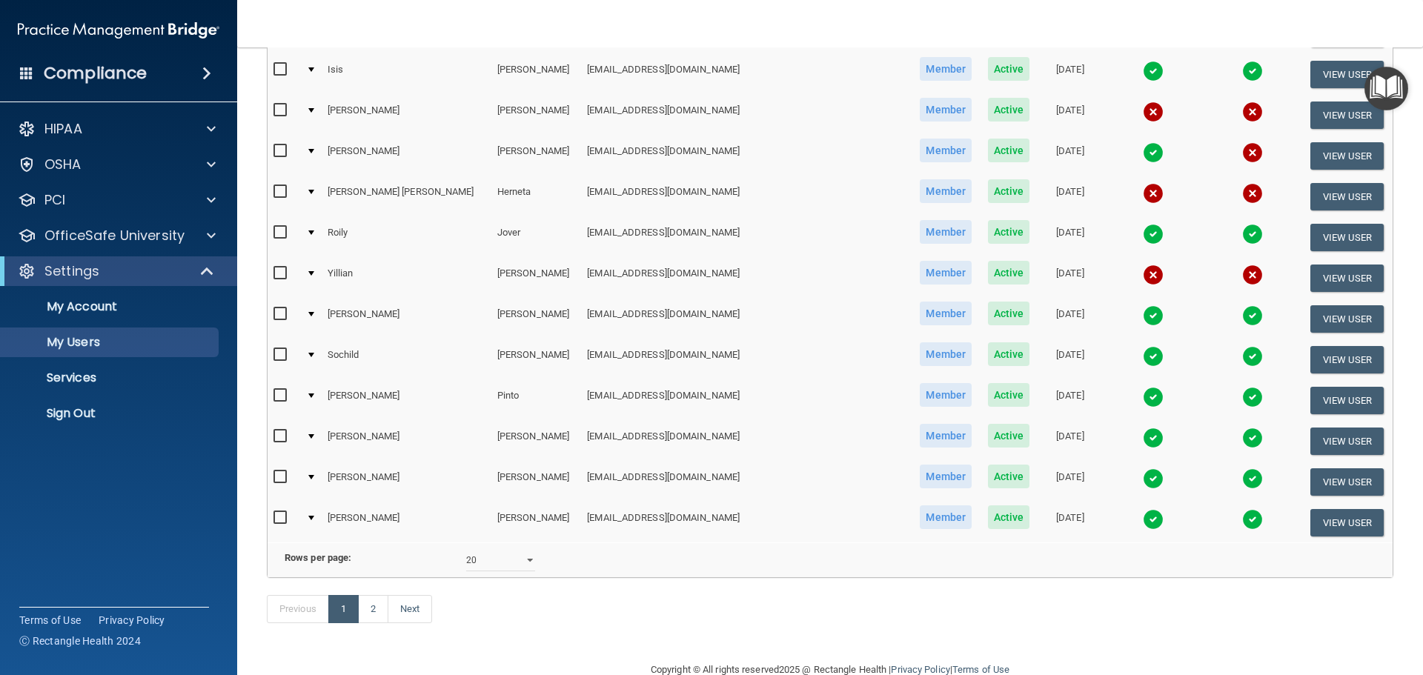
scroll to position [551, 0]
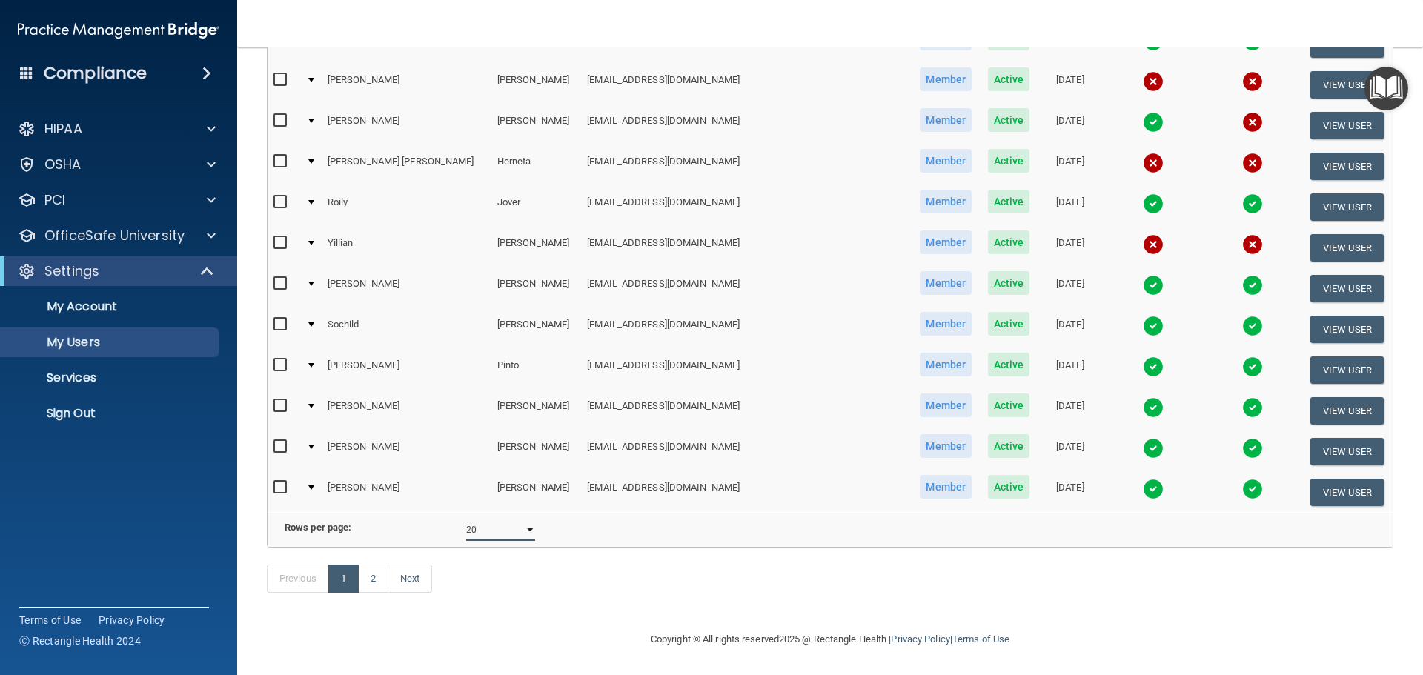
click at [503, 520] on select "10 20 30 40 all" at bounding box center [500, 530] width 69 height 22
select select "22"
click at [466, 519] on select "10 20 30 40 all" at bounding box center [500, 530] width 69 height 22
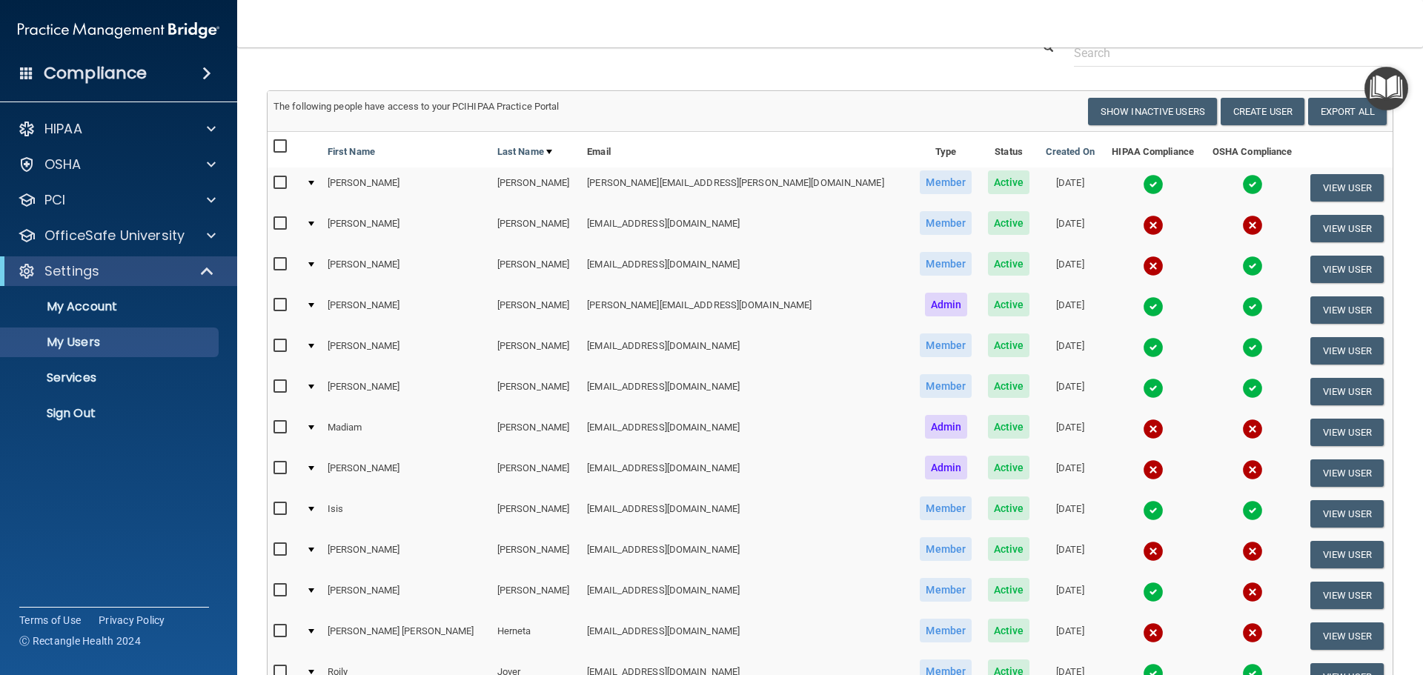
scroll to position [74, 0]
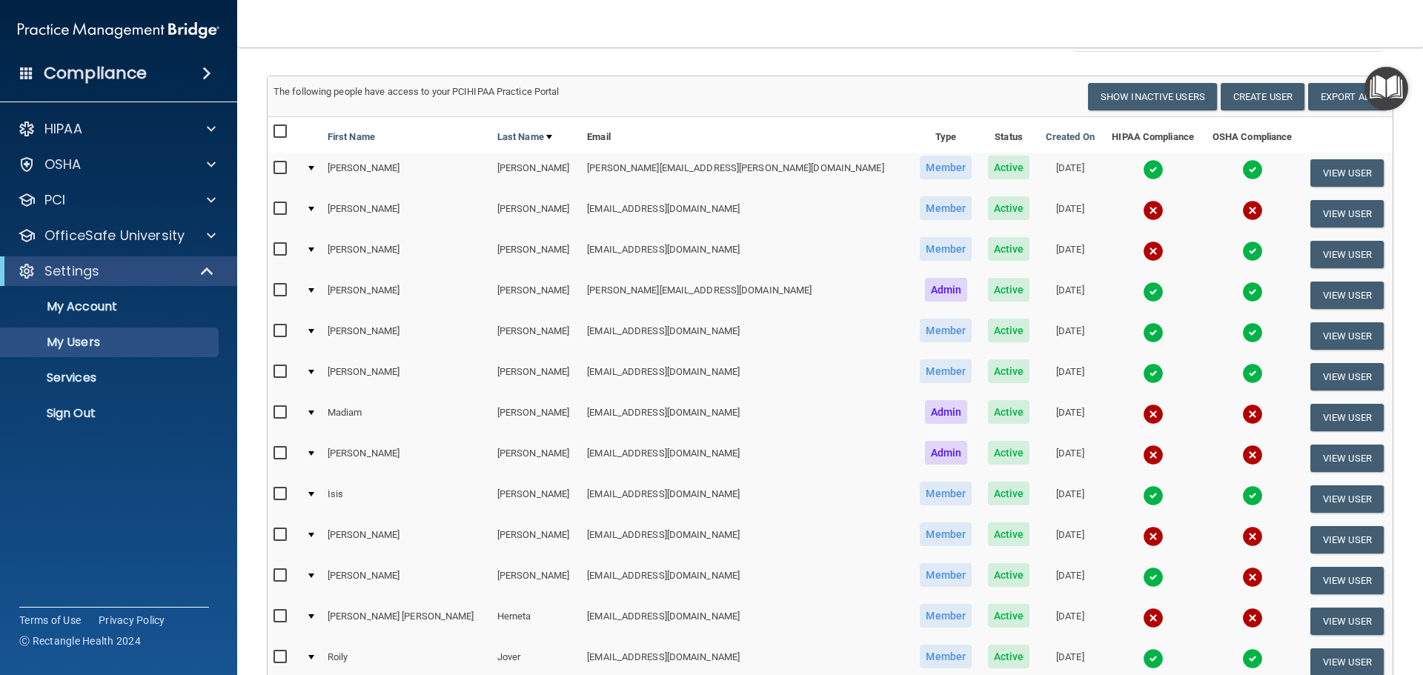
click at [314, 293] on div at bounding box center [311, 290] width 6 height 4
click at [322, 291] on td at bounding box center [310, 295] width 21 height 41
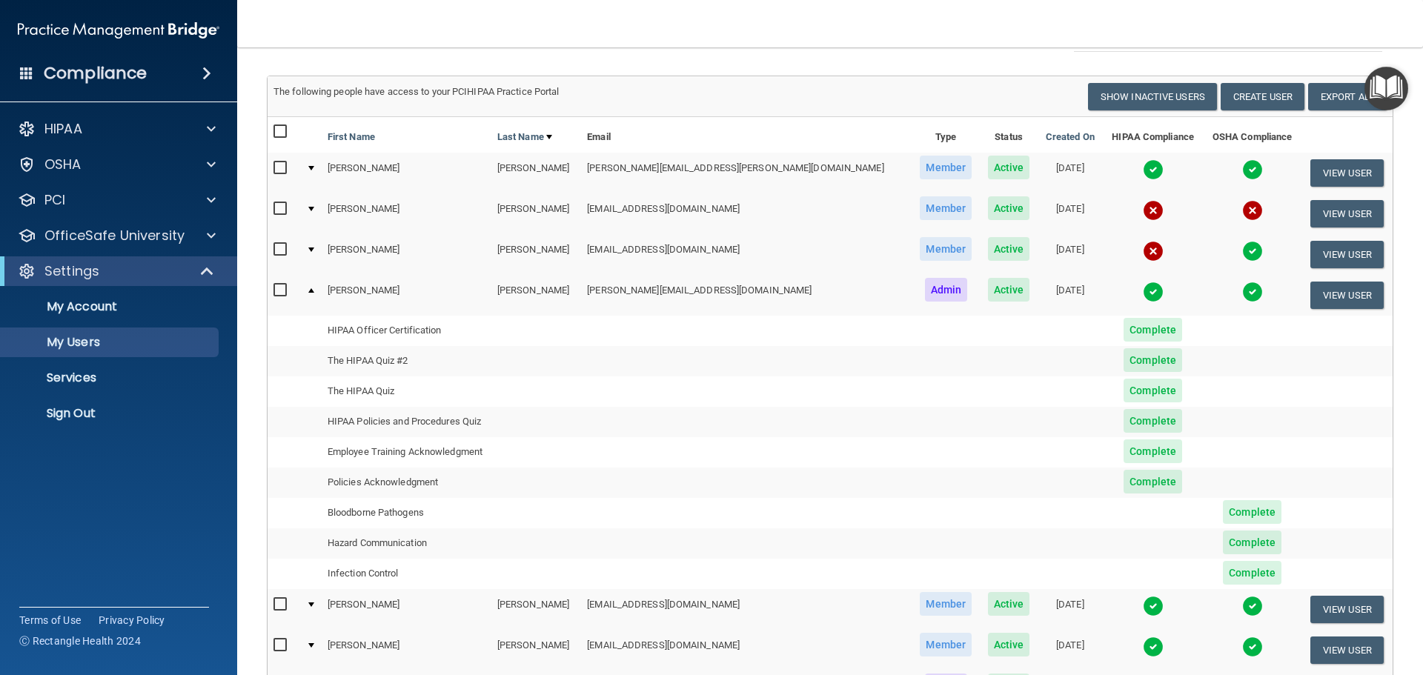
click at [322, 291] on td at bounding box center [310, 295] width 21 height 40
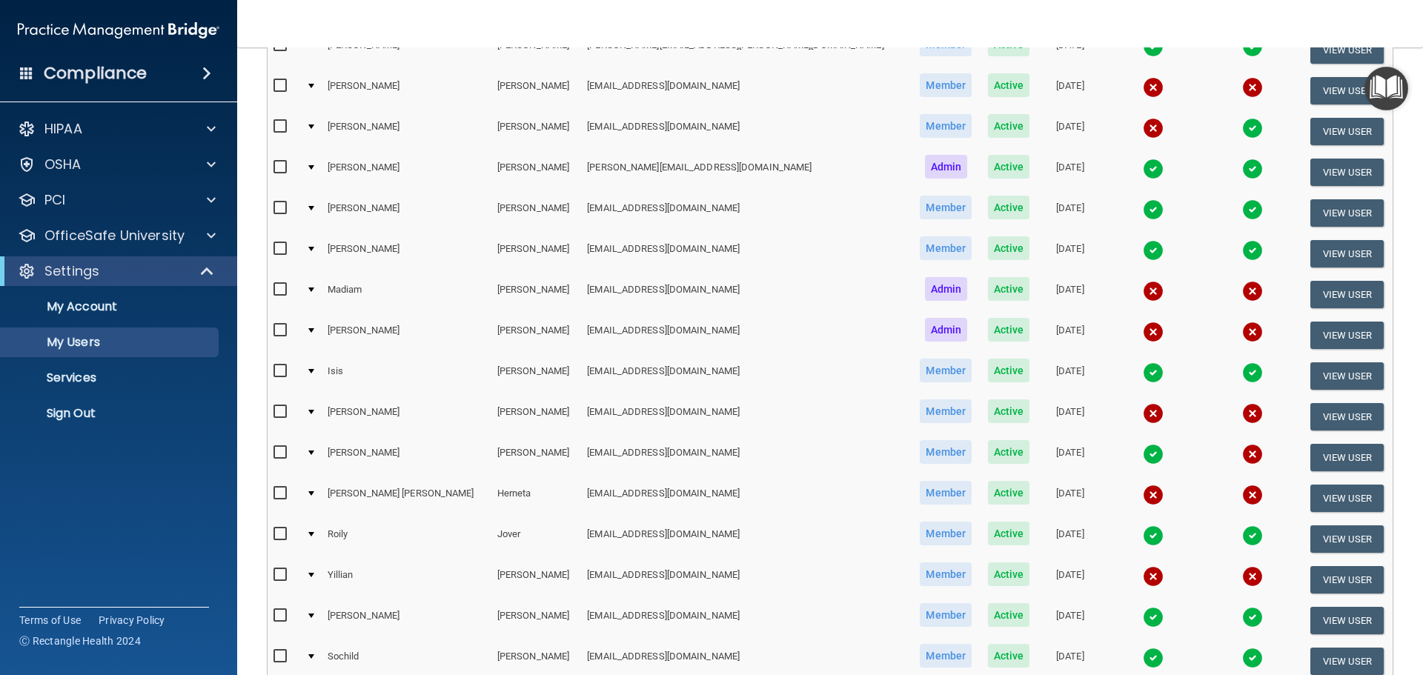
scroll to position [0, 0]
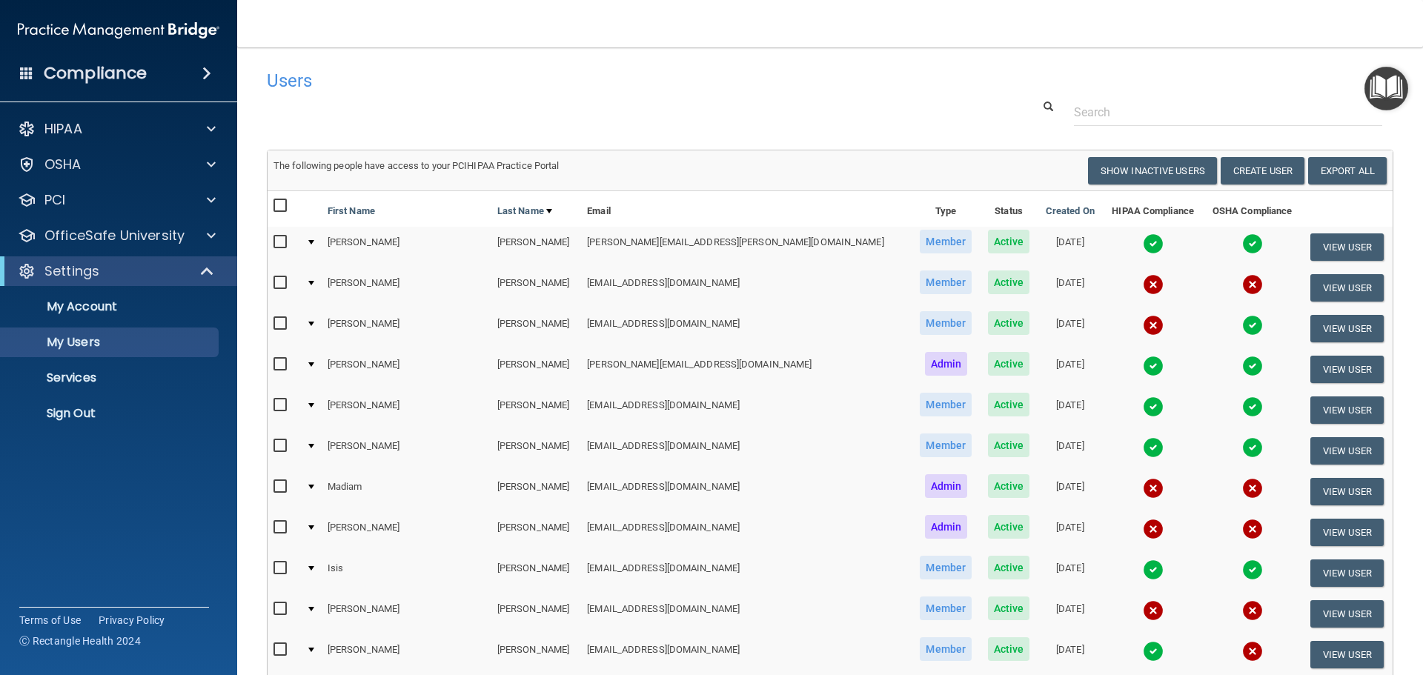
click at [209, 73] on span at bounding box center [206, 73] width 9 height 18
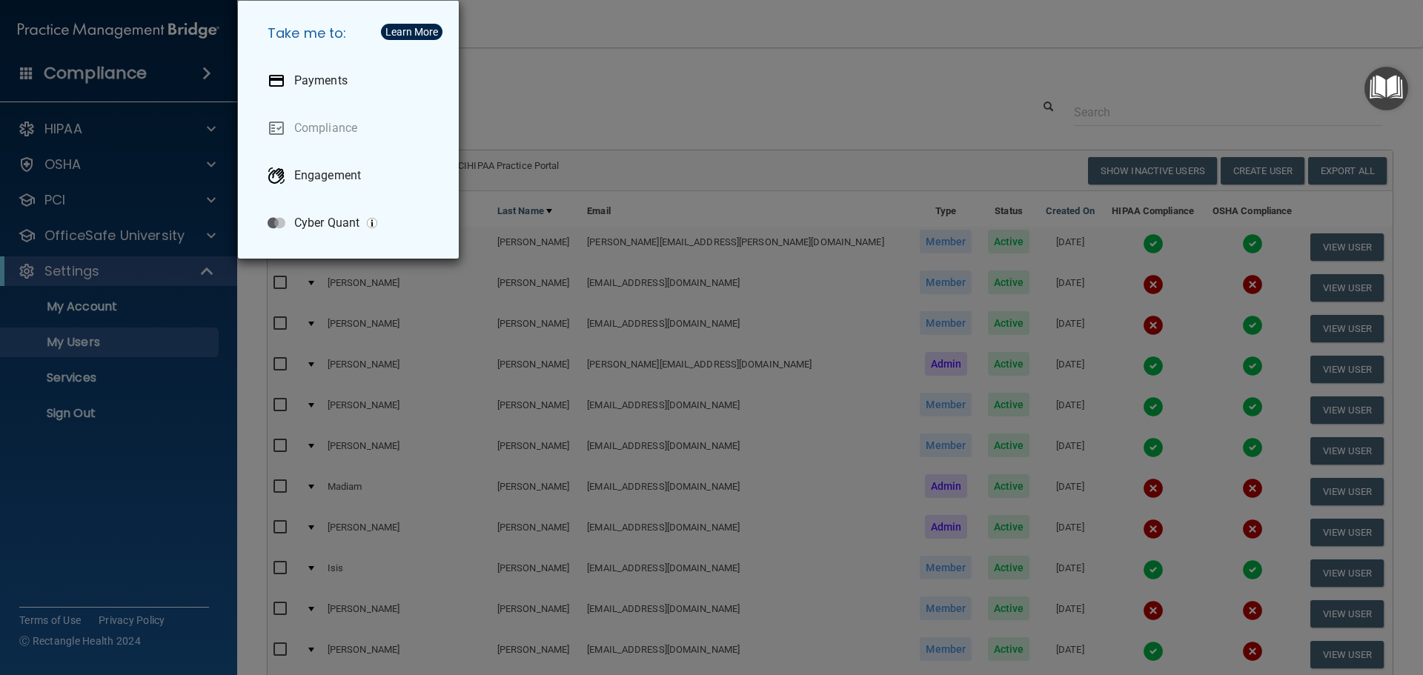
click at [209, 73] on div "Take me to: Payments Compliance Engagement Cyber Quant" at bounding box center [711, 337] width 1423 height 675
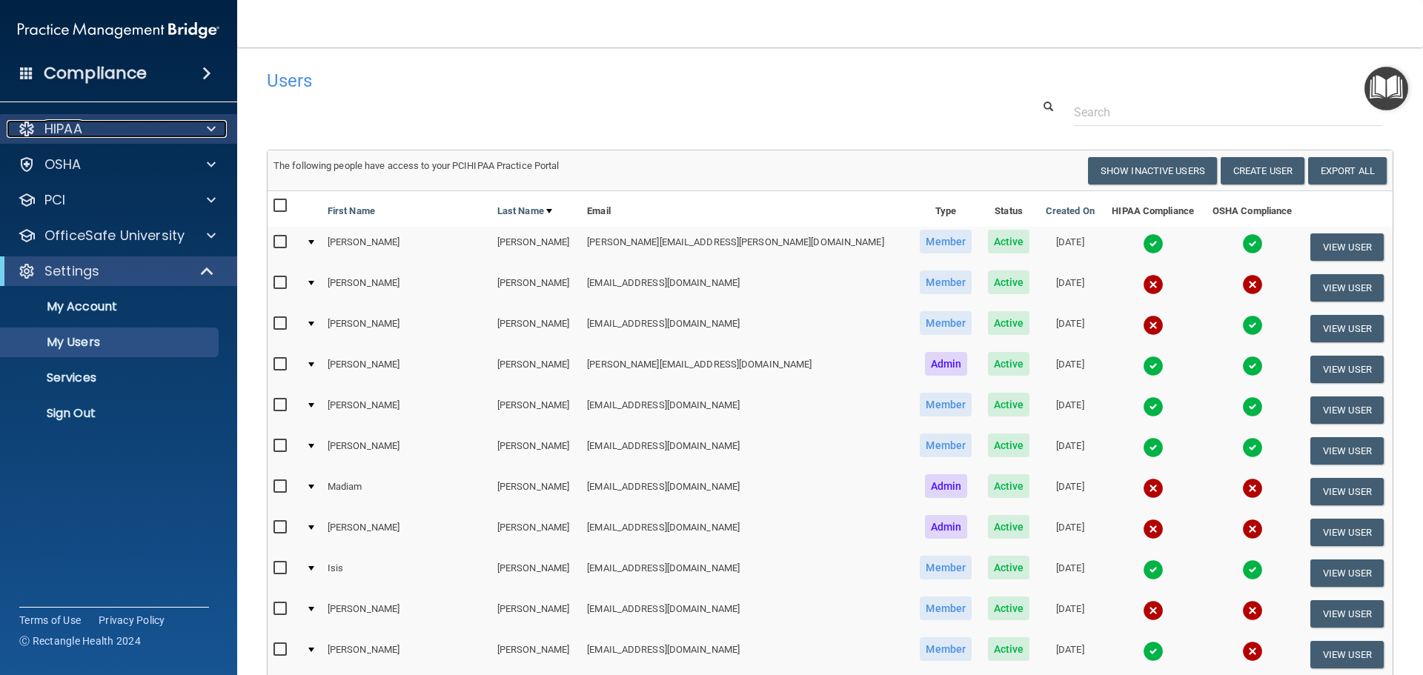
click at [210, 133] on span at bounding box center [211, 129] width 9 height 18
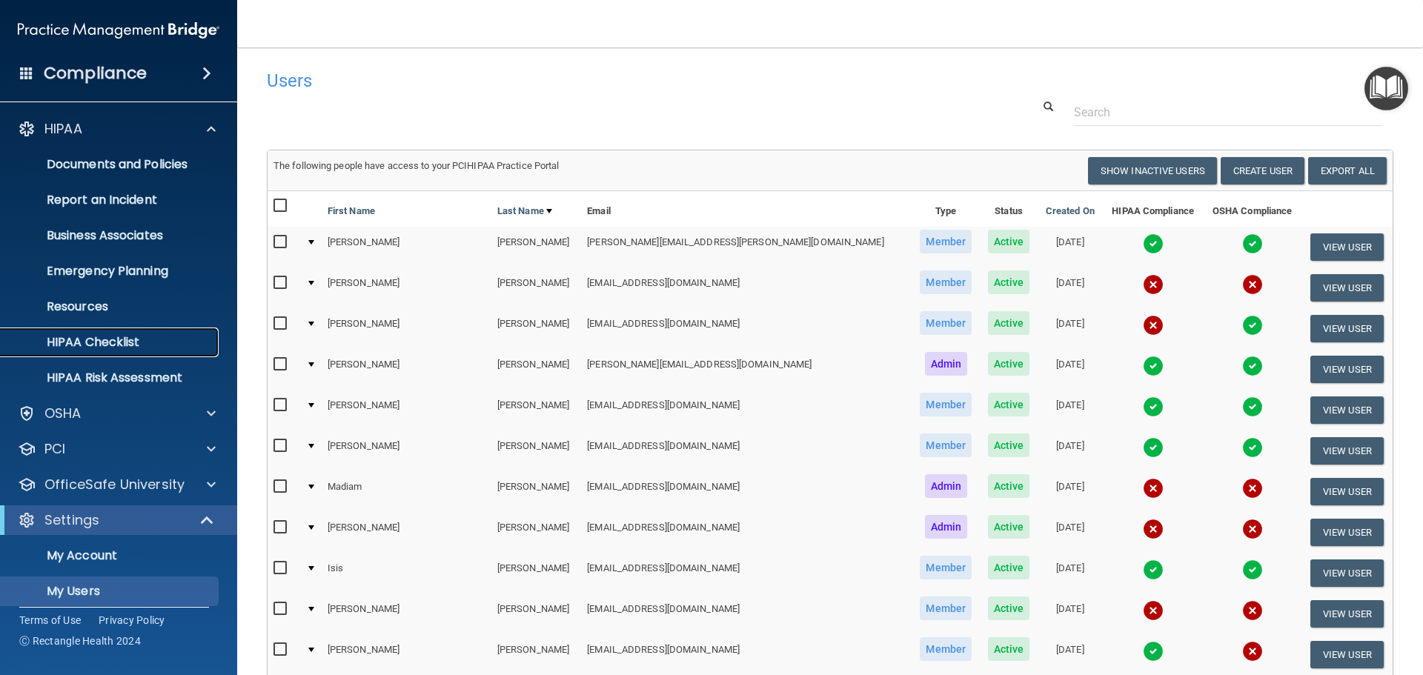
click at [113, 347] on p "HIPAA Checklist" at bounding box center [111, 342] width 202 height 15
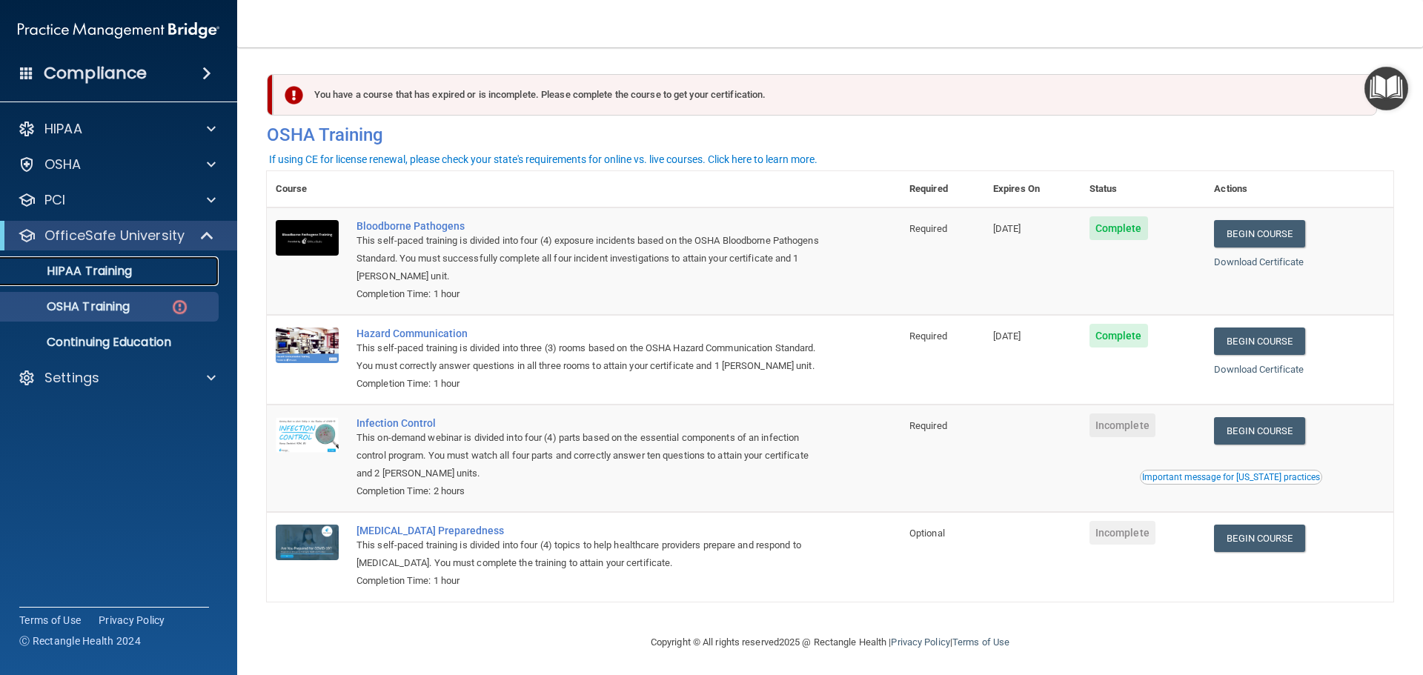
click at [131, 276] on p "HIPAA Training" at bounding box center [71, 271] width 122 height 15
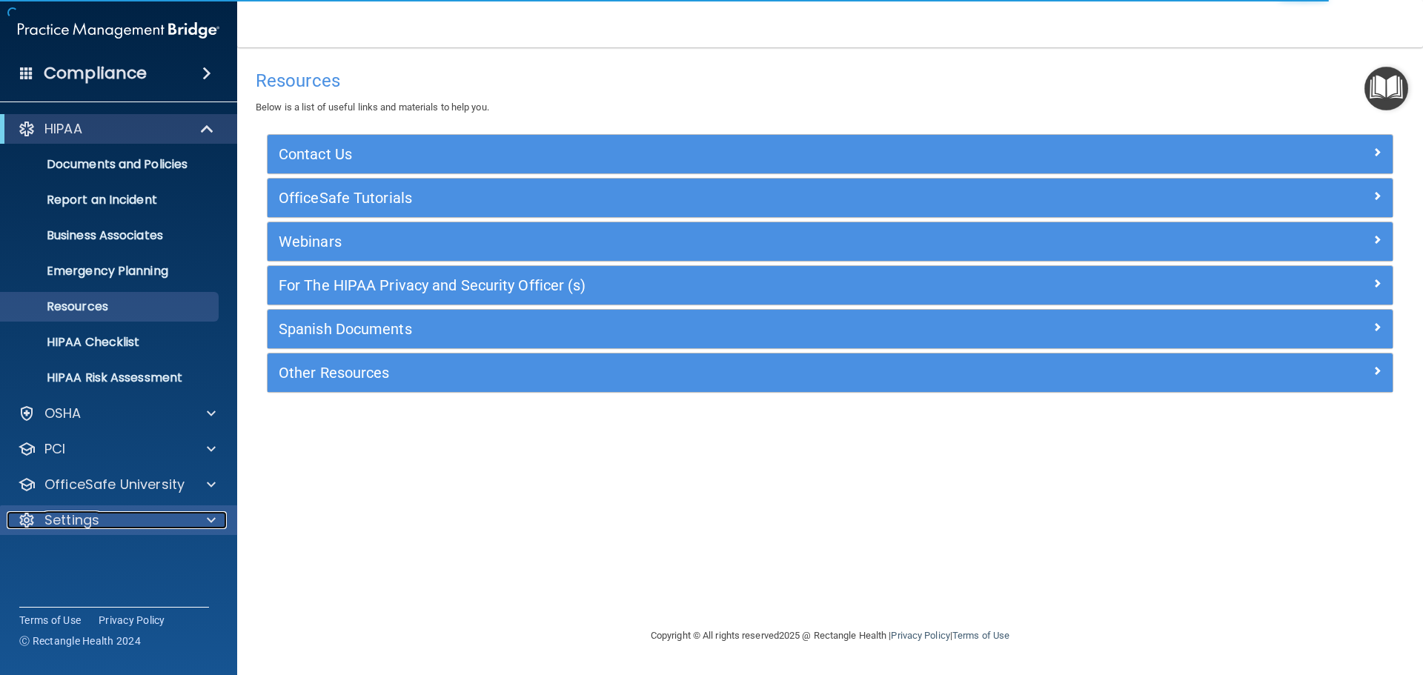
click at [208, 513] on span at bounding box center [211, 520] width 9 height 18
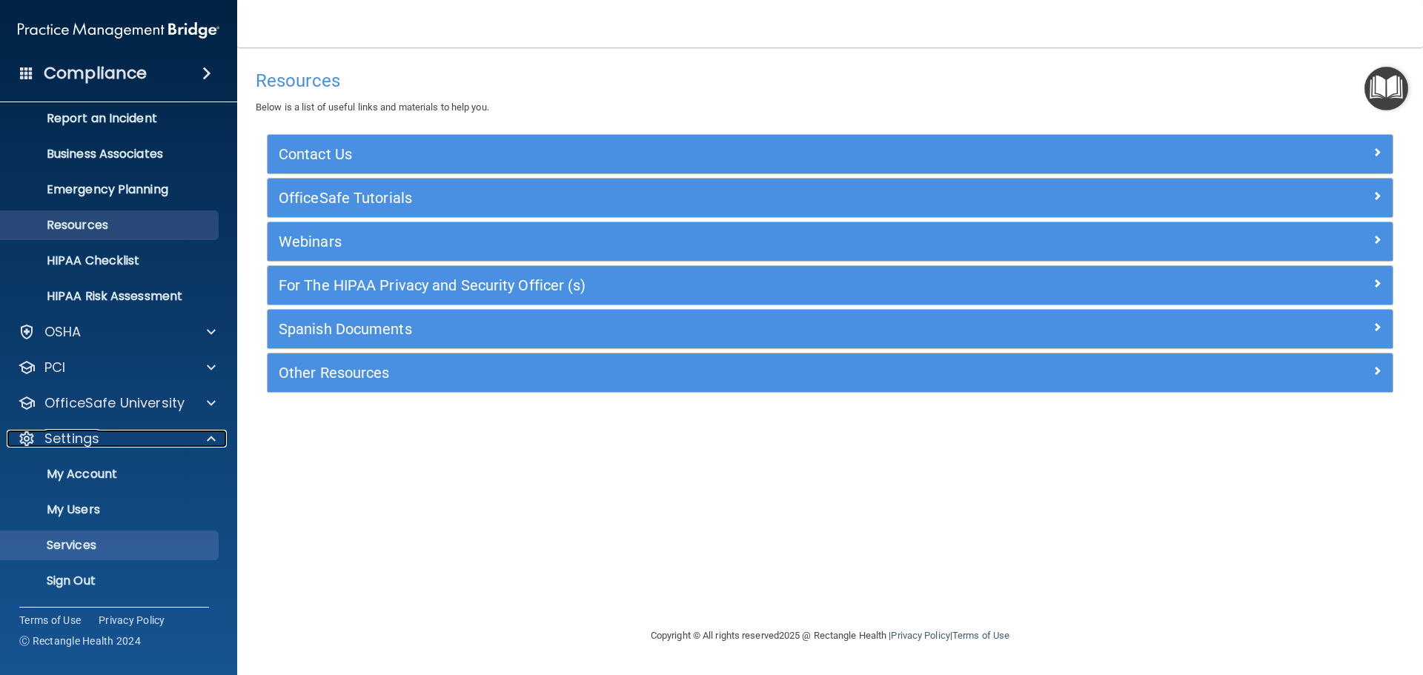
scroll to position [82, 0]
click at [100, 502] on p "My Users" at bounding box center [111, 509] width 202 height 15
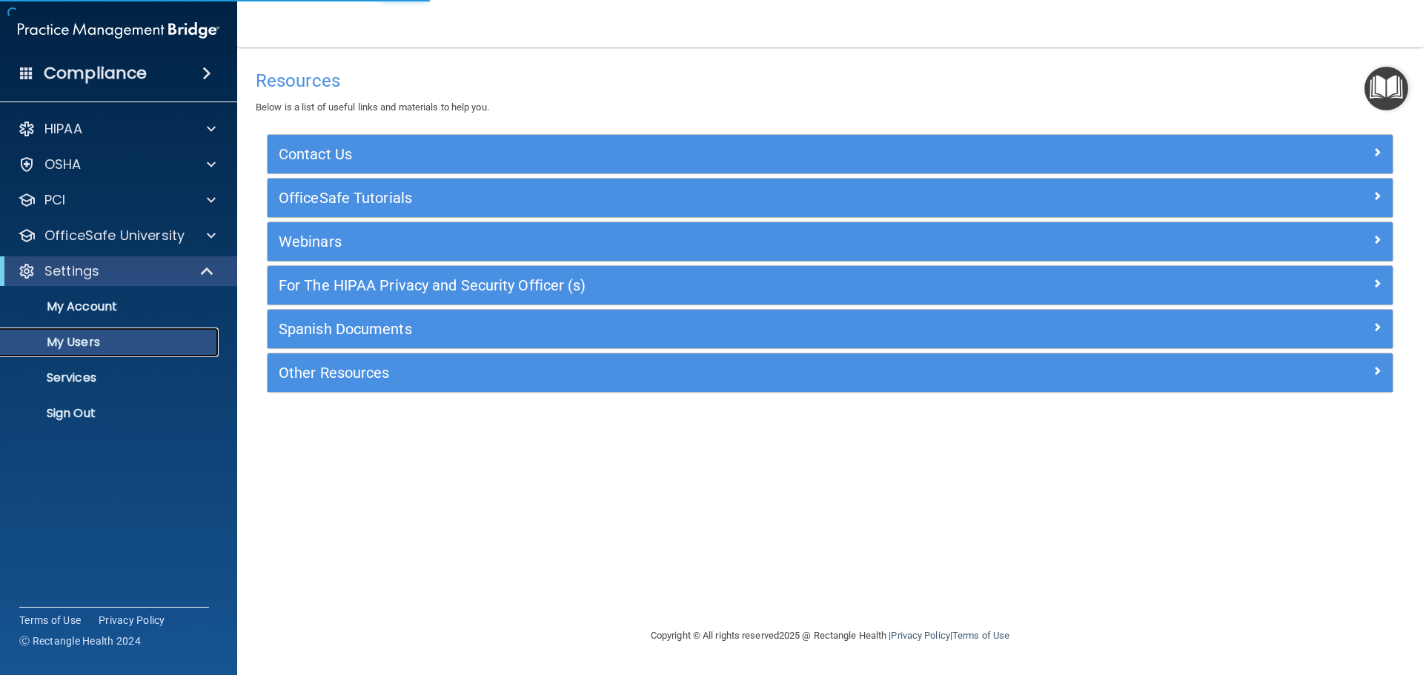
select select "20"
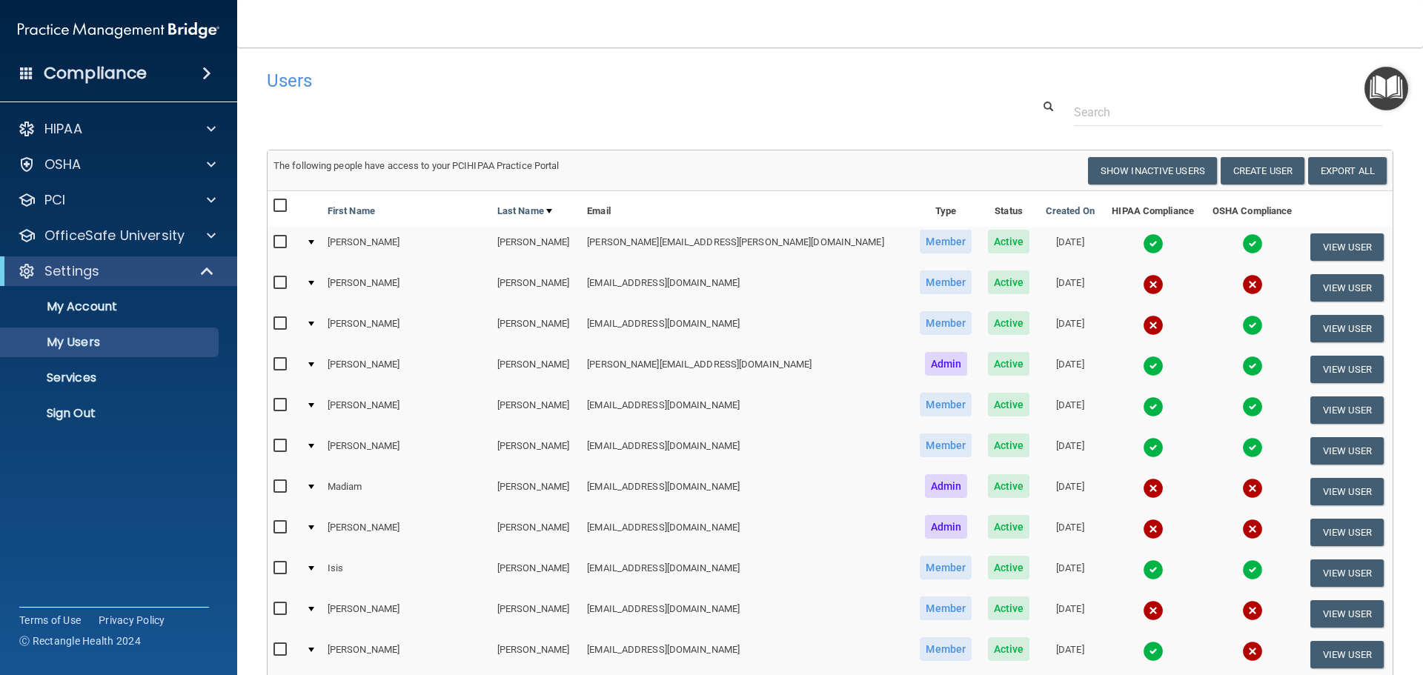
click at [322, 405] on td at bounding box center [310, 410] width 21 height 41
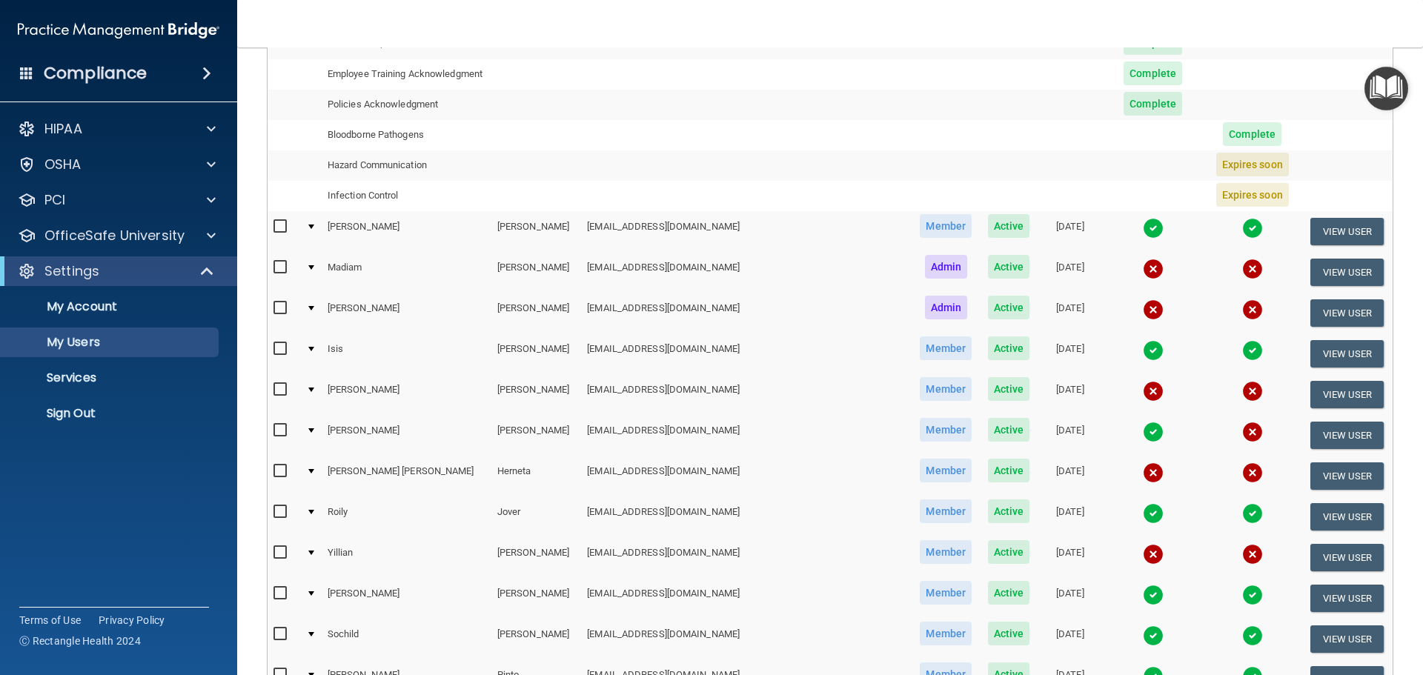
scroll to position [519, 0]
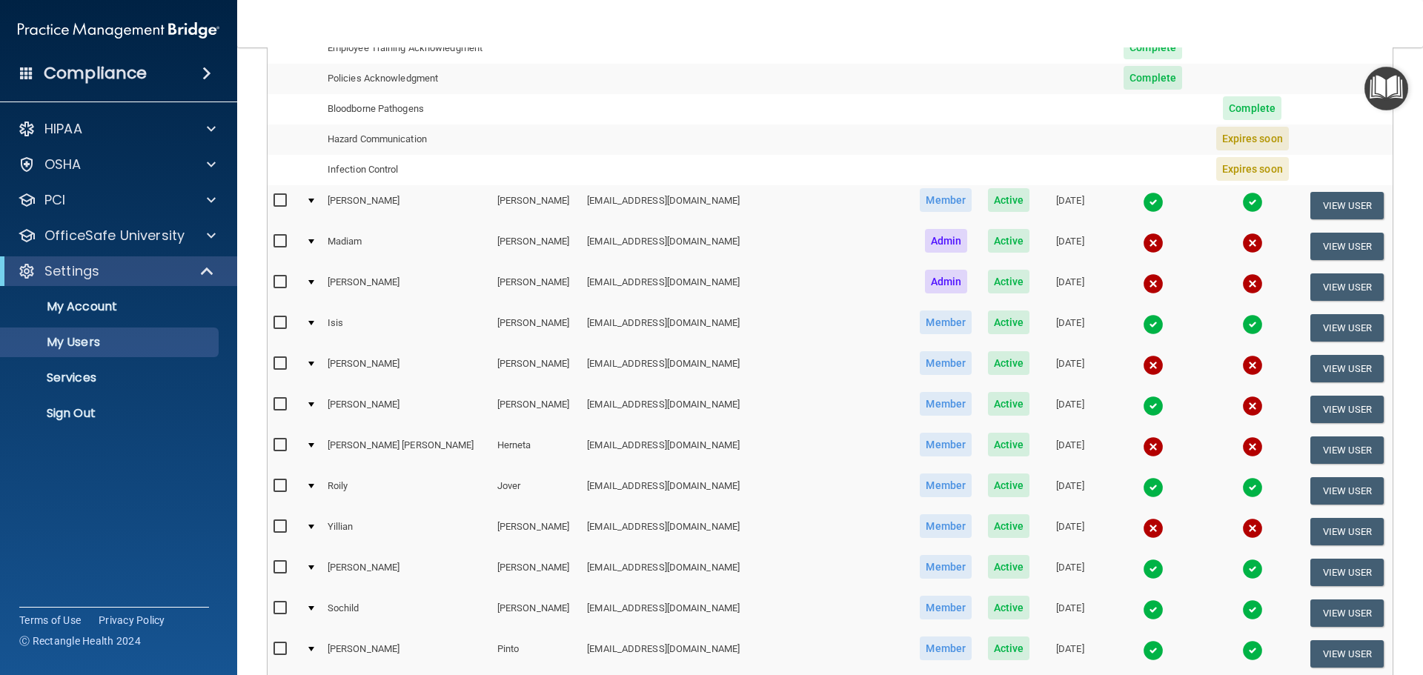
click at [274, 402] on input "checkbox" at bounding box center [281, 405] width 17 height 12
checkbox input "true"
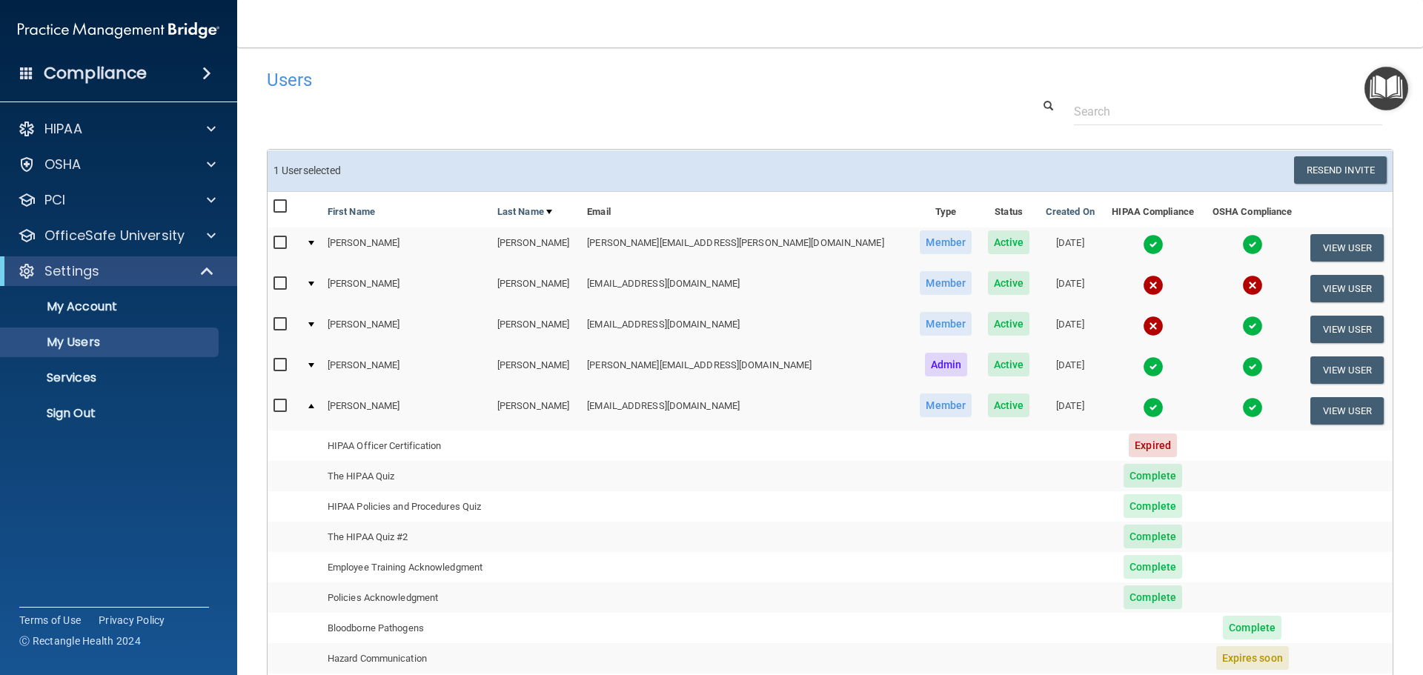
scroll to position [0, 0]
click at [1297, 166] on button "Resend Invite" at bounding box center [1340, 170] width 93 height 27
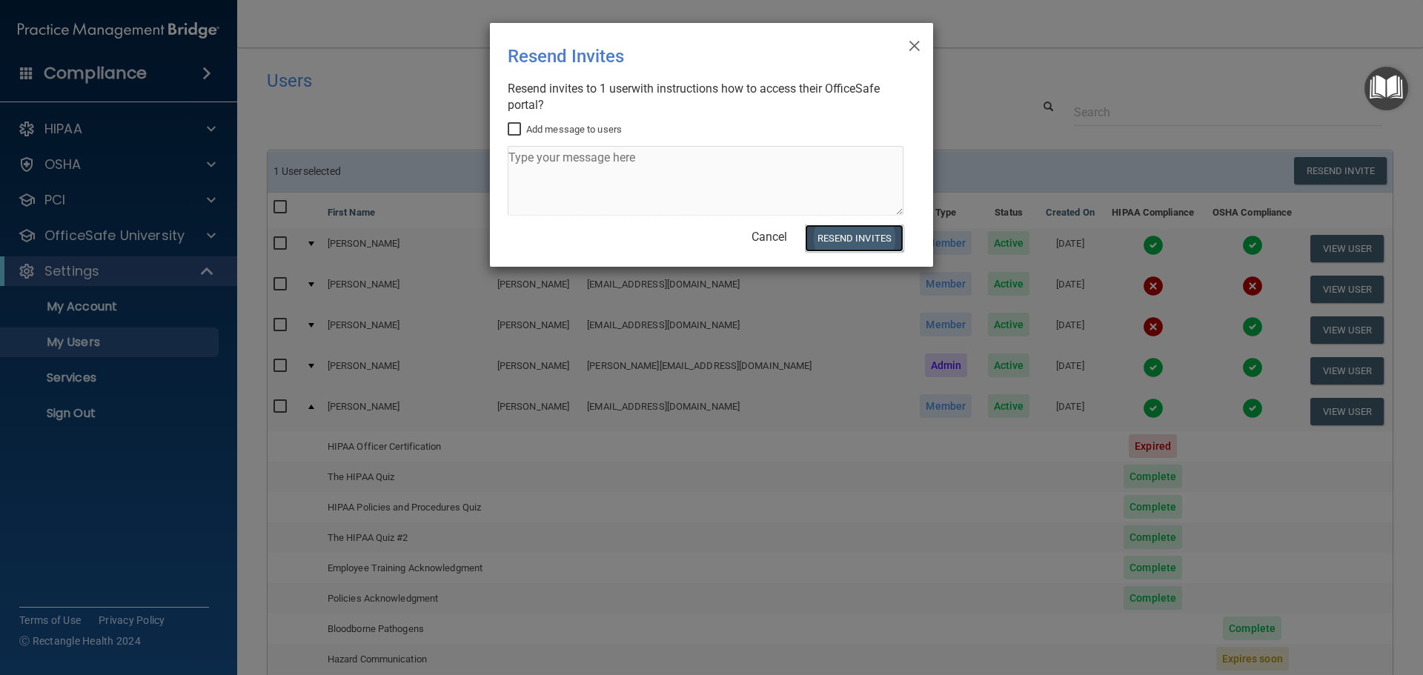
click at [856, 233] on button "Resend Invites" at bounding box center [854, 238] width 99 height 27
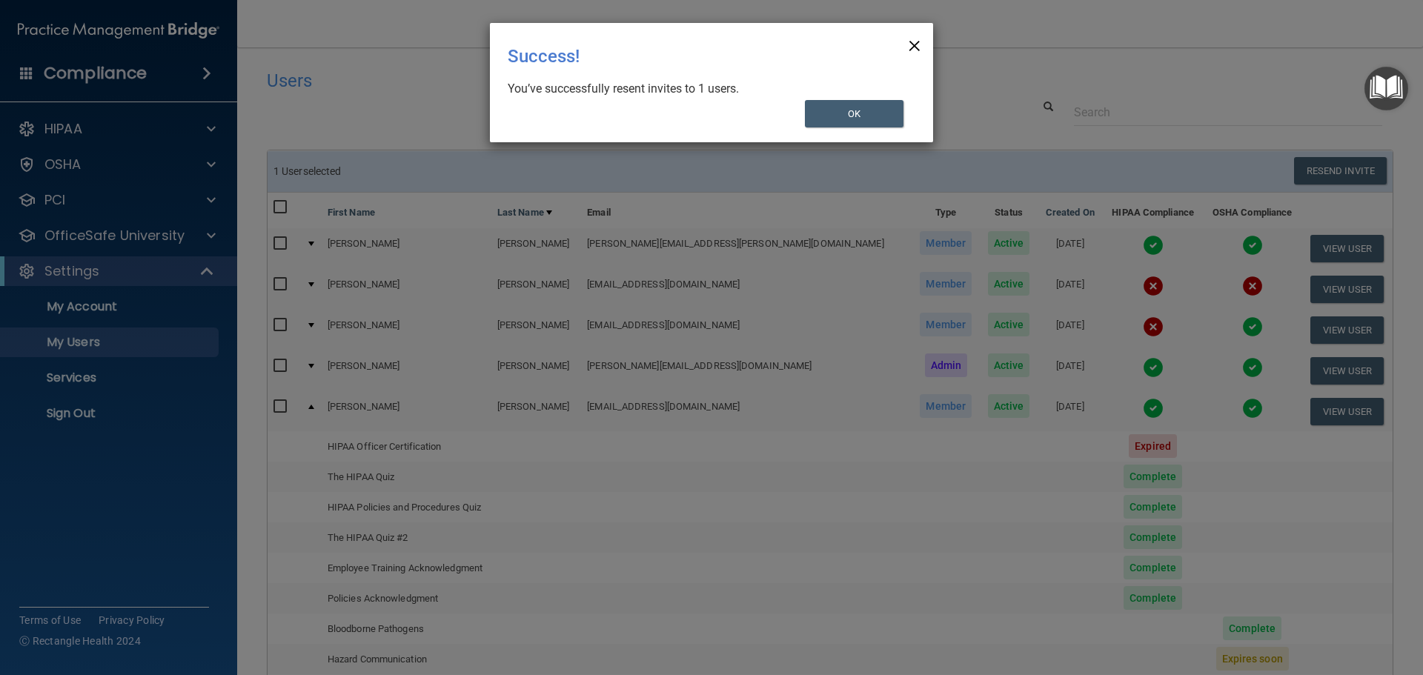
click at [913, 39] on span "×" at bounding box center [914, 44] width 13 height 30
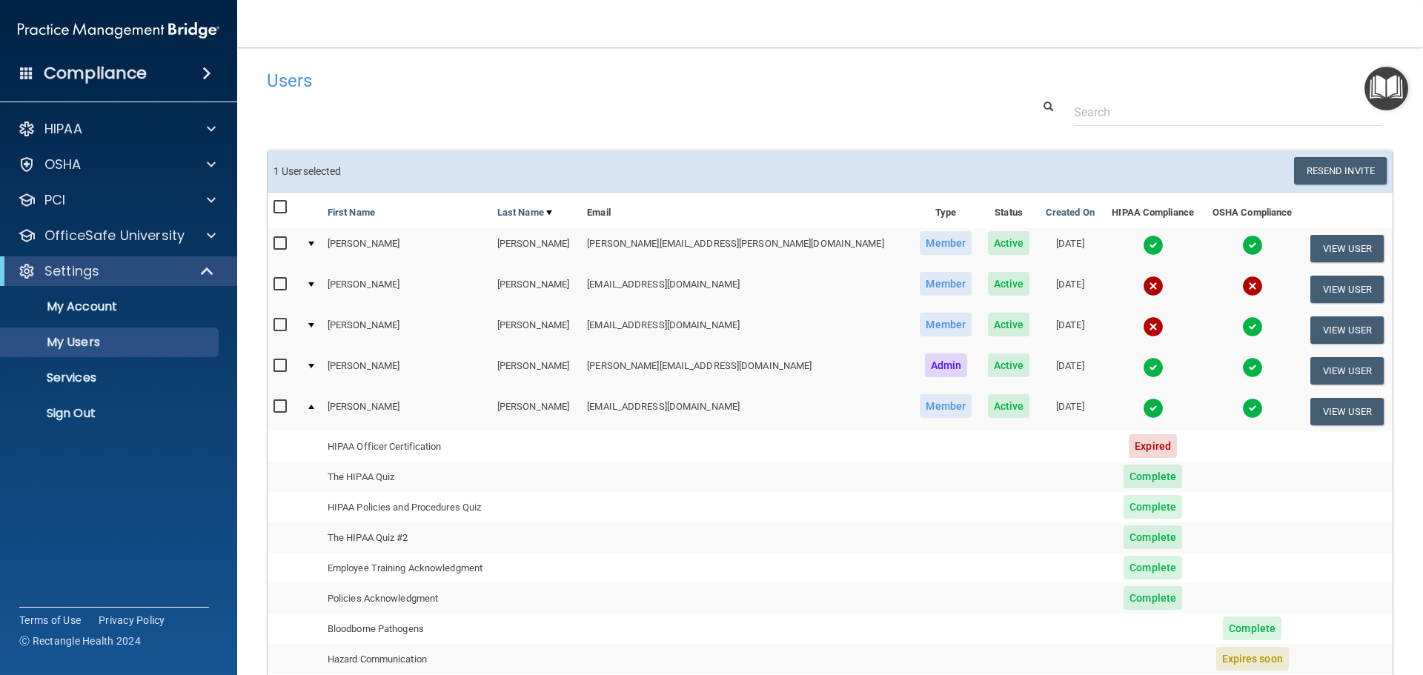
click at [600, 102] on div at bounding box center [830, 112] width 1149 height 27
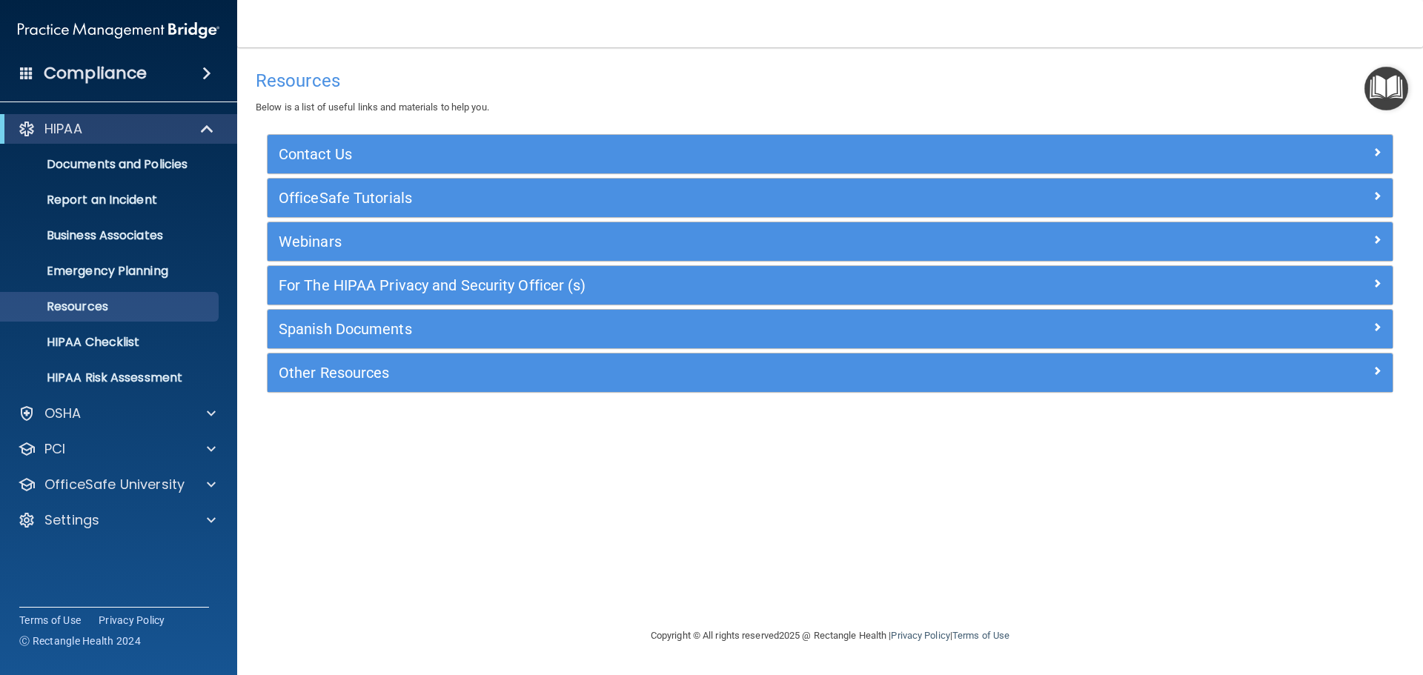
click at [1360, 37] on nav "Toggle navigation [PERSON_NAME] [PERSON_NAME][EMAIL_ADDRESS][DOMAIN_NAME] Manag…" at bounding box center [830, 23] width 1186 height 47
click at [205, 78] on span at bounding box center [206, 73] width 9 height 18
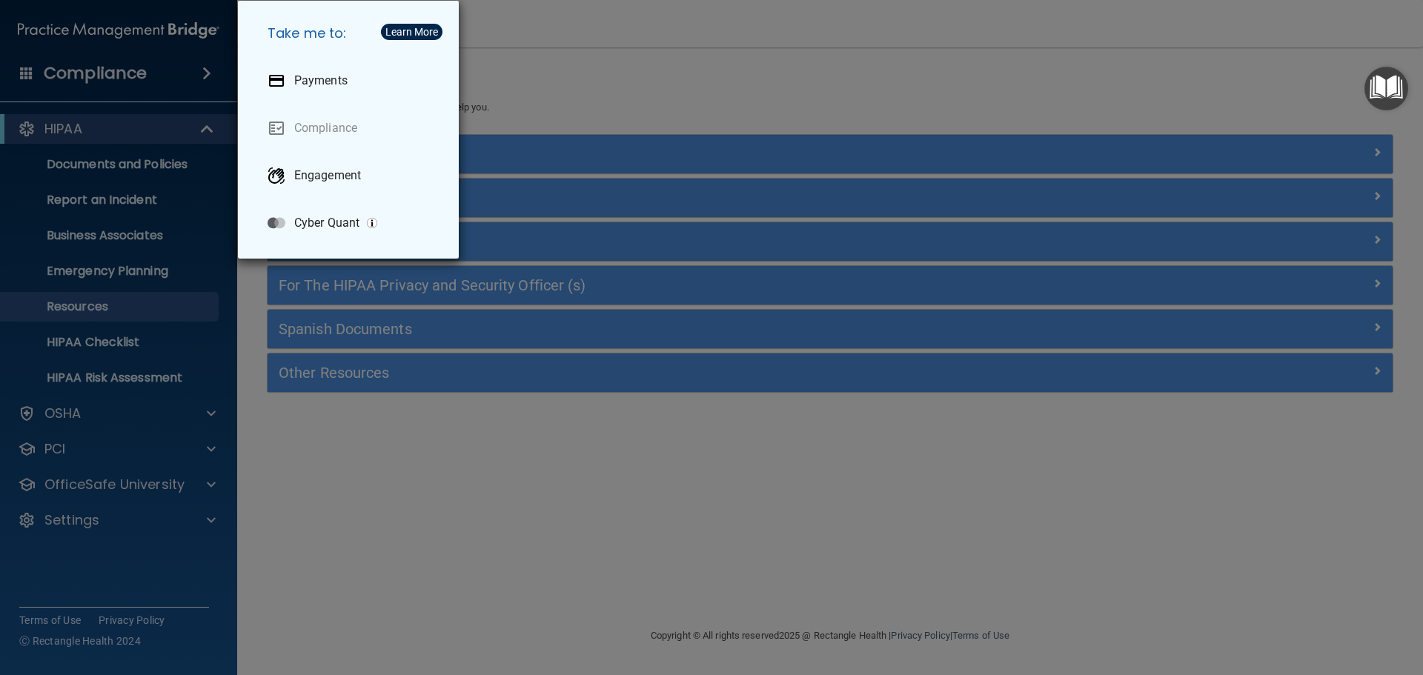
click at [205, 78] on div "Take me to: Payments Compliance Engagement Cyber Quant" at bounding box center [711, 337] width 1423 height 675
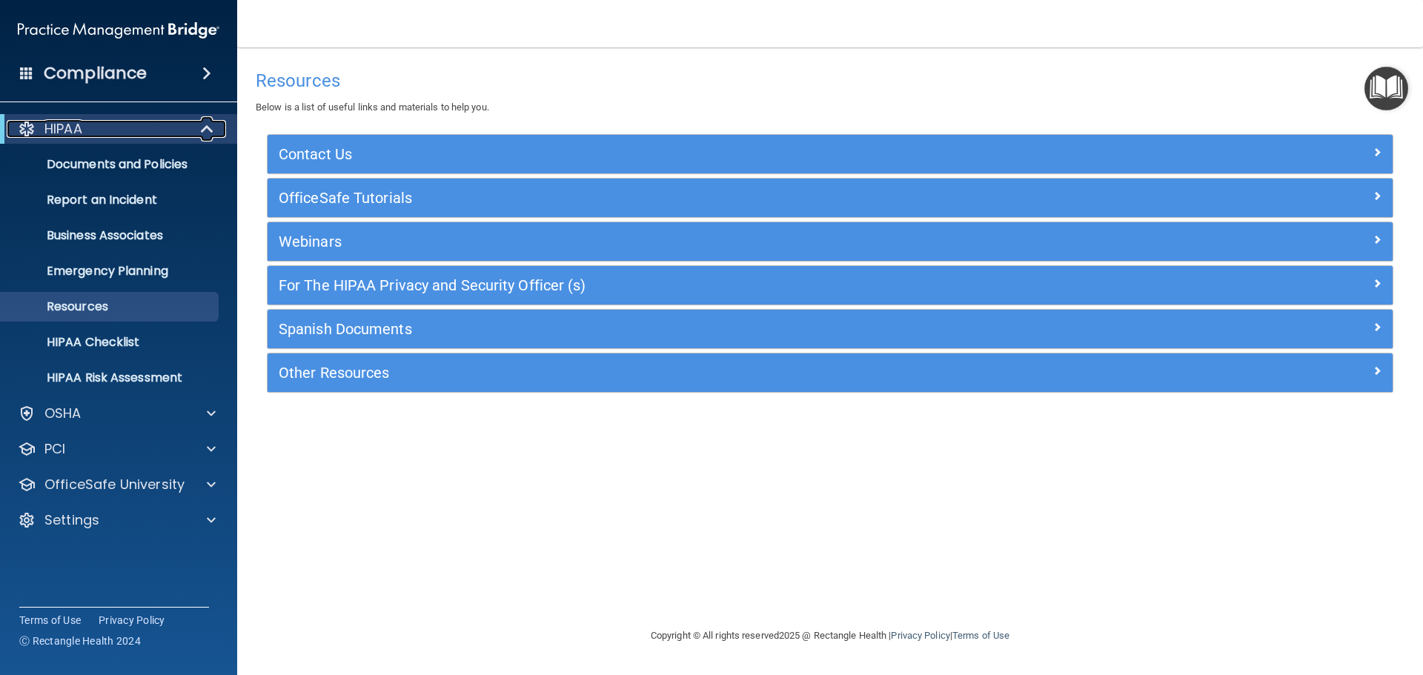
click at [208, 124] on span at bounding box center [208, 129] width 13 height 18
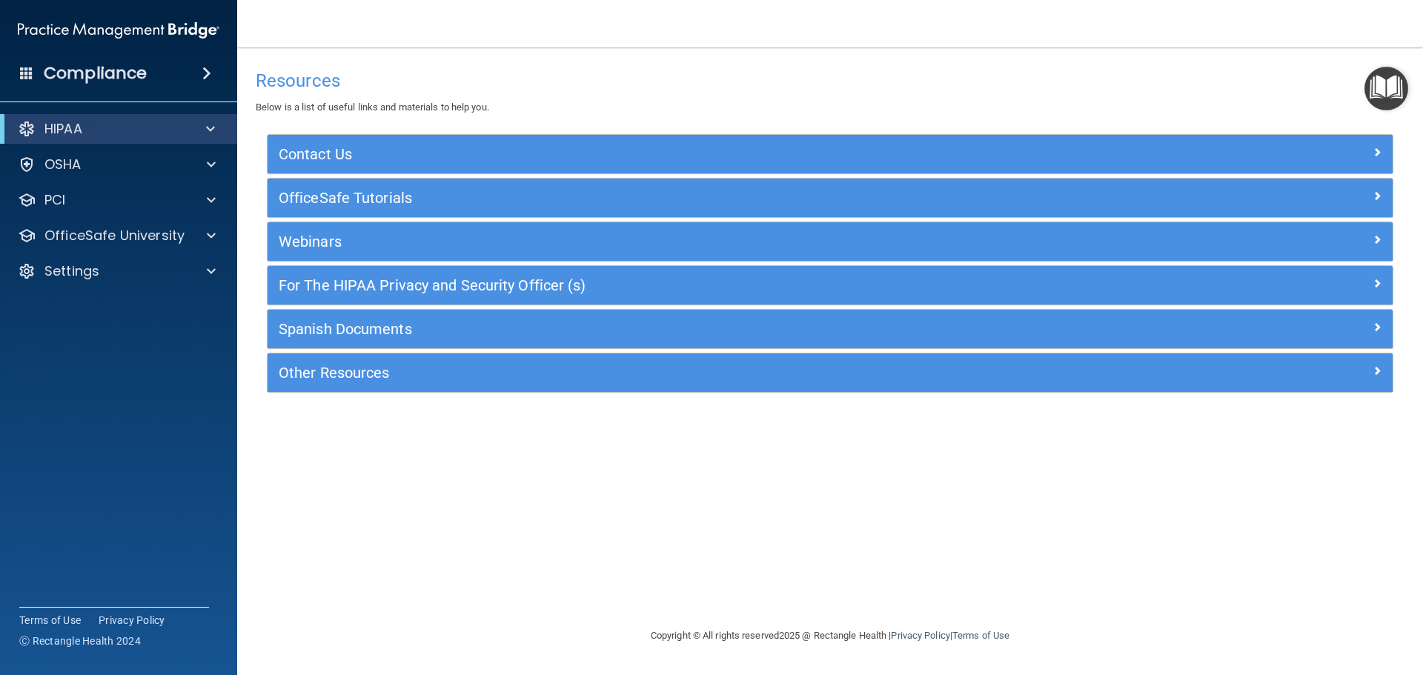
click at [52, 72] on h4 "Compliance" at bounding box center [95, 73] width 103 height 21
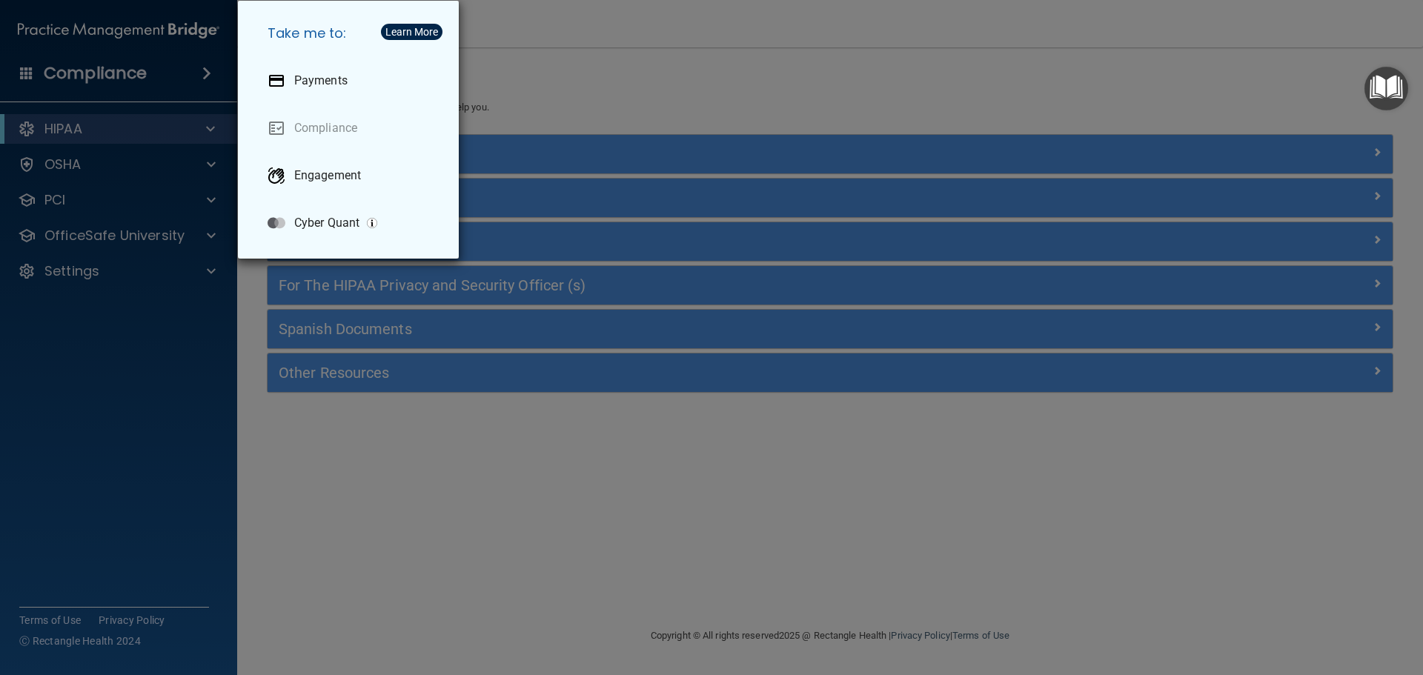
click at [52, 72] on div "Take me to: Payments Compliance Engagement Cyber Quant" at bounding box center [711, 337] width 1423 height 675
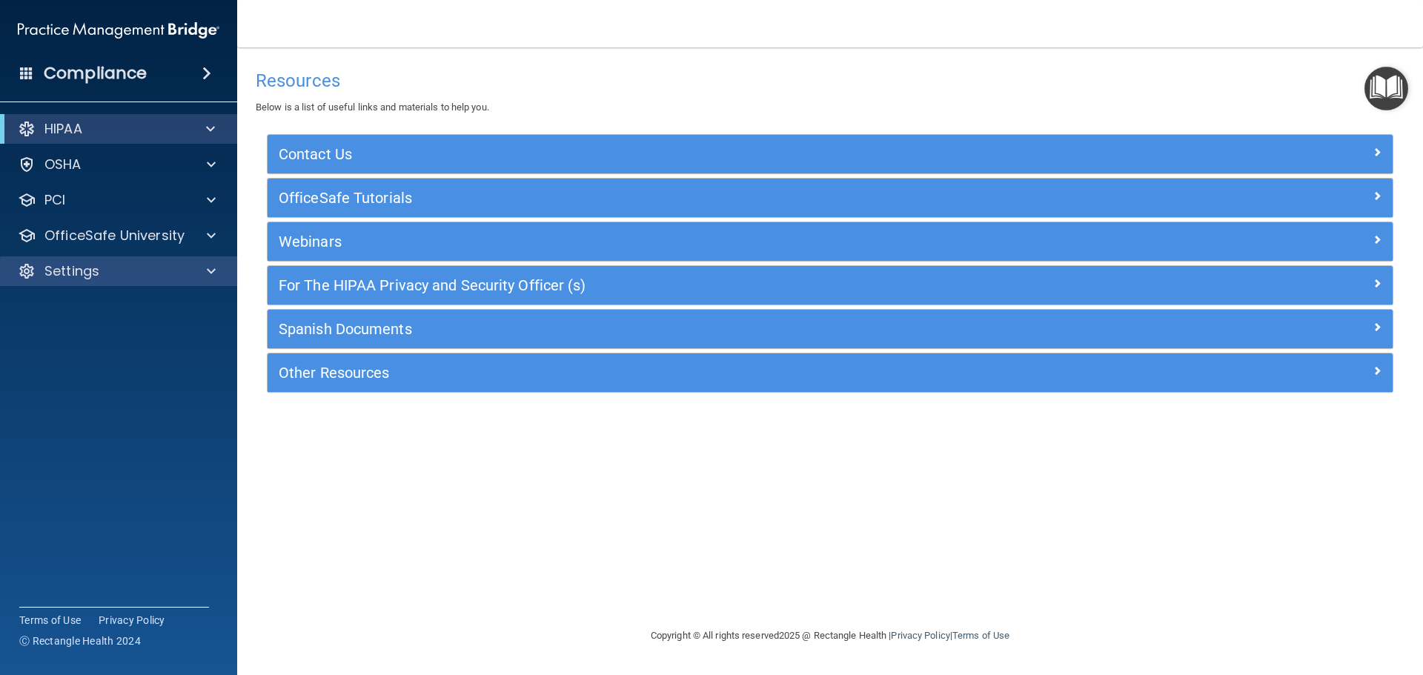
click at [57, 281] on div "Settings" at bounding box center [119, 271] width 238 height 30
click at [218, 273] on div at bounding box center [208, 271] width 37 height 18
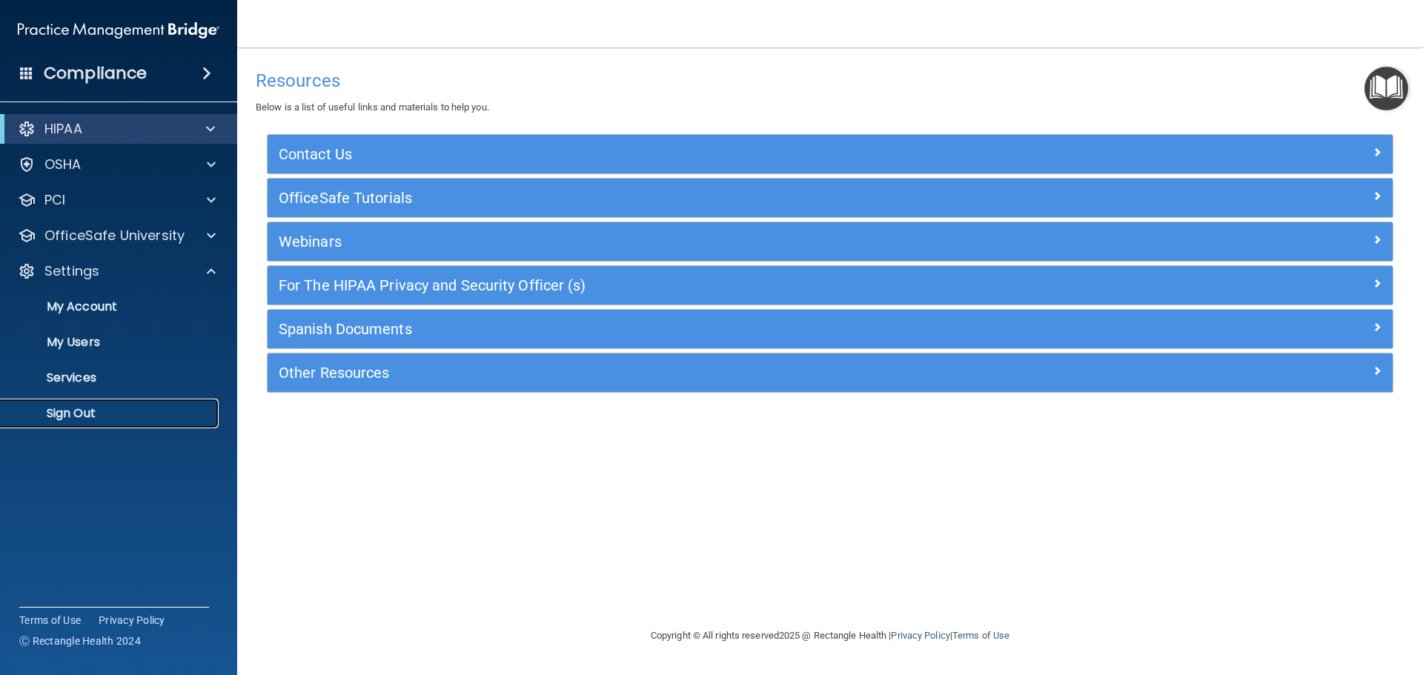
click at [89, 413] on p "Sign Out" at bounding box center [111, 413] width 202 height 15
